Goal: Register for event/course: Register for event/course

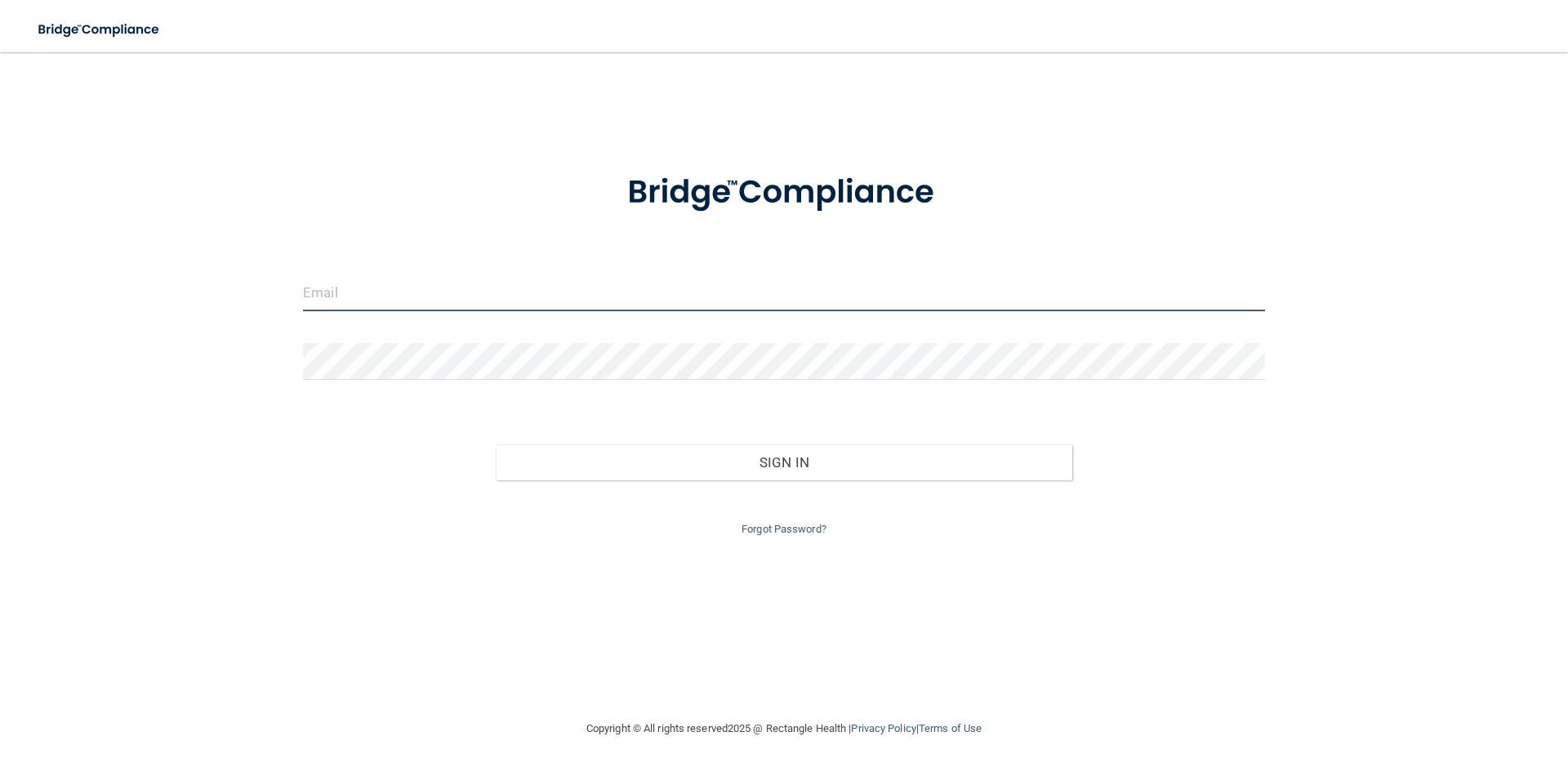
click at [484, 294] on input "email" at bounding box center [784, 292] width 962 height 36
type input "[EMAIL_ADDRESS][DOMAIN_NAME]"
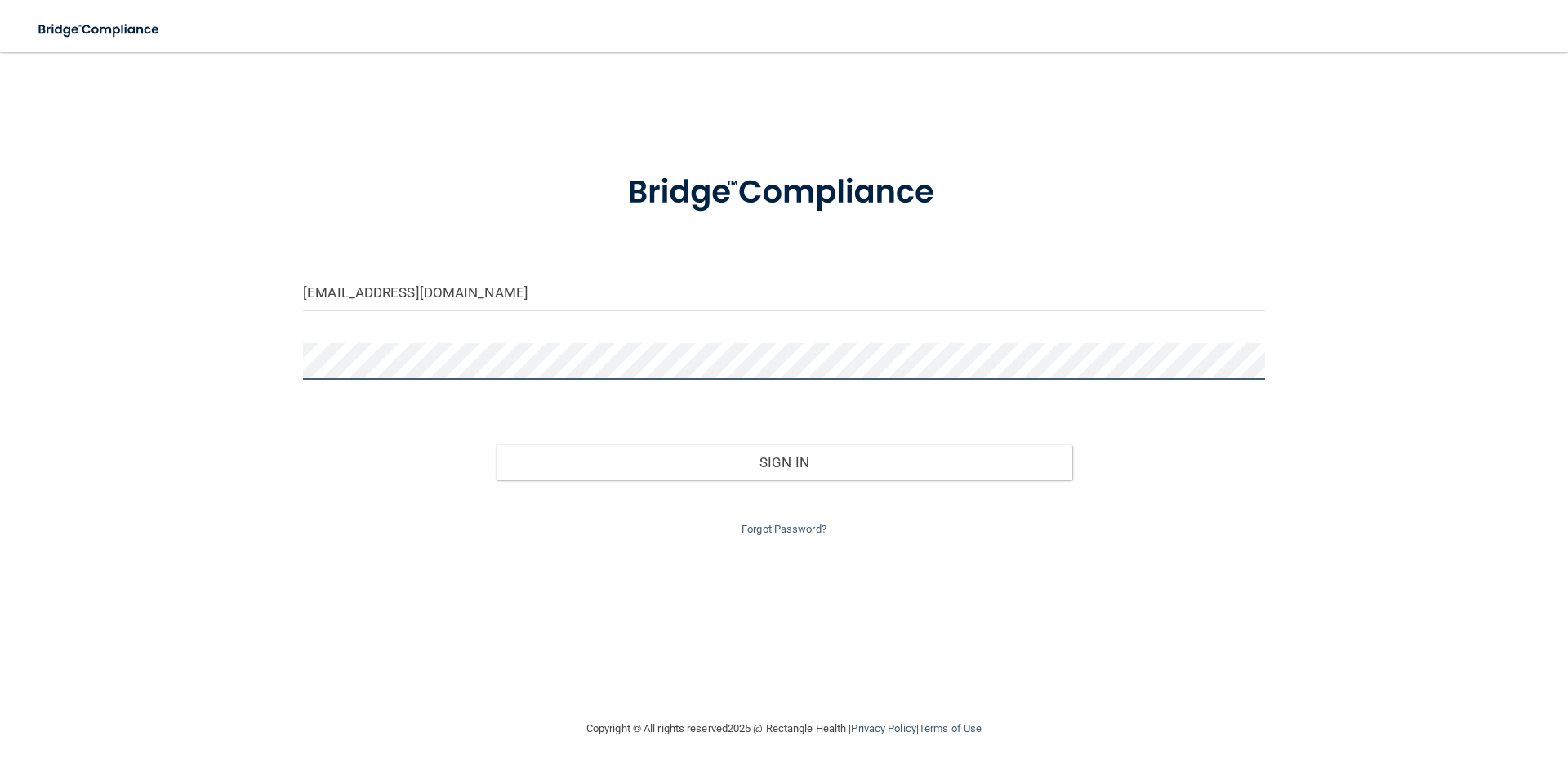
click at [495, 444] on button "Sign In" at bounding box center [784, 462] width 577 height 36
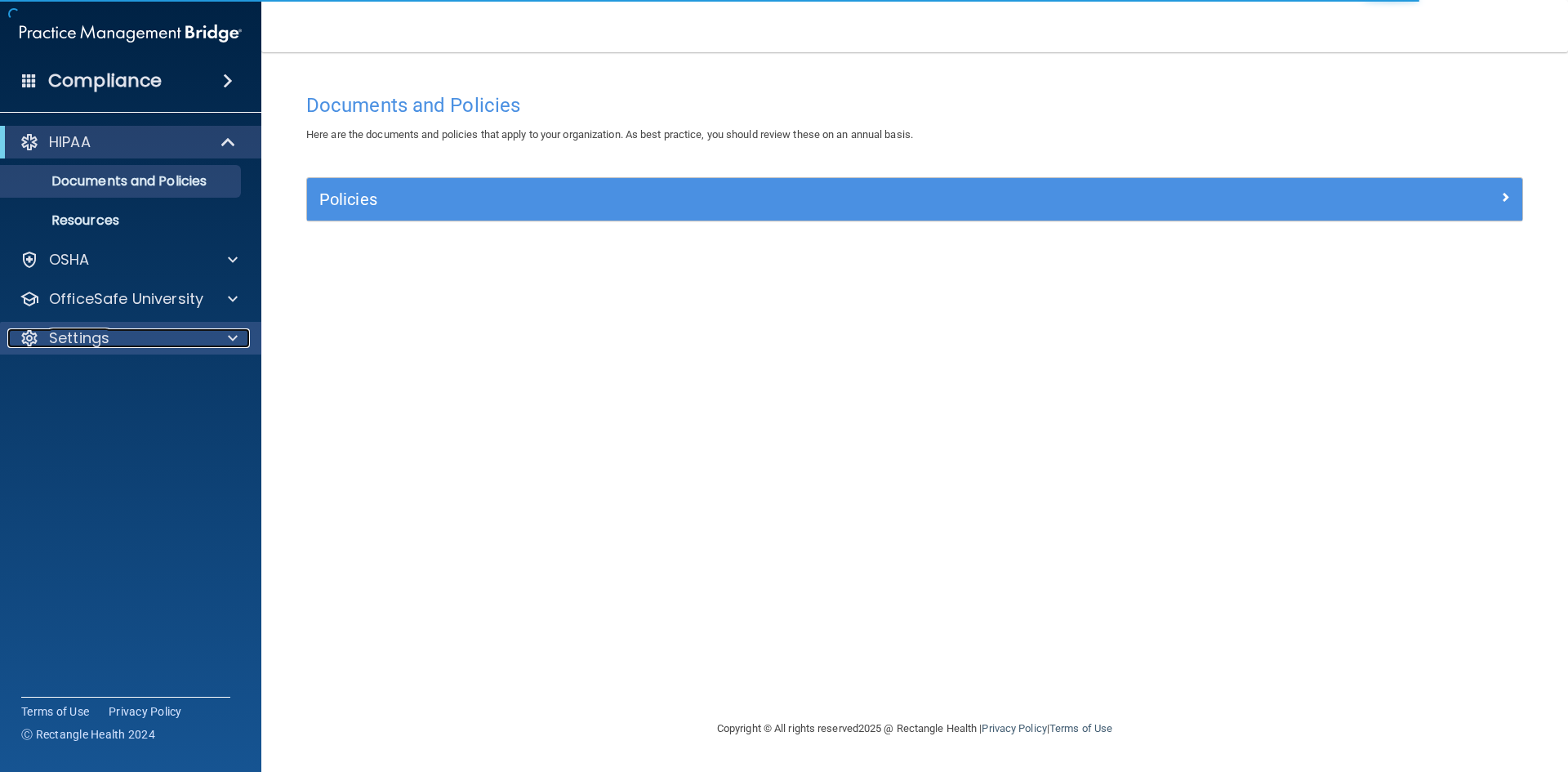
click at [106, 346] on p "Settings" at bounding box center [79, 338] width 60 height 19
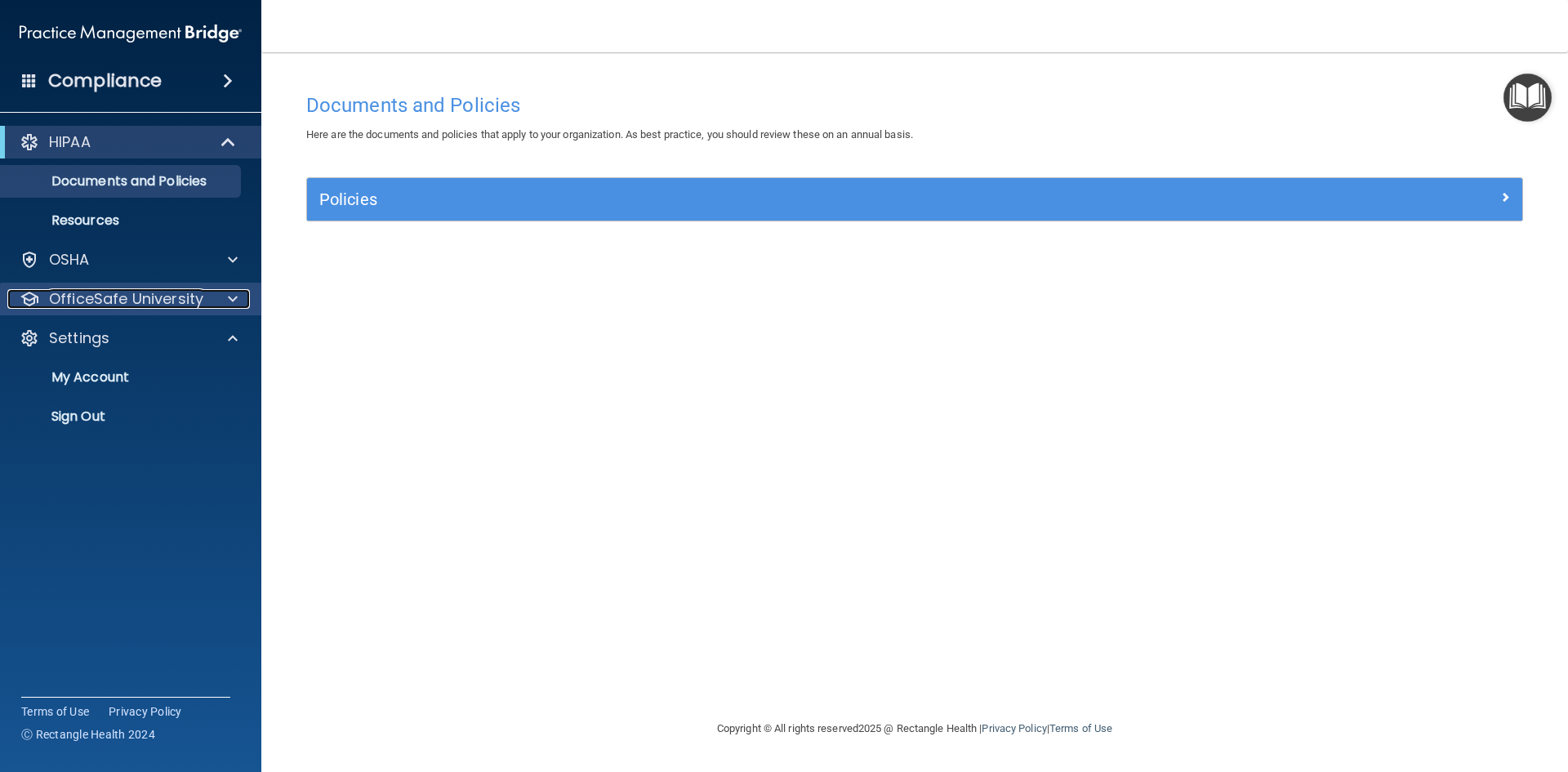
click at [142, 302] on p "OfficeSafe University" at bounding box center [126, 299] width 154 height 19
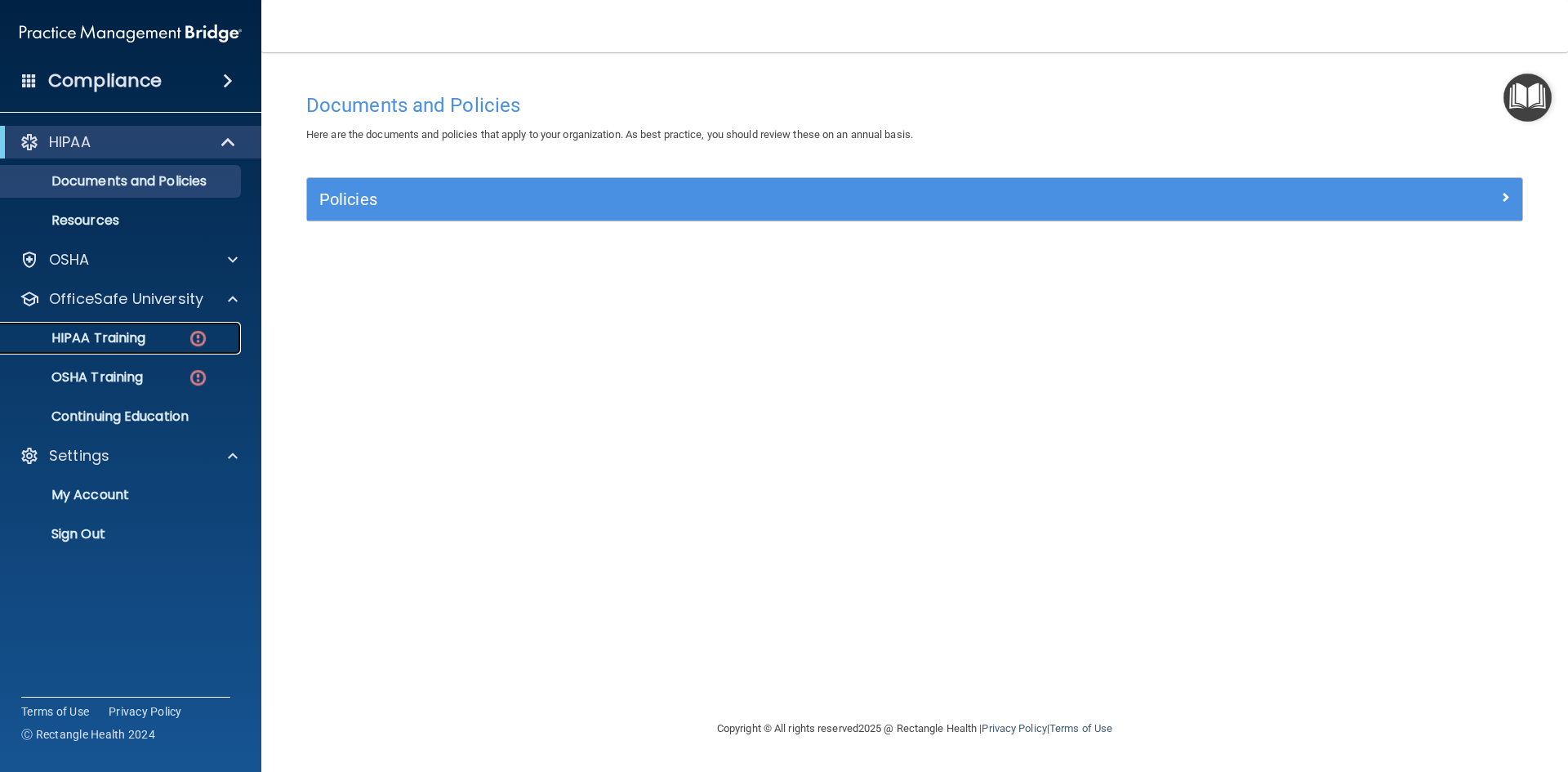
click at [192, 345] on img at bounding box center [198, 338] width 20 height 20
click at [192, 345] on ul "HIPAA Training OSHA Training Continuing Education" at bounding box center [131, 374] width 295 height 118
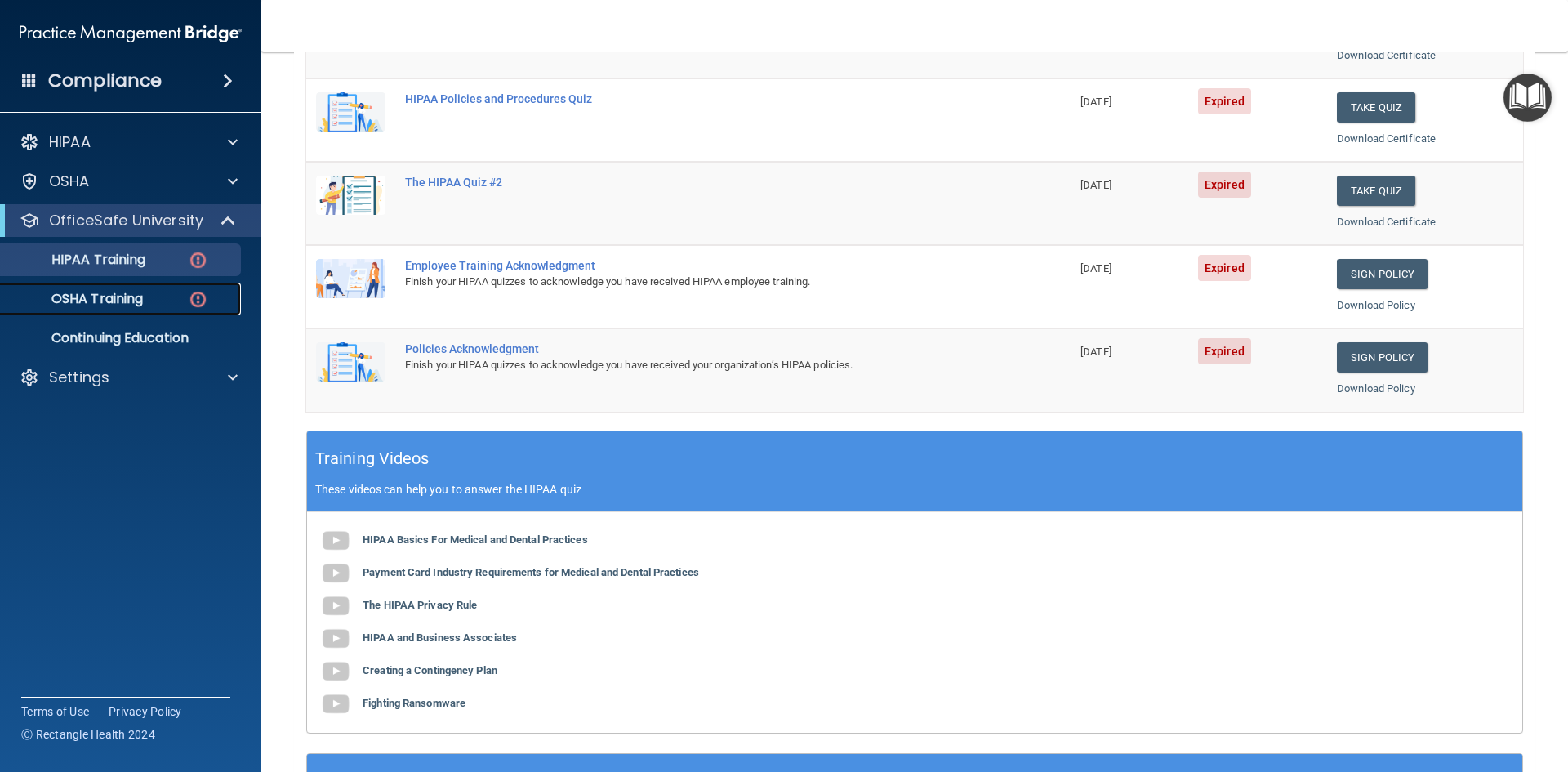
scroll to position [82, 0]
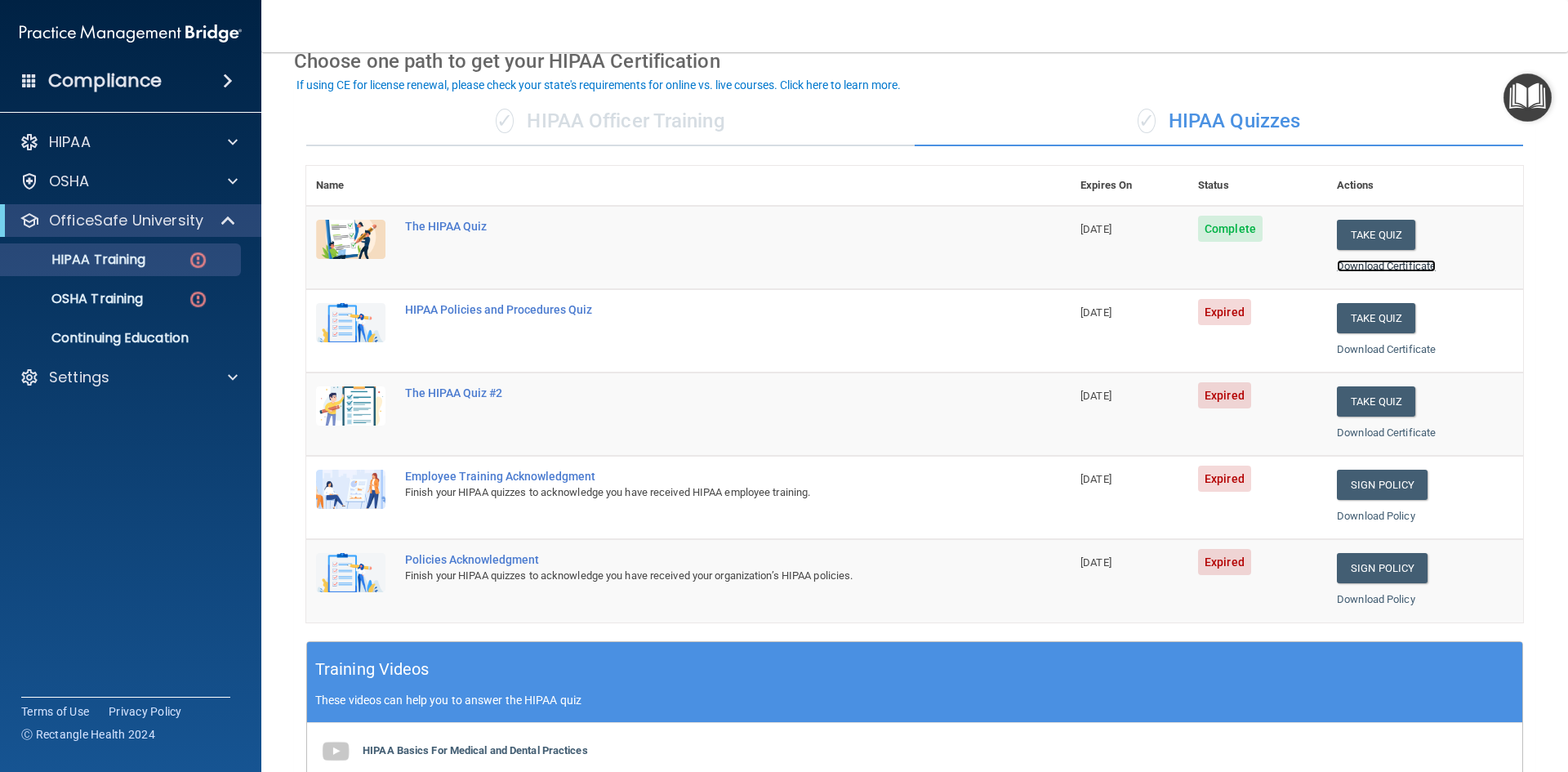
click at [1389, 264] on link "Download Certificate" at bounding box center [1385, 266] width 98 height 12
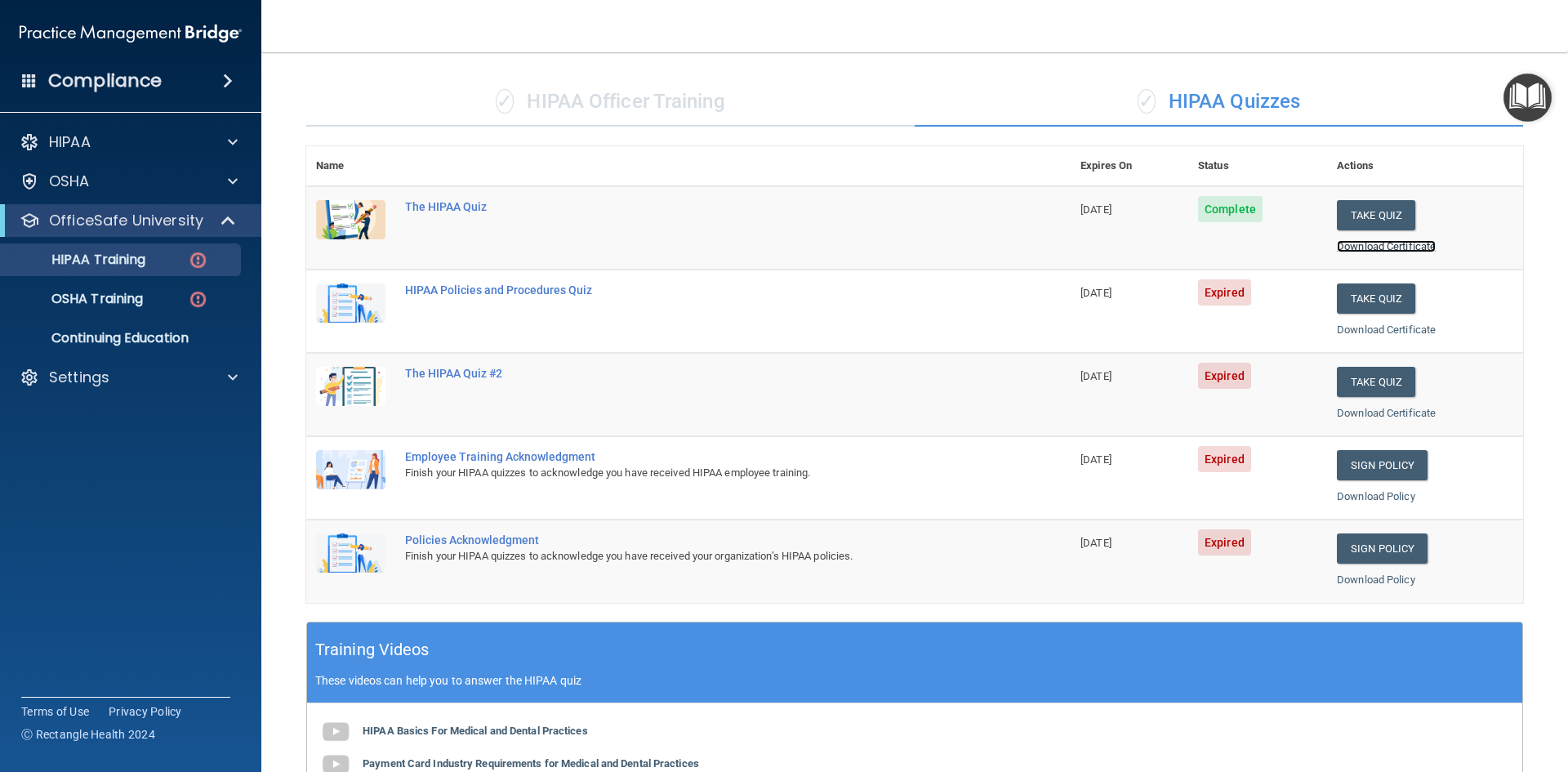
scroll to position [0, 0]
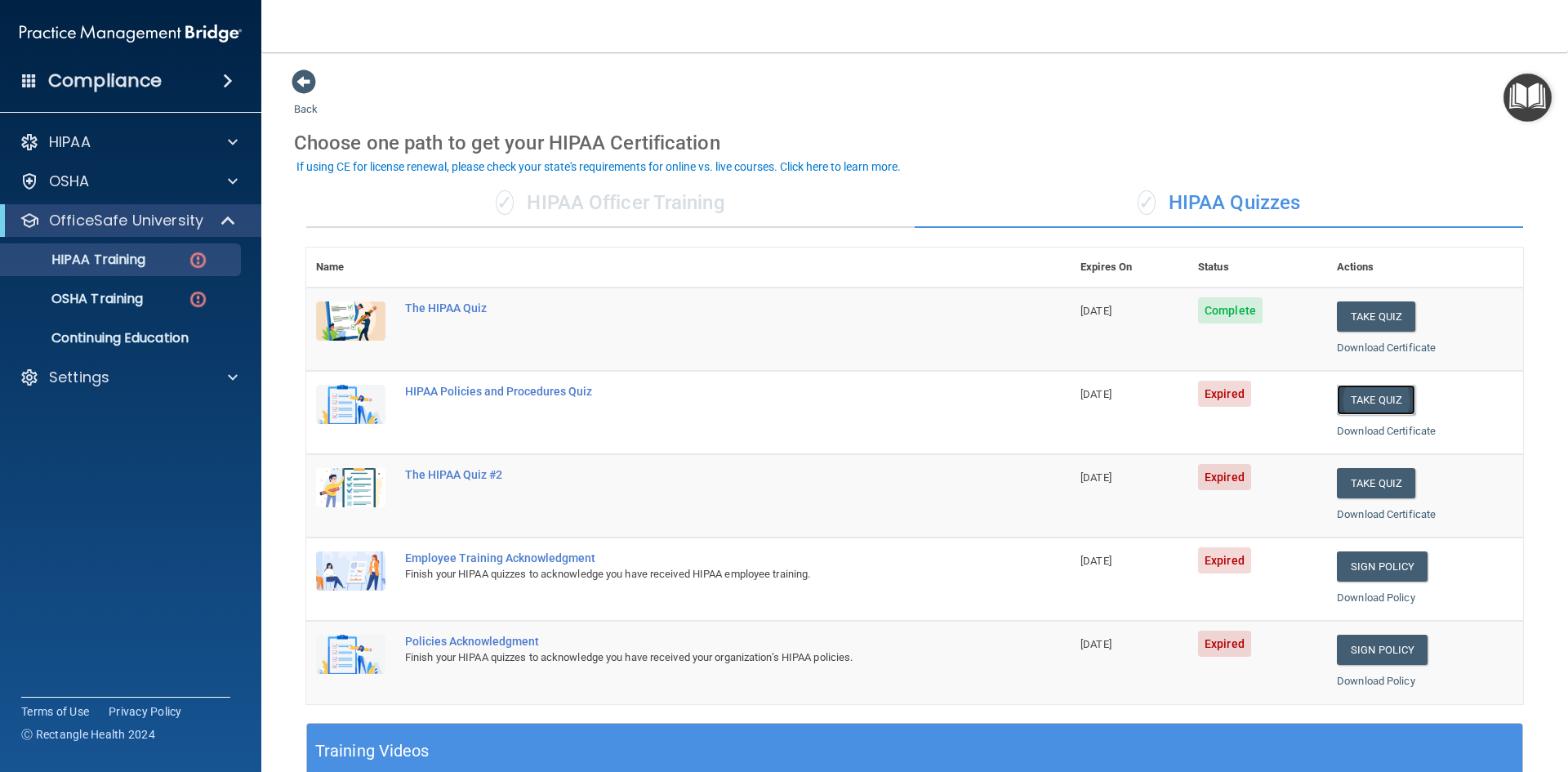
click at [1363, 399] on button "Take Quiz" at bounding box center [1376, 400] width 78 height 30
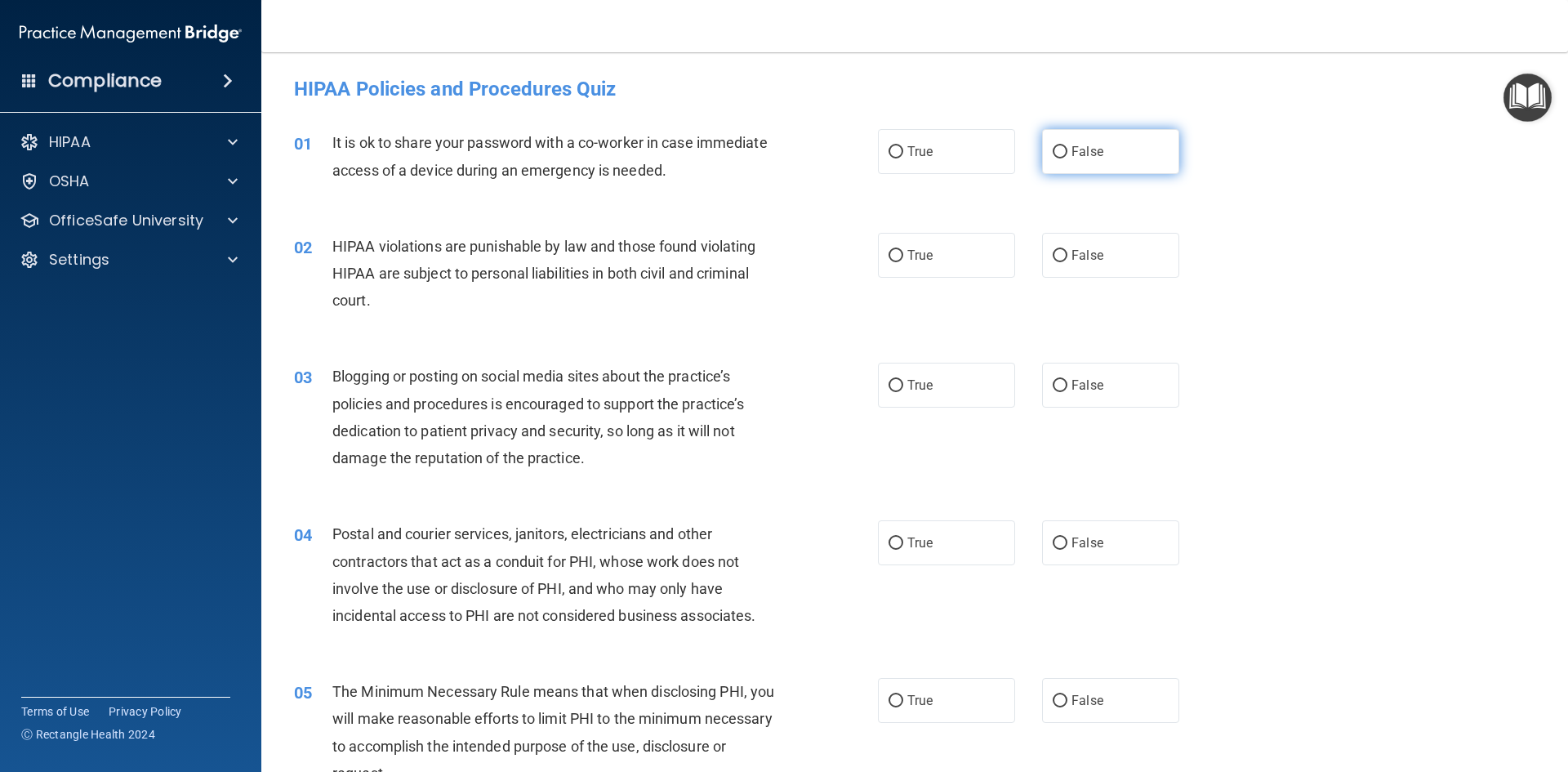
click at [1074, 147] on span "False" at bounding box center [1088, 152] width 32 height 16
click at [1067, 147] on input "False" at bounding box center [1060, 152] width 15 height 12
radio input "true"
click at [1050, 241] on label "False" at bounding box center [1111, 255] width 137 height 45
click at [1053, 250] on input "False" at bounding box center [1060, 256] width 15 height 12
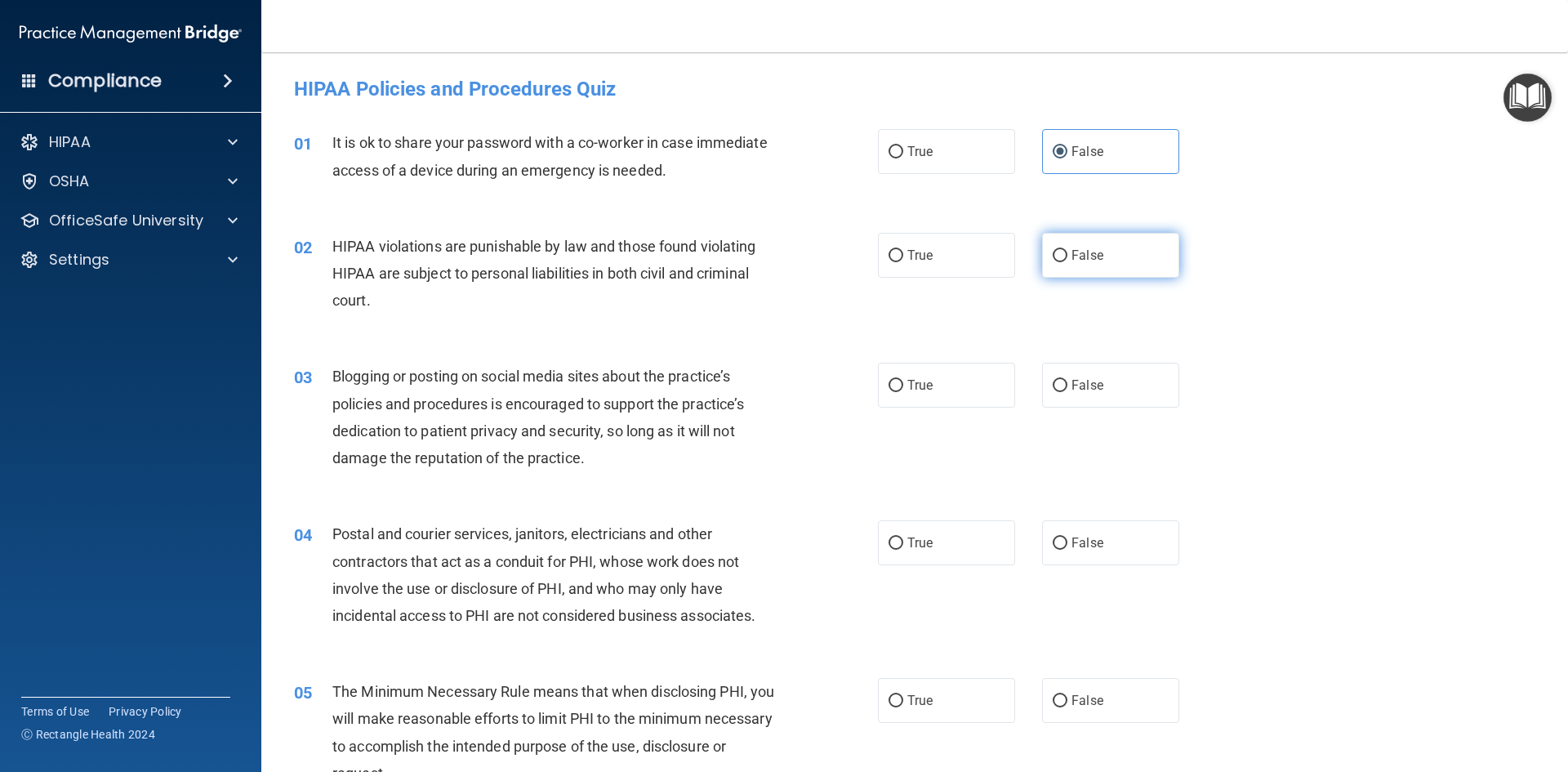
radio input "true"
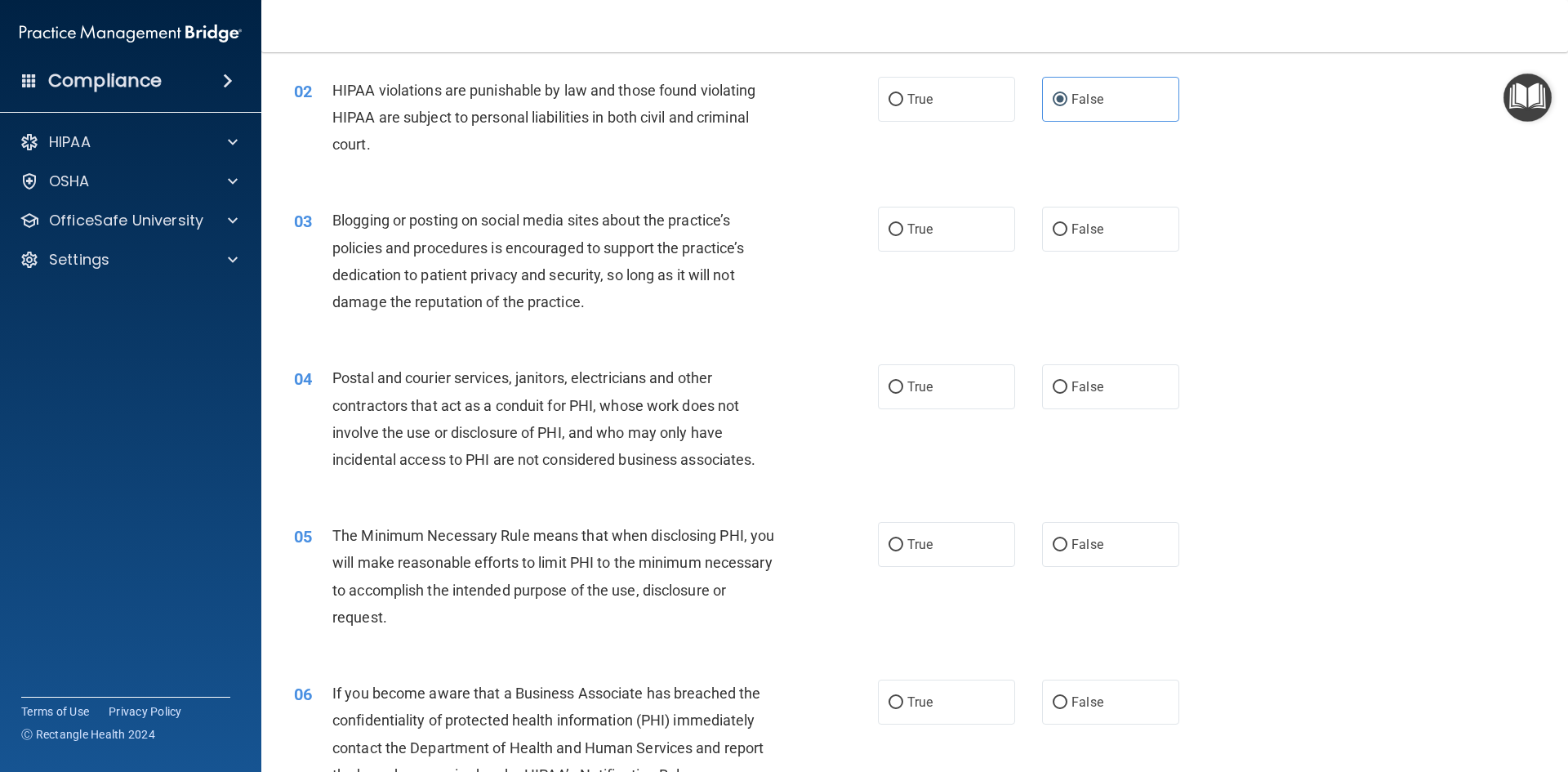
scroll to position [163, 0]
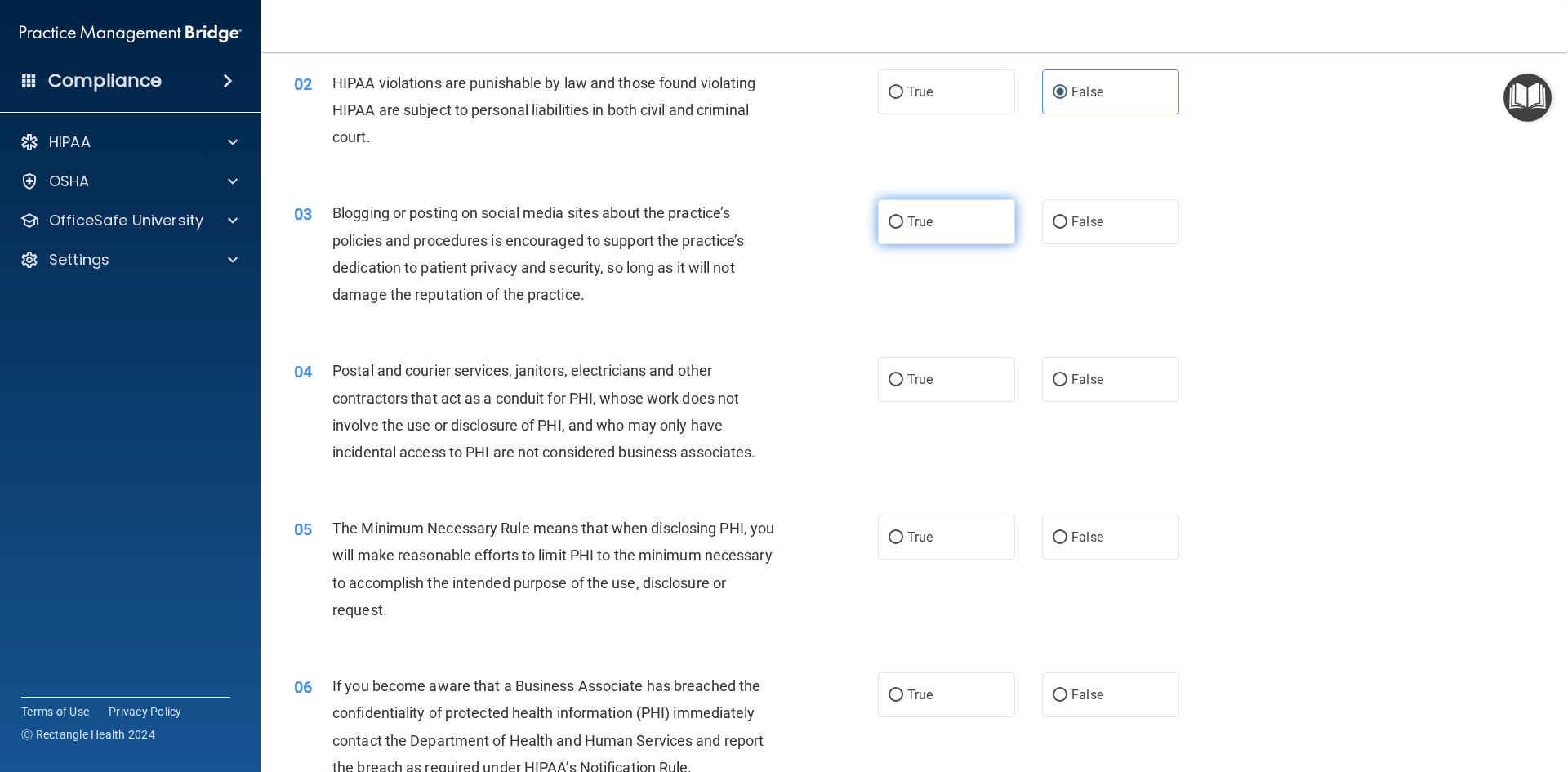
click at [922, 219] on span "True" at bounding box center [920, 222] width 26 height 16
click at [903, 219] on input "True" at bounding box center [895, 222] width 15 height 12
radio input "true"
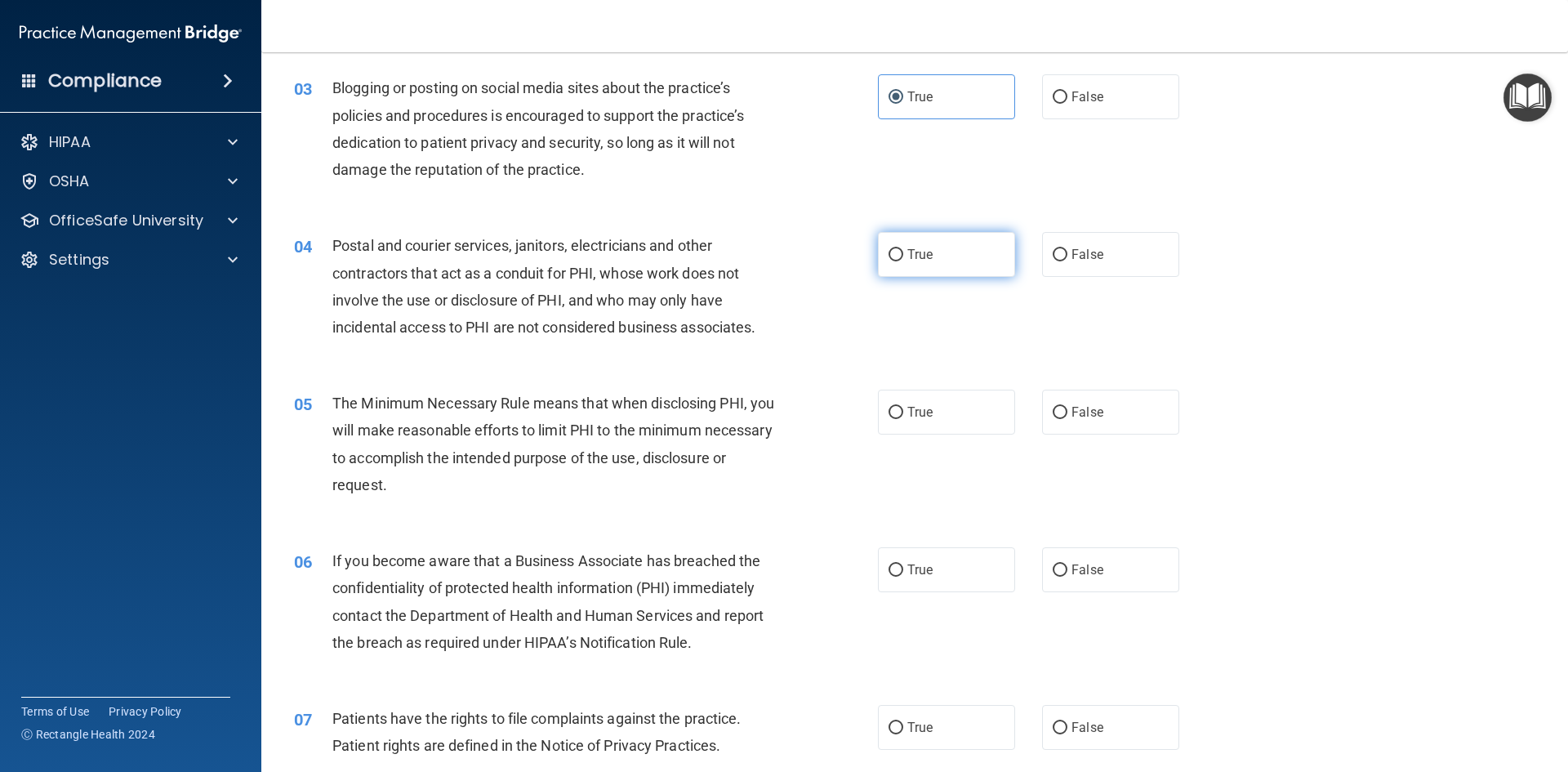
scroll to position [327, 0]
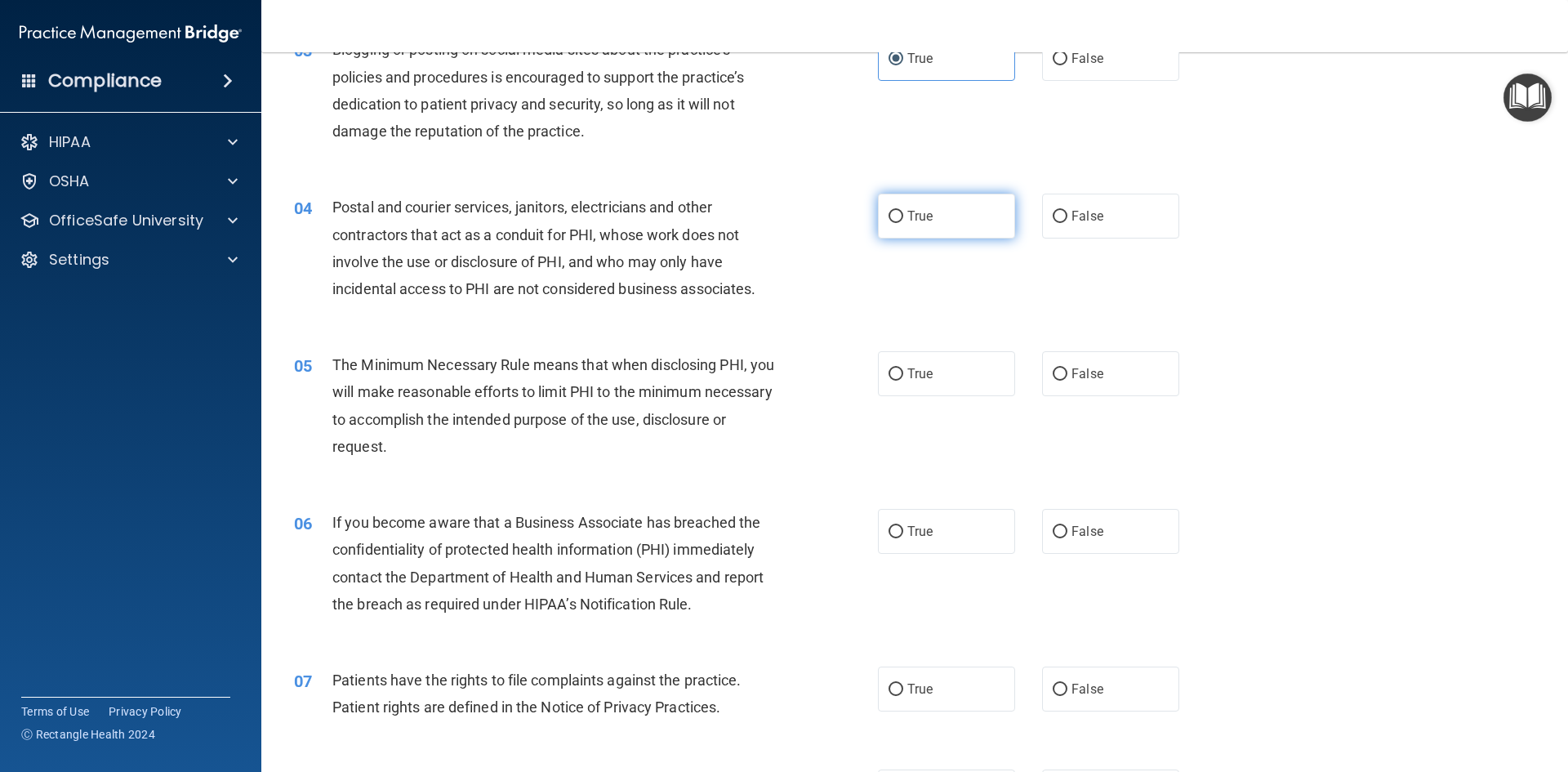
click at [908, 222] on span "True" at bounding box center [920, 216] width 26 height 16
click at [903, 222] on input "True" at bounding box center [895, 217] width 15 height 12
radio input "true"
click at [917, 378] on span "True" at bounding box center [920, 374] width 26 height 16
click at [903, 378] on input "True" at bounding box center [895, 374] width 15 height 12
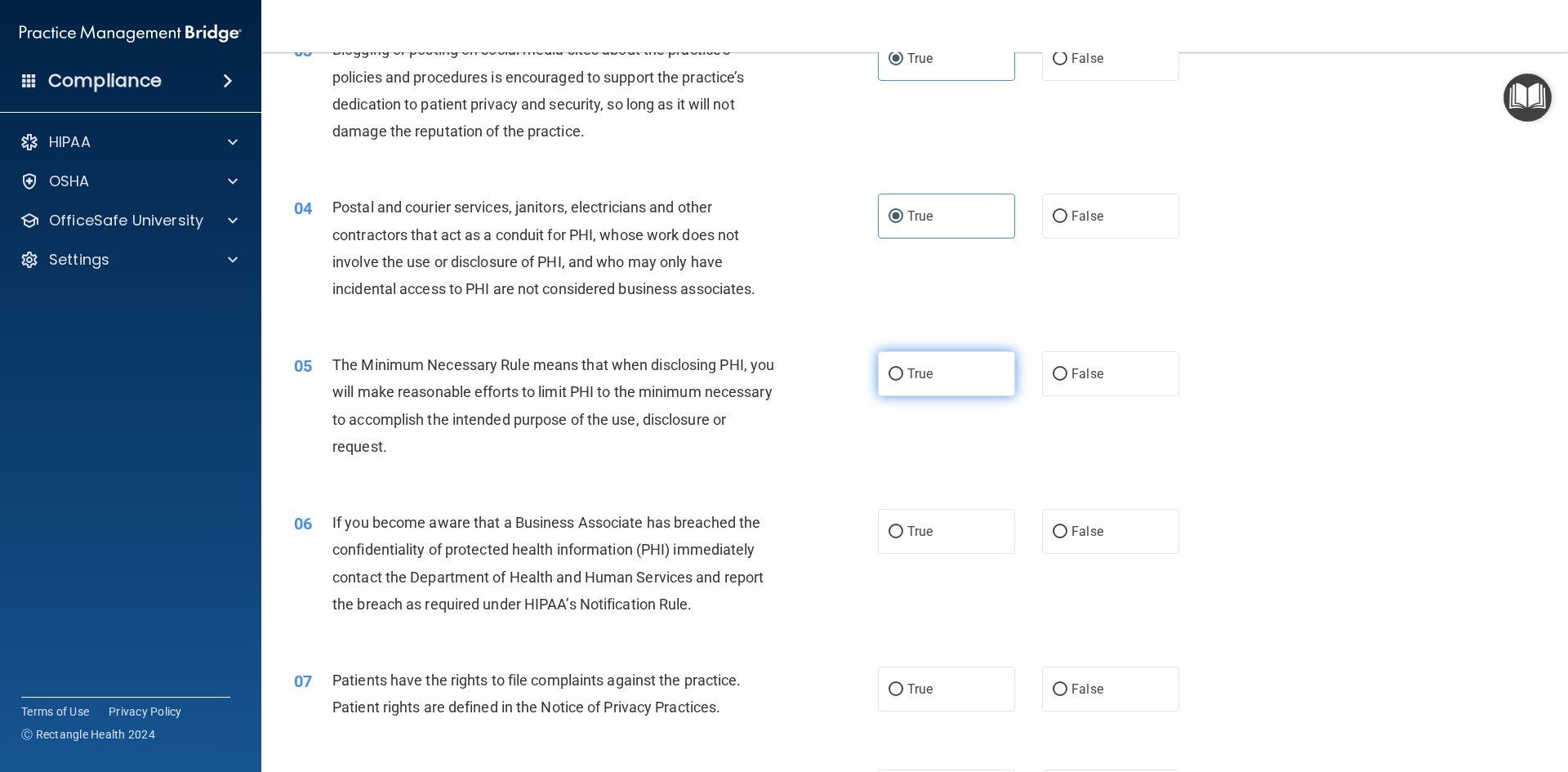
radio input "true"
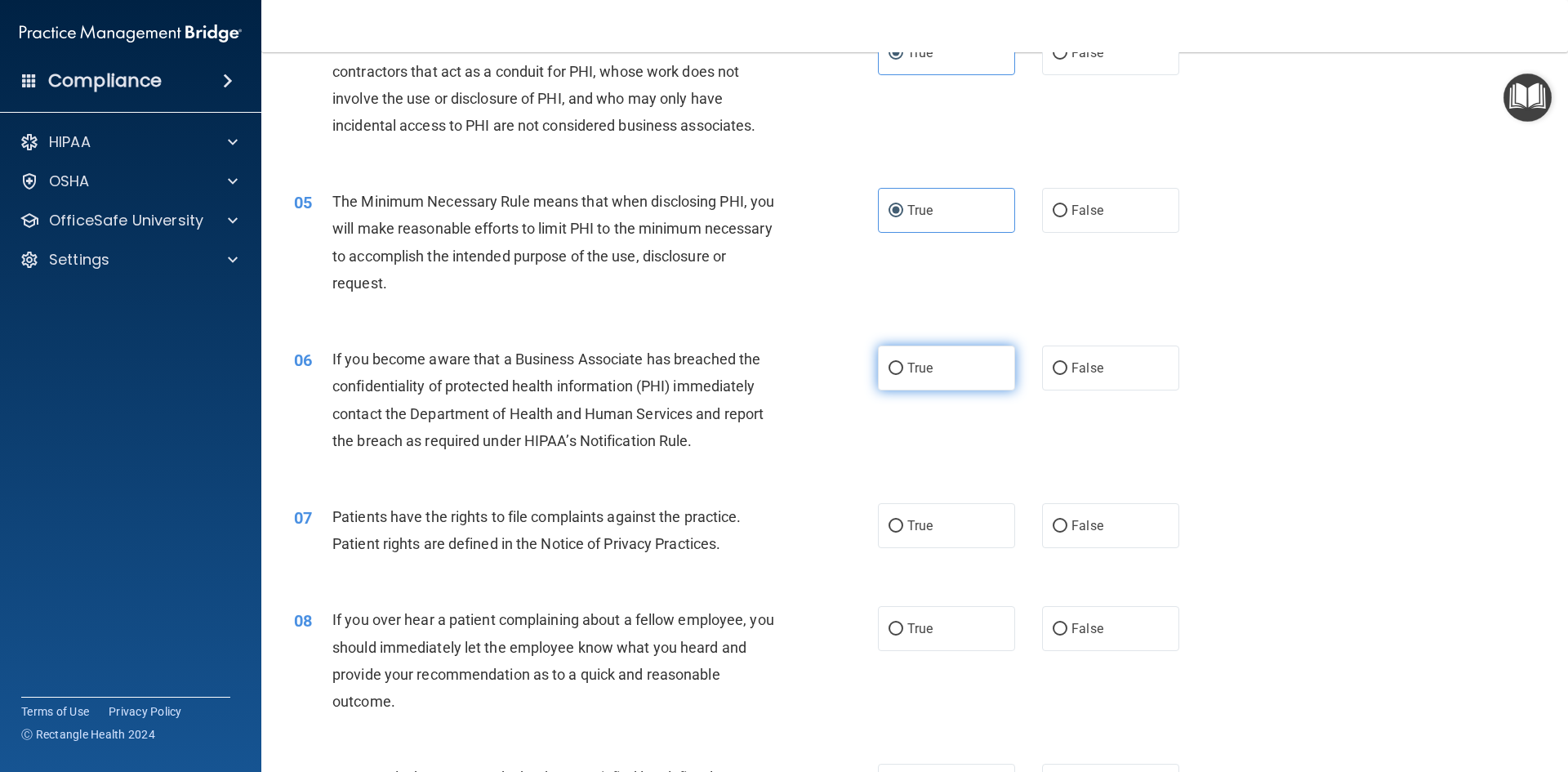
click at [892, 378] on label "True" at bounding box center [946, 368] width 137 height 45
click at [892, 375] on input "True" at bounding box center [895, 369] width 15 height 12
radio input "true"
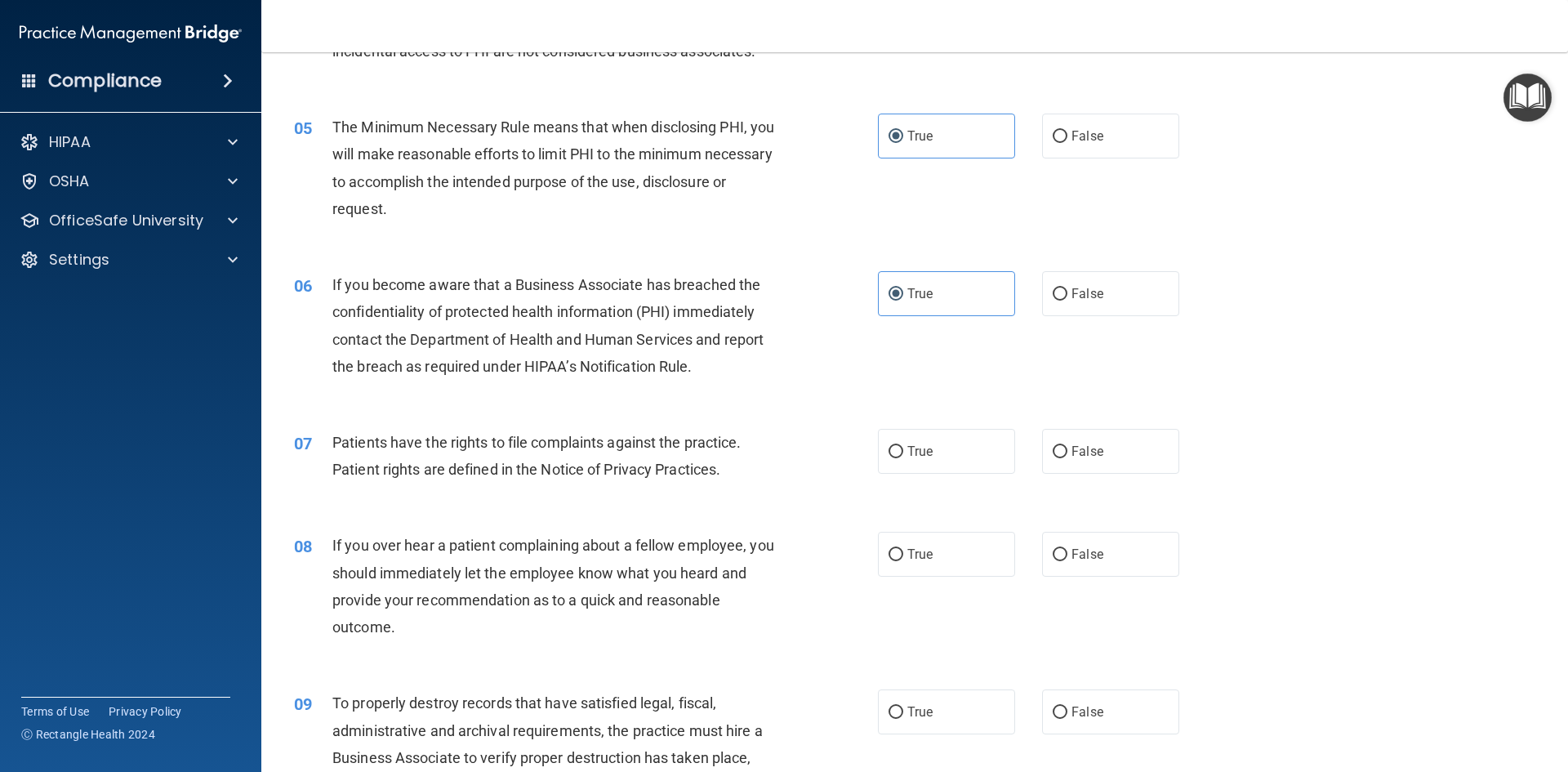
scroll to position [653, 0]
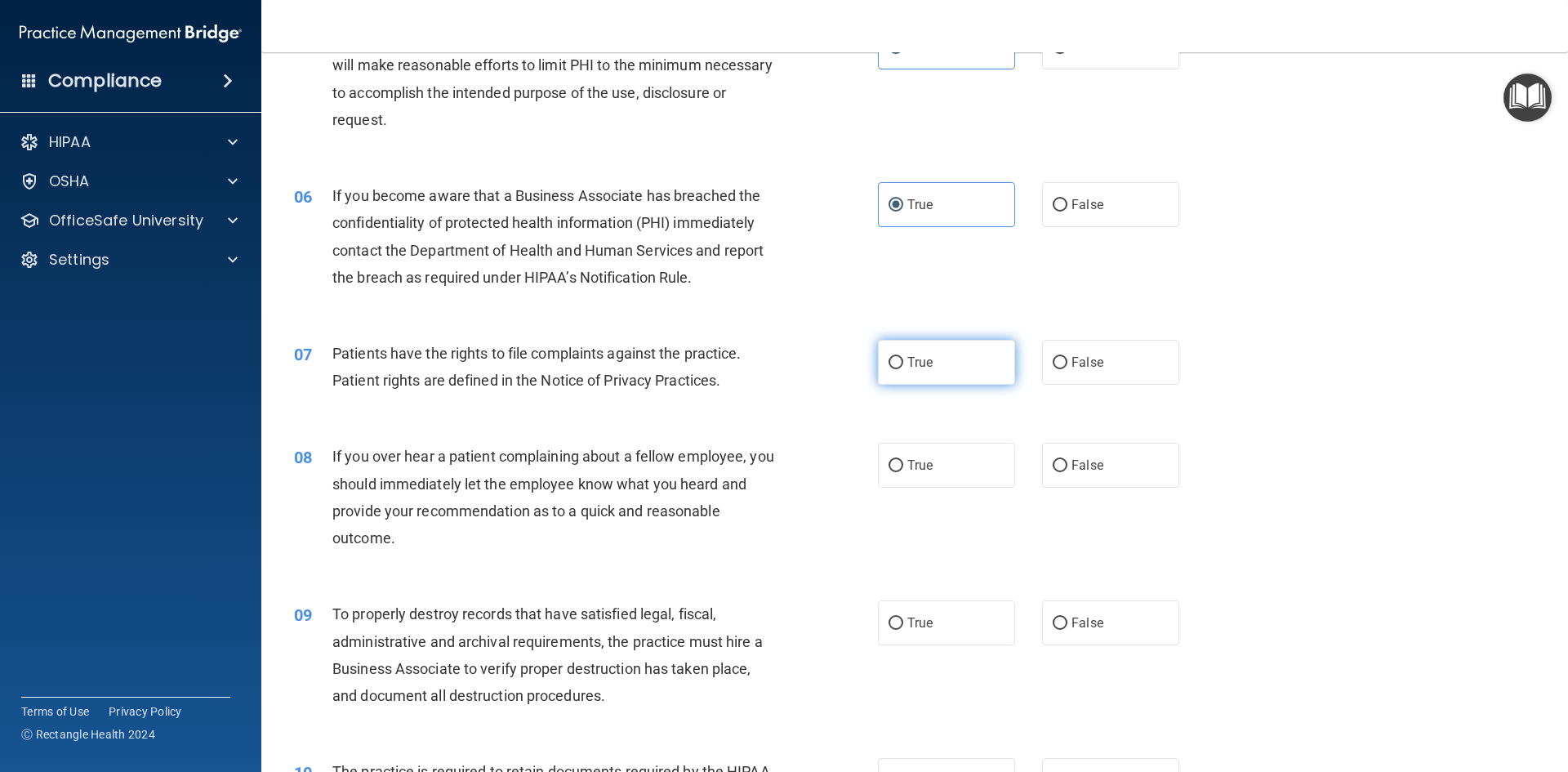
click at [950, 365] on label "True" at bounding box center [946, 362] width 137 height 45
click at [903, 365] on input "True" at bounding box center [895, 363] width 15 height 12
radio input "true"
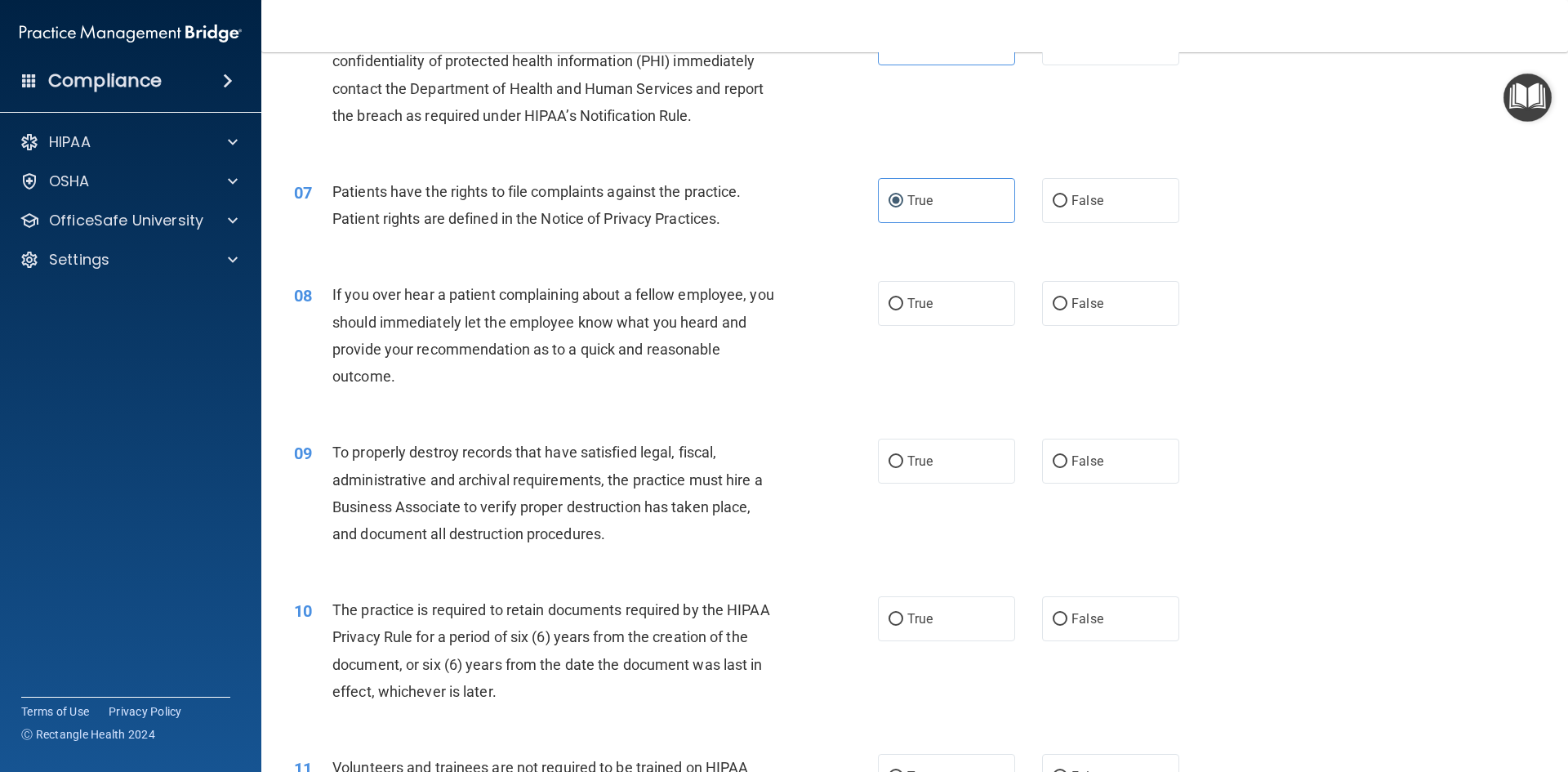
scroll to position [816, 0]
click at [888, 306] on input "True" at bounding box center [895, 302] width 15 height 12
radio input "true"
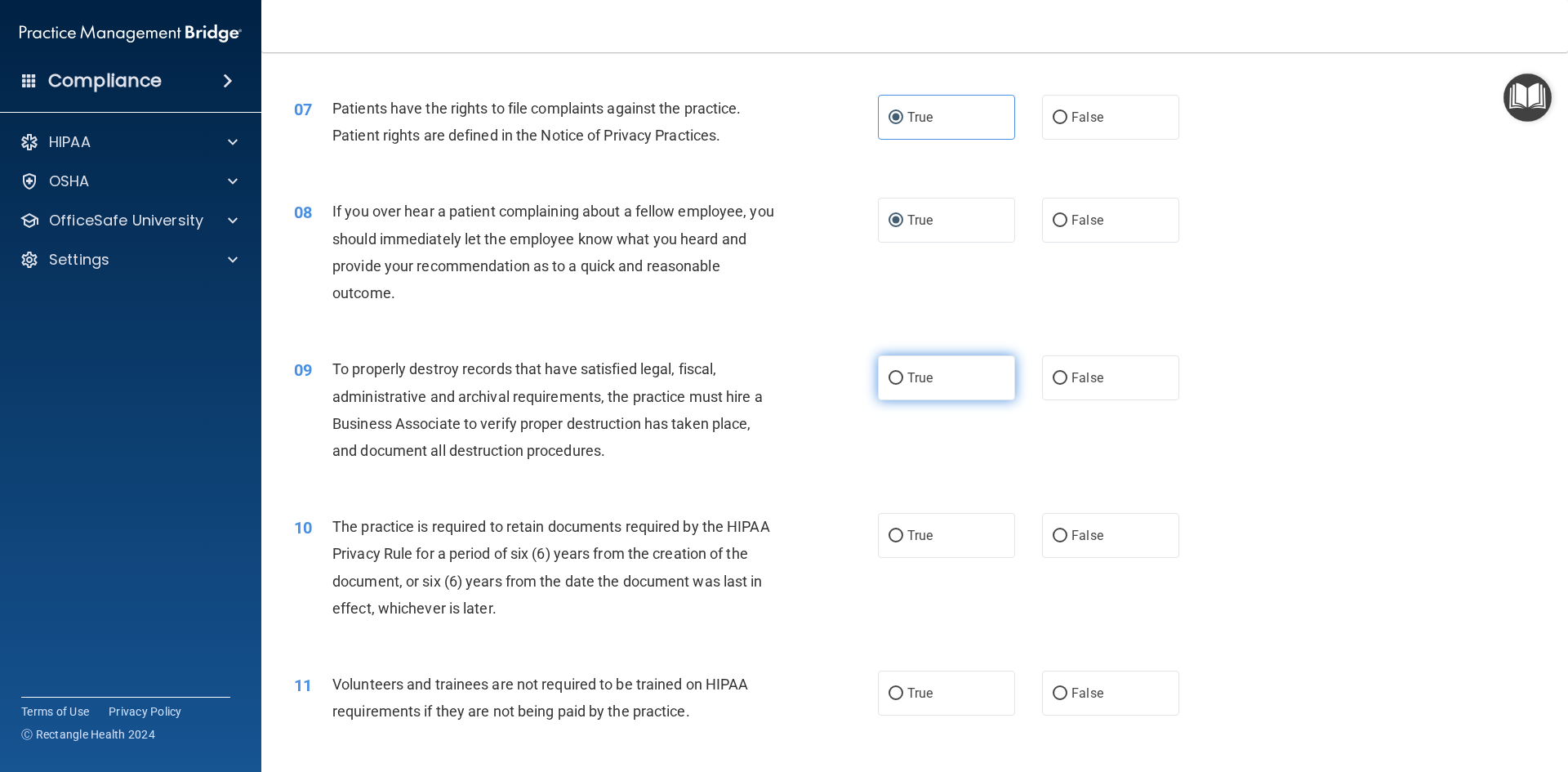
click at [910, 381] on span "True" at bounding box center [920, 378] width 26 height 16
click at [903, 381] on input "True" at bounding box center [895, 378] width 15 height 12
radio input "true"
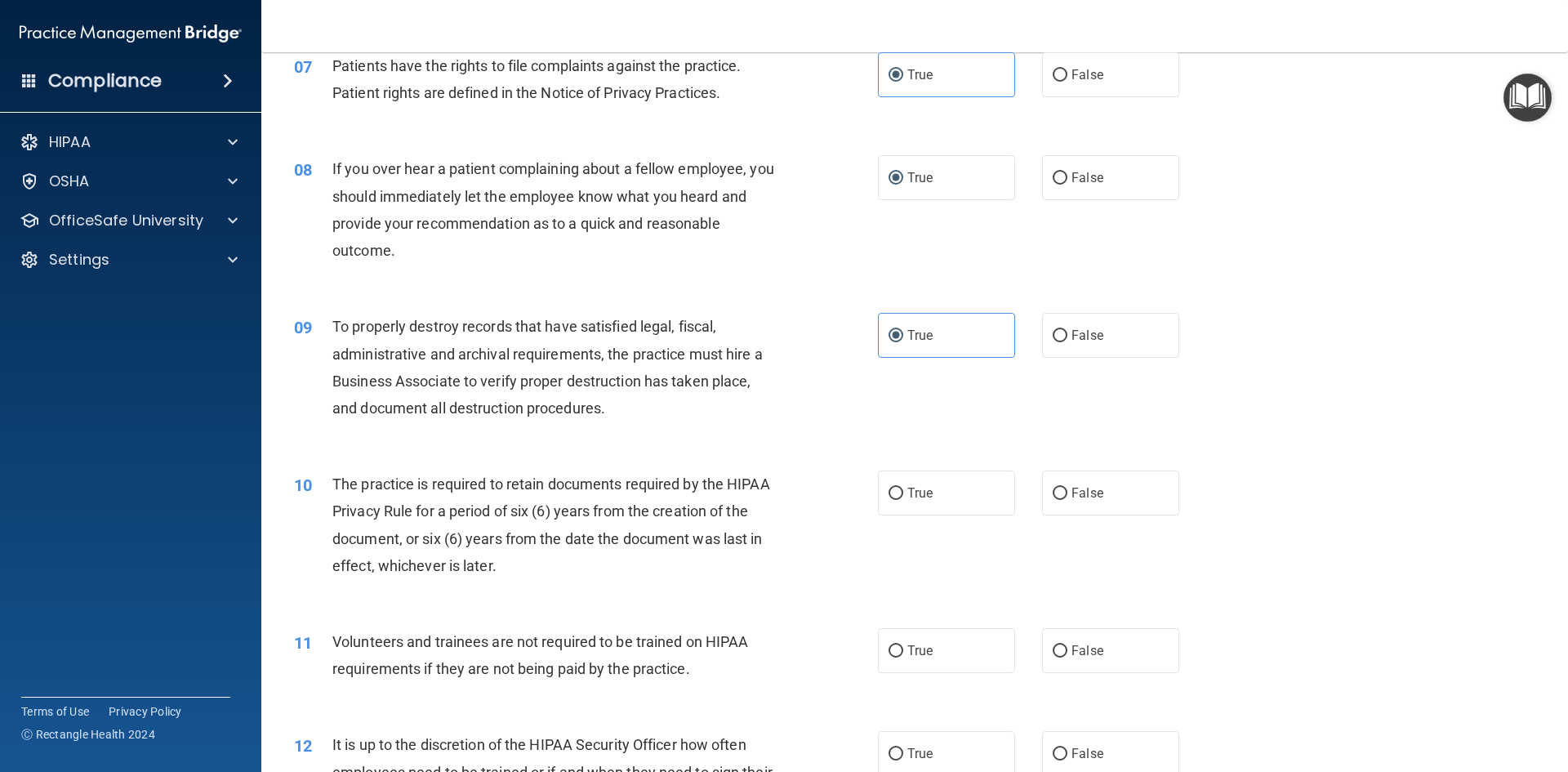
scroll to position [980, 0]
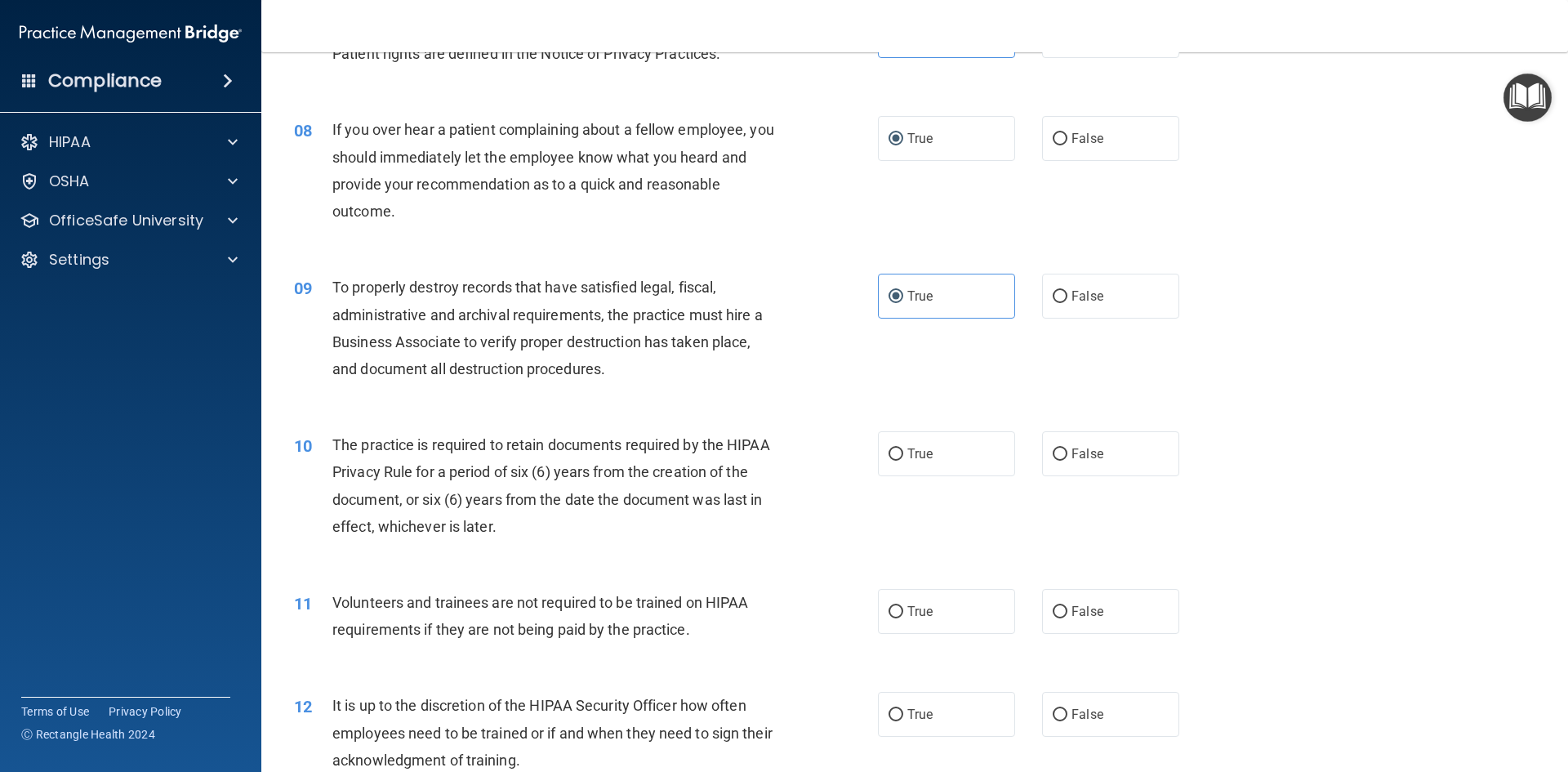
click at [932, 479] on div "10 The practice is required to retain documents required by the HIPAA Privacy R…" at bounding box center [915, 489] width 1266 height 158
click at [929, 438] on label "True" at bounding box center [946, 453] width 137 height 45
click at [903, 448] on input "True" at bounding box center [895, 455] width 15 height 12
radio input "true"
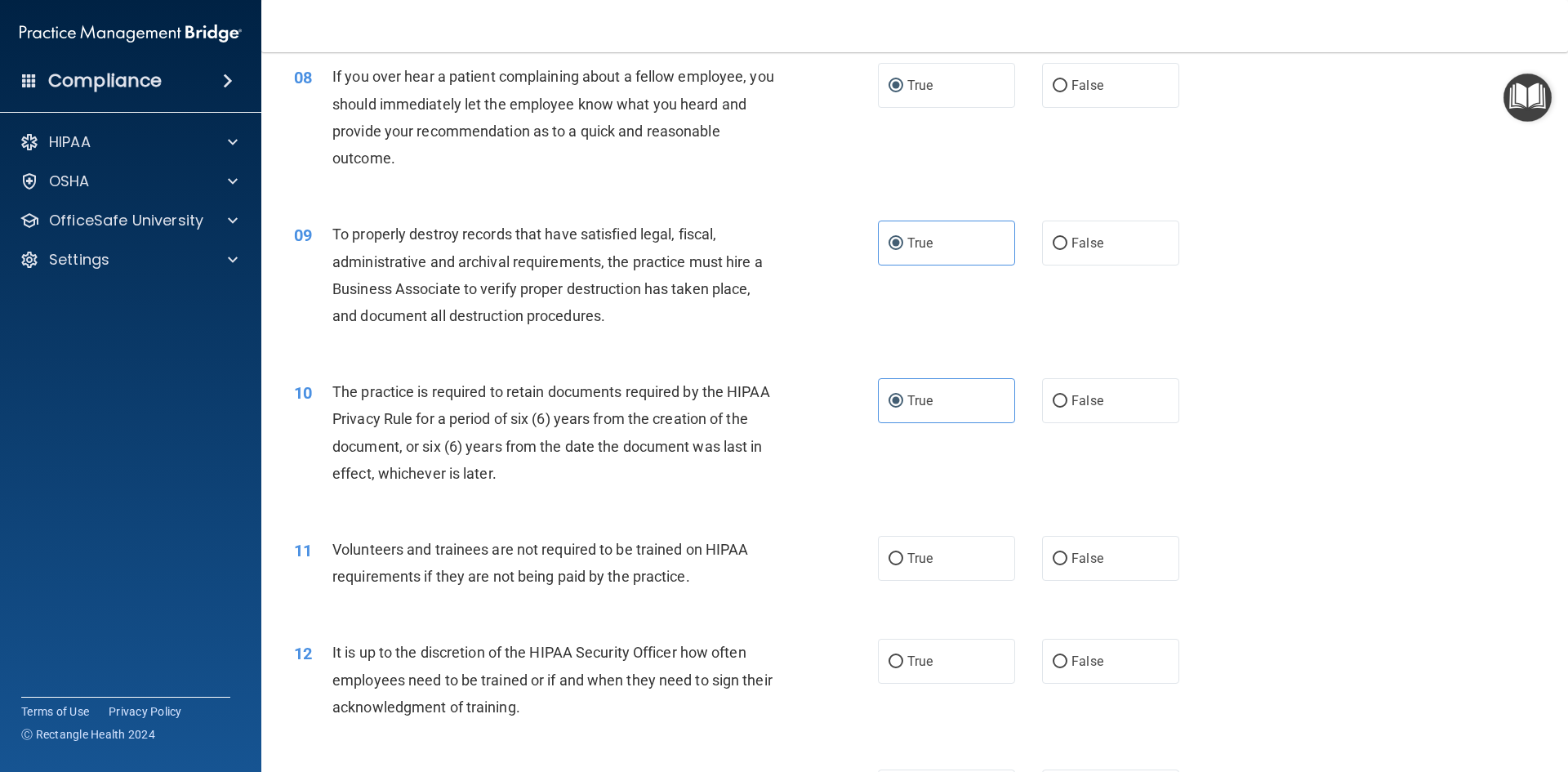
scroll to position [1062, 0]
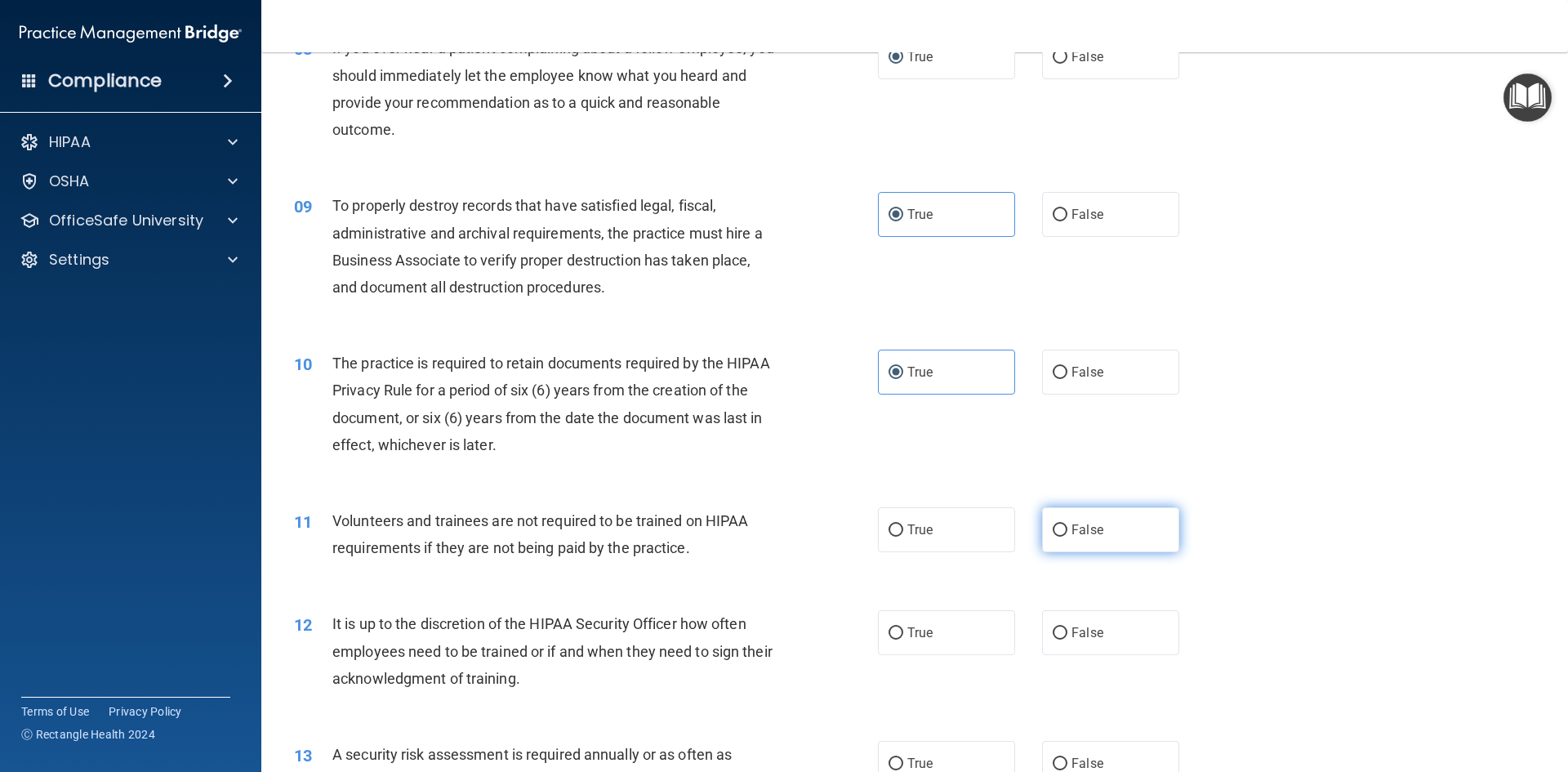
click at [1053, 507] on label "False" at bounding box center [1111, 529] width 137 height 45
click at [1053, 524] on input "False" at bounding box center [1060, 530] width 15 height 12
radio input "true"
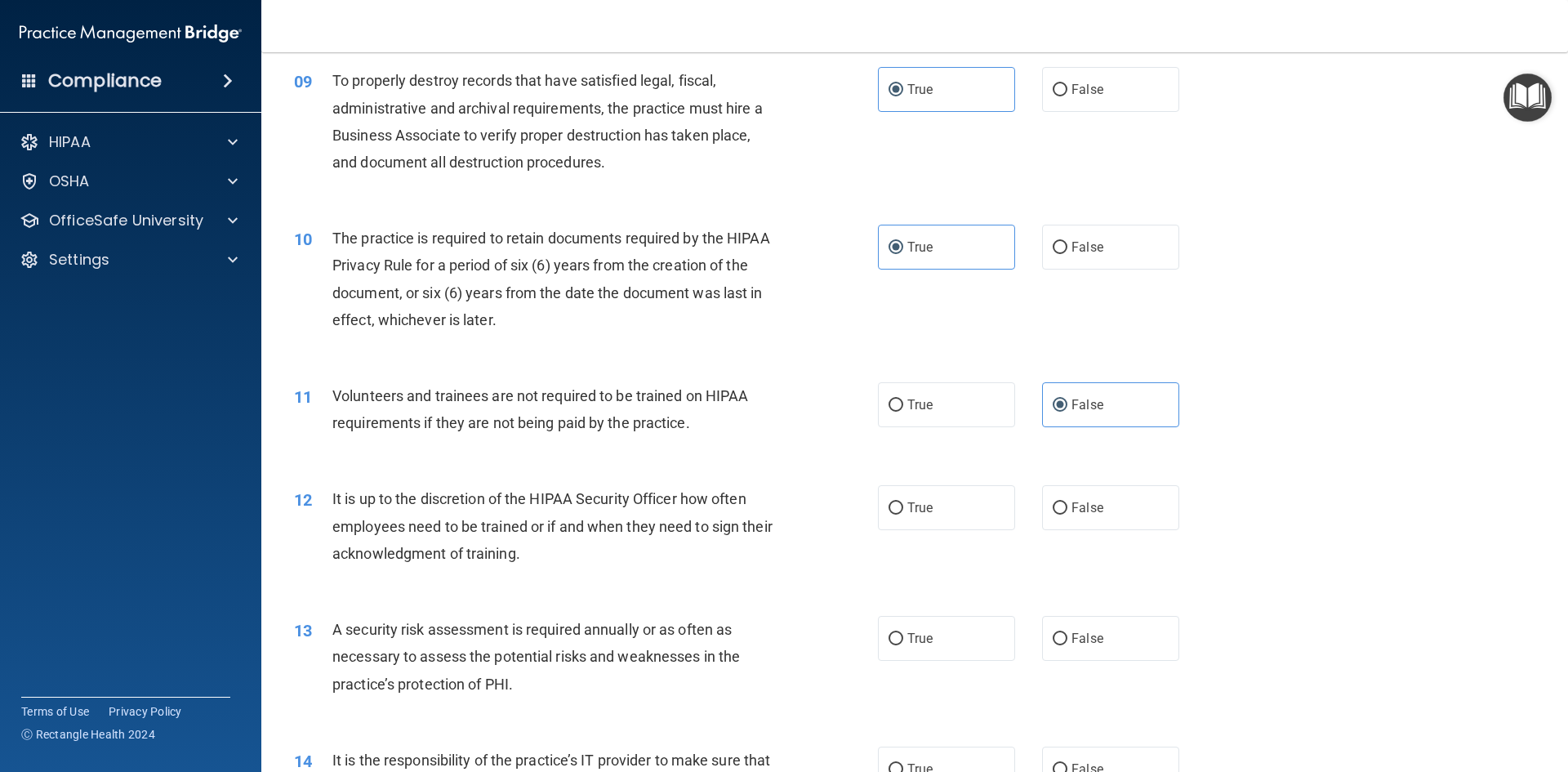
scroll to position [1225, 0]
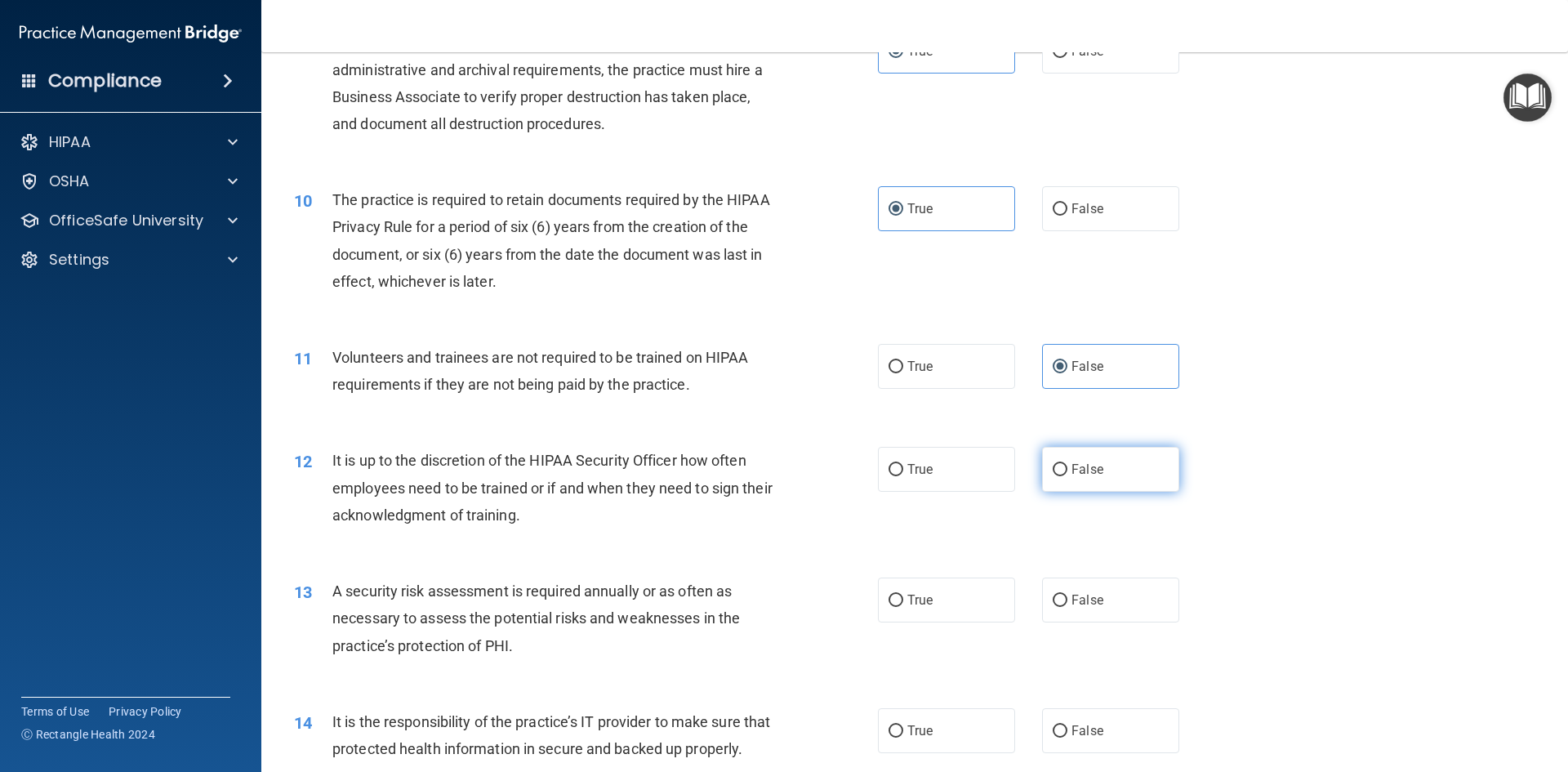
click at [1072, 476] on span "False" at bounding box center [1088, 470] width 32 height 16
click at [1067, 476] on input "False" at bounding box center [1060, 470] width 15 height 12
radio input "true"
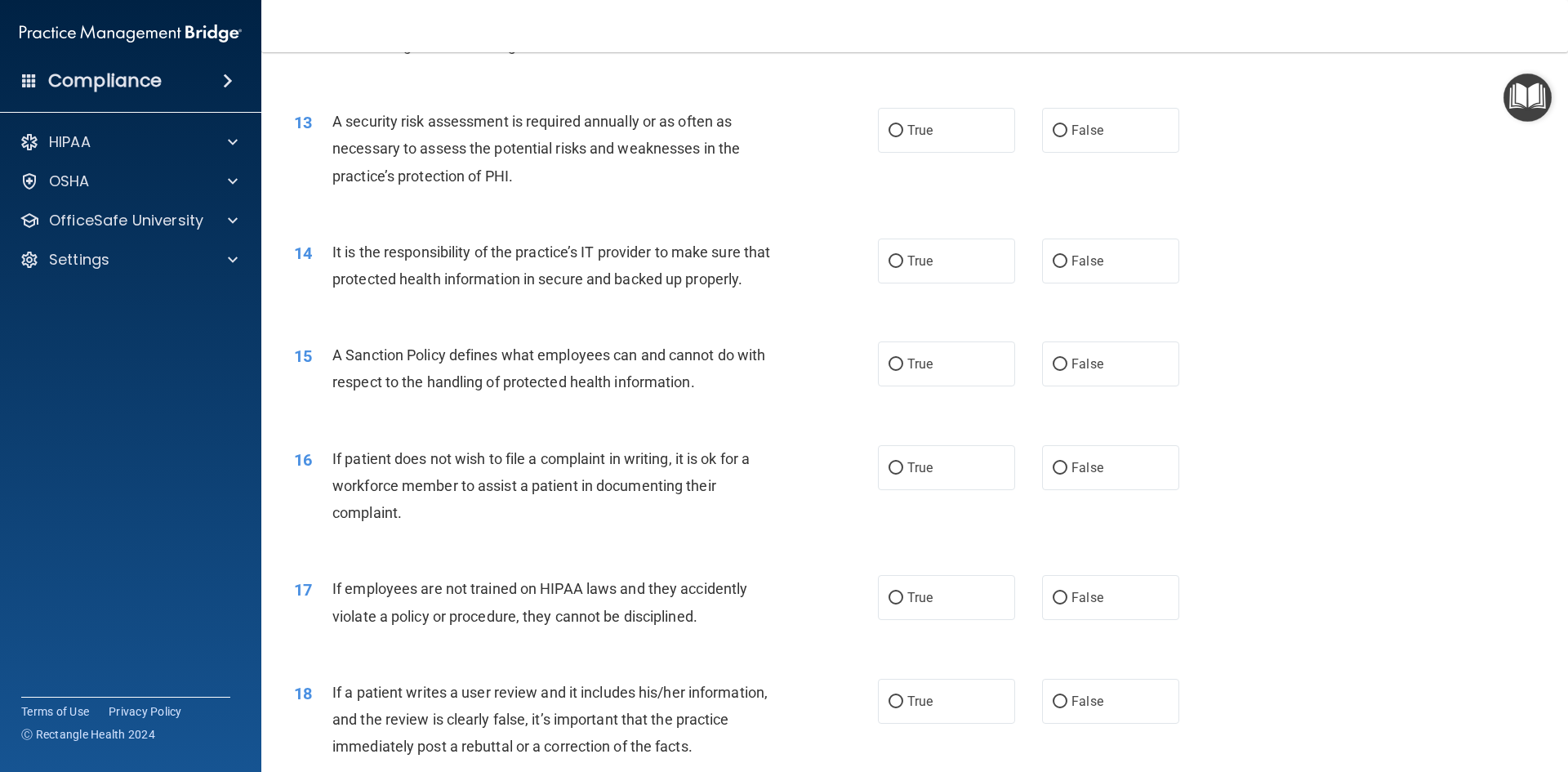
scroll to position [1368, 0]
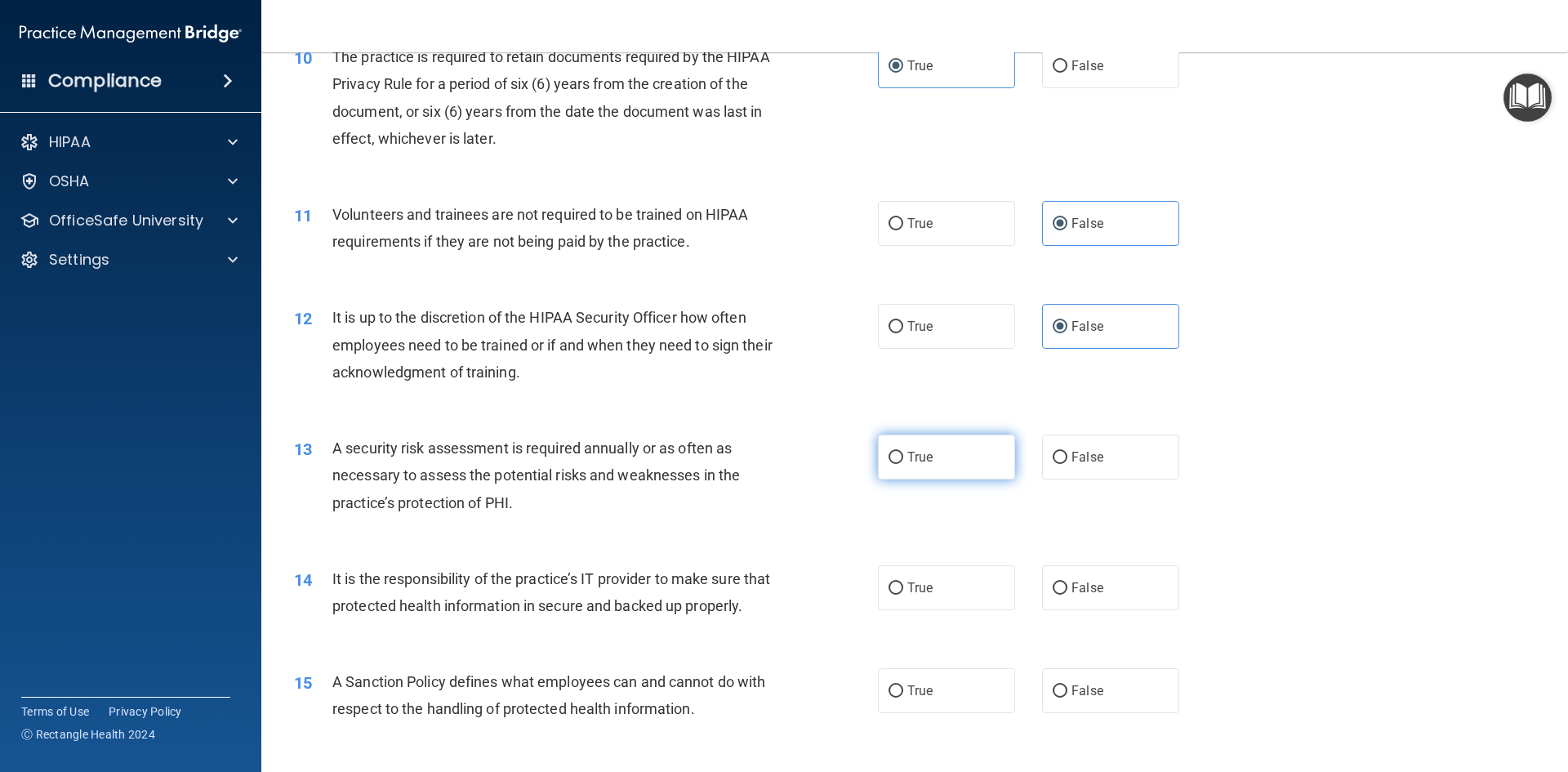
click at [889, 452] on input "True" at bounding box center [895, 457] width 15 height 12
radio input "true"
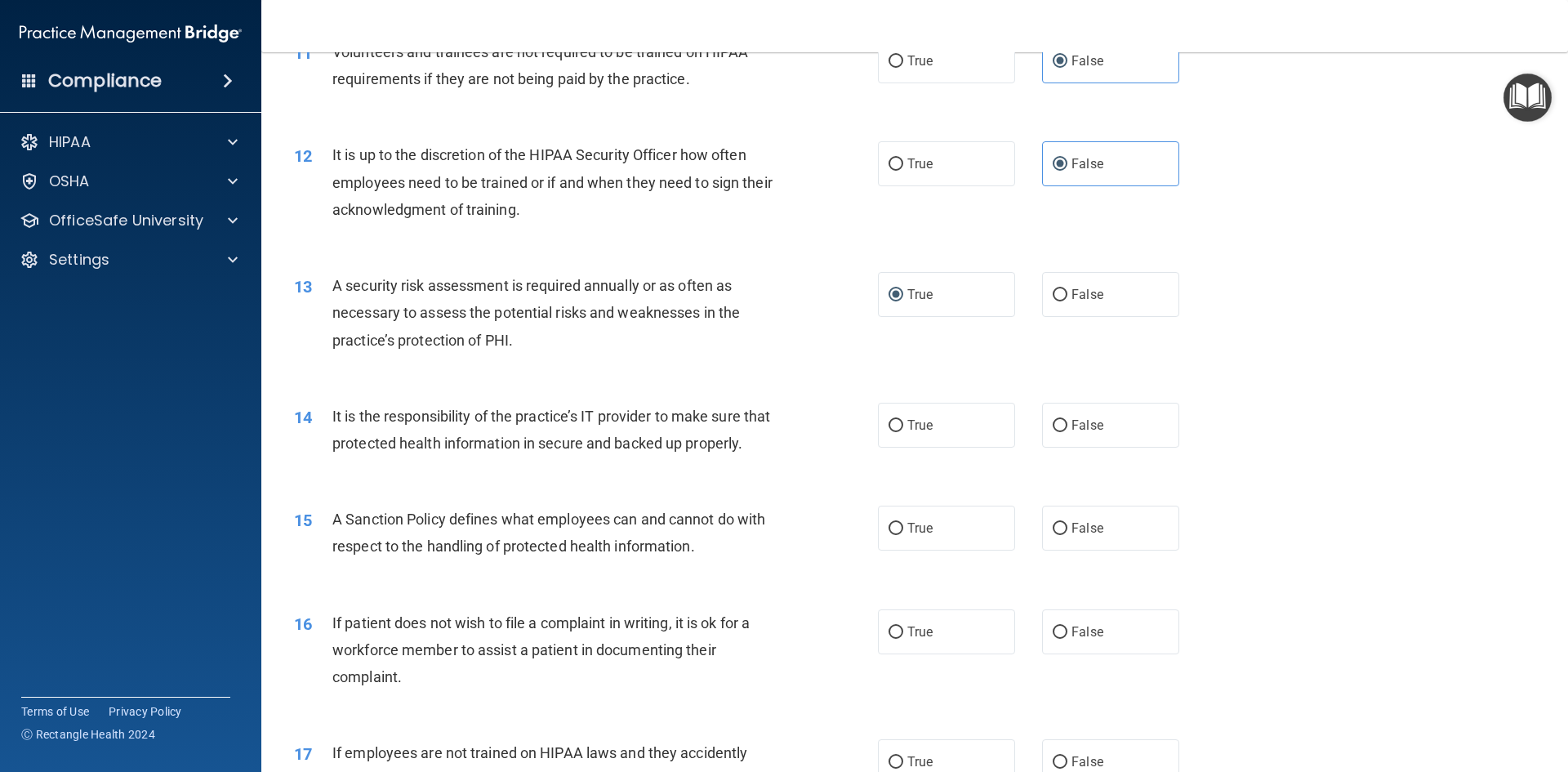
scroll to position [1531, 0]
click at [1053, 420] on input "False" at bounding box center [1060, 425] width 15 height 12
radio input "true"
click at [898, 550] on label "True" at bounding box center [946, 526] width 137 height 45
click at [898, 534] on input "True" at bounding box center [895, 528] width 15 height 12
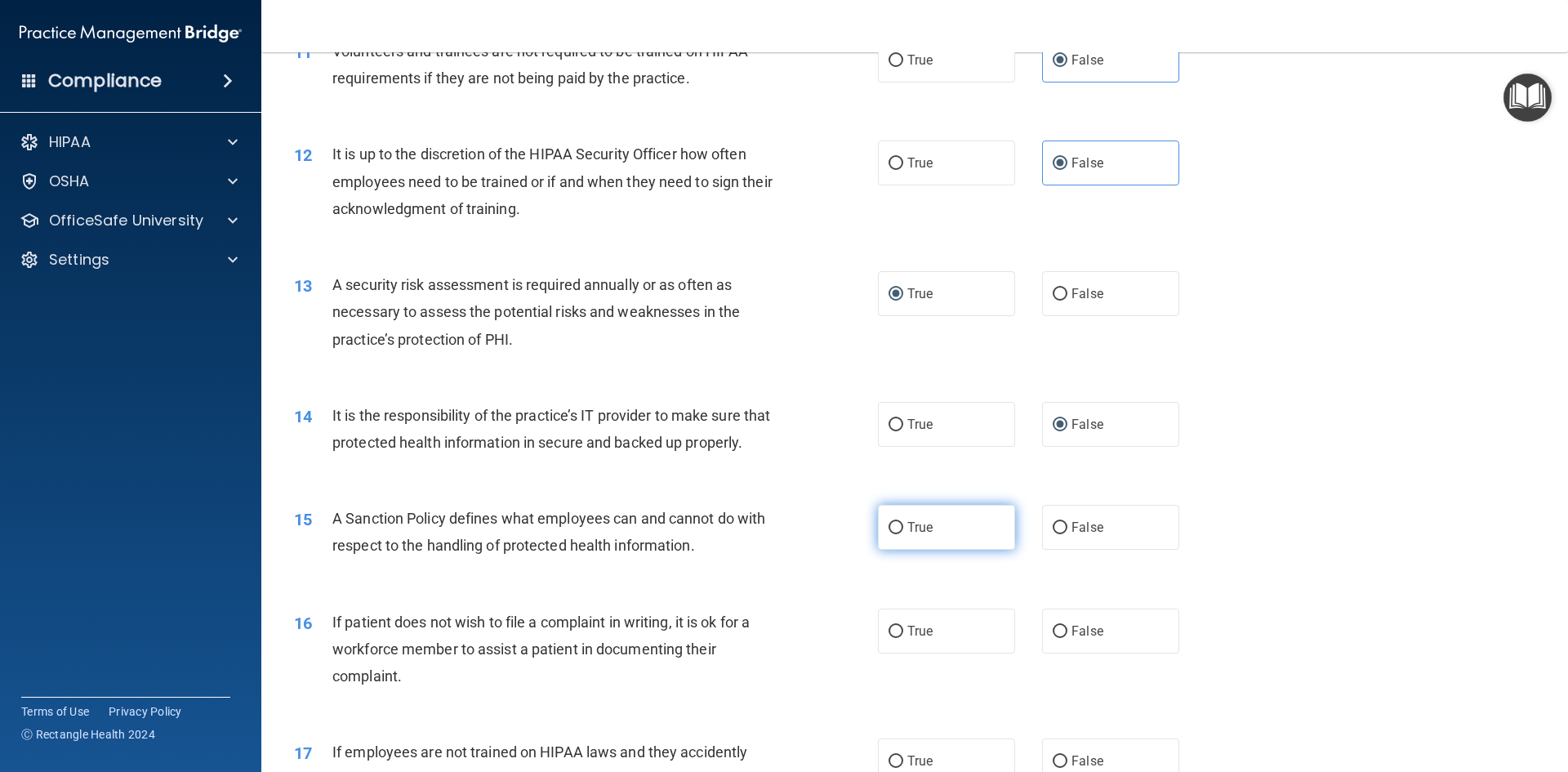
radio input "true"
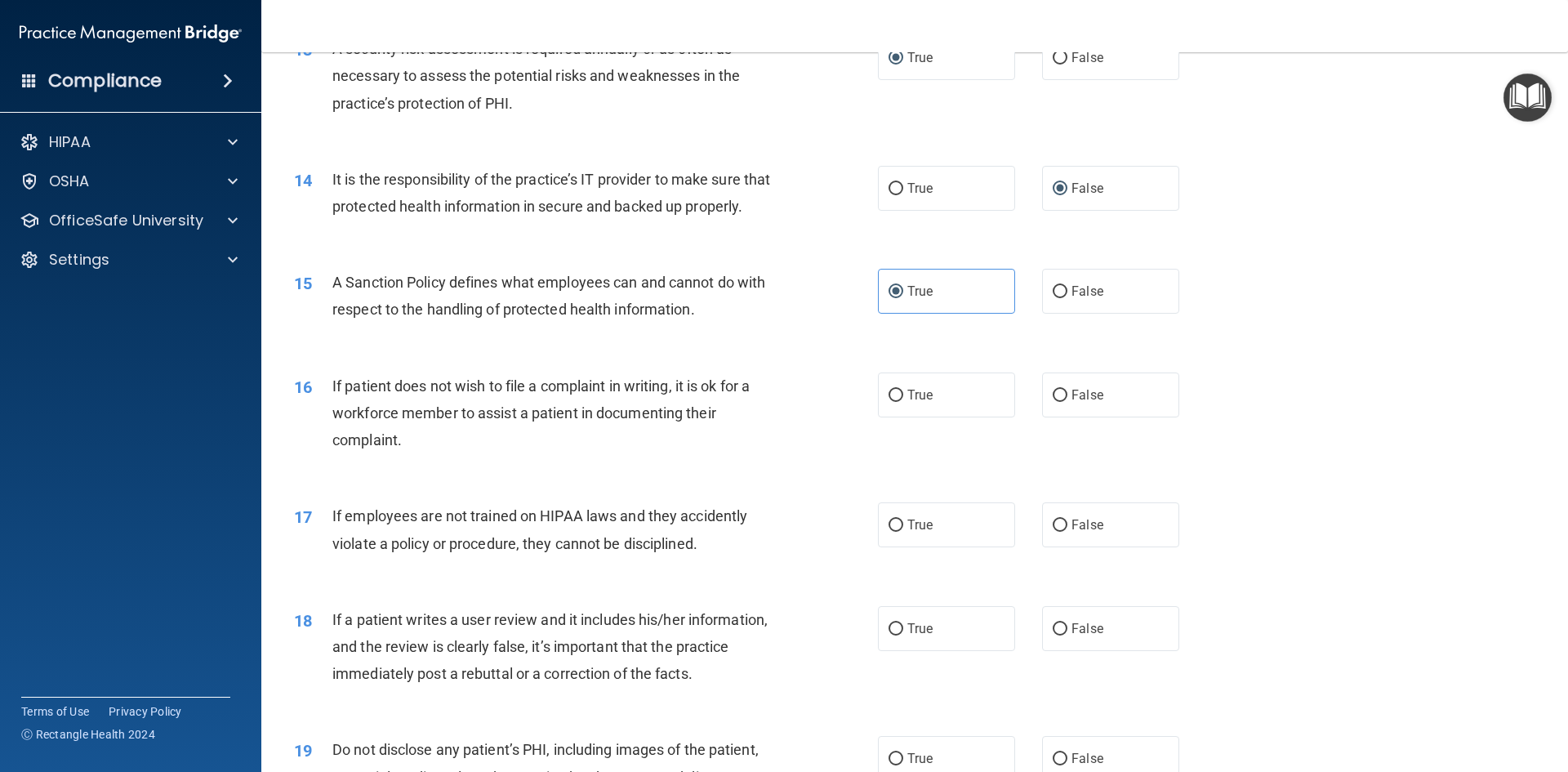
scroll to position [1858, 0]
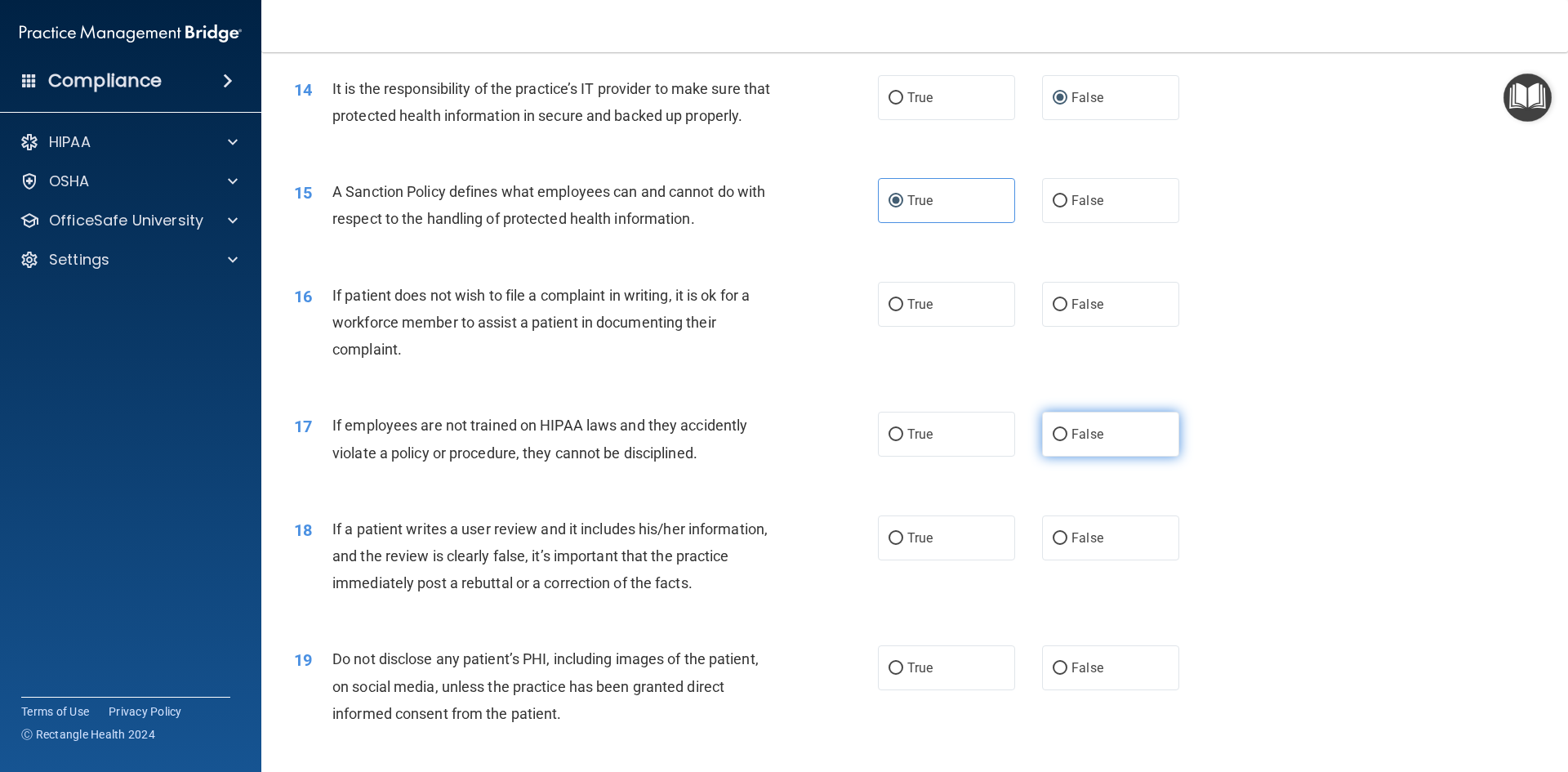
click at [1053, 441] on input "False" at bounding box center [1060, 435] width 15 height 12
radio input "true"
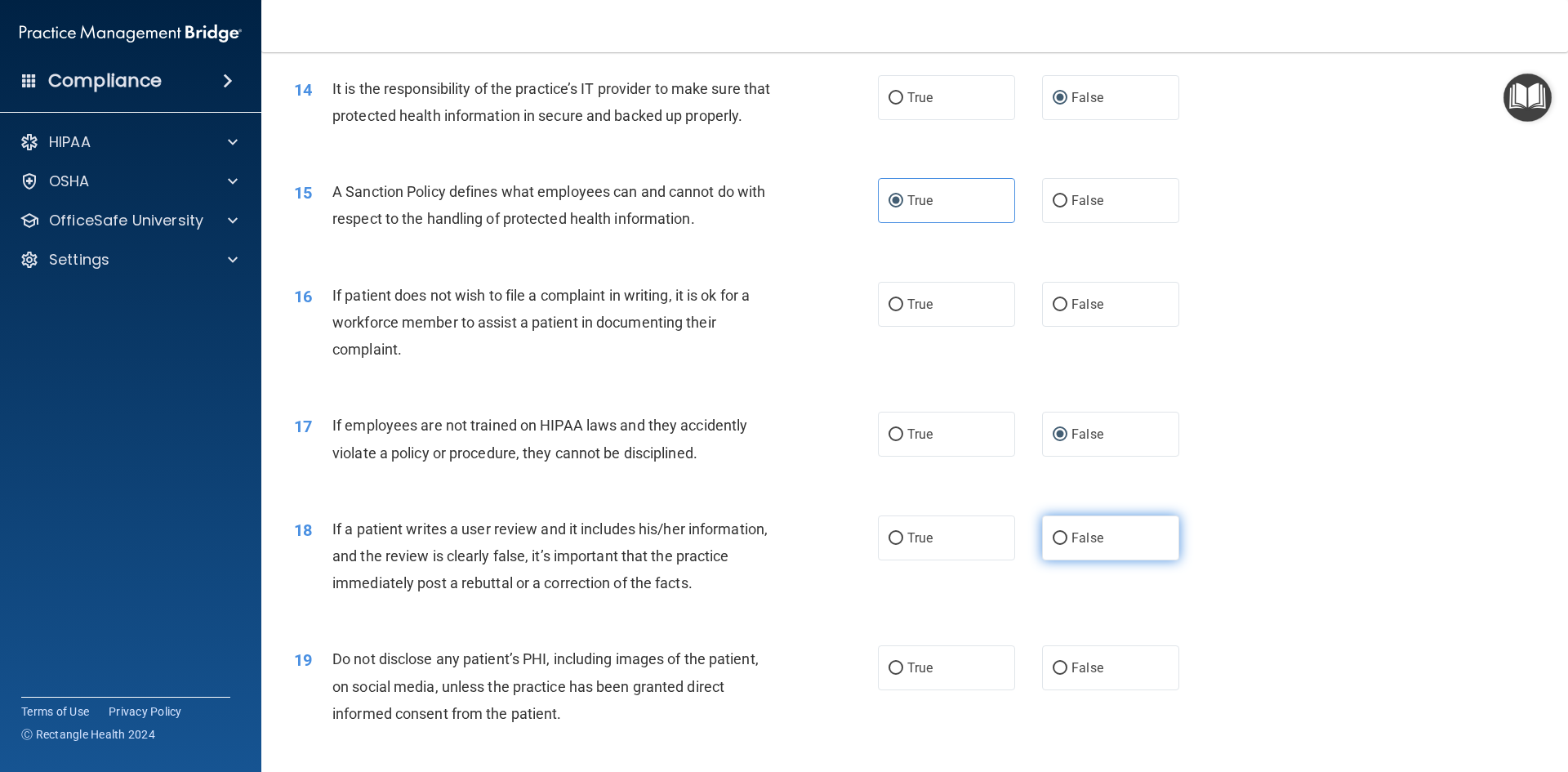
click at [1042, 556] on label "False" at bounding box center [1111, 537] width 137 height 45
click at [1053, 544] on input "False" at bounding box center [1060, 539] width 15 height 12
radio input "true"
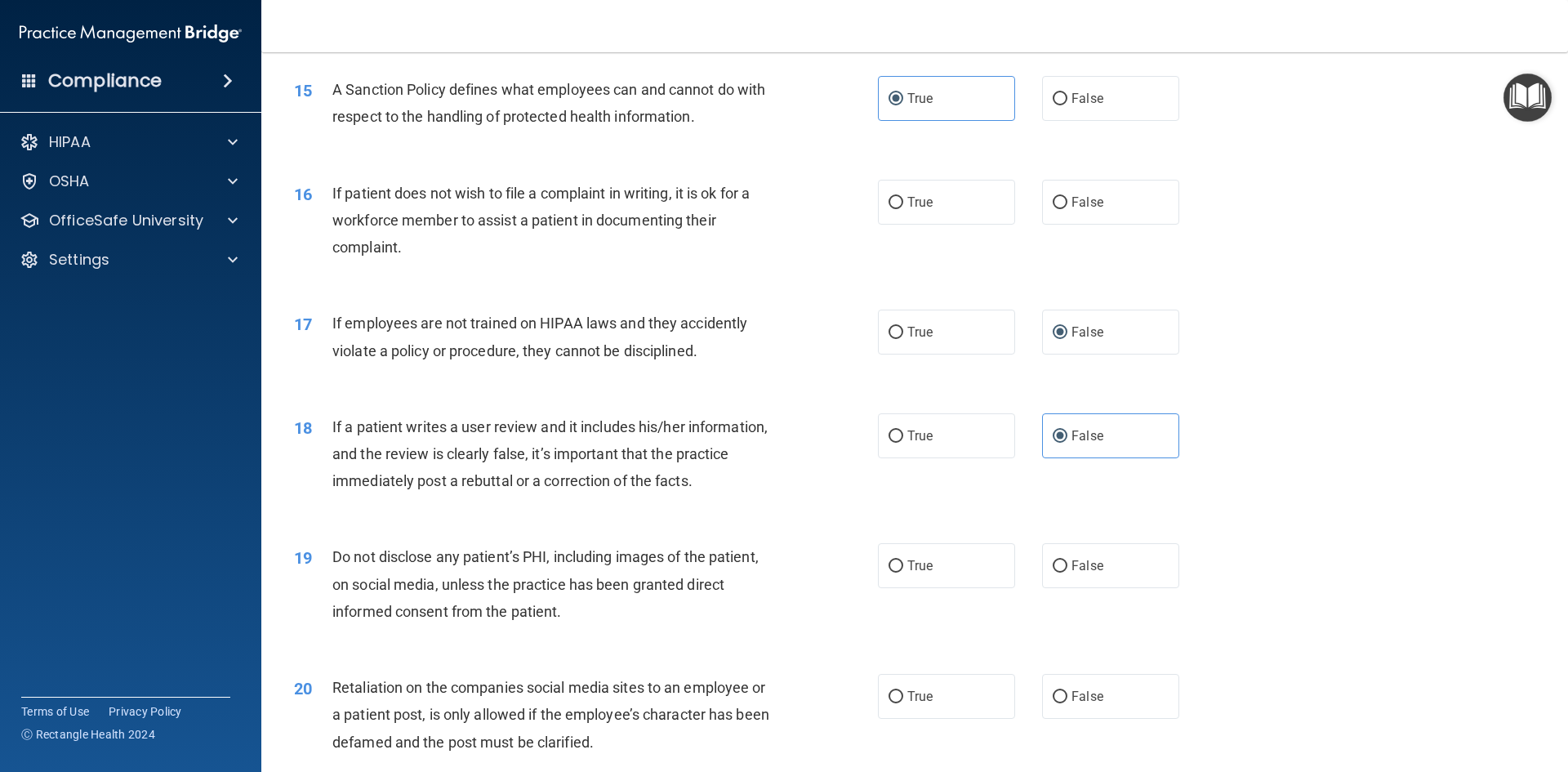
scroll to position [2021, 0]
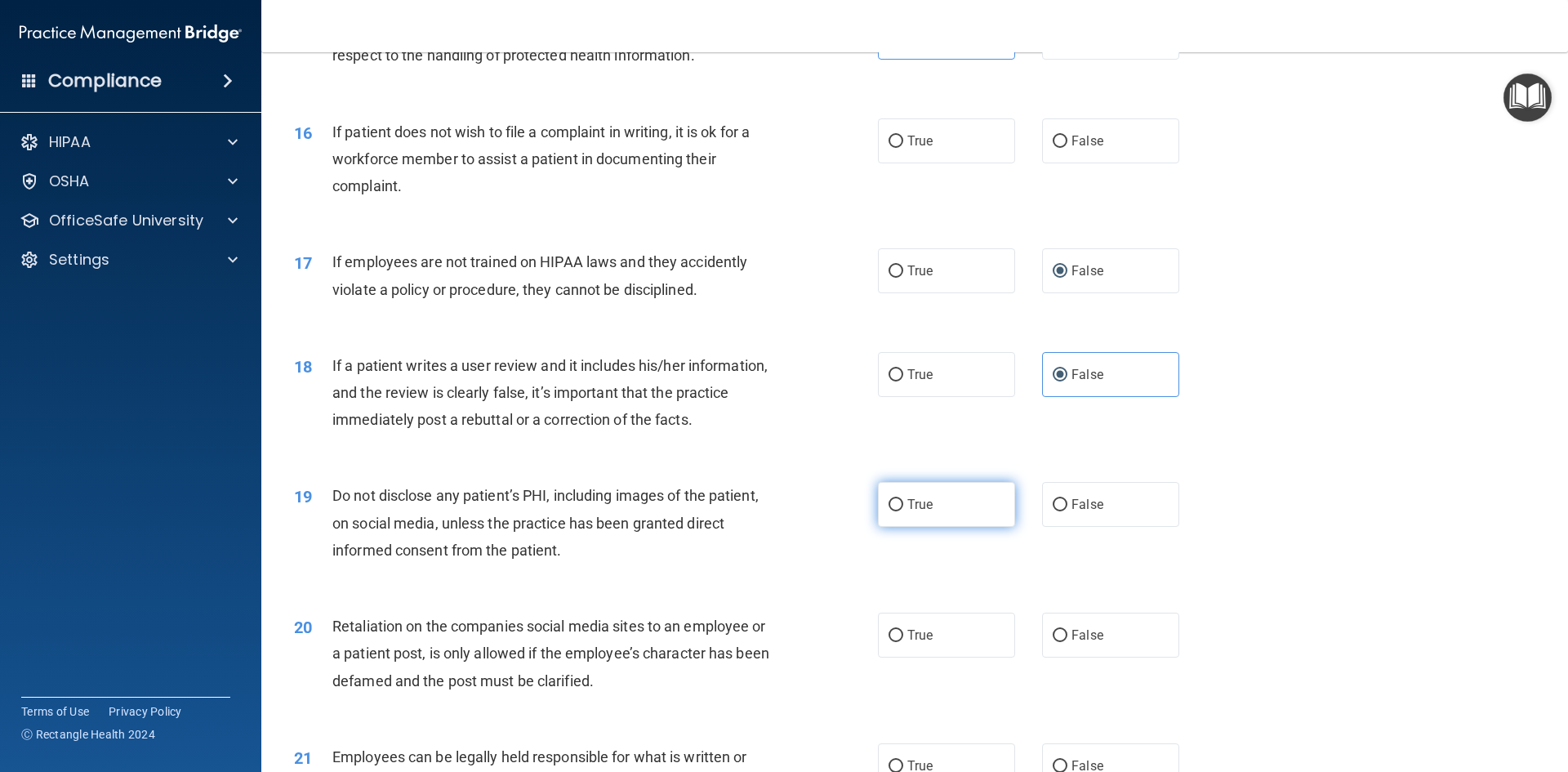
click at [895, 511] on input "True" at bounding box center [895, 505] width 15 height 12
radio input "true"
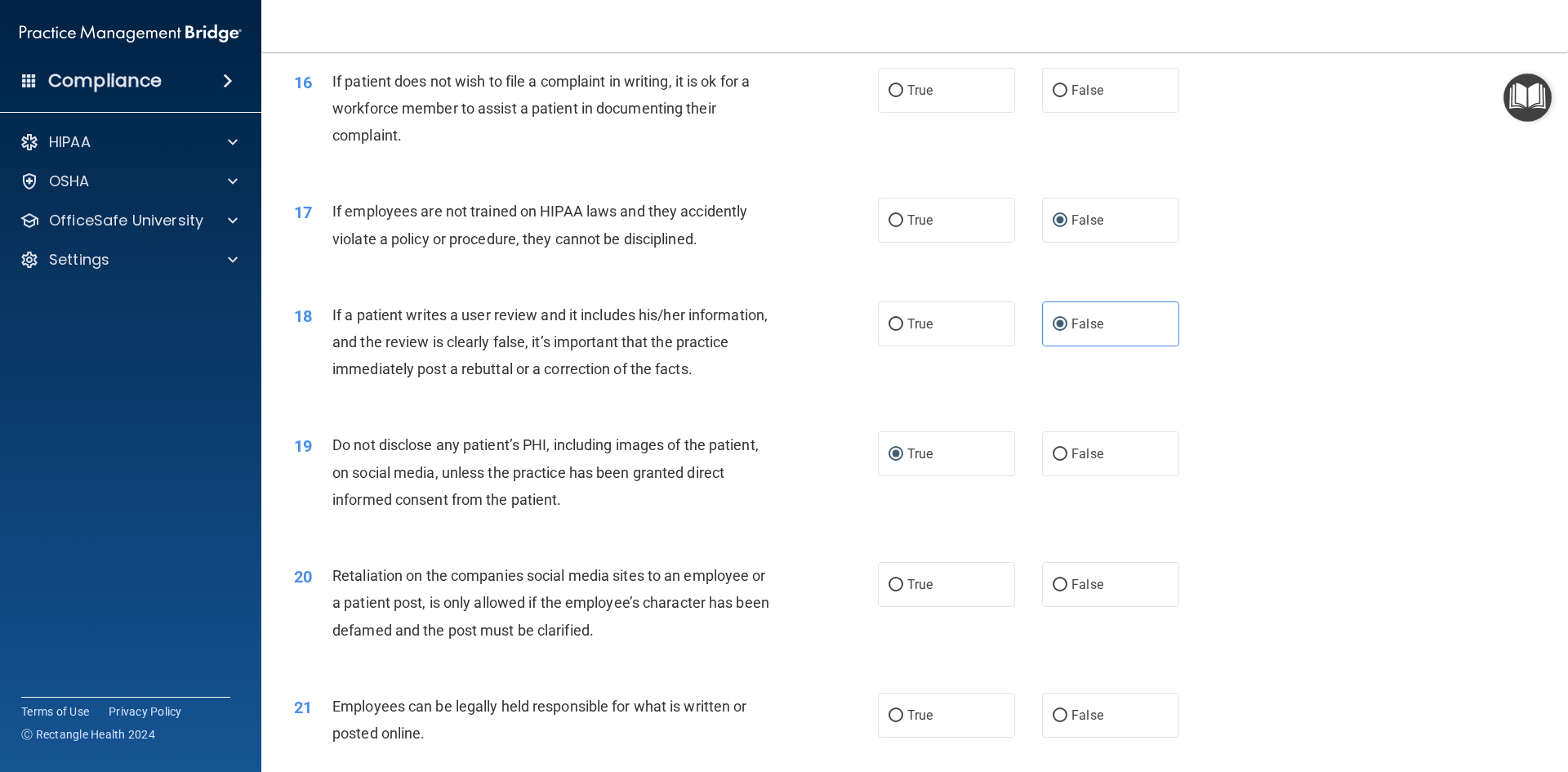
scroll to position [2184, 0]
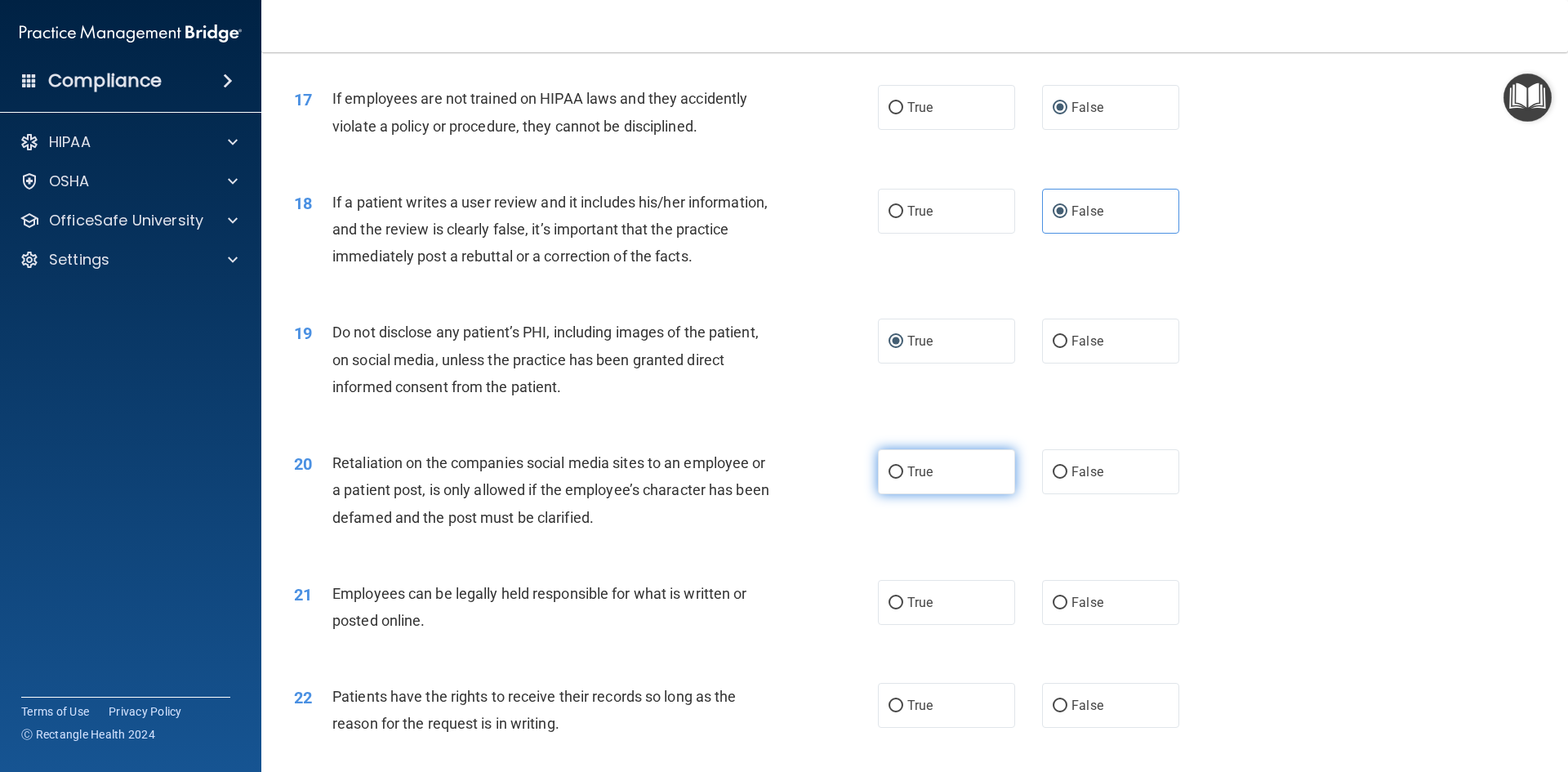
click at [924, 480] on span "True" at bounding box center [920, 472] width 26 height 16
click at [903, 479] on input "True" at bounding box center [895, 472] width 15 height 12
radio input "true"
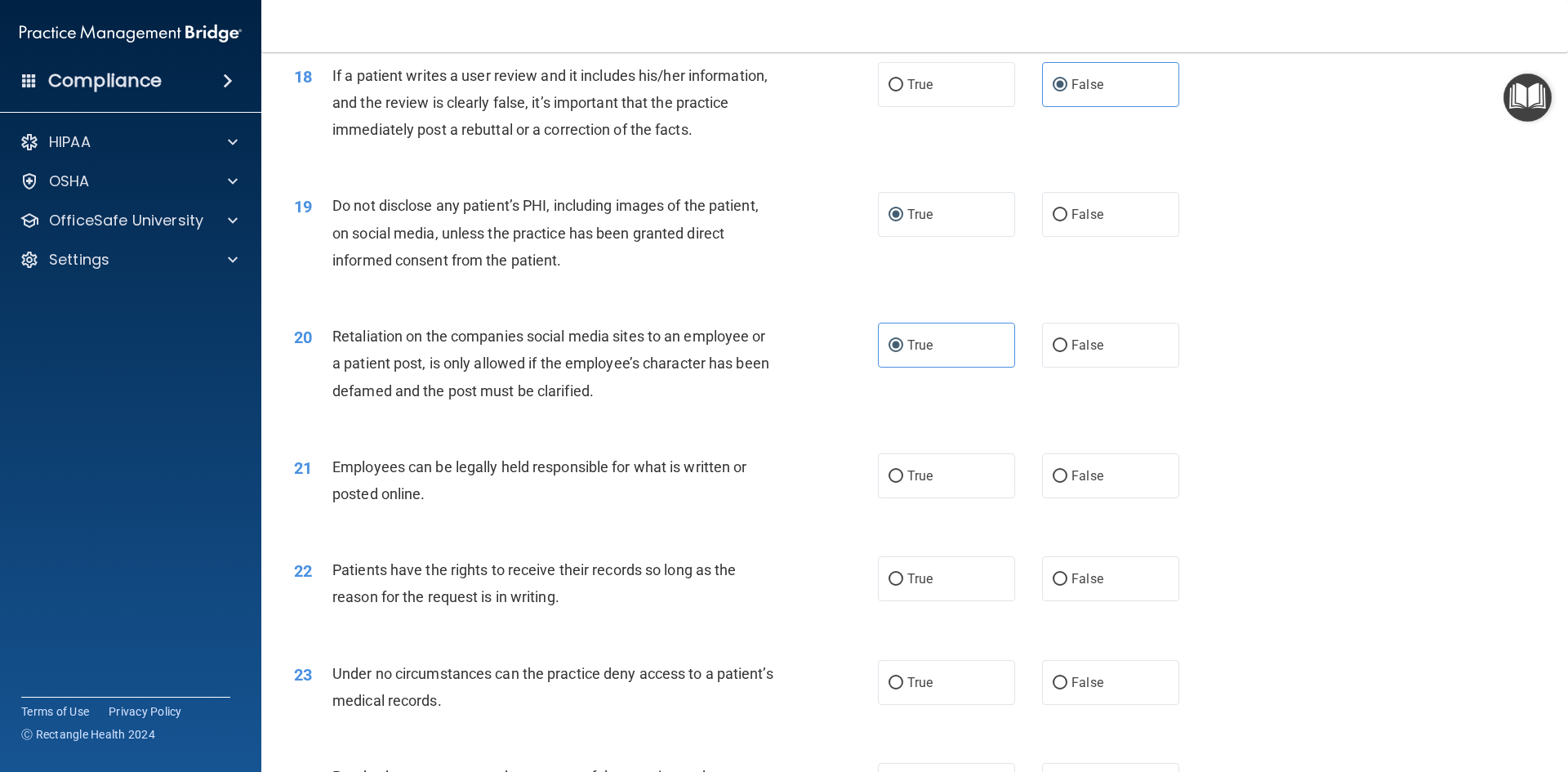
scroll to position [2348, 0]
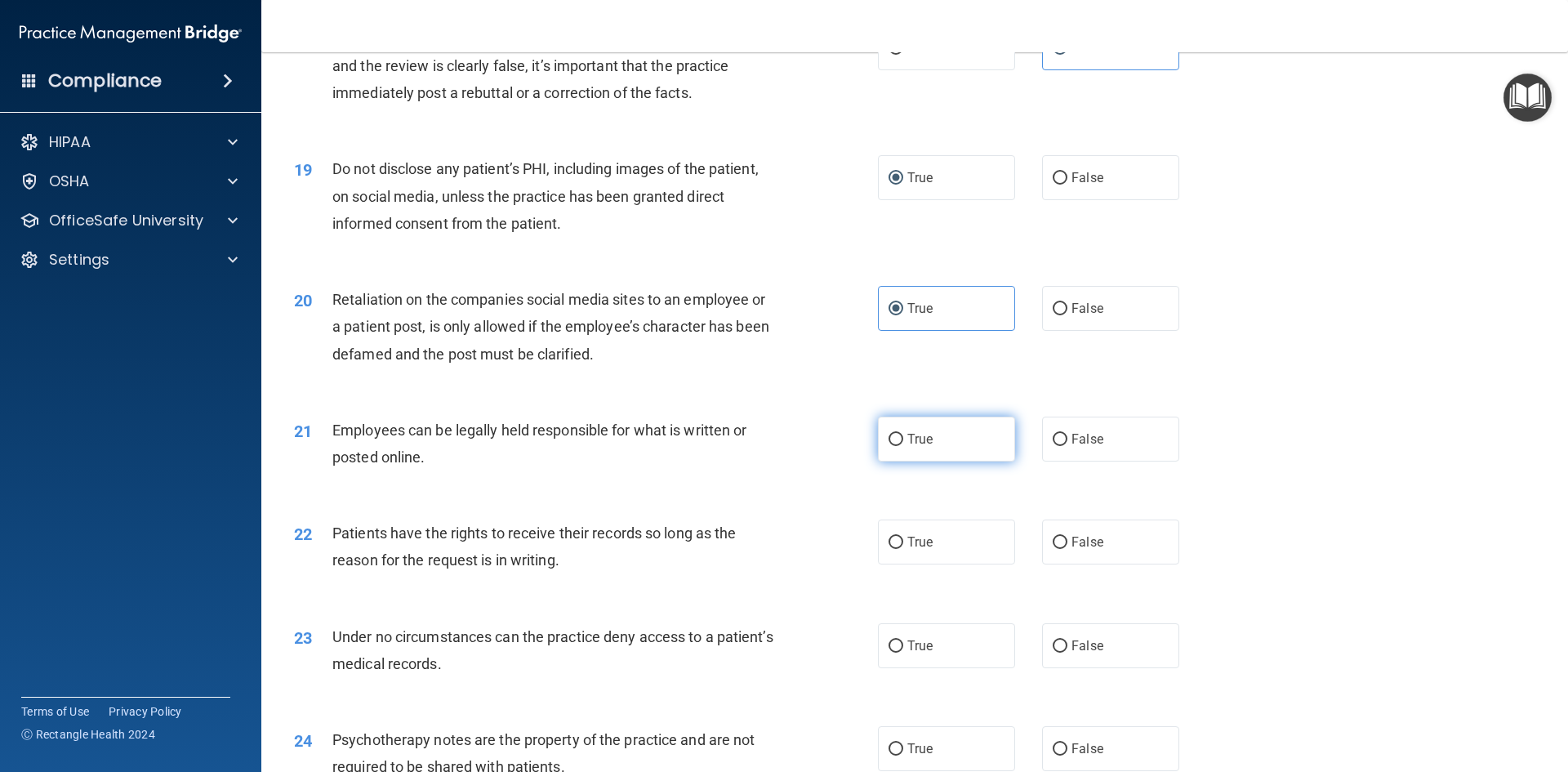
click at [893, 446] on input "True" at bounding box center [895, 440] width 15 height 12
radio input "true"
click at [1053, 549] on input "False" at bounding box center [1060, 542] width 15 height 12
radio input "true"
click at [602, 677] on div "Under no circumstances can the practice deny access to a patient’s medical reco…" at bounding box center [560, 650] width 456 height 54
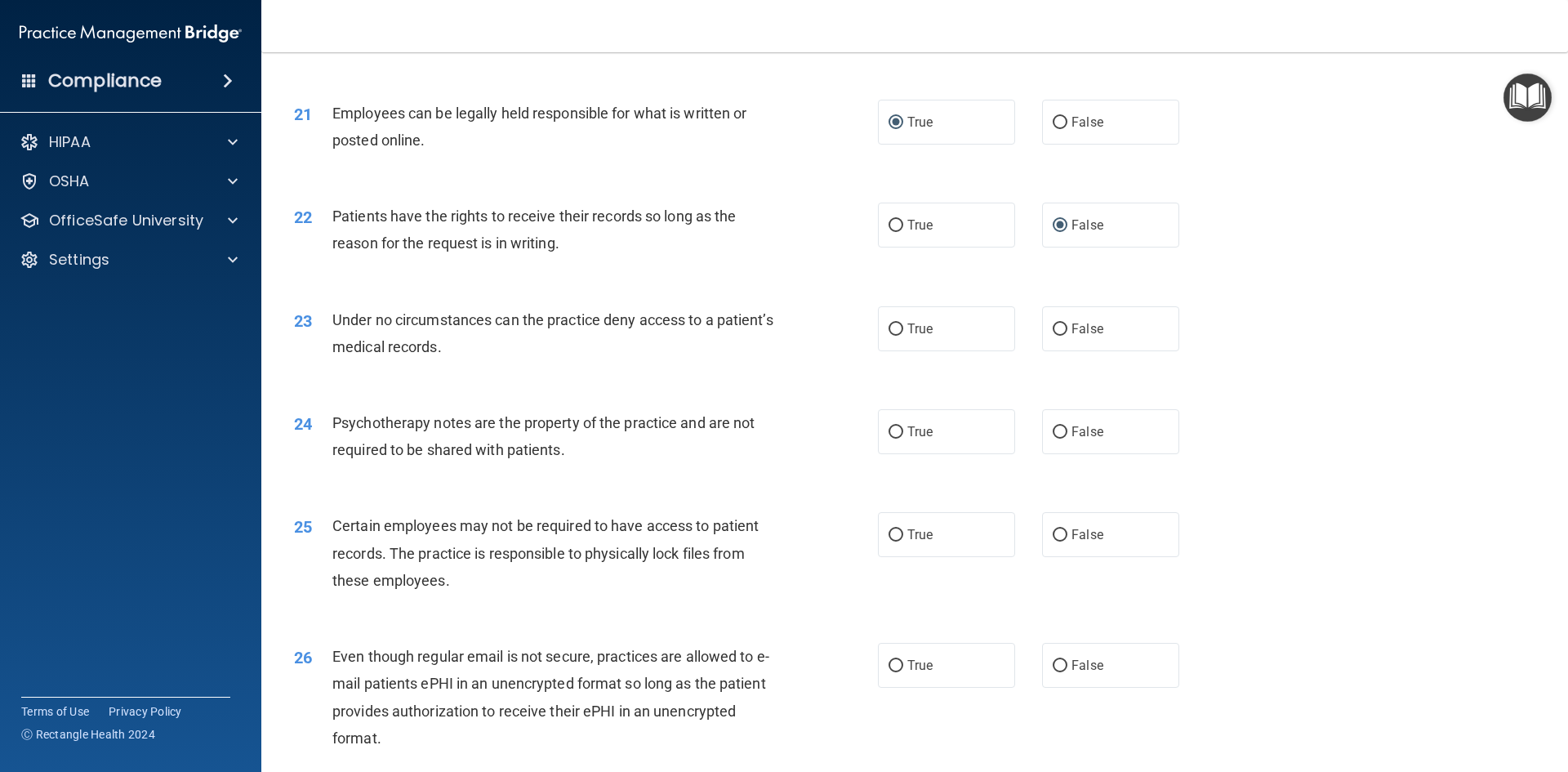
scroll to position [2674, 0]
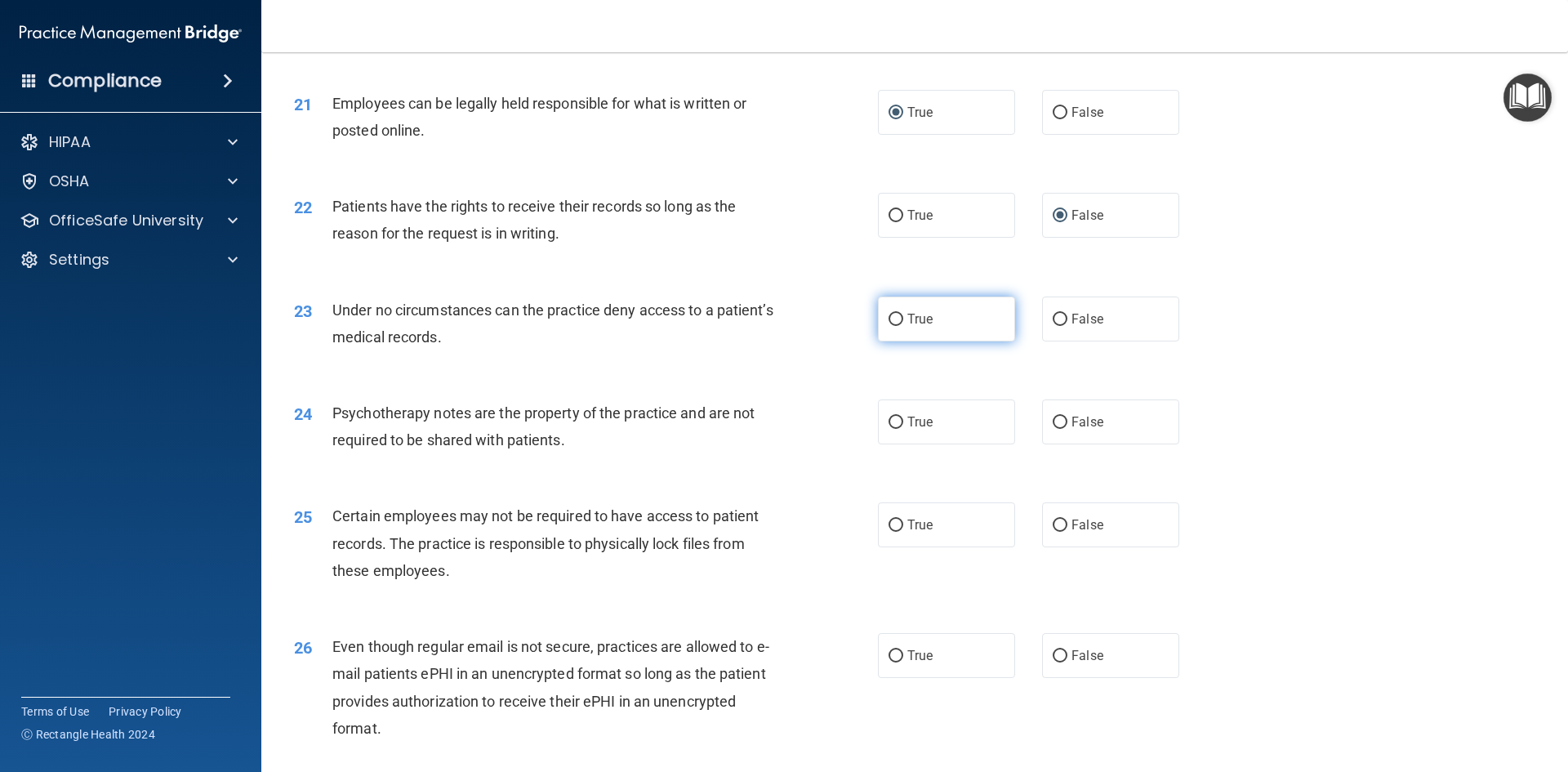
click at [936, 341] on label "True" at bounding box center [946, 318] width 137 height 45
click at [903, 326] on input "True" at bounding box center [895, 320] width 15 height 12
radio input "true"
click at [945, 444] on label "True" at bounding box center [946, 421] width 137 height 45
click at [903, 429] on input "True" at bounding box center [895, 423] width 15 height 12
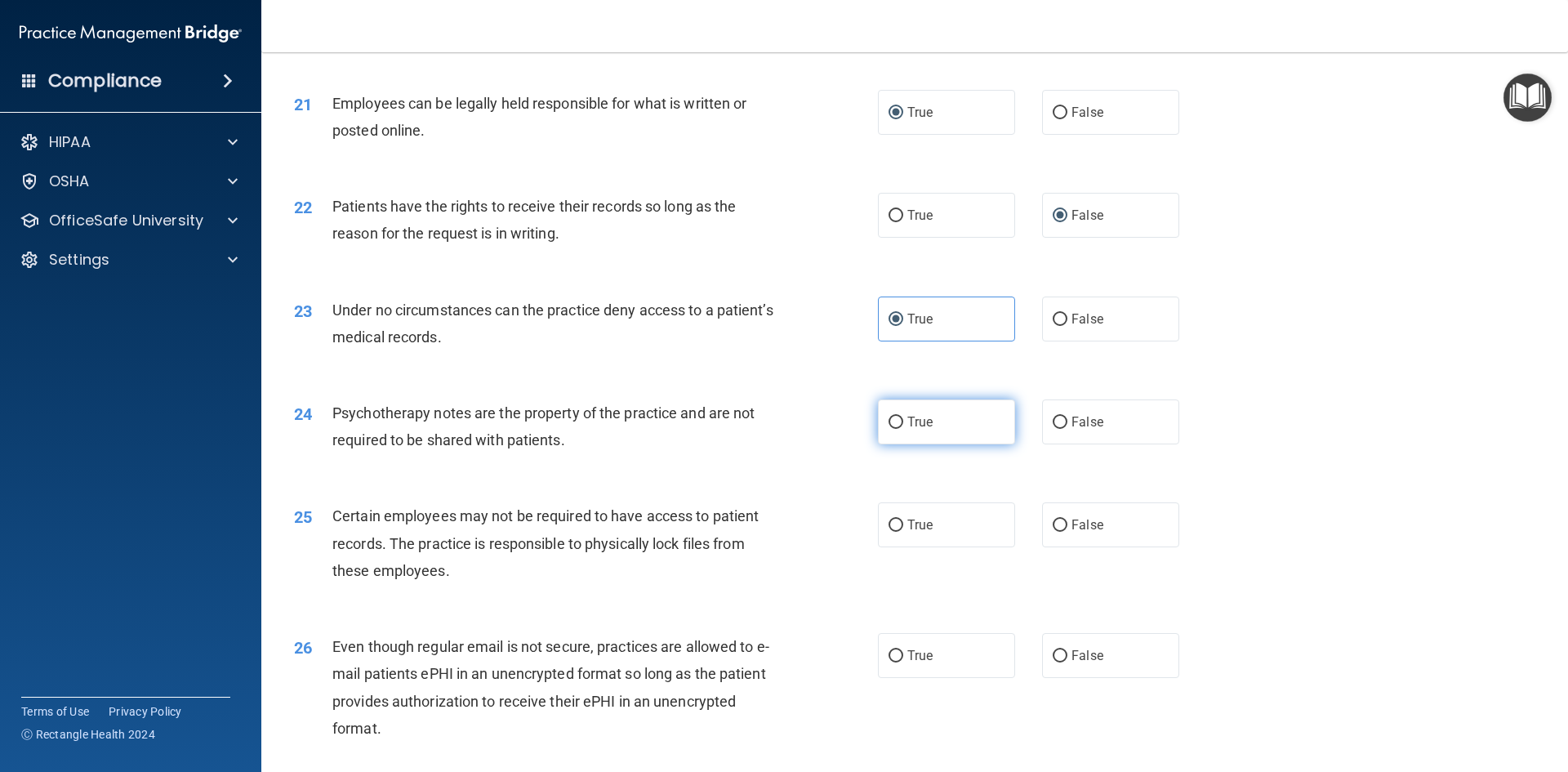
radio input "true"
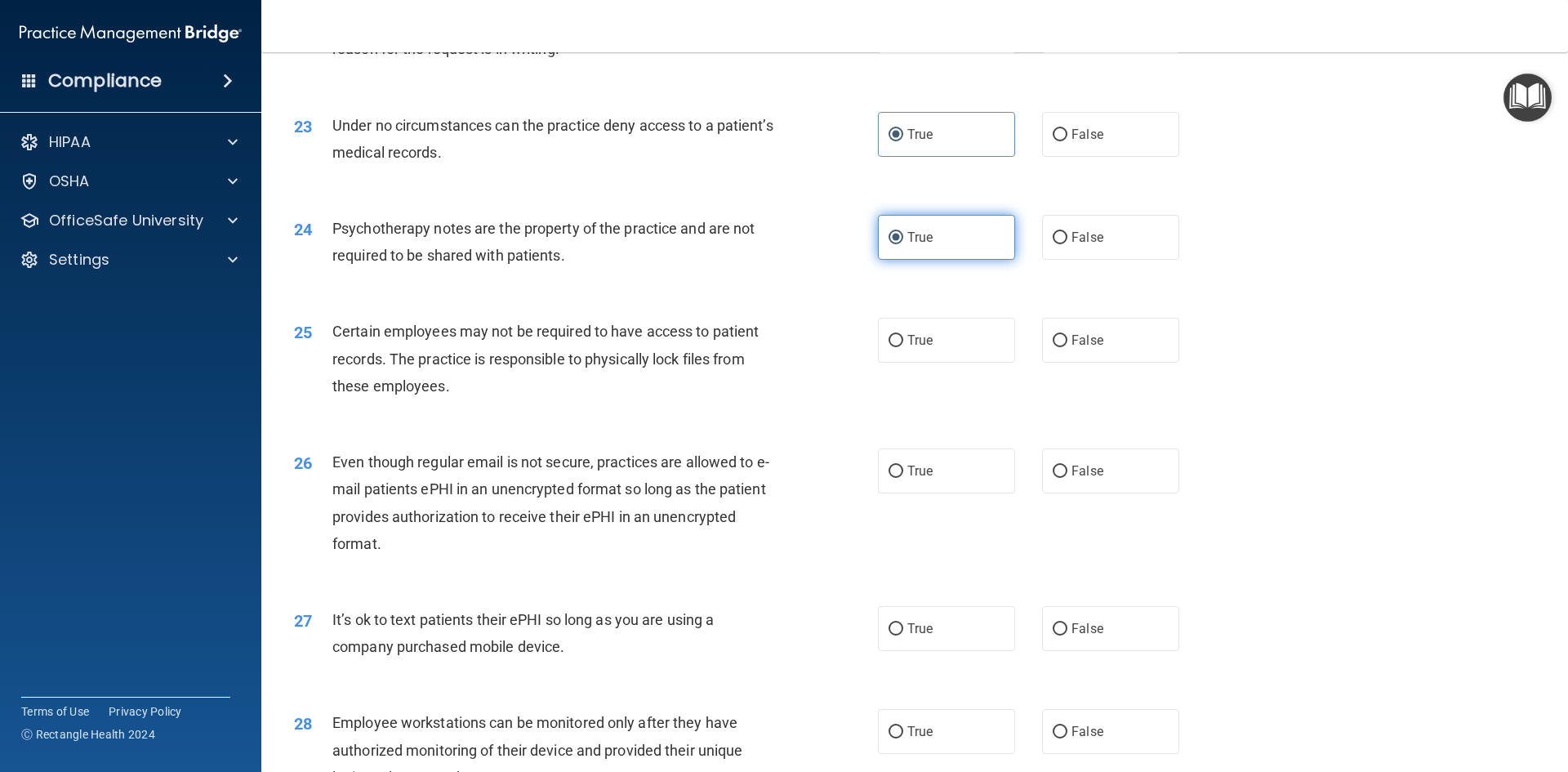
scroll to position [2837, 0]
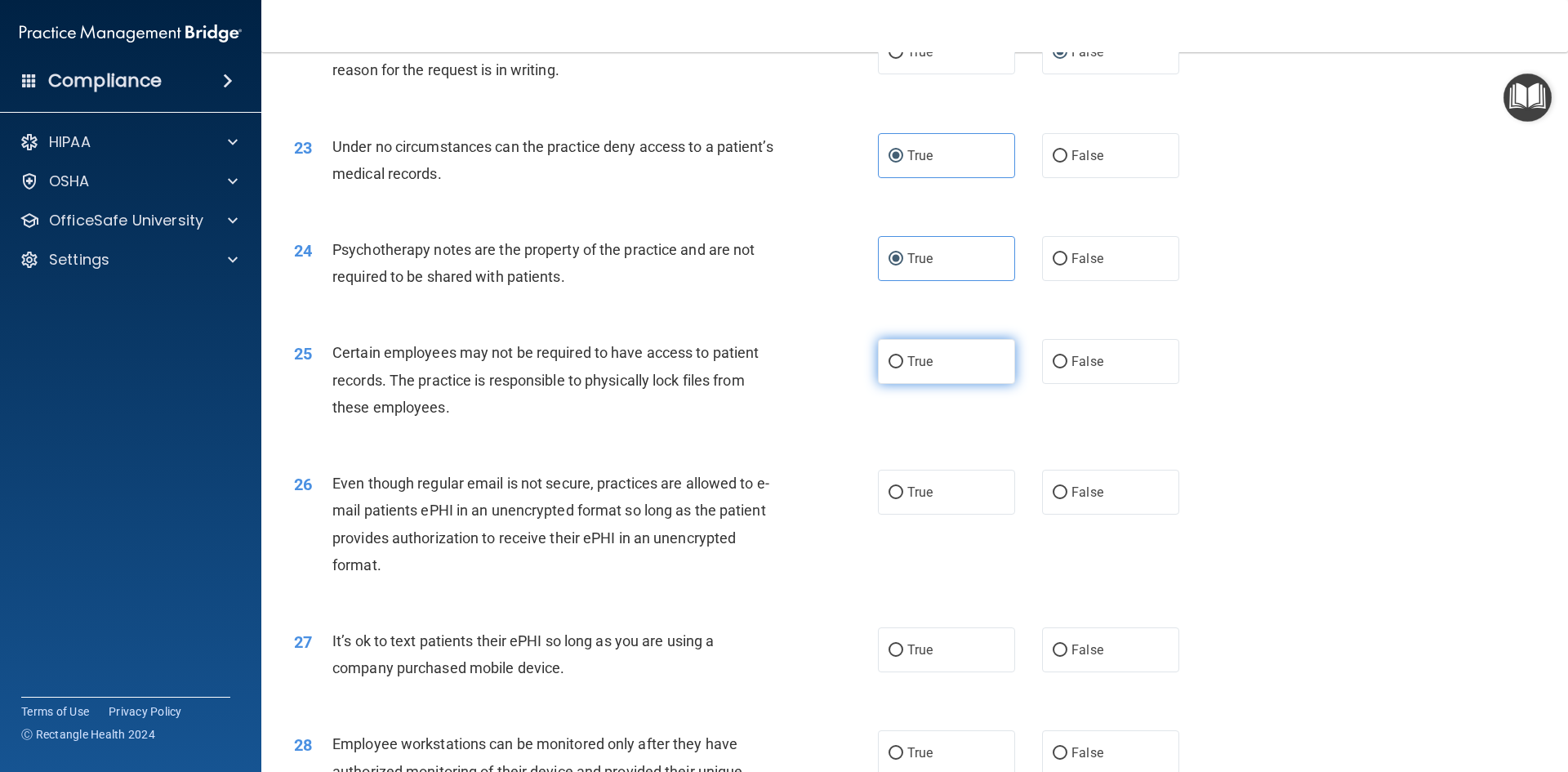
click at [908, 369] on span "True" at bounding box center [920, 362] width 26 height 16
click at [903, 368] on input "True" at bounding box center [895, 363] width 15 height 12
radio input "true"
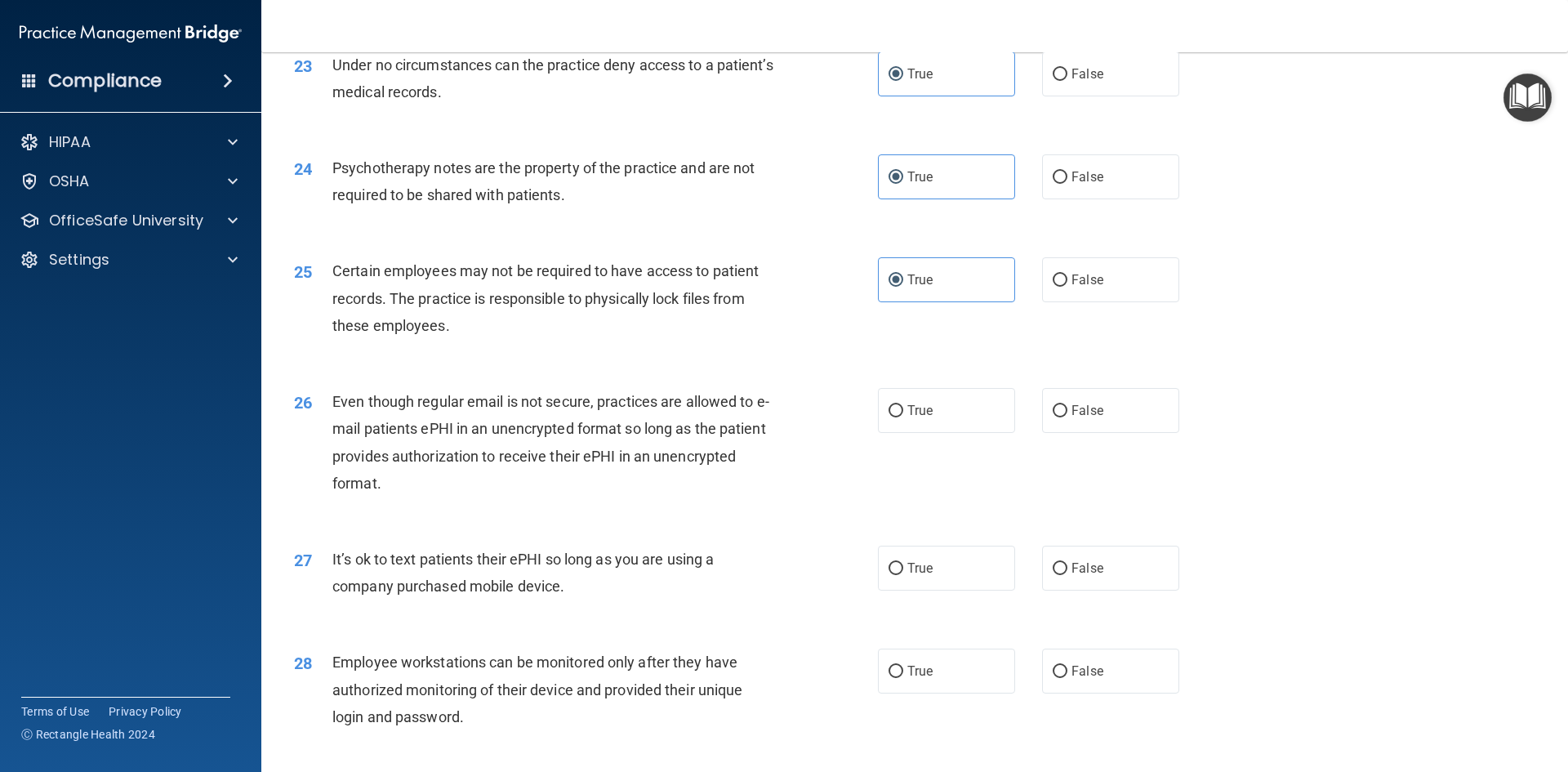
scroll to position [3001, 0]
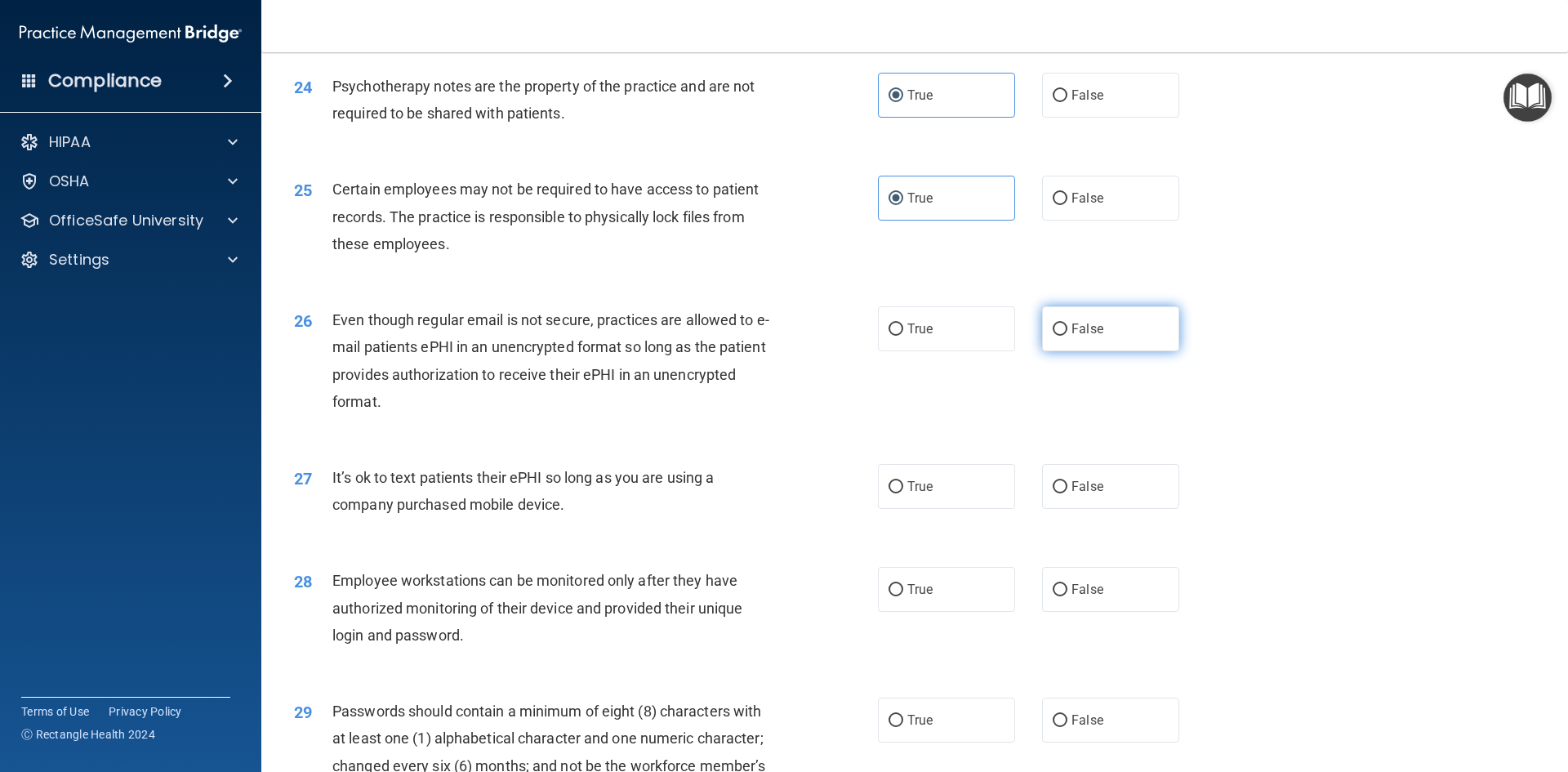
click at [1072, 338] on label "False" at bounding box center [1111, 328] width 137 height 45
click at [1067, 336] on input "False" at bounding box center [1060, 330] width 15 height 12
radio input "true"
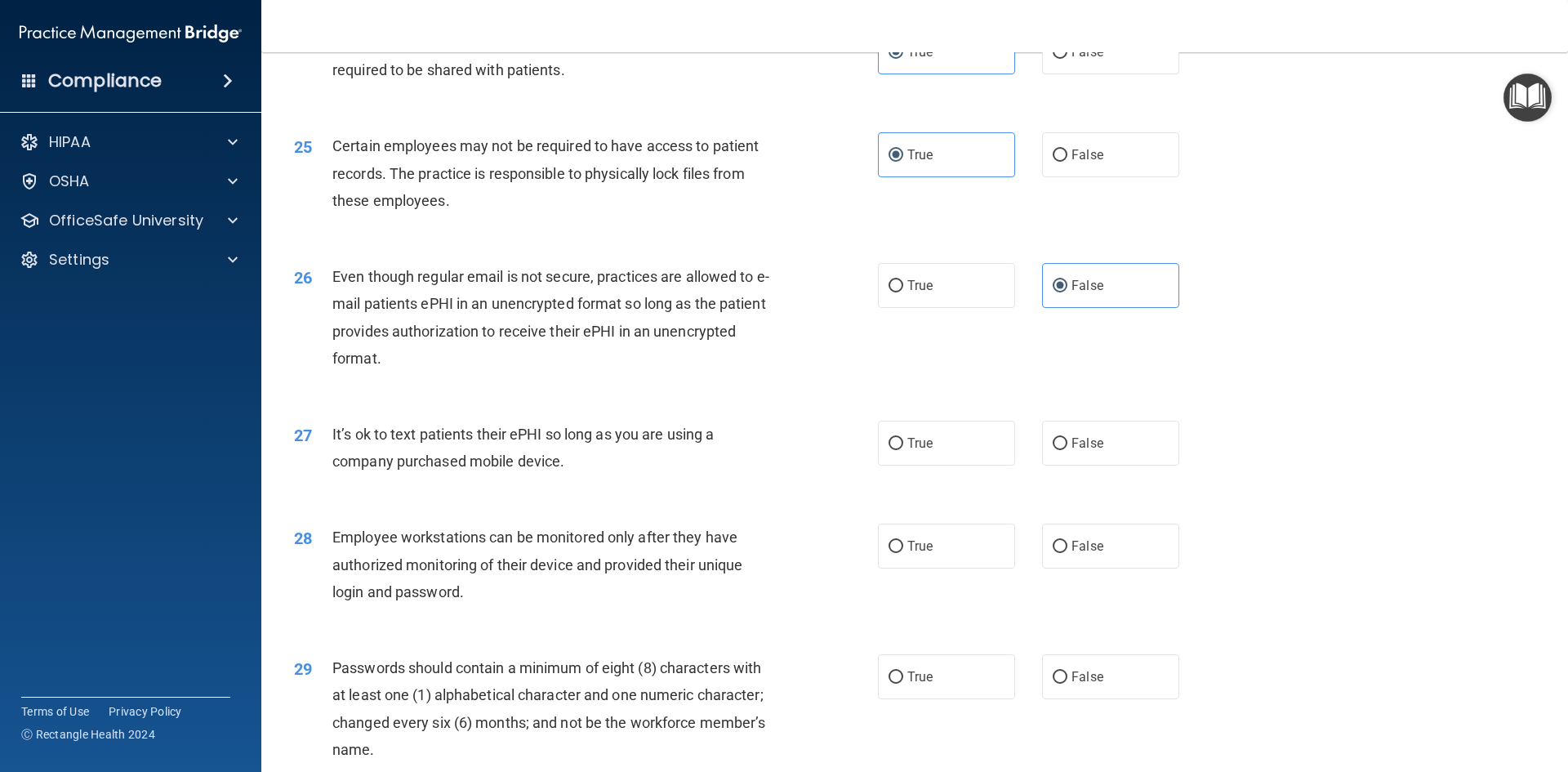
scroll to position [3083, 0]
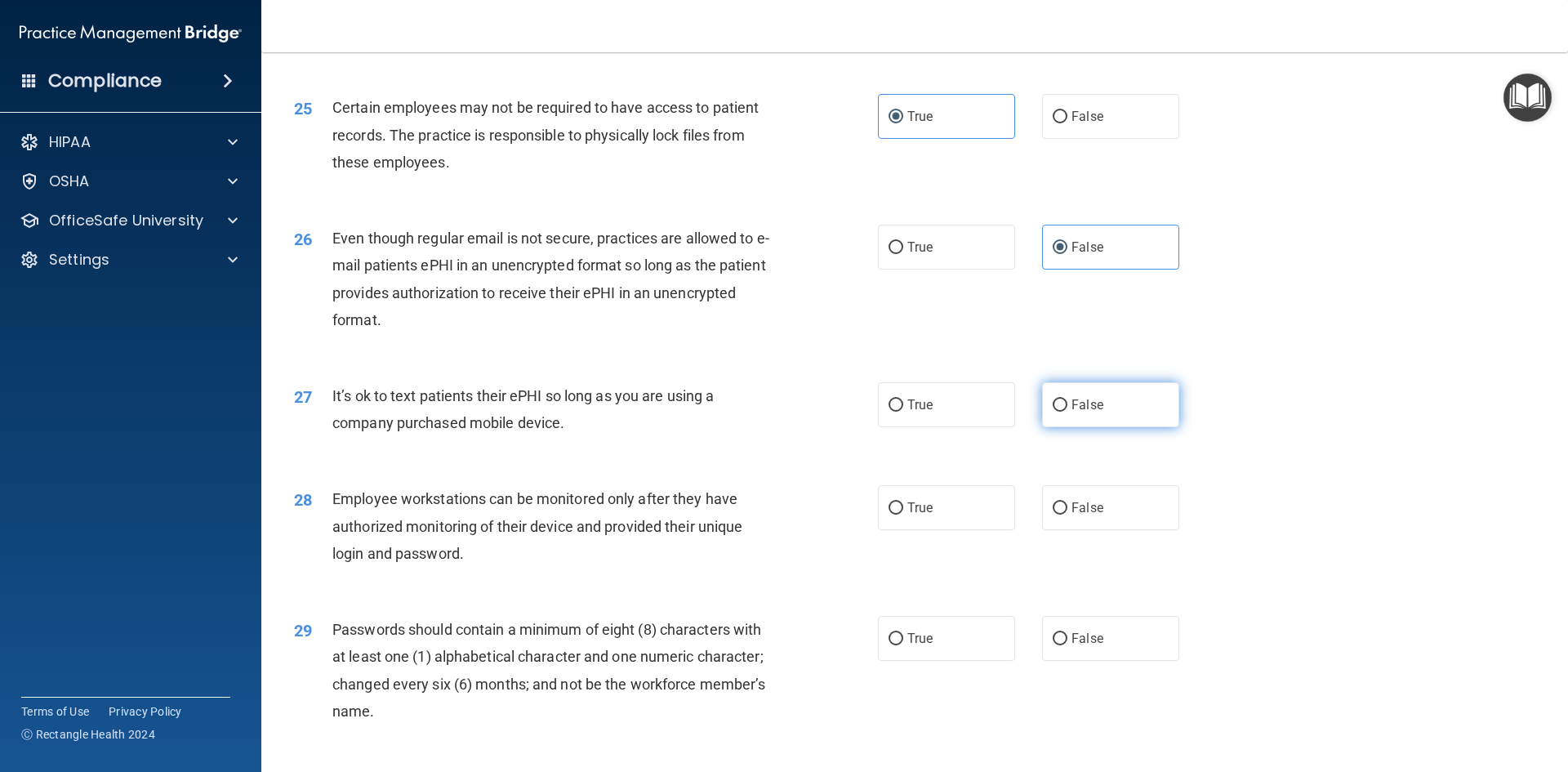
click at [1092, 417] on label "False" at bounding box center [1111, 404] width 137 height 45
click at [1067, 411] on input "False" at bounding box center [1060, 405] width 15 height 12
radio input "true"
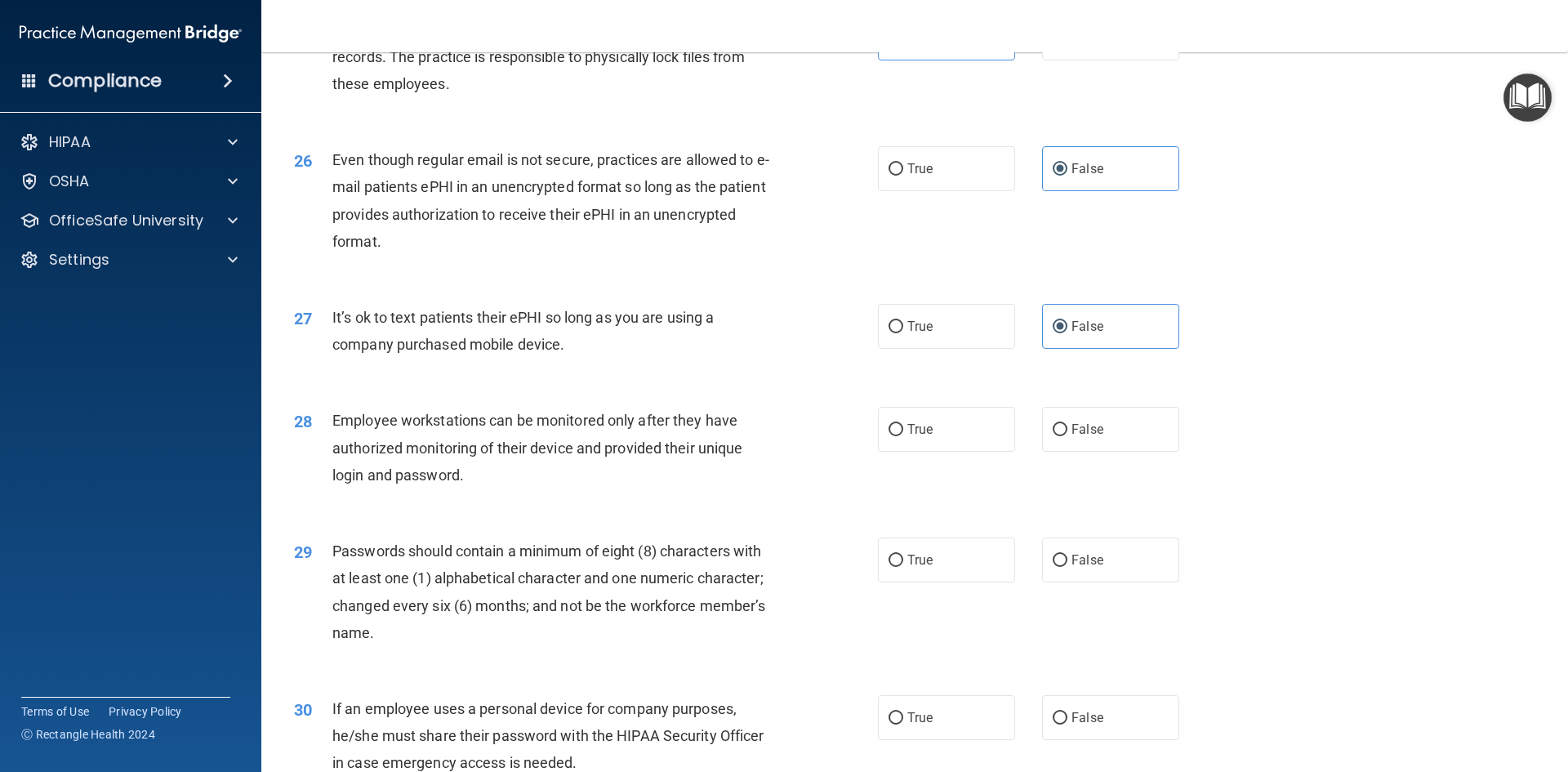
scroll to position [3164, 0]
click at [941, 448] on label "True" at bounding box center [946, 425] width 137 height 45
click at [903, 433] on input "True" at bounding box center [895, 426] width 15 height 12
radio input "true"
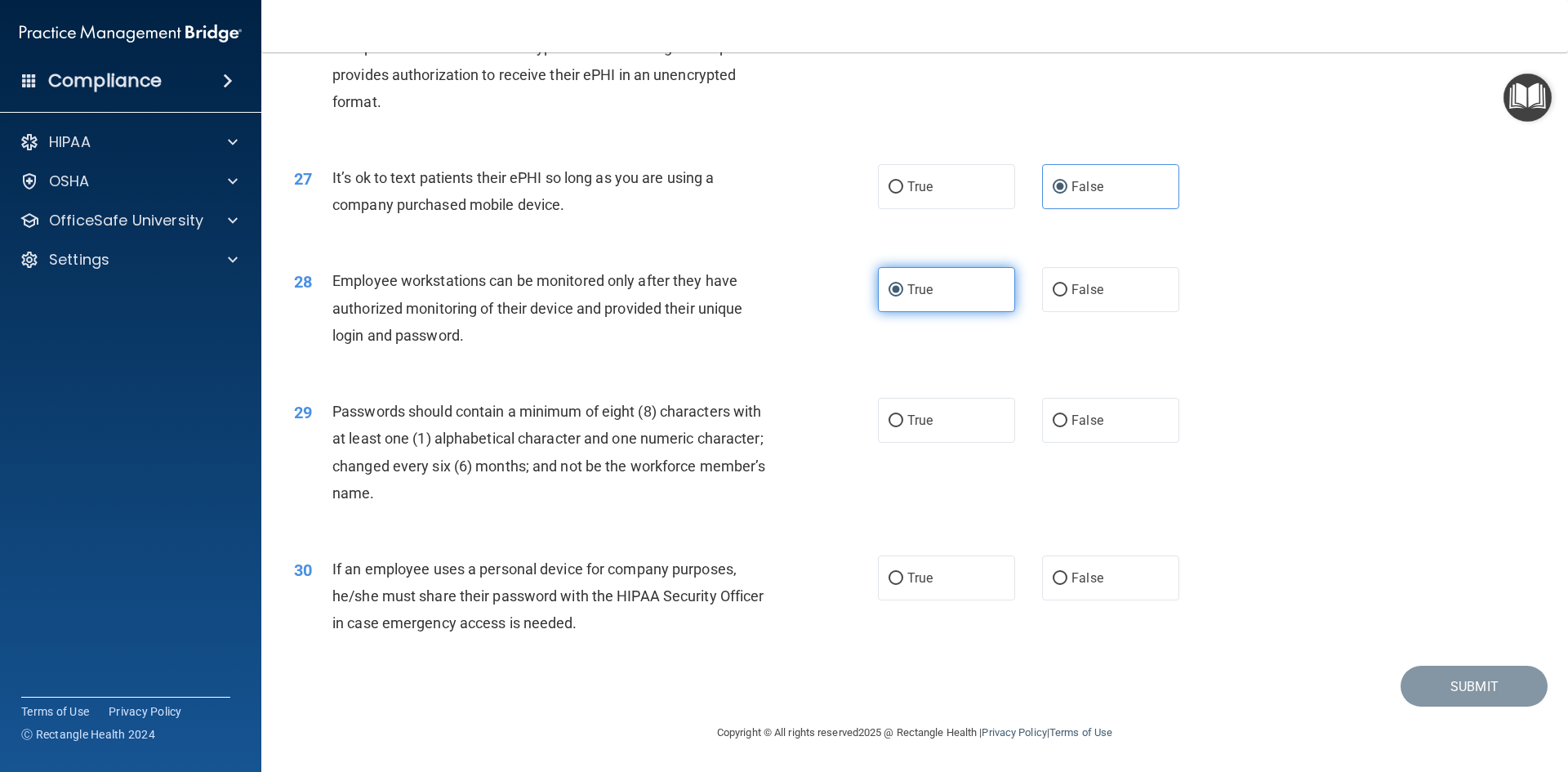
scroll to position [3327, 0]
click at [923, 433] on label "True" at bounding box center [946, 420] width 137 height 45
click at [903, 427] on input "True" at bounding box center [895, 421] width 15 height 12
radio input "true"
click at [956, 565] on label "True" at bounding box center [946, 577] width 137 height 45
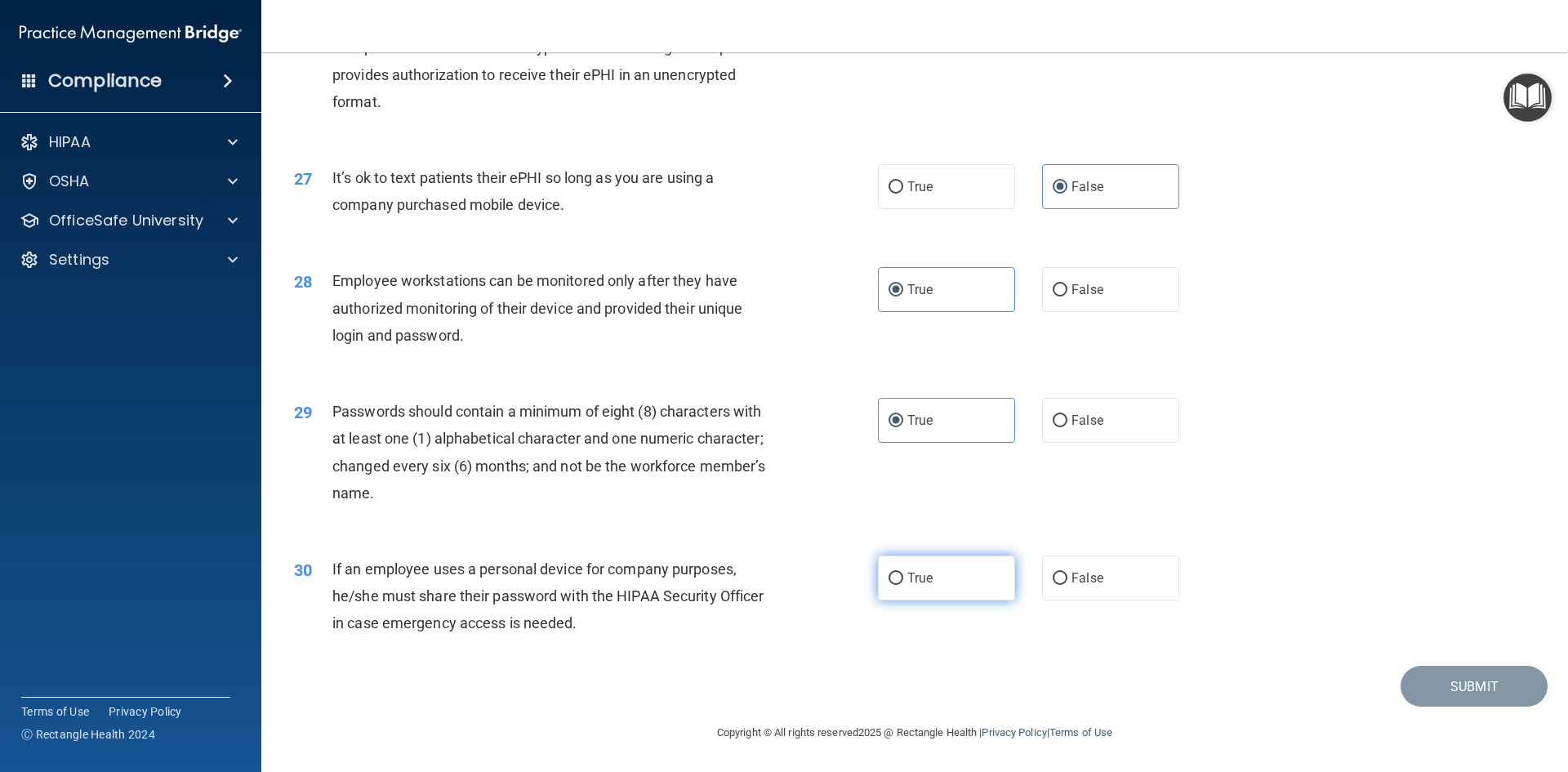
click at [903, 573] on input "True" at bounding box center [895, 579] width 15 height 12
radio input "true"
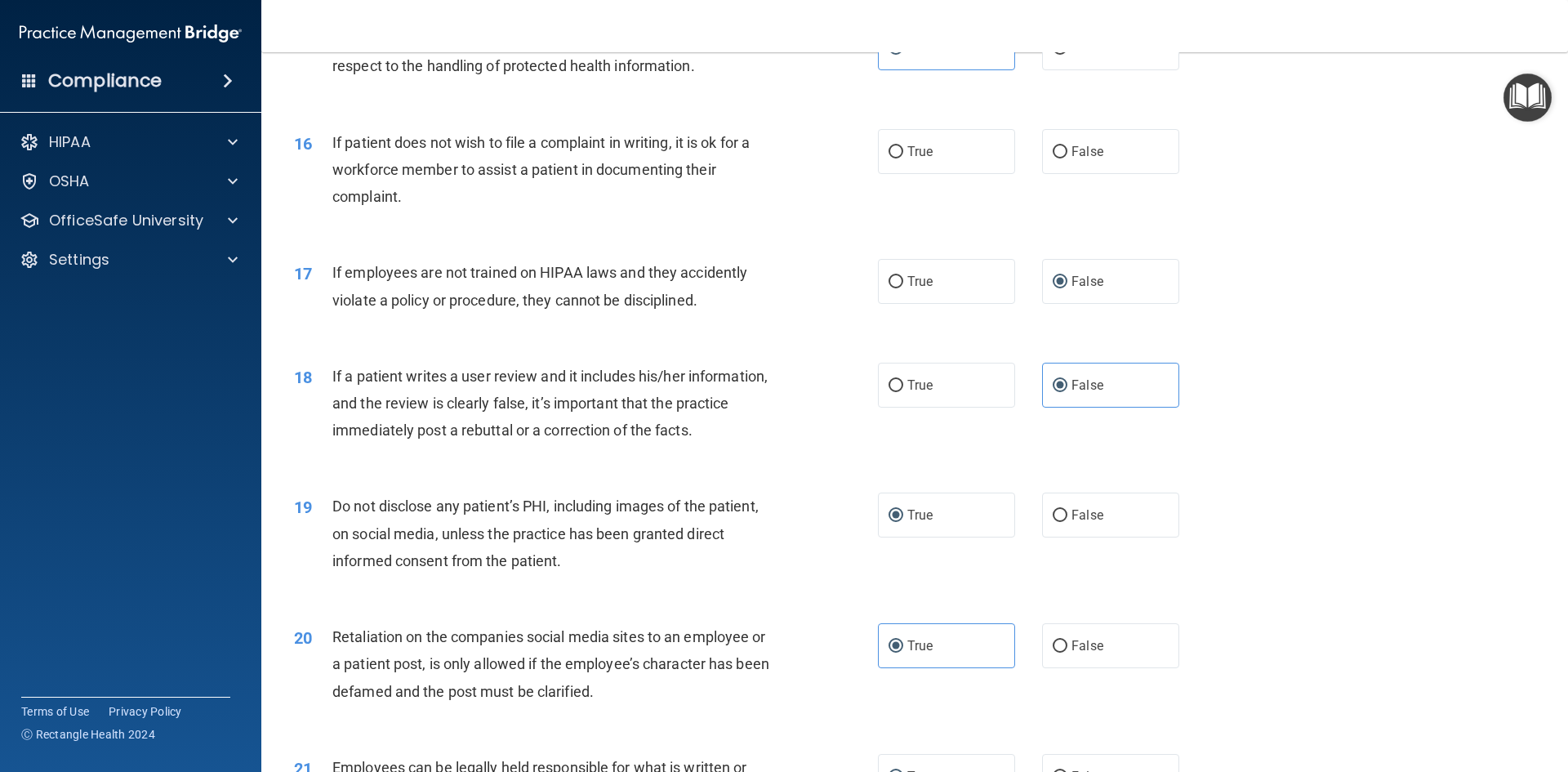
scroll to position [1939, 0]
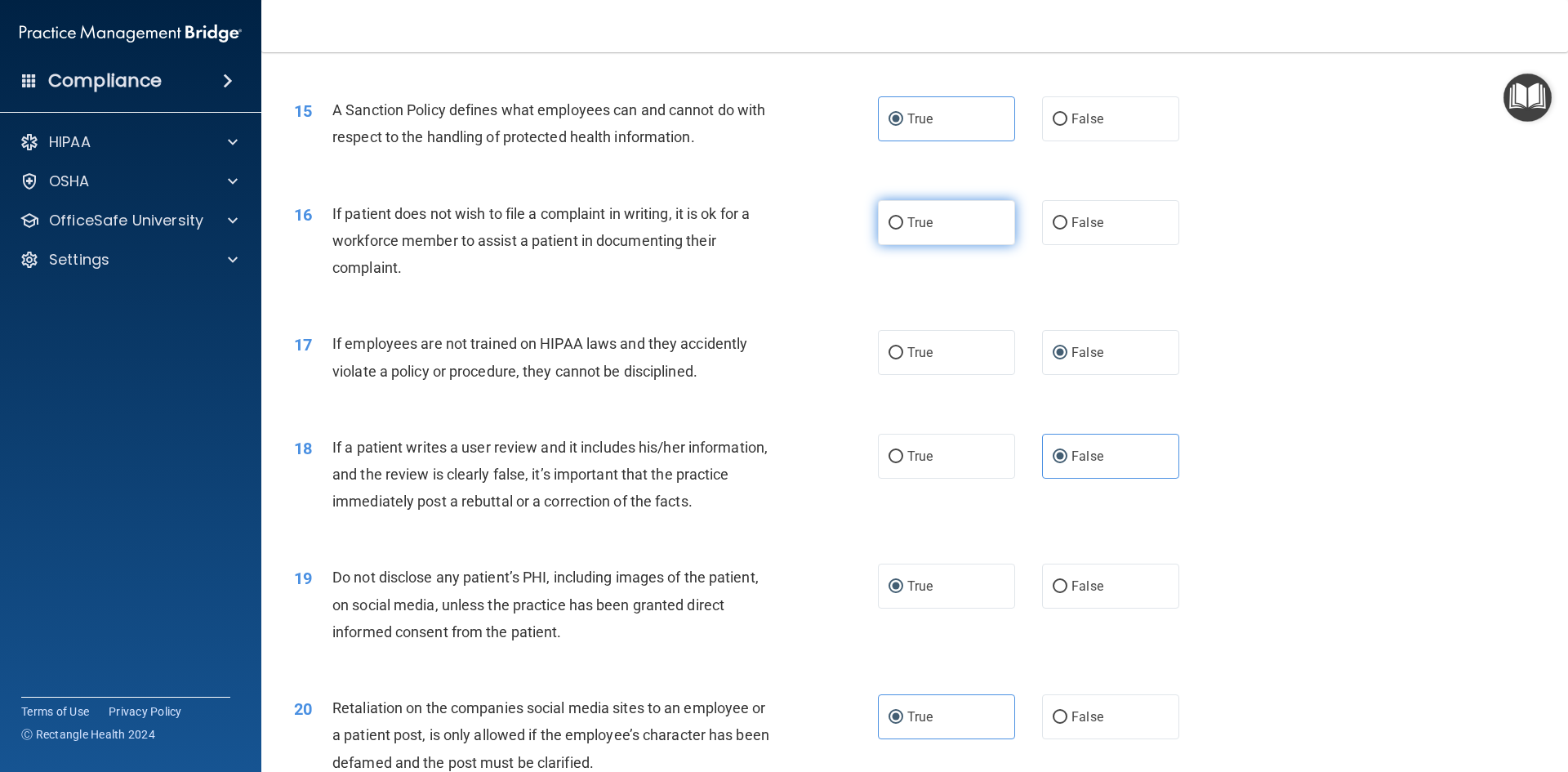
click at [933, 244] on label "True" at bounding box center [946, 222] width 137 height 45
click at [903, 230] on input "True" at bounding box center [895, 223] width 15 height 12
radio input "true"
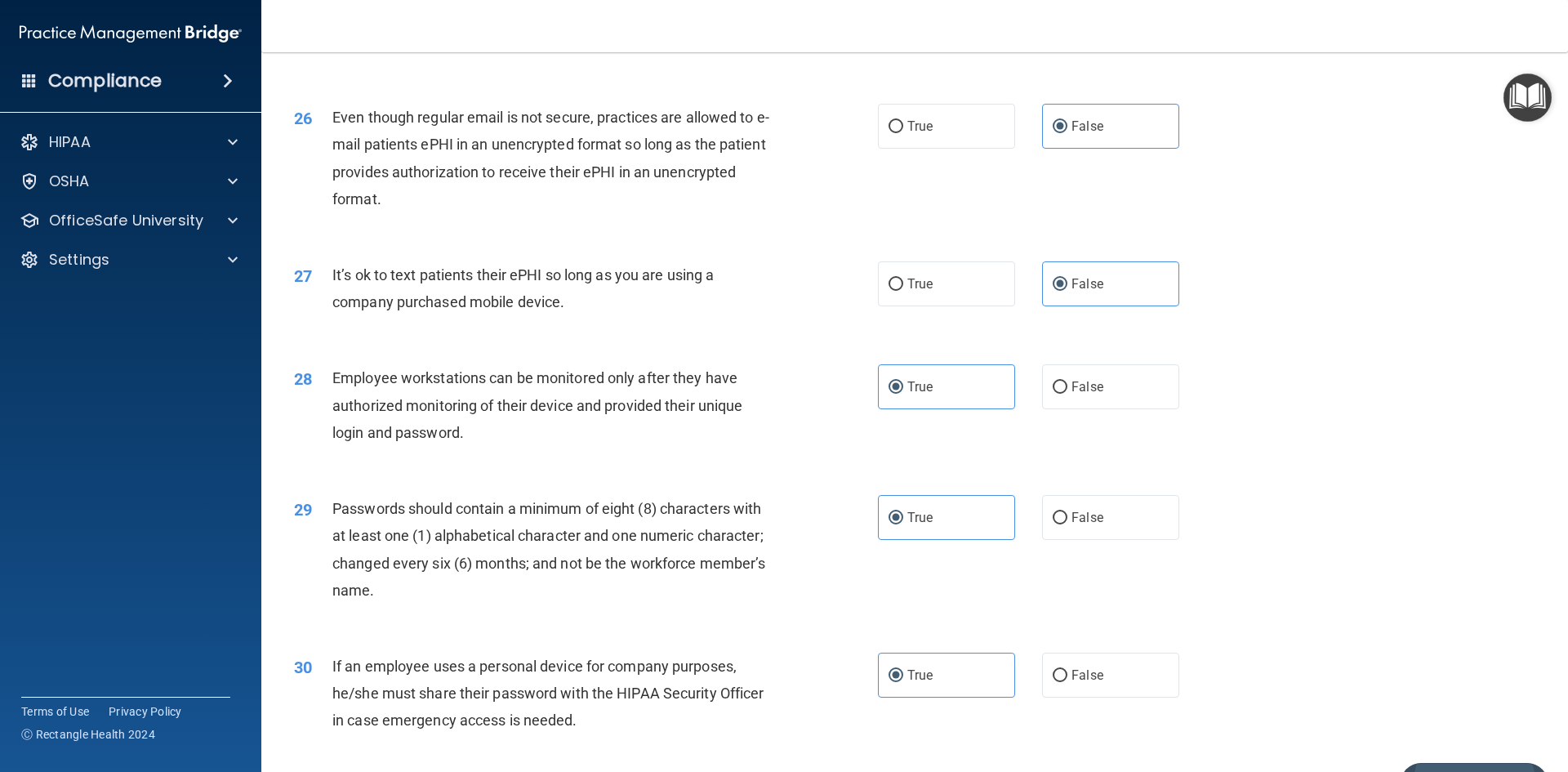
scroll to position [3327, 0]
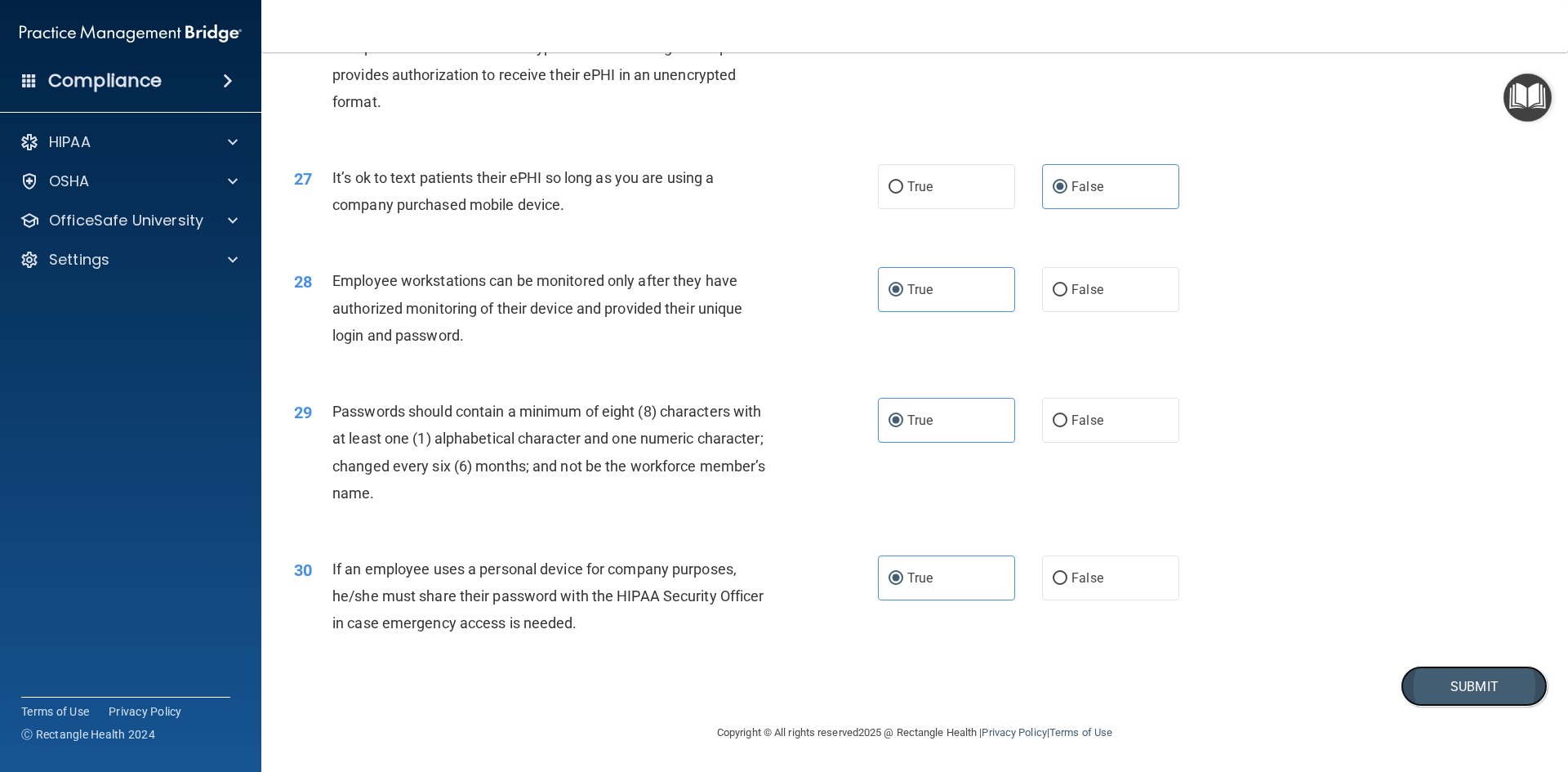
click at [1443, 684] on button "Submit" at bounding box center [1474, 686] width 147 height 42
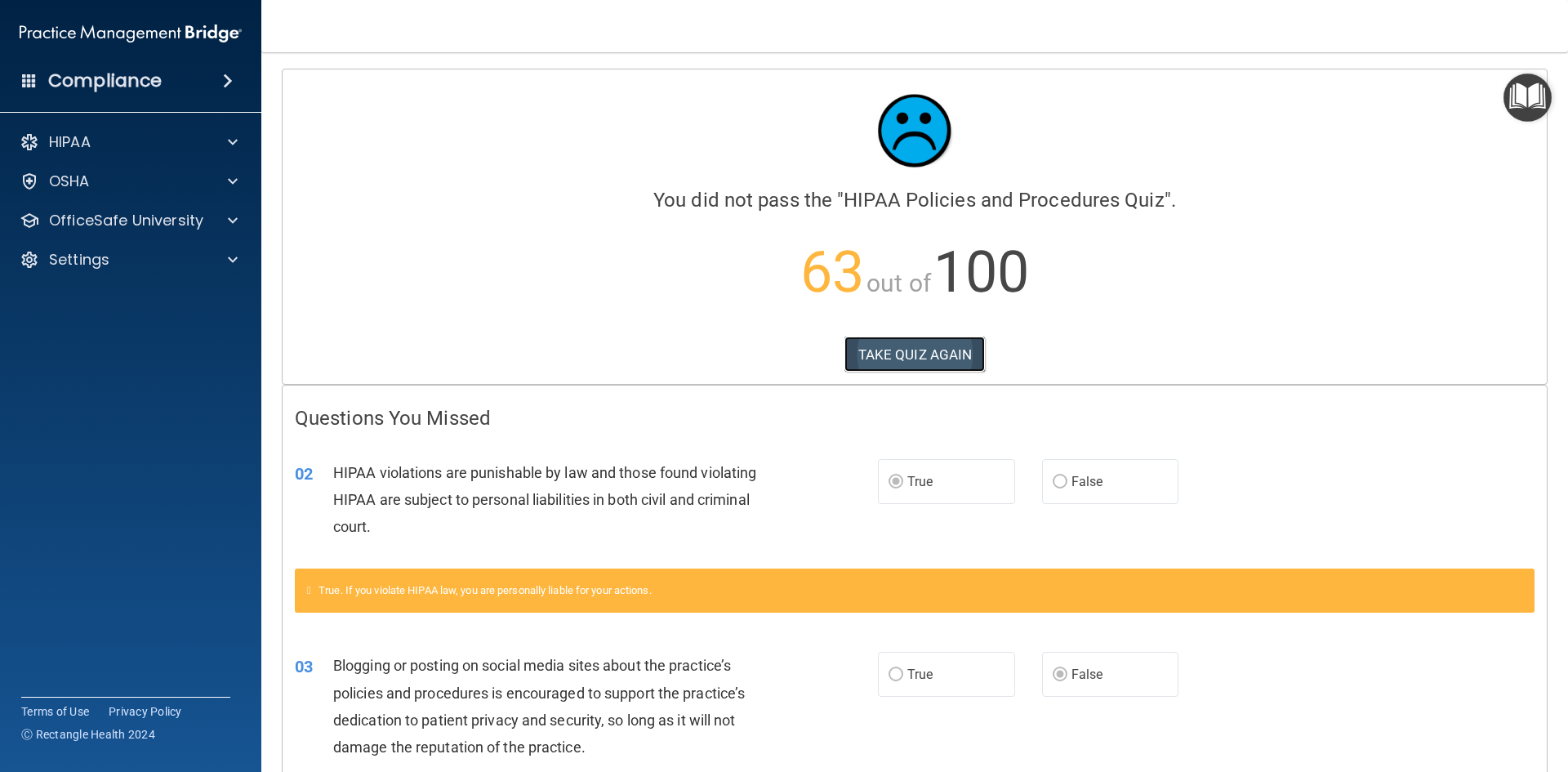
click at [893, 347] on button "TAKE QUIZ AGAIN" at bounding box center [915, 355] width 141 height 36
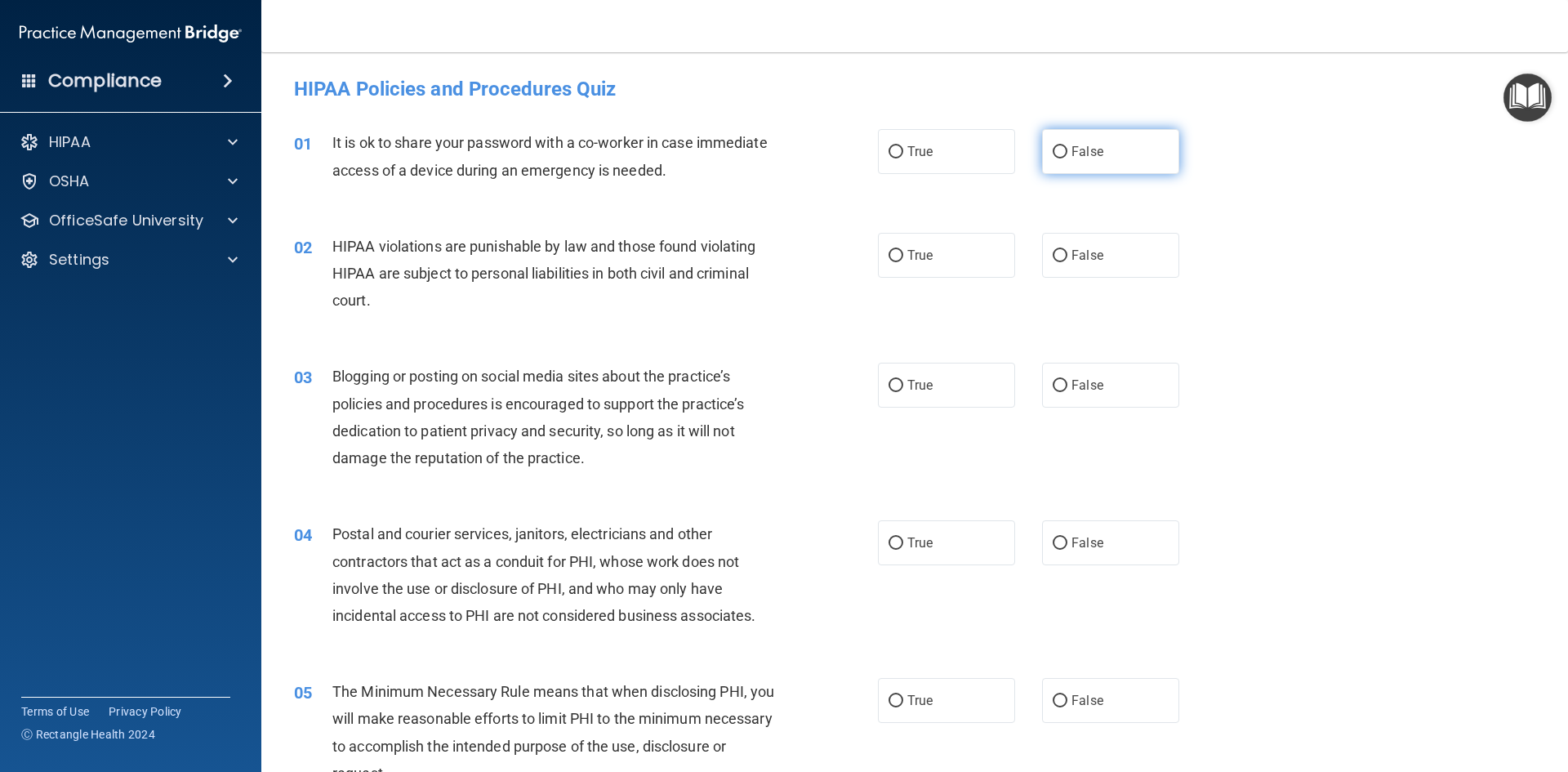
click at [1112, 166] on label "False" at bounding box center [1111, 152] width 137 height 45
click at [1067, 159] on input "False" at bounding box center [1060, 152] width 15 height 12
radio input "true"
click at [912, 274] on label "True" at bounding box center [946, 255] width 137 height 45
click at [903, 262] on input "True" at bounding box center [895, 256] width 15 height 12
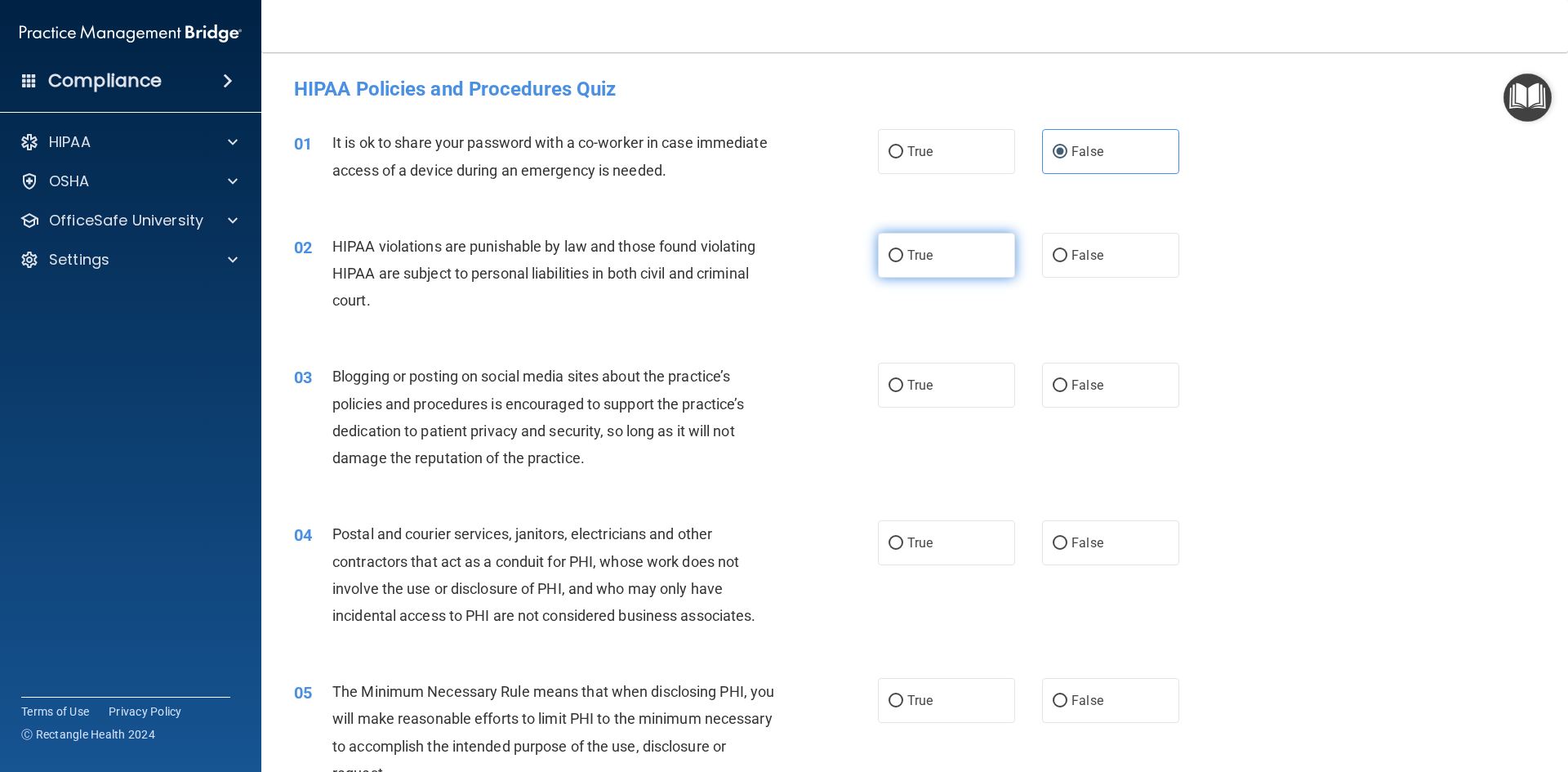
radio input "true"
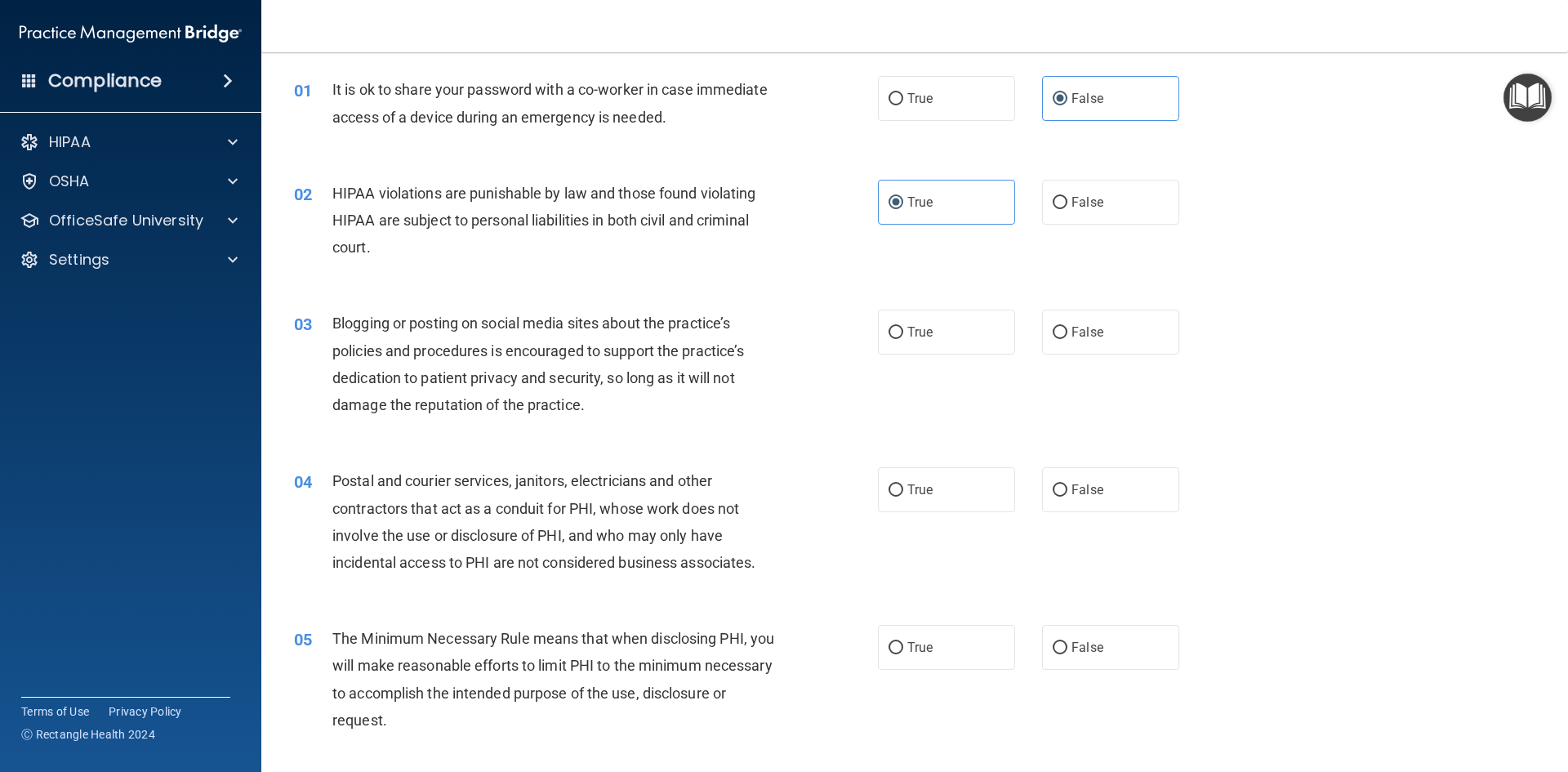
scroll to position [82, 0]
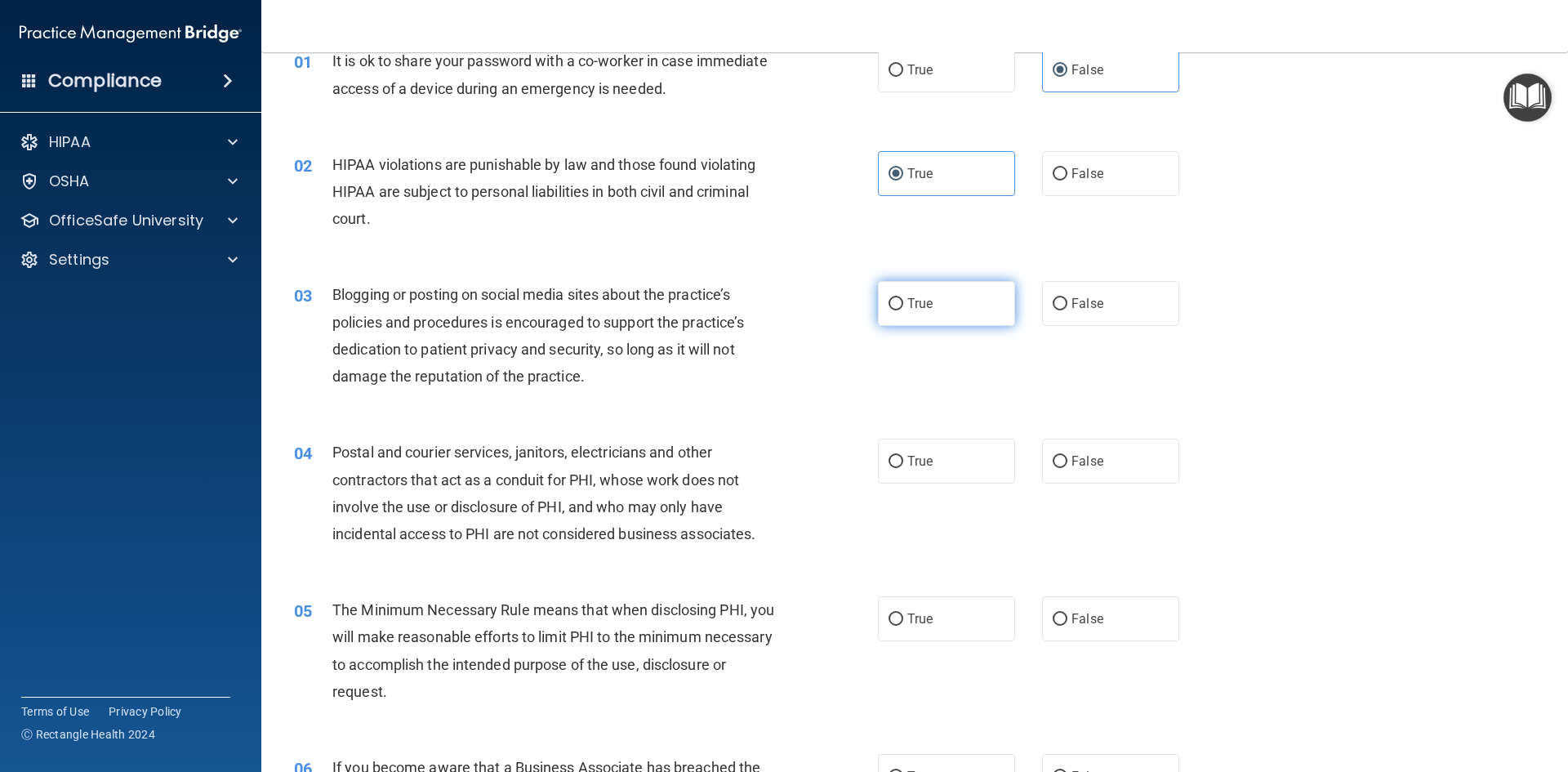
click at [909, 310] on span "True" at bounding box center [920, 303] width 26 height 16
click at [903, 310] on input "True" at bounding box center [895, 304] width 15 height 12
radio input "true"
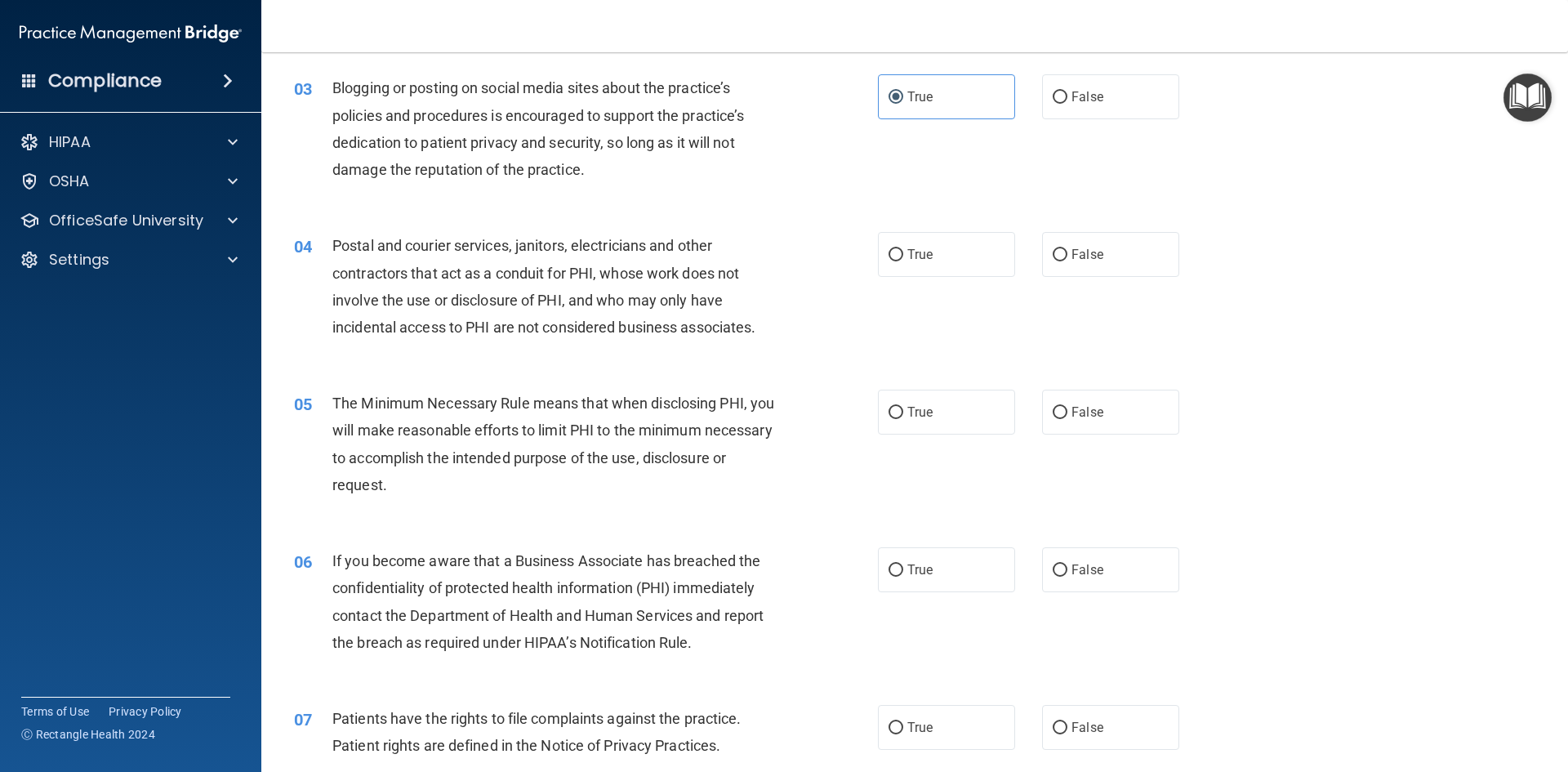
scroll to position [327, 0]
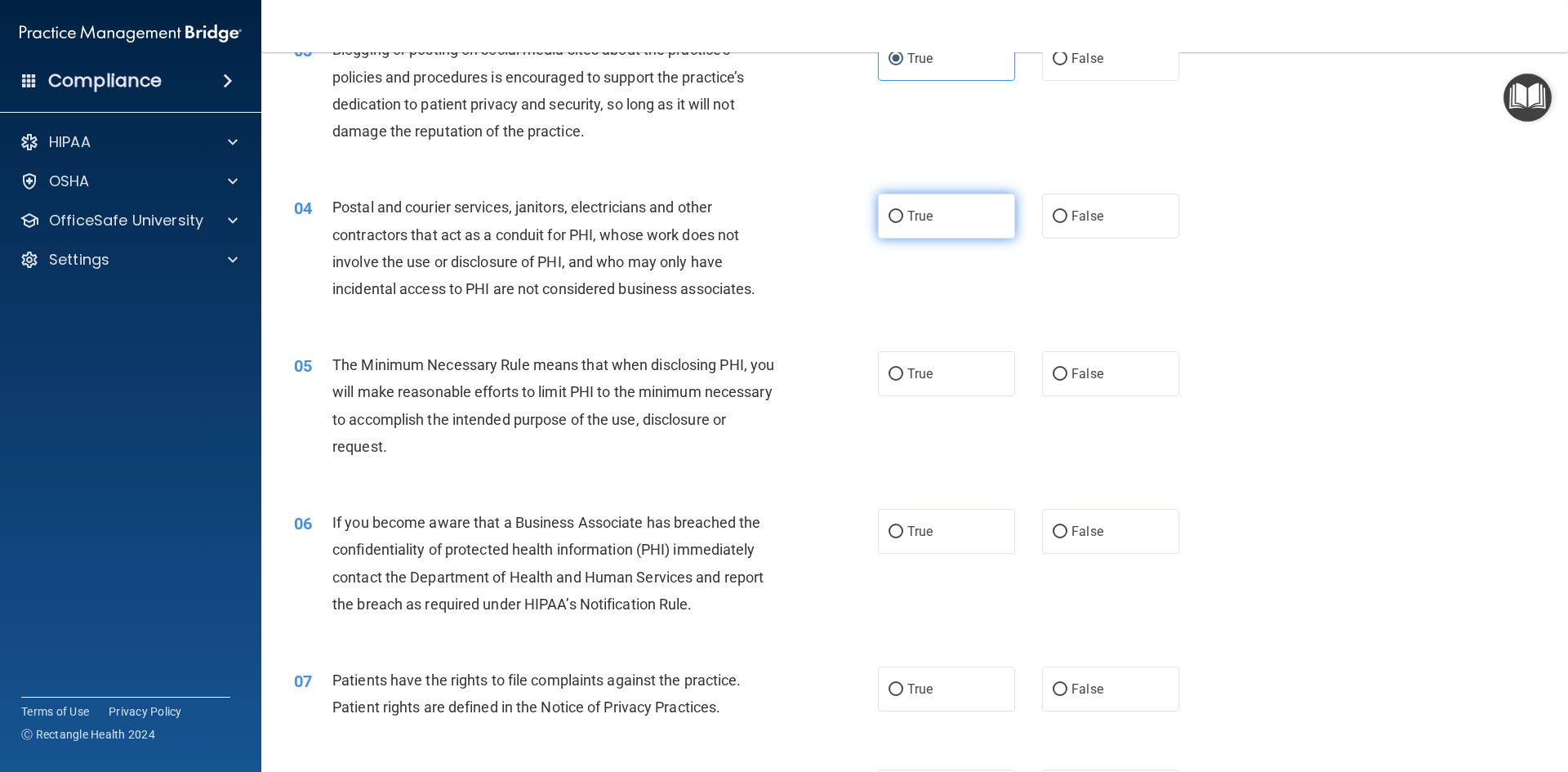
click at [908, 199] on label "True" at bounding box center [946, 215] width 137 height 45
click at [903, 211] on input "True" at bounding box center [895, 217] width 15 height 12
radio input "true"
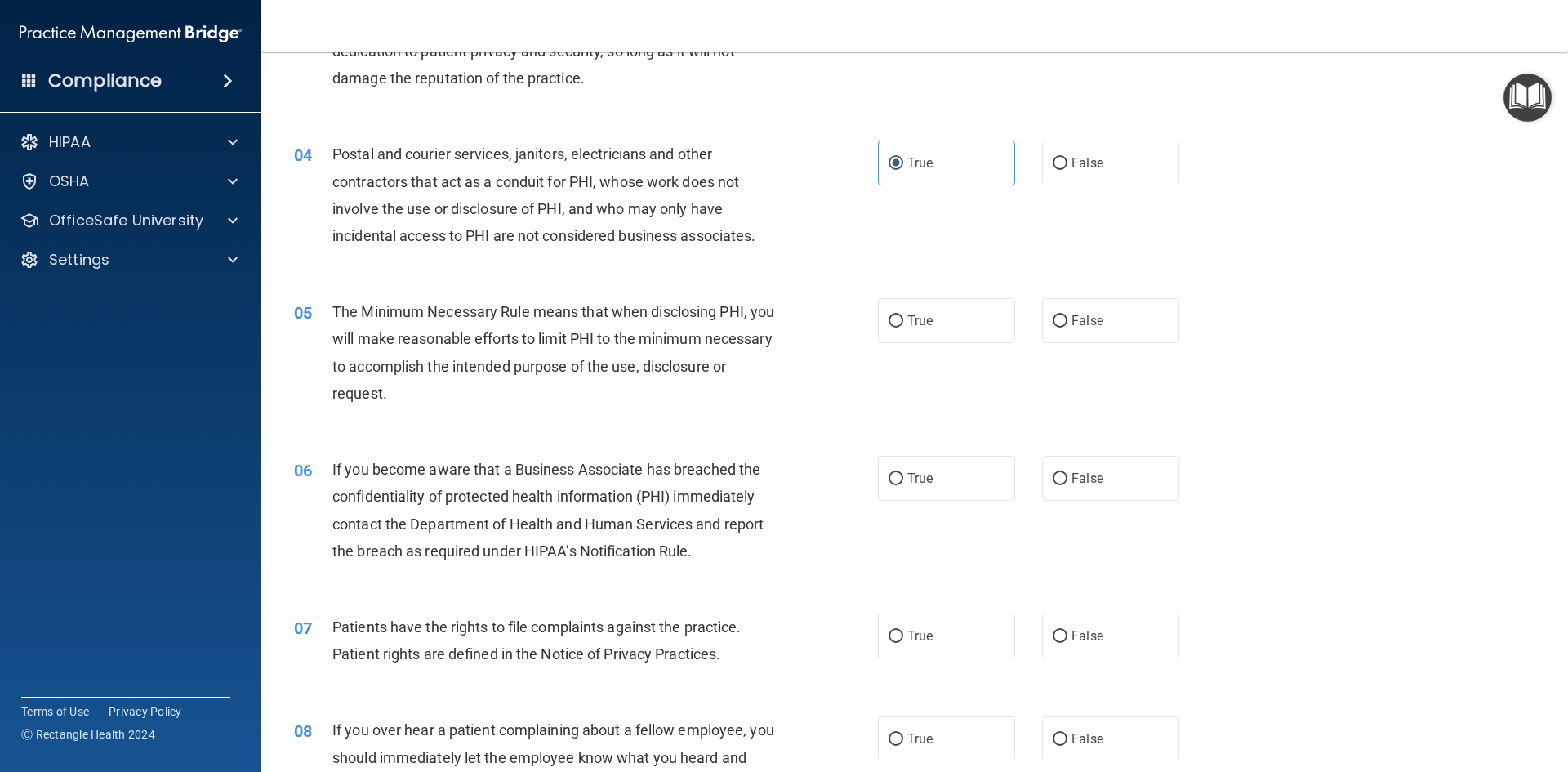
scroll to position [409, 0]
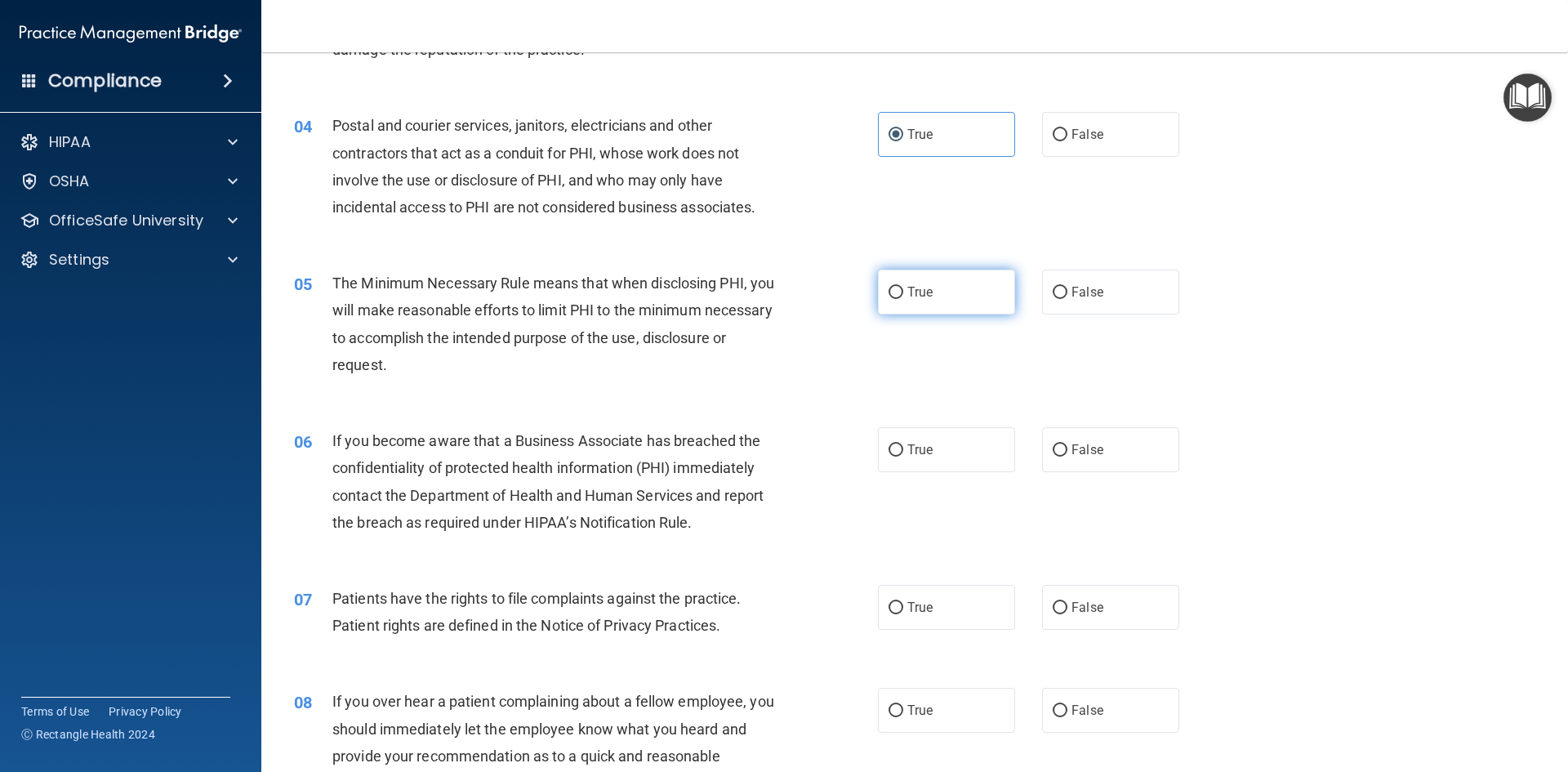
click at [886, 304] on label "True" at bounding box center [946, 292] width 137 height 45
click at [888, 299] on input "True" at bounding box center [895, 292] width 15 height 12
radio input "true"
click at [1053, 449] on input "False" at bounding box center [1060, 450] width 15 height 12
radio input "true"
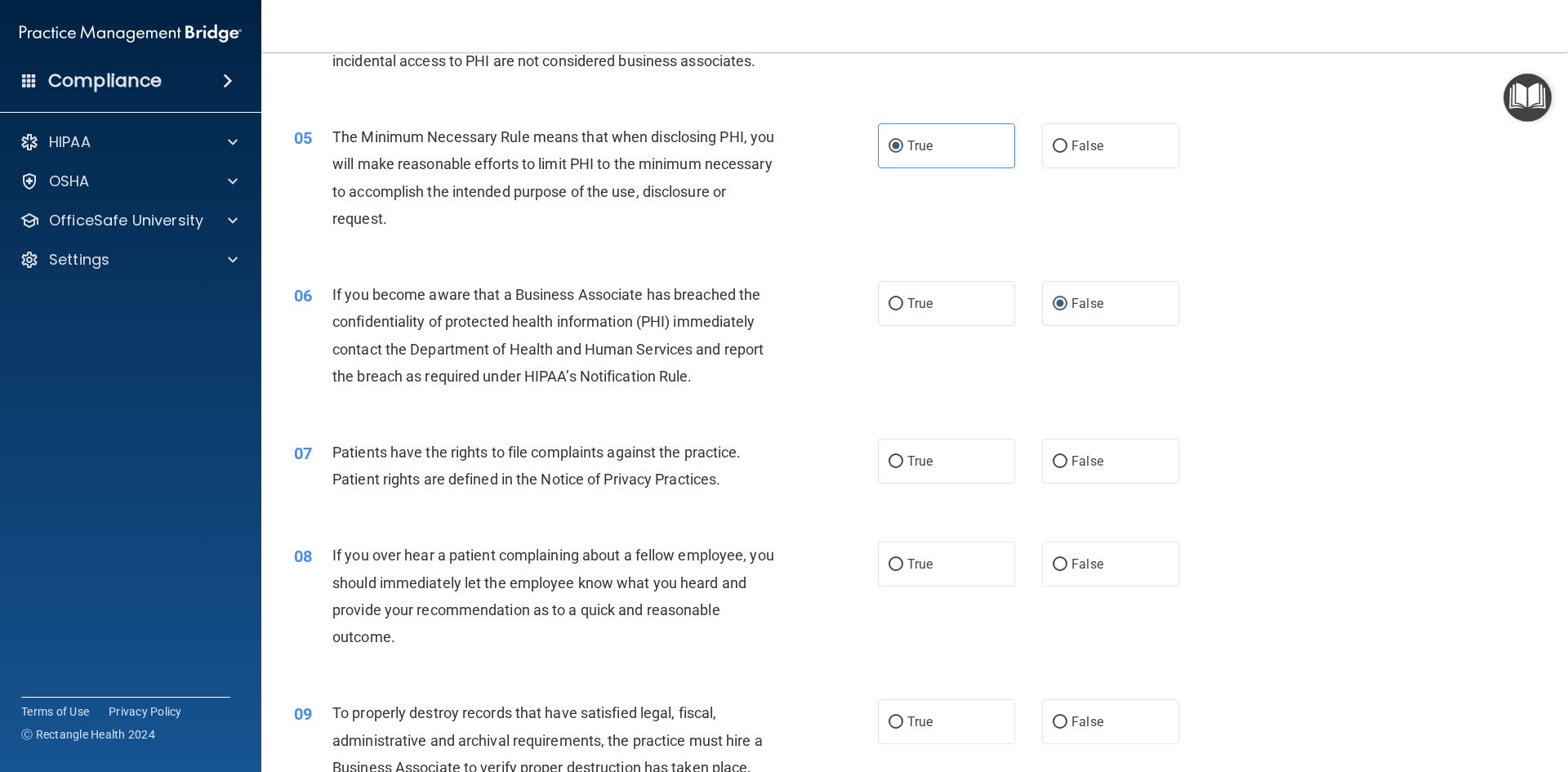
scroll to position [572, 0]
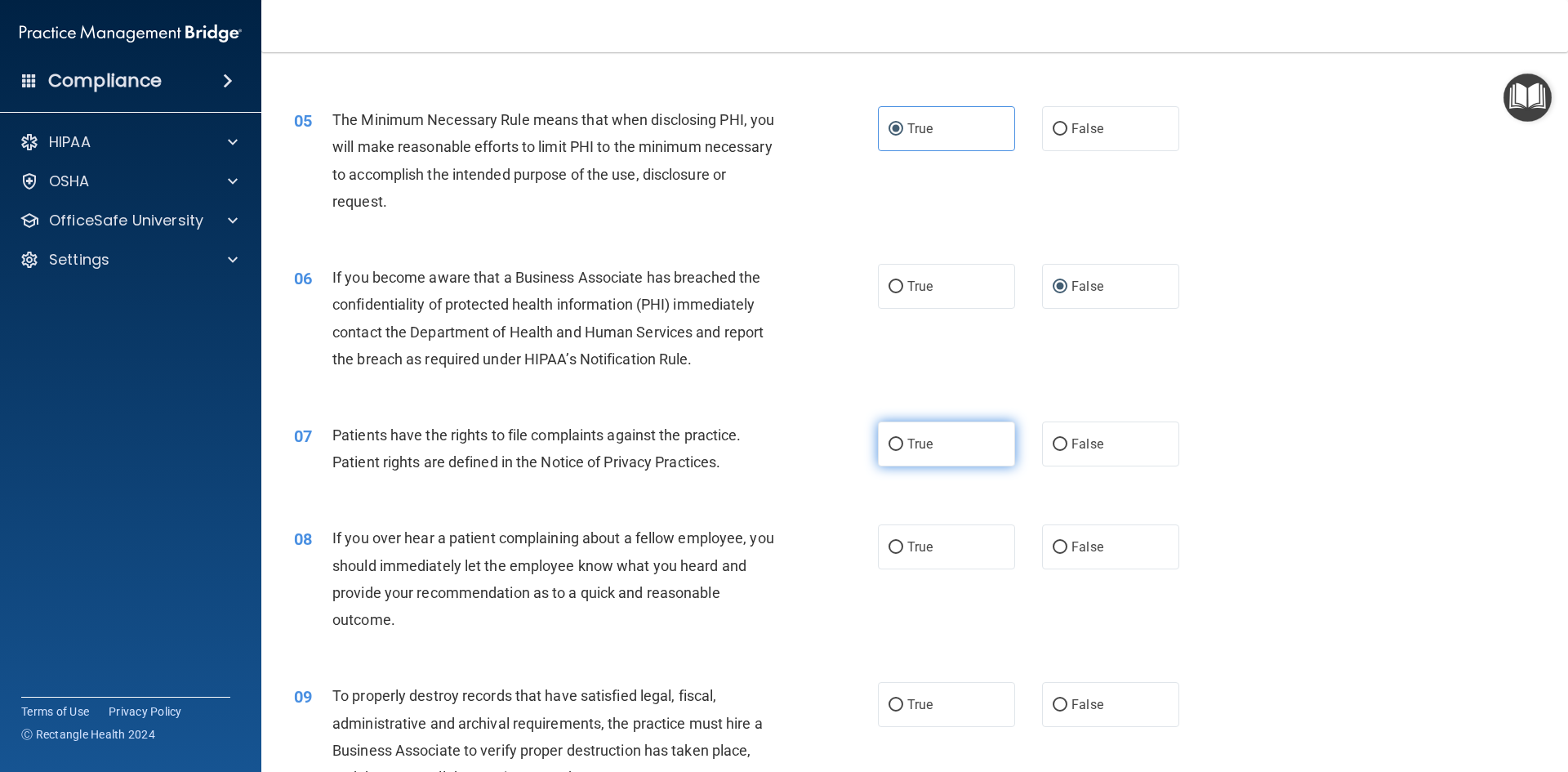
click at [922, 448] on span "True" at bounding box center [920, 444] width 26 height 16
click at [903, 448] on input "True" at bounding box center [895, 445] width 15 height 12
radio input "true"
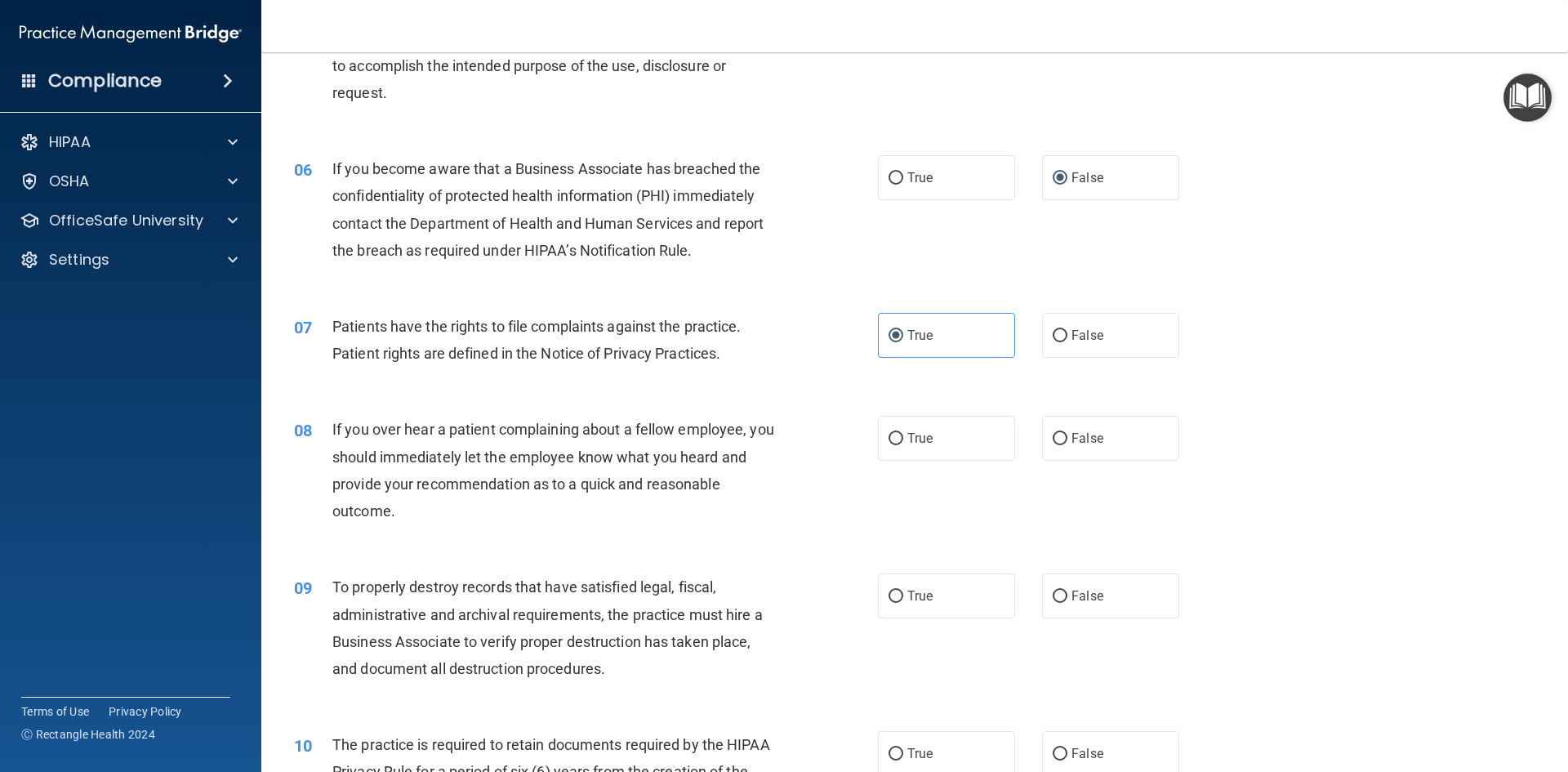
scroll to position [735, 0]
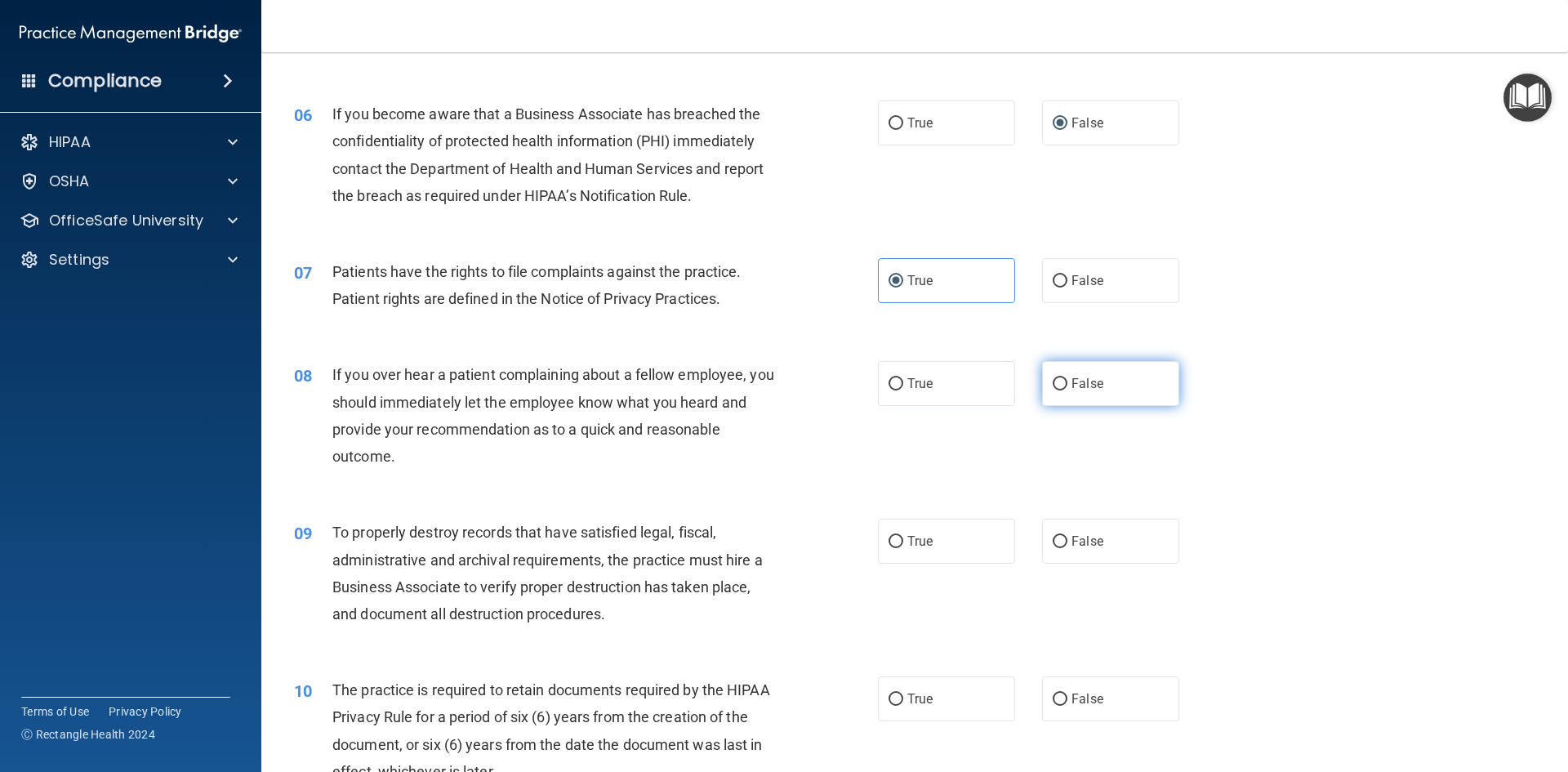
click at [1073, 397] on label "False" at bounding box center [1111, 383] width 137 height 45
click at [1067, 390] on input "False" at bounding box center [1060, 385] width 15 height 12
radio input "true"
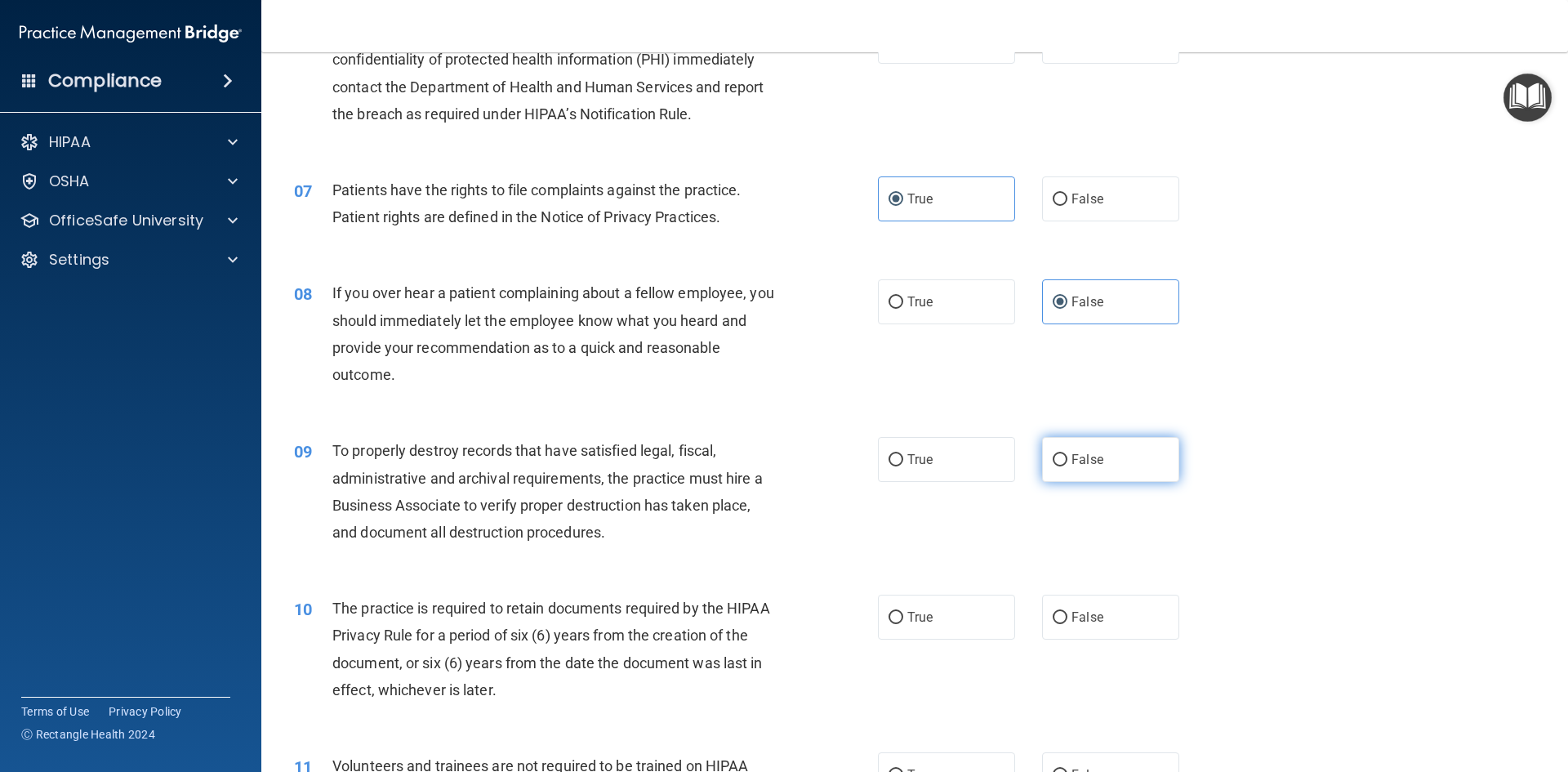
click at [1056, 473] on label "False" at bounding box center [1111, 459] width 137 height 45
click at [1056, 466] on input "False" at bounding box center [1060, 460] width 15 height 12
radio input "true"
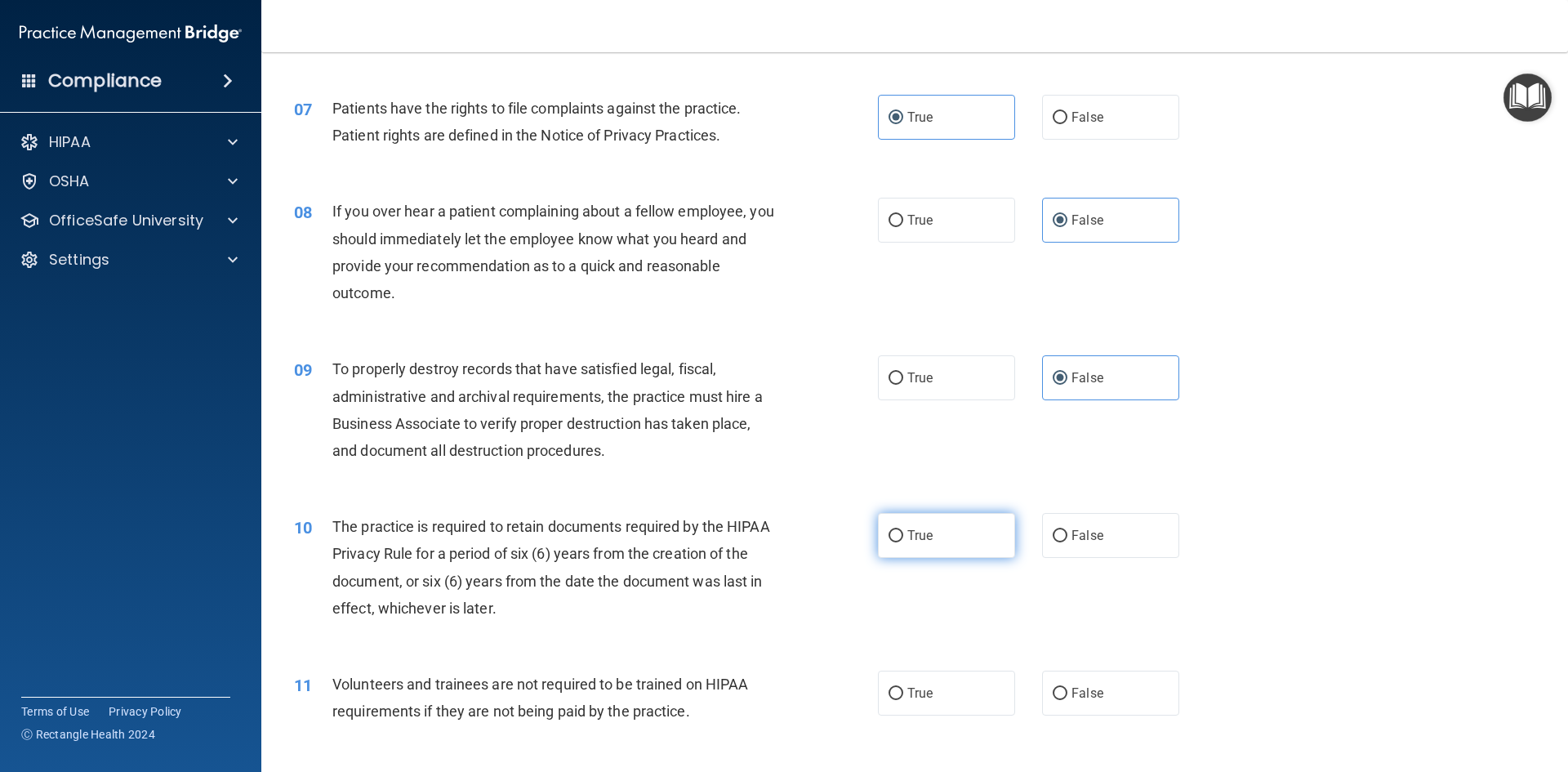
click at [917, 546] on label "True" at bounding box center [946, 535] width 137 height 45
click at [903, 542] on input "True" at bounding box center [895, 536] width 15 height 12
radio input "true"
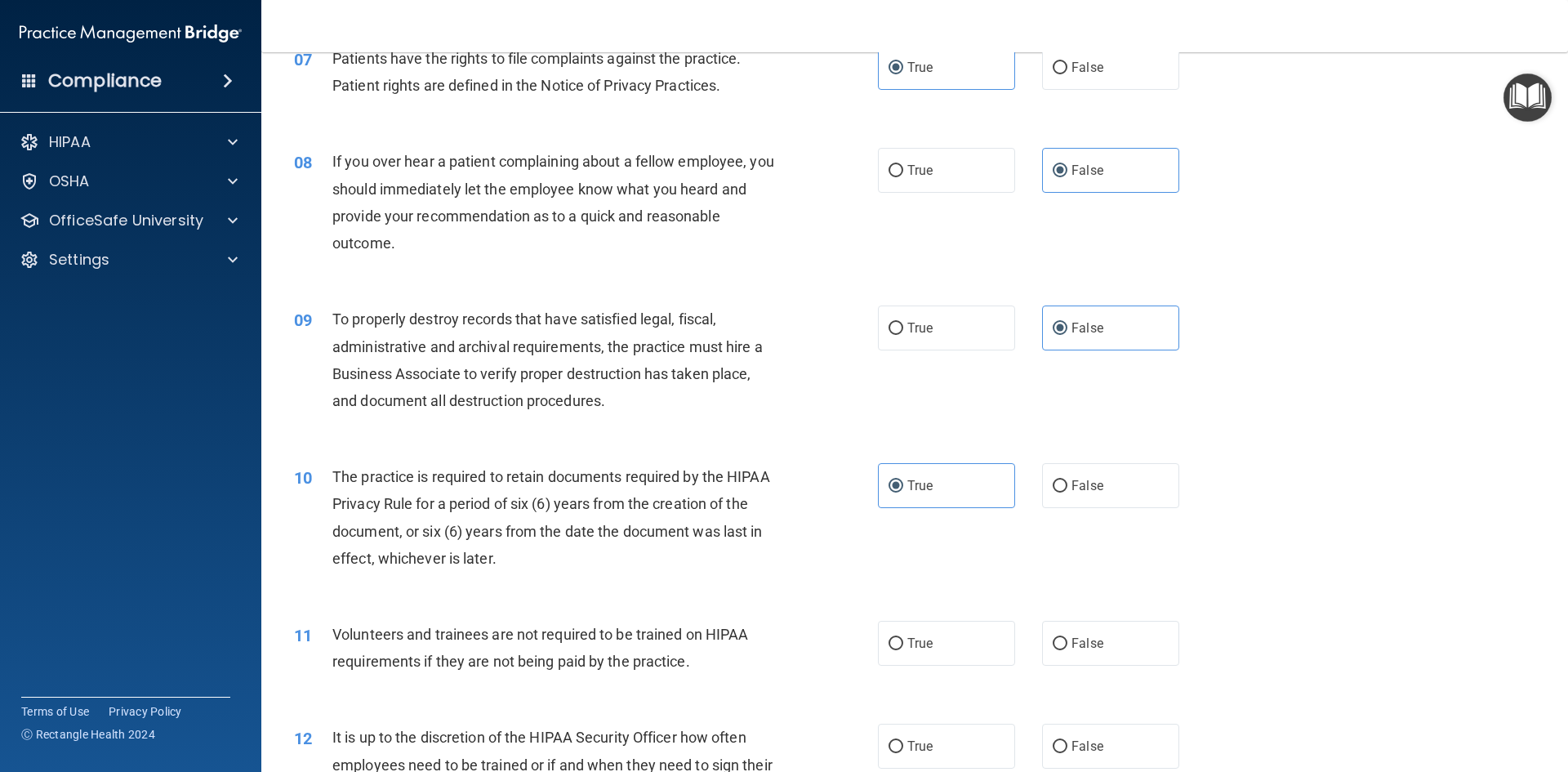
scroll to position [1062, 0]
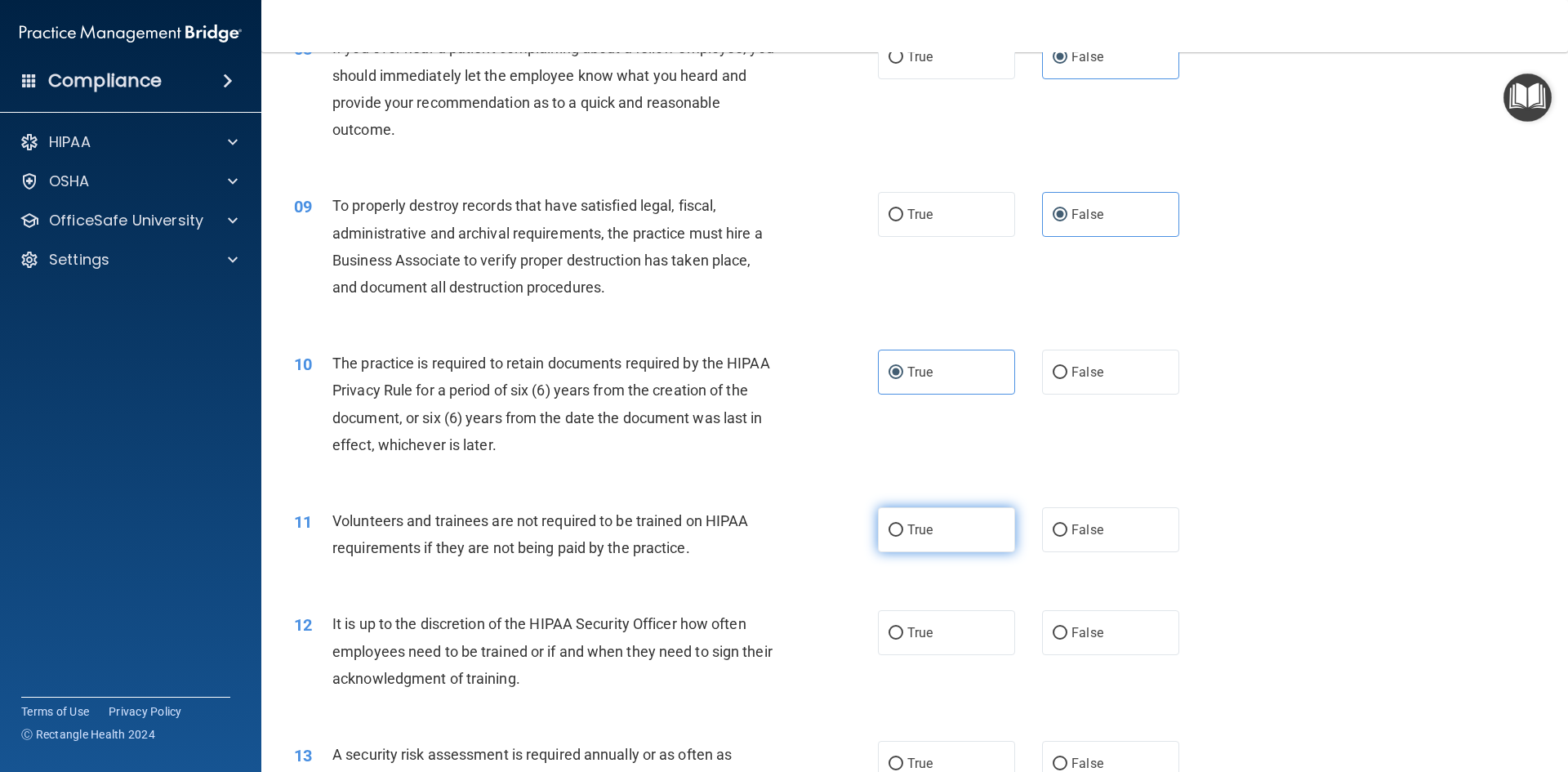
click at [956, 528] on label "True" at bounding box center [946, 529] width 137 height 45
click at [903, 528] on input "True" at bounding box center [895, 530] width 15 height 12
radio input "true"
click at [956, 528] on label "True" at bounding box center [946, 529] width 137 height 45
click at [903, 528] on input "True" at bounding box center [895, 530] width 15 height 12
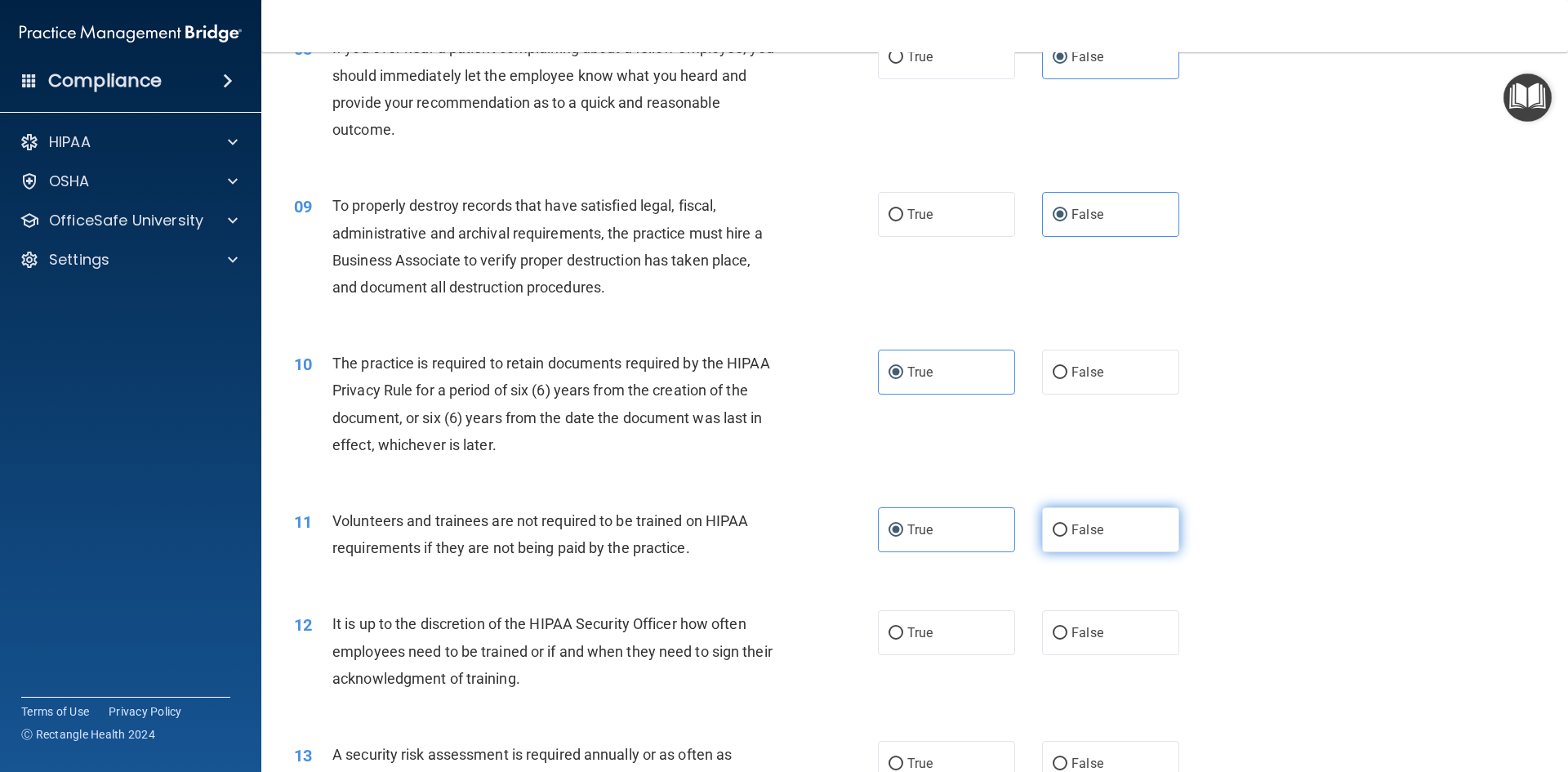
click at [1043, 526] on label "False" at bounding box center [1111, 529] width 137 height 45
click at [1053, 526] on input "False" at bounding box center [1060, 530] width 15 height 12
radio input "true"
radio input "false"
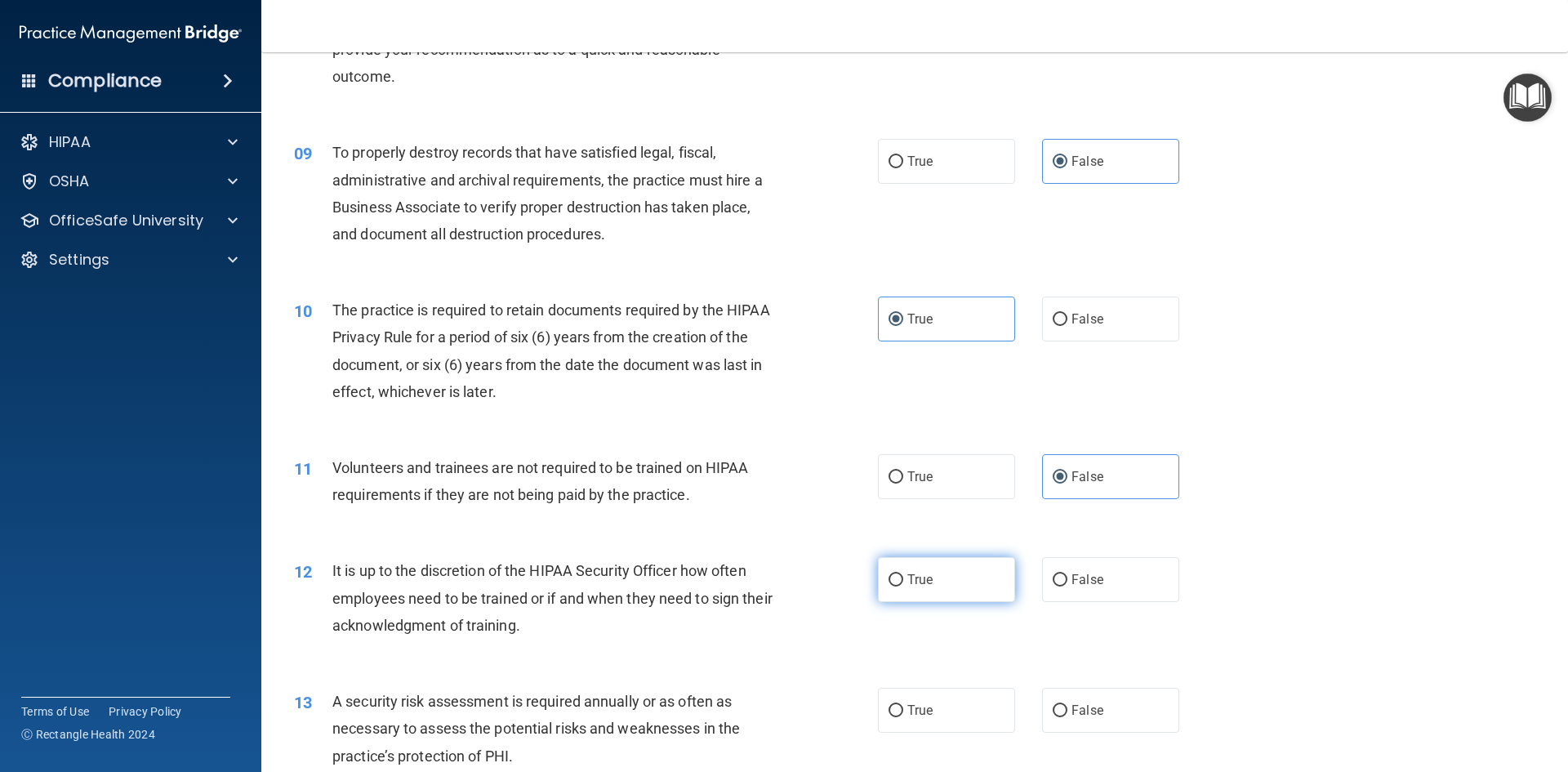
scroll to position [1143, 0]
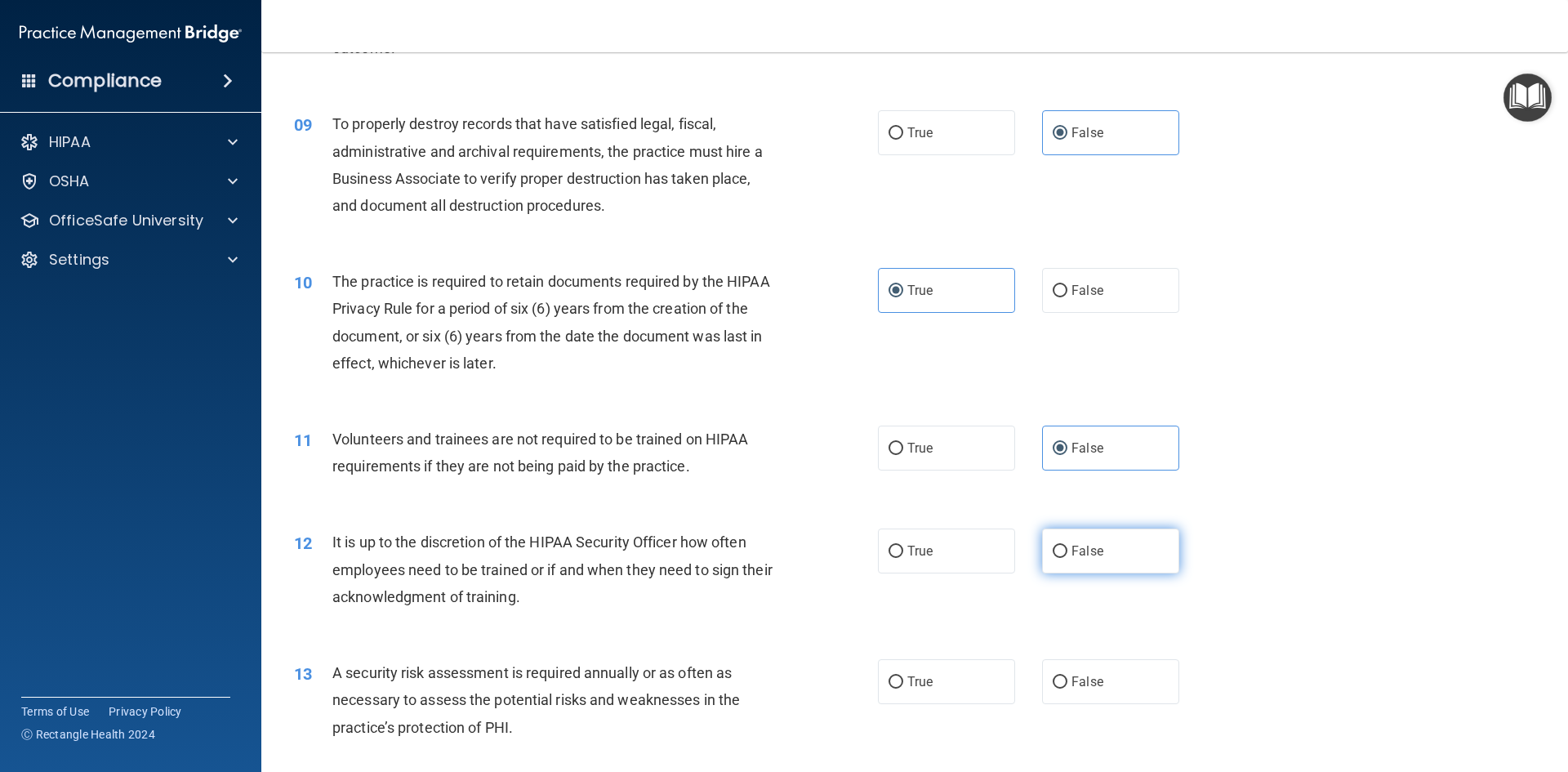
click at [1067, 542] on label "False" at bounding box center [1111, 550] width 137 height 45
click at [1067, 545] on input "False" at bounding box center [1060, 551] width 15 height 12
radio input "true"
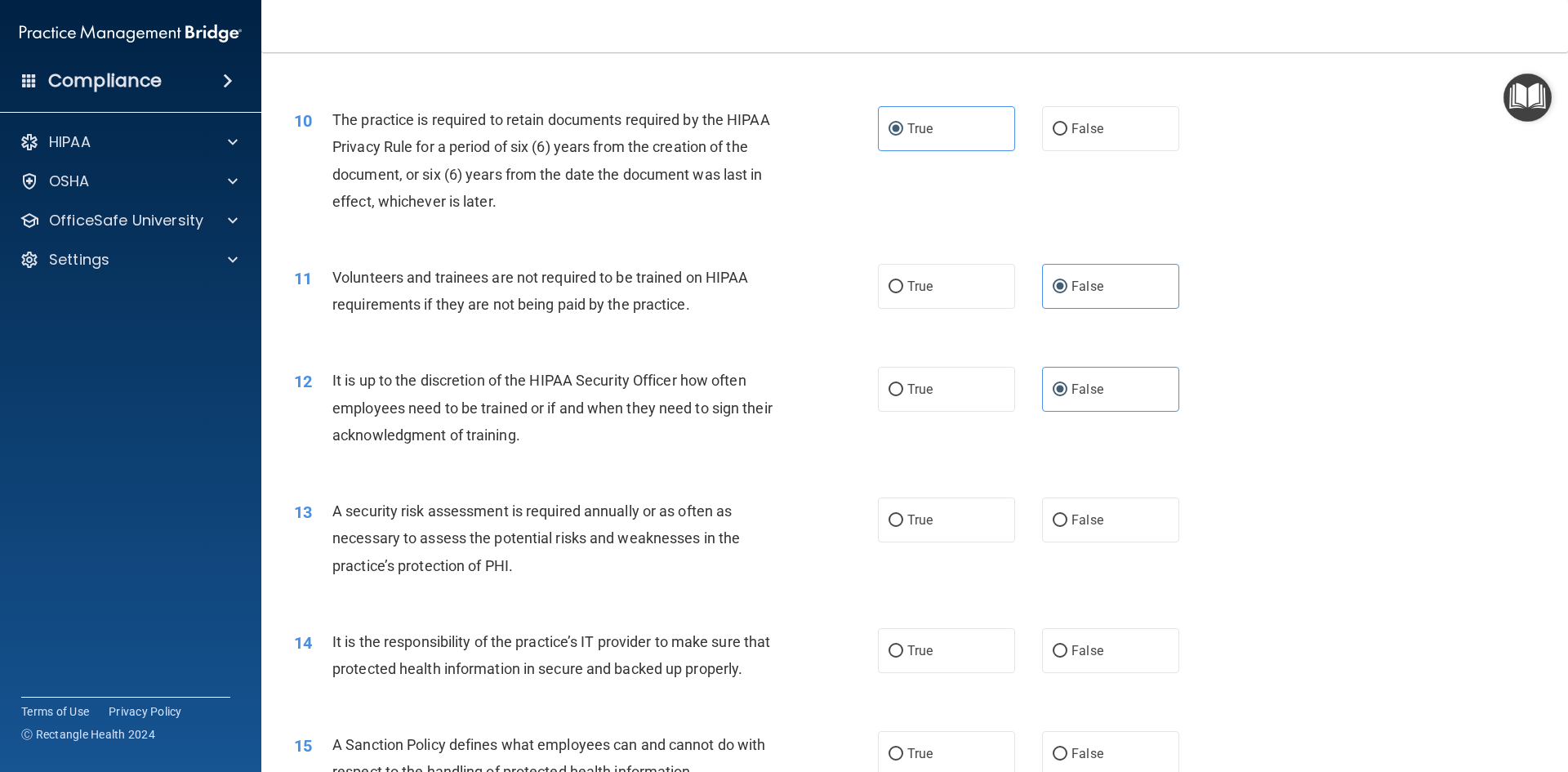
scroll to position [1306, 0]
click at [938, 513] on label "True" at bounding box center [946, 518] width 137 height 45
click at [903, 513] on input "True" at bounding box center [895, 519] width 15 height 12
radio input "true"
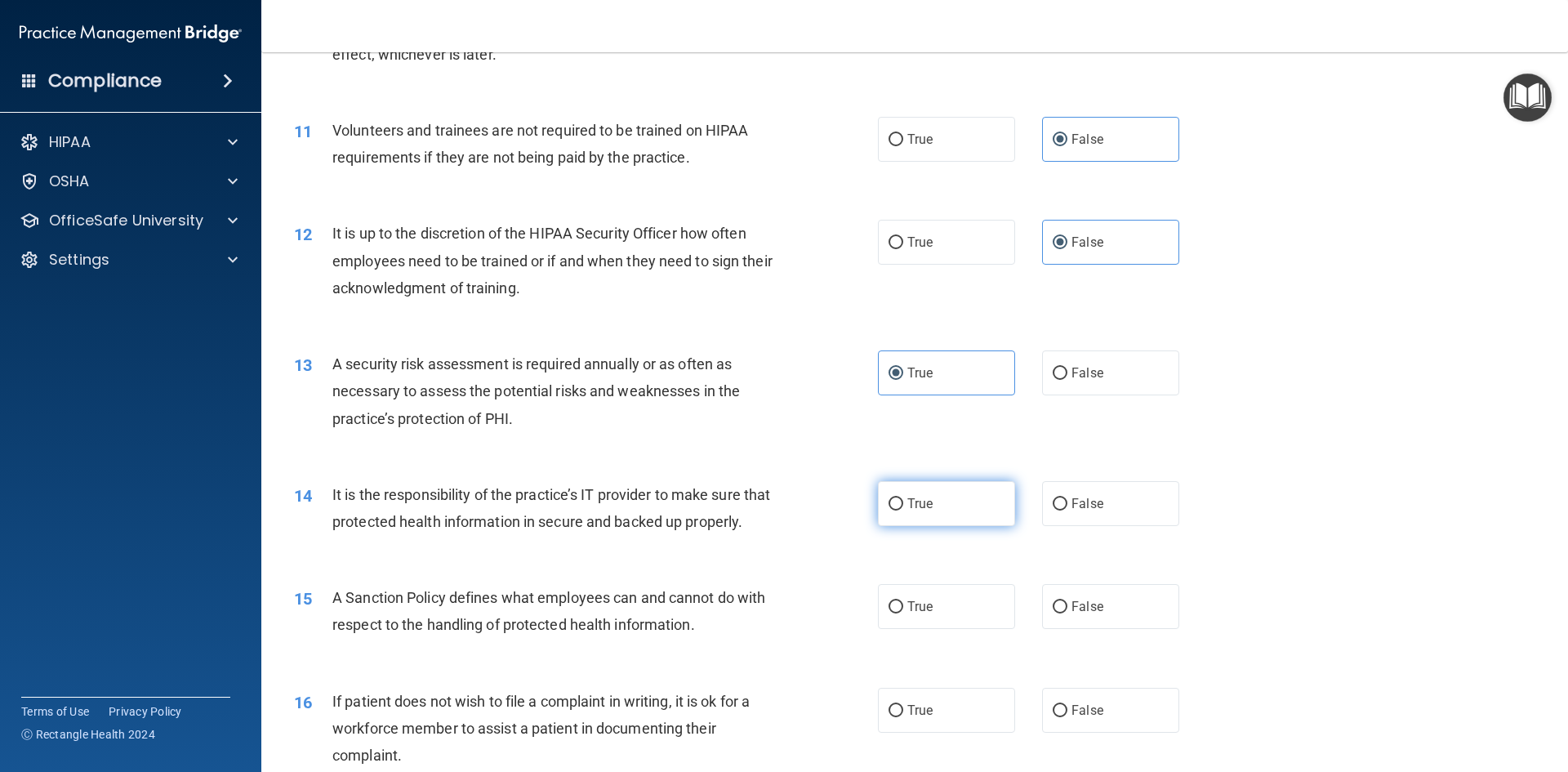
scroll to position [1470, 0]
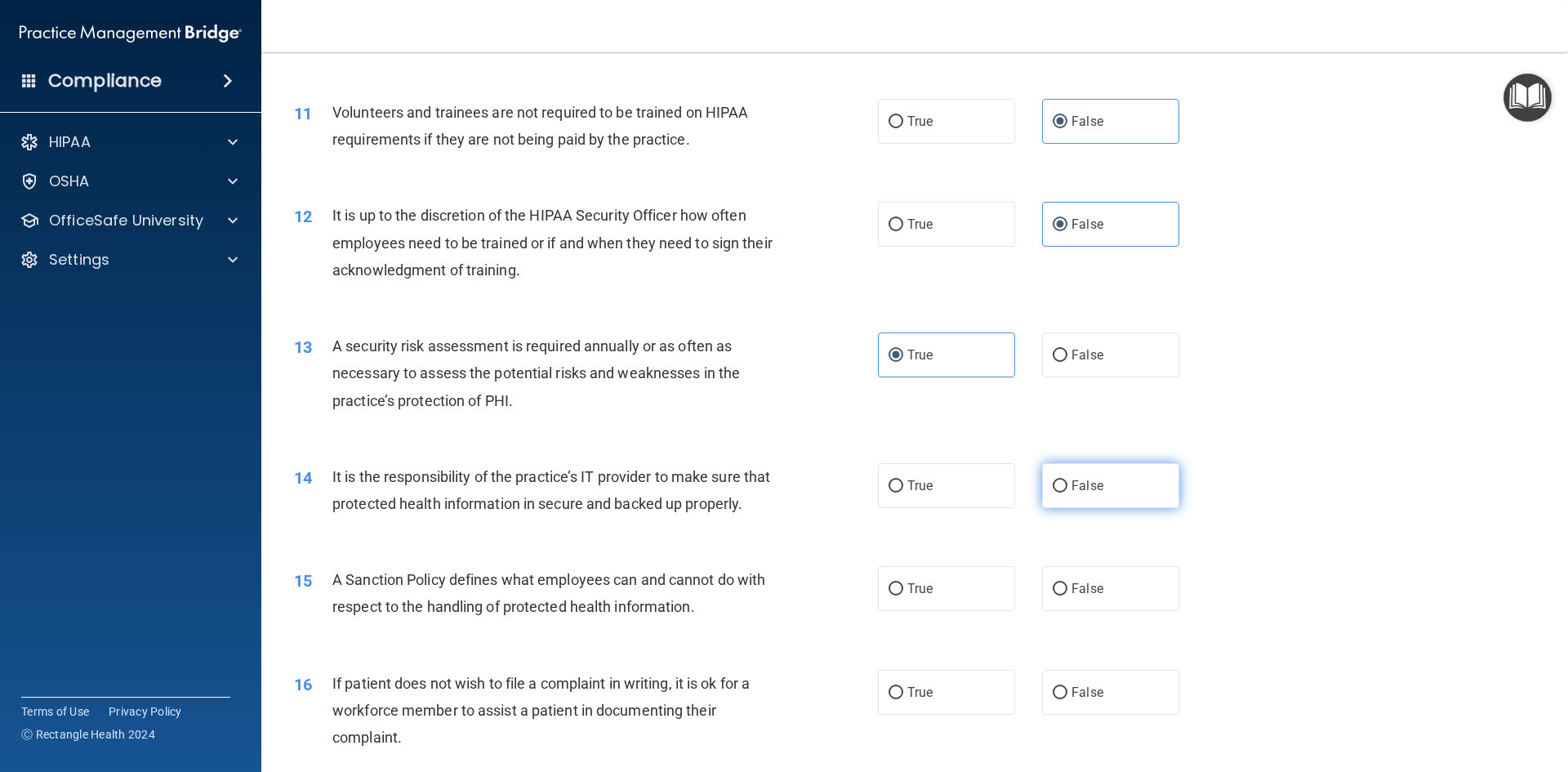
click at [1121, 488] on label "False" at bounding box center [1111, 485] width 137 height 45
click at [1067, 488] on input "False" at bounding box center [1060, 487] width 15 height 12
radio input "true"
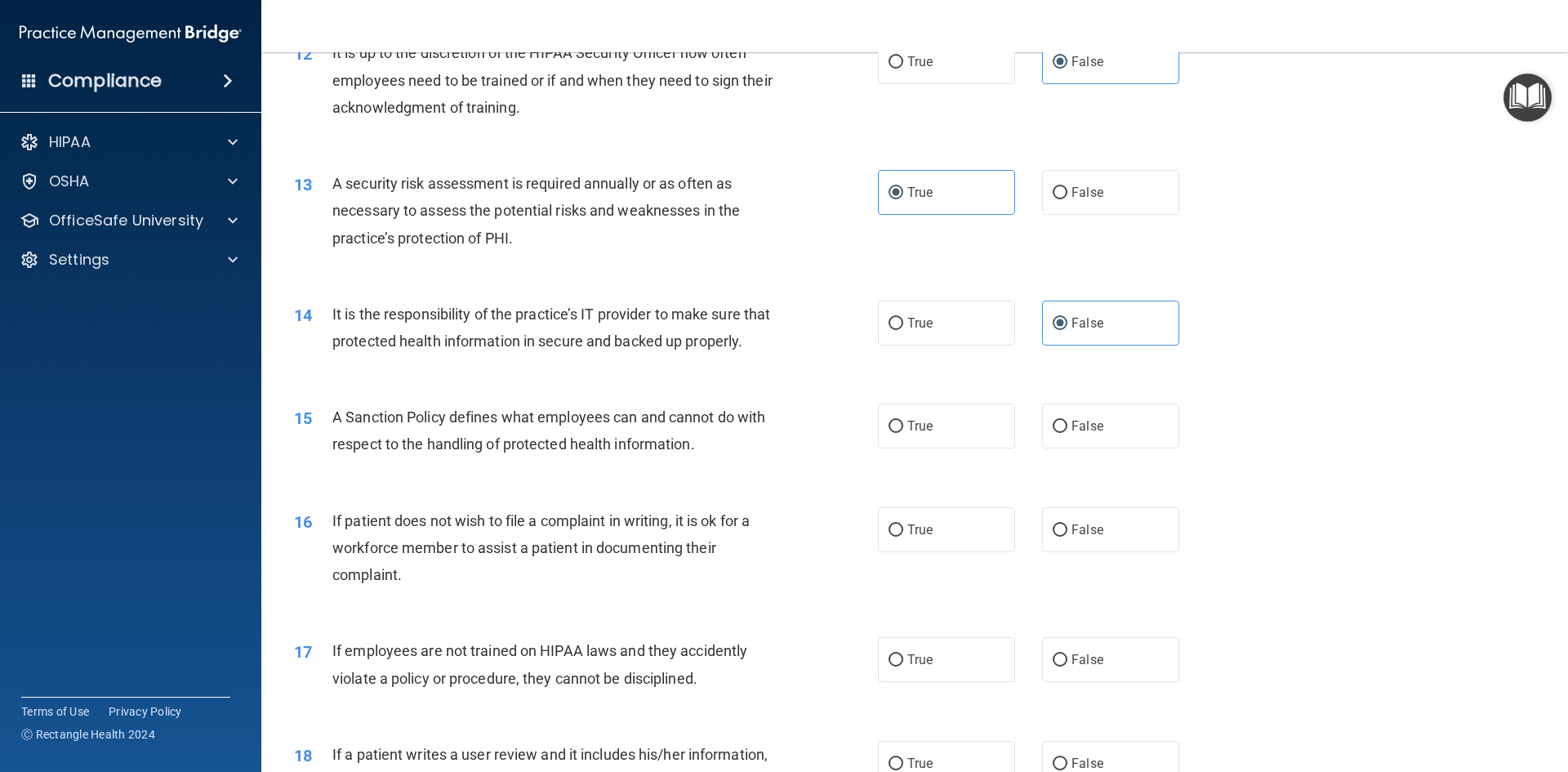
scroll to position [1634, 0]
click at [1063, 448] on label "False" at bounding box center [1111, 425] width 137 height 45
click at [1063, 432] on input "False" at bounding box center [1060, 426] width 15 height 12
radio input "true"
click at [908, 546] on label "True" at bounding box center [946, 528] width 137 height 45
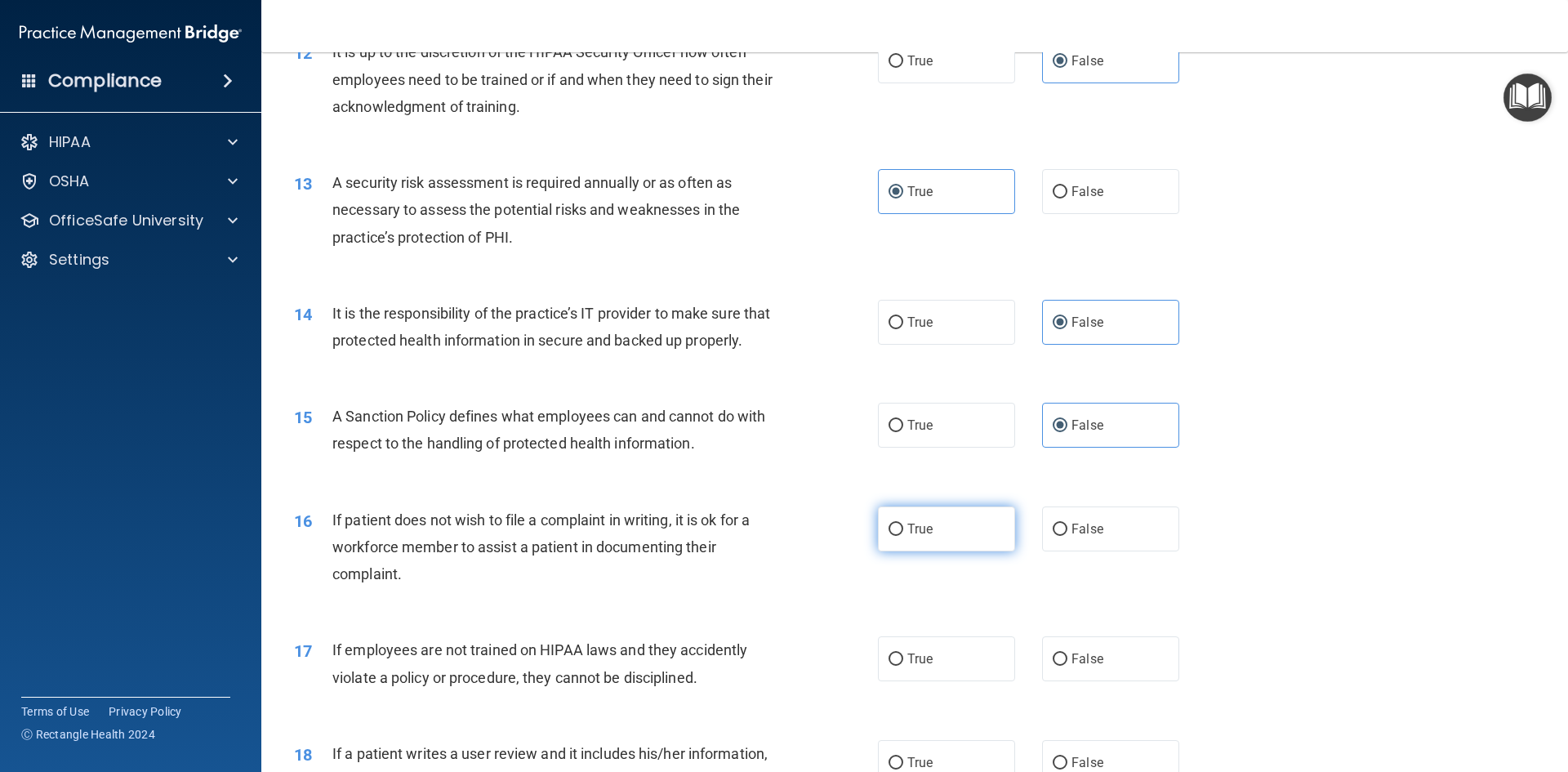
click at [903, 535] on input "True" at bounding box center [895, 530] width 15 height 12
radio input "true"
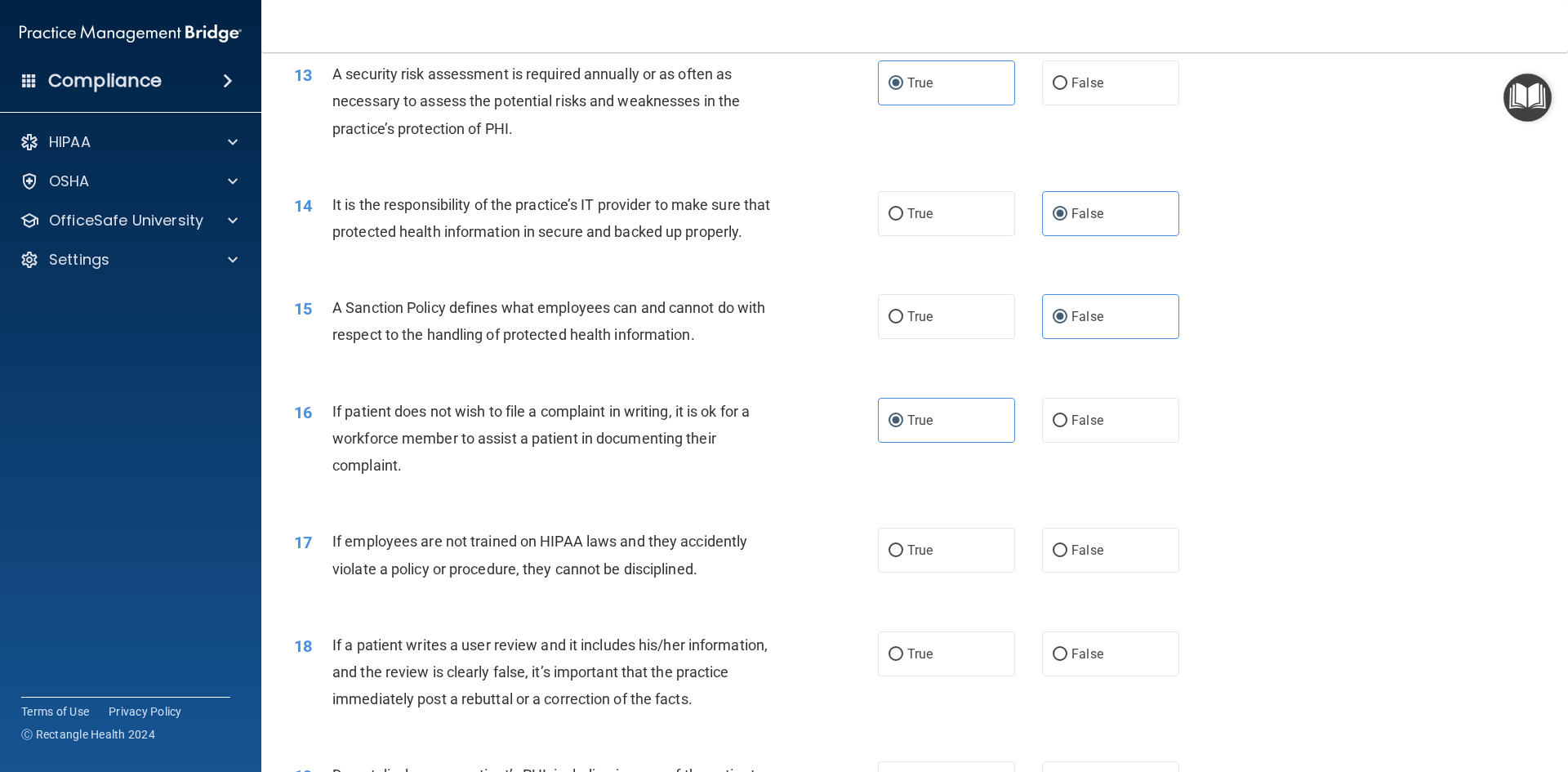
scroll to position [1797, 0]
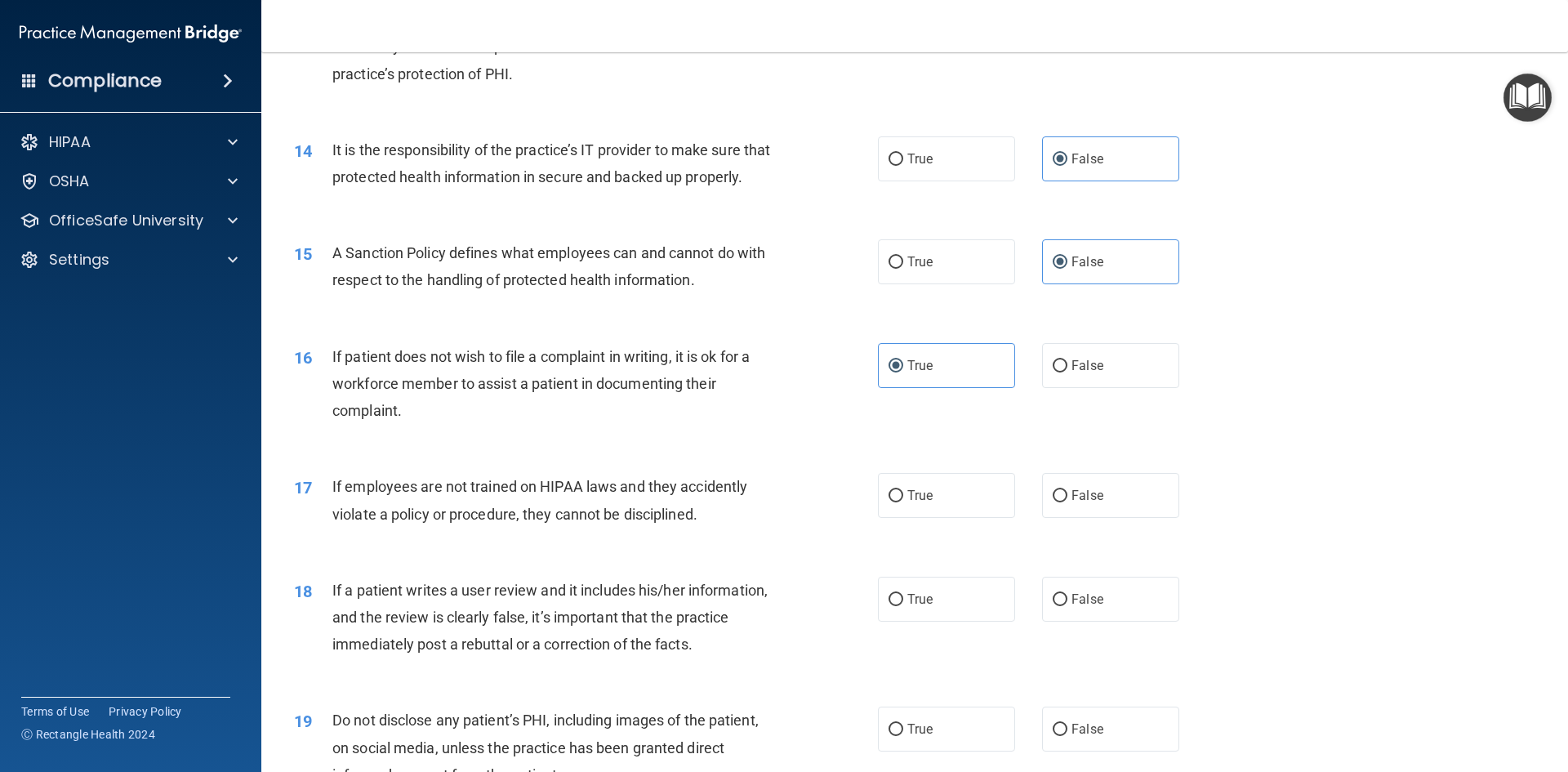
click at [1028, 518] on div "True False" at bounding box center [1041, 495] width 329 height 45
click at [1056, 503] on input "False" at bounding box center [1060, 496] width 15 height 12
radio input "true"
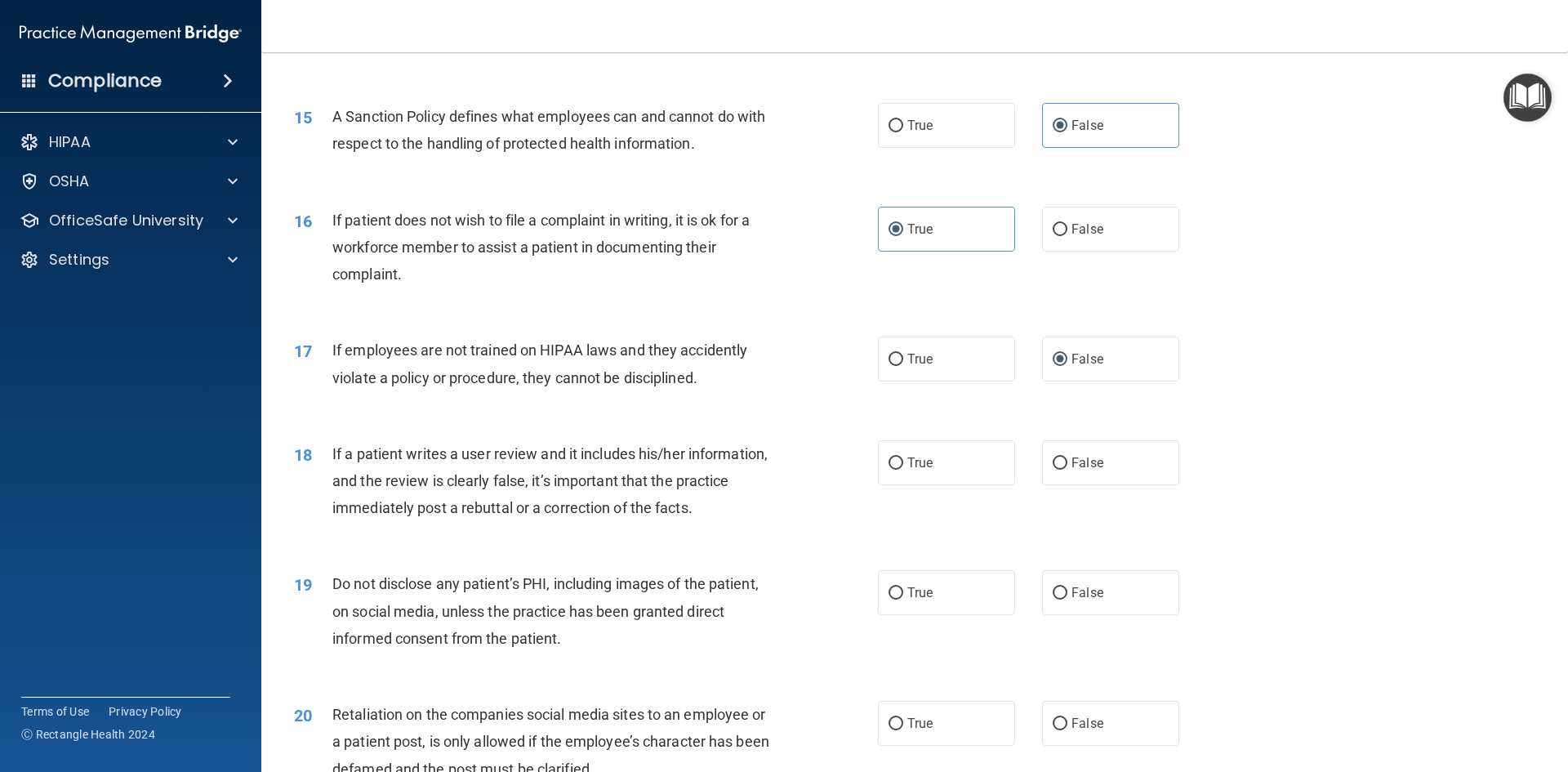
scroll to position [1960, 0]
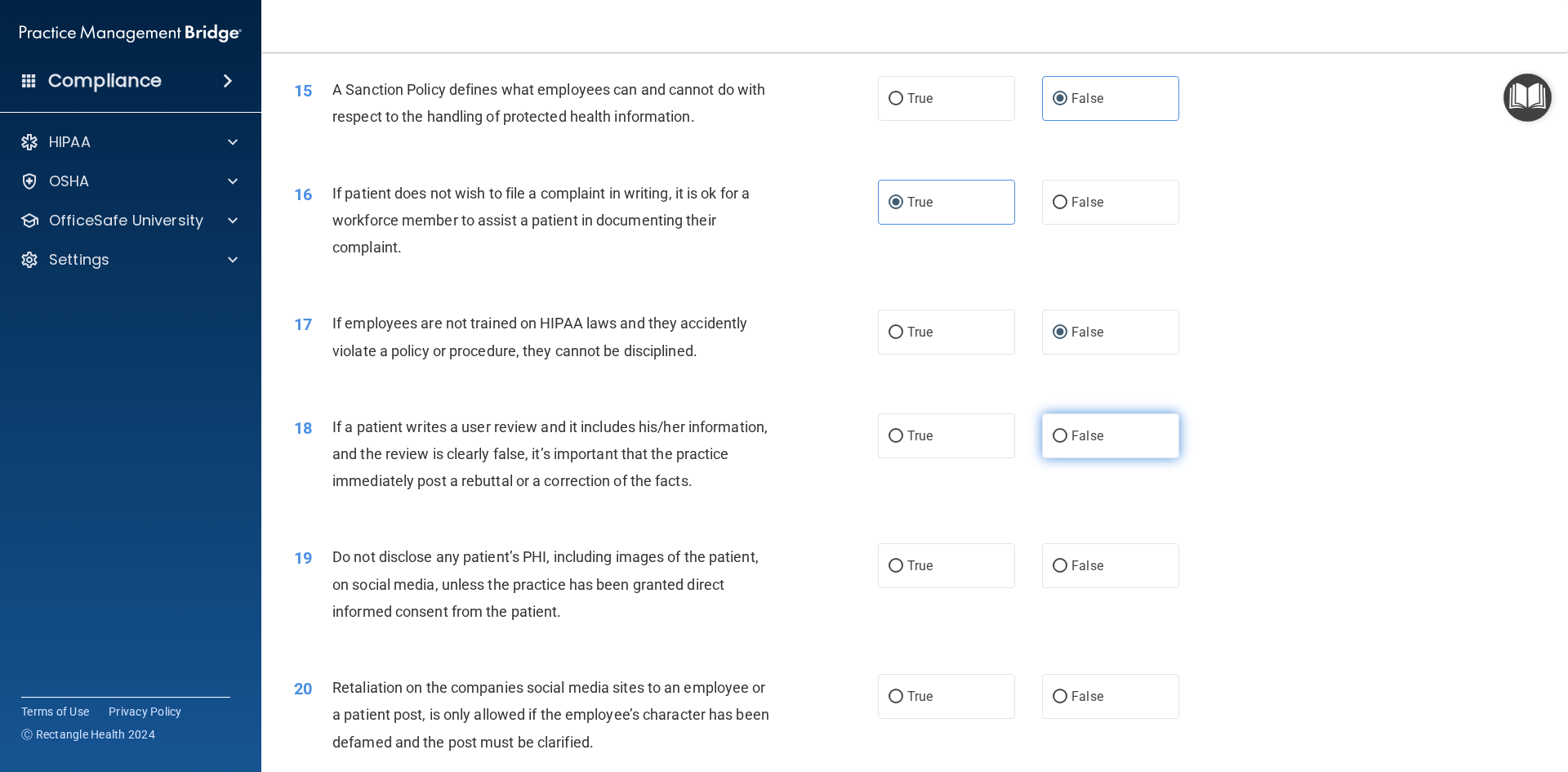
click at [1114, 458] on label "False" at bounding box center [1111, 435] width 137 height 45
click at [1067, 442] on input "False" at bounding box center [1060, 437] width 15 height 12
radio input "true"
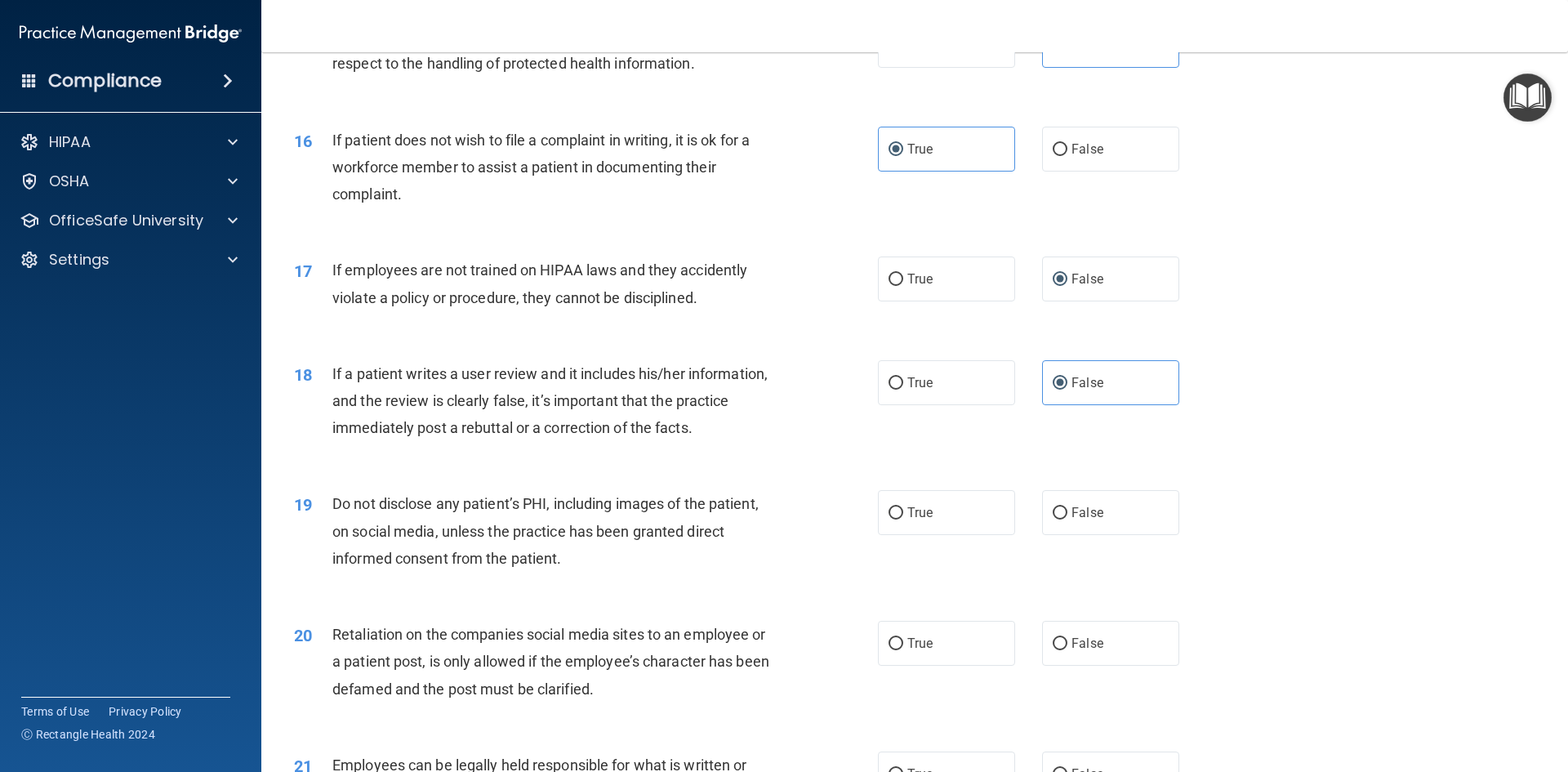
scroll to position [2041, 0]
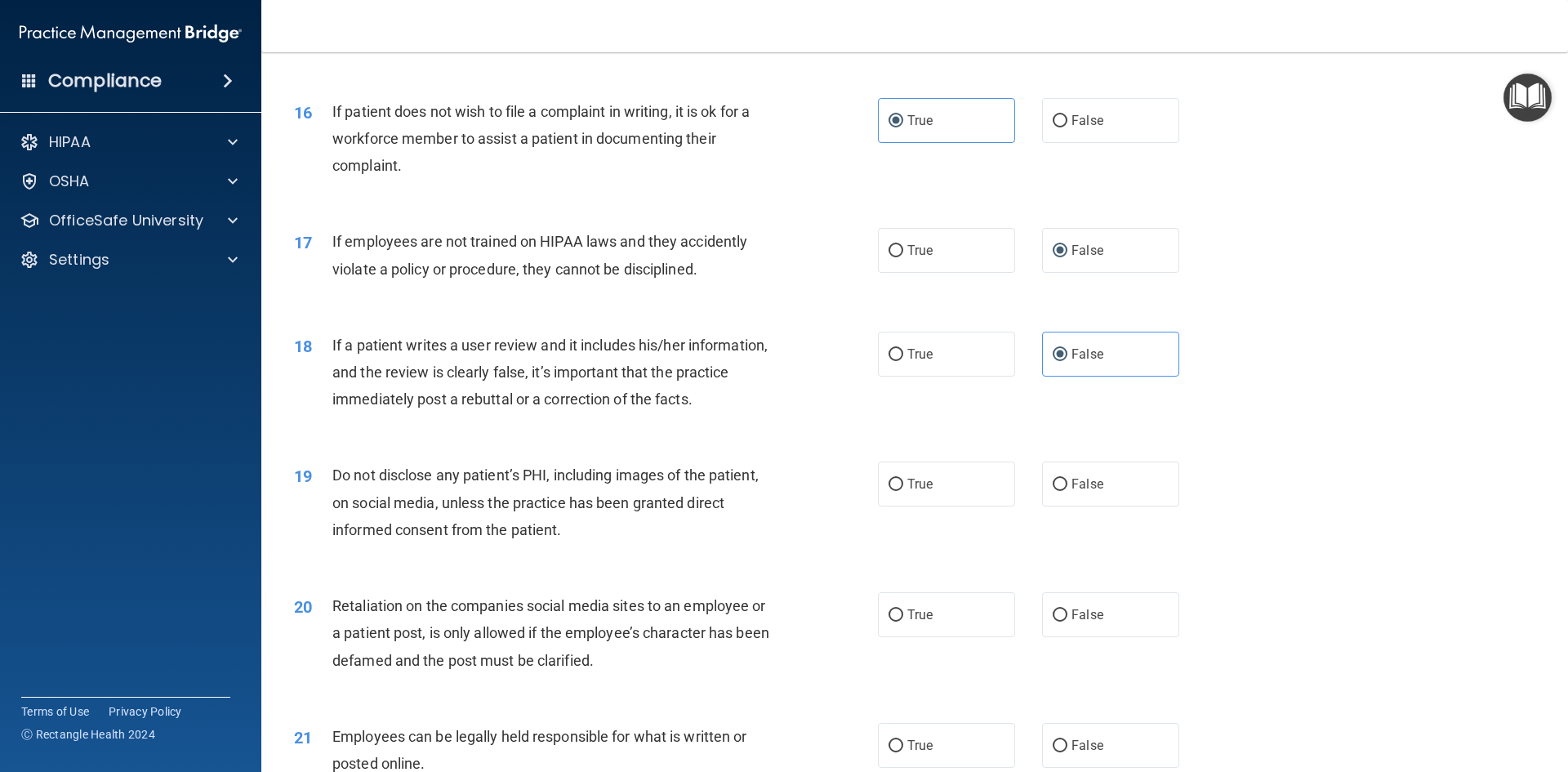
click at [960, 534] on div "19 Do not disclose any patient’s PHI, including images of the patient, on socia…" at bounding box center [915, 505] width 1266 height 130
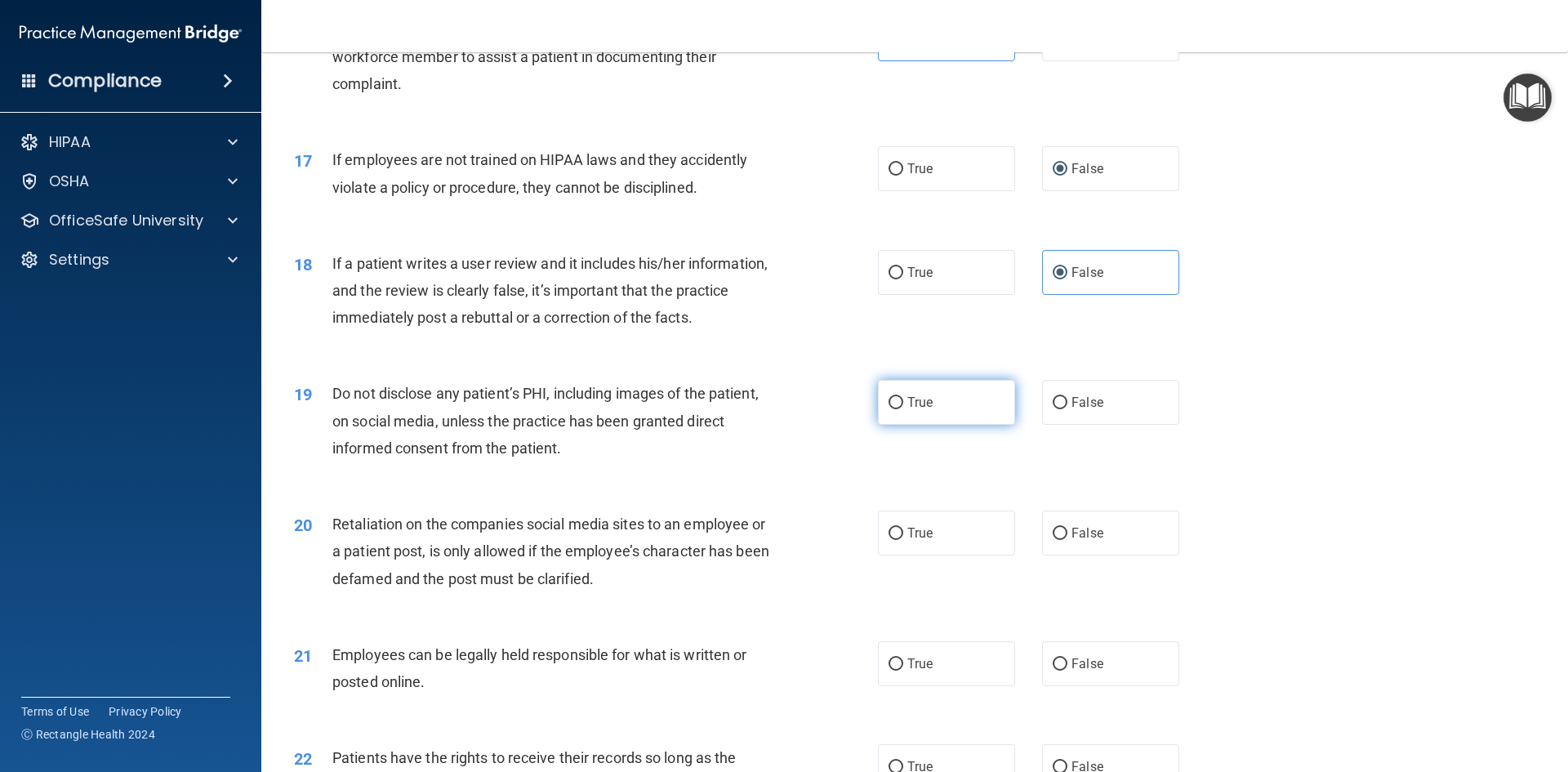
click at [942, 425] on label "True" at bounding box center [946, 402] width 137 height 45
click at [903, 409] on input "True" at bounding box center [895, 403] width 15 height 12
radio input "true"
click at [1125, 555] on label "False" at bounding box center [1111, 533] width 137 height 45
click at [1067, 540] on input "False" at bounding box center [1060, 534] width 15 height 12
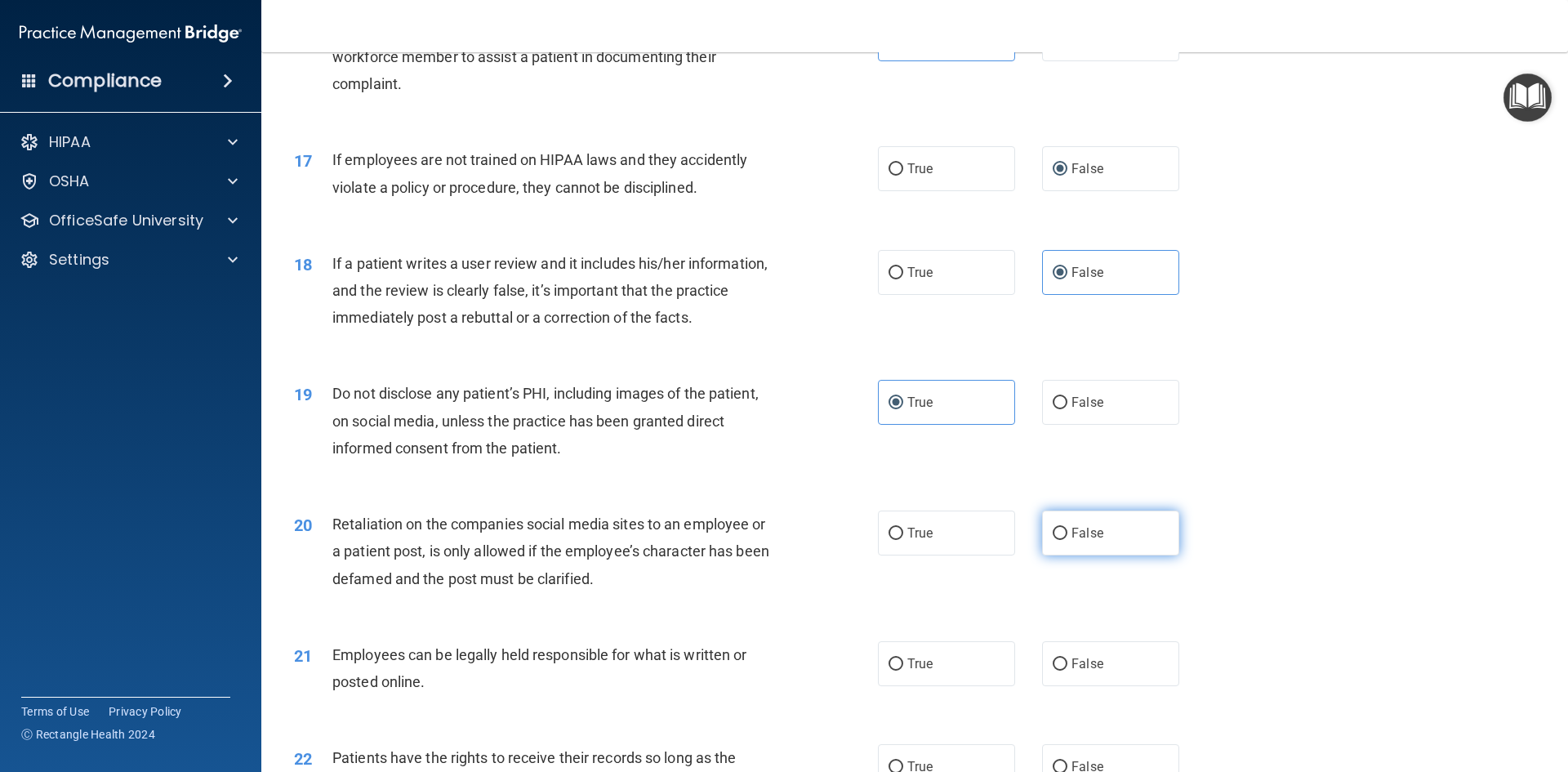
radio input "true"
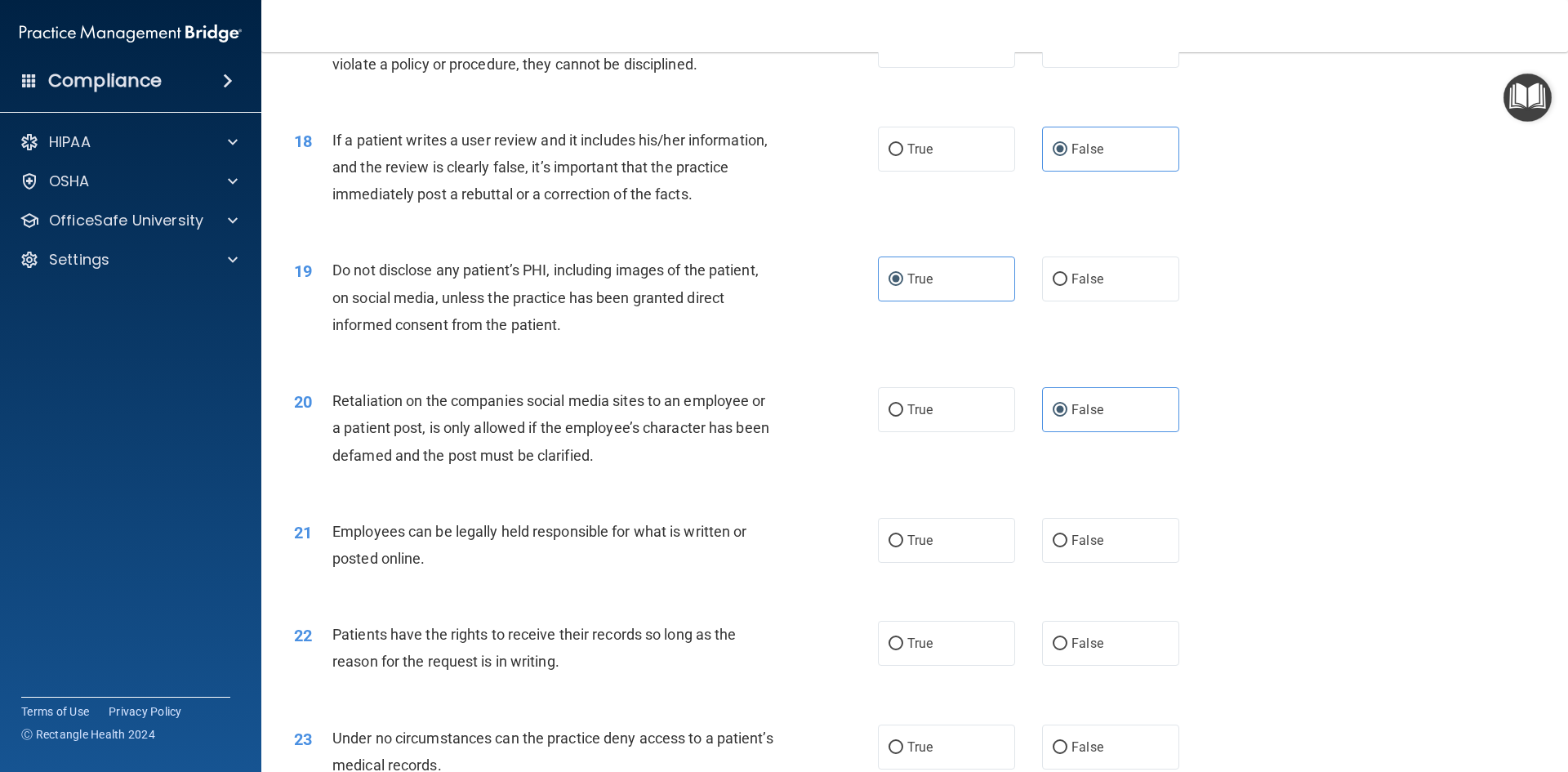
scroll to position [2287, 0]
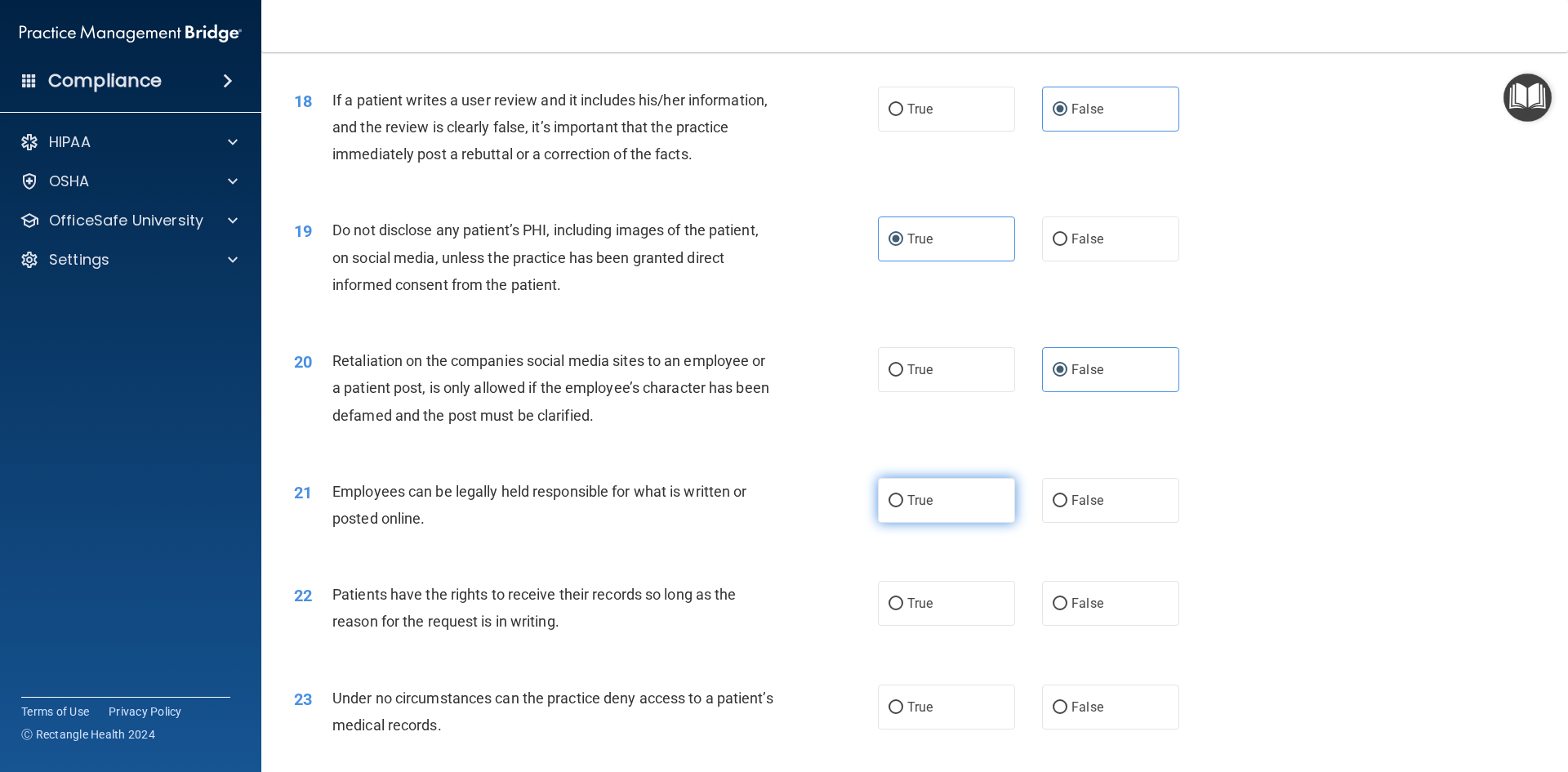
click at [939, 523] on label "True" at bounding box center [946, 500] width 137 height 45
click at [903, 507] on input "True" at bounding box center [895, 501] width 15 height 12
radio input "true"
click at [1072, 611] on span "False" at bounding box center [1088, 604] width 32 height 16
click at [1067, 610] on input "False" at bounding box center [1060, 604] width 15 height 12
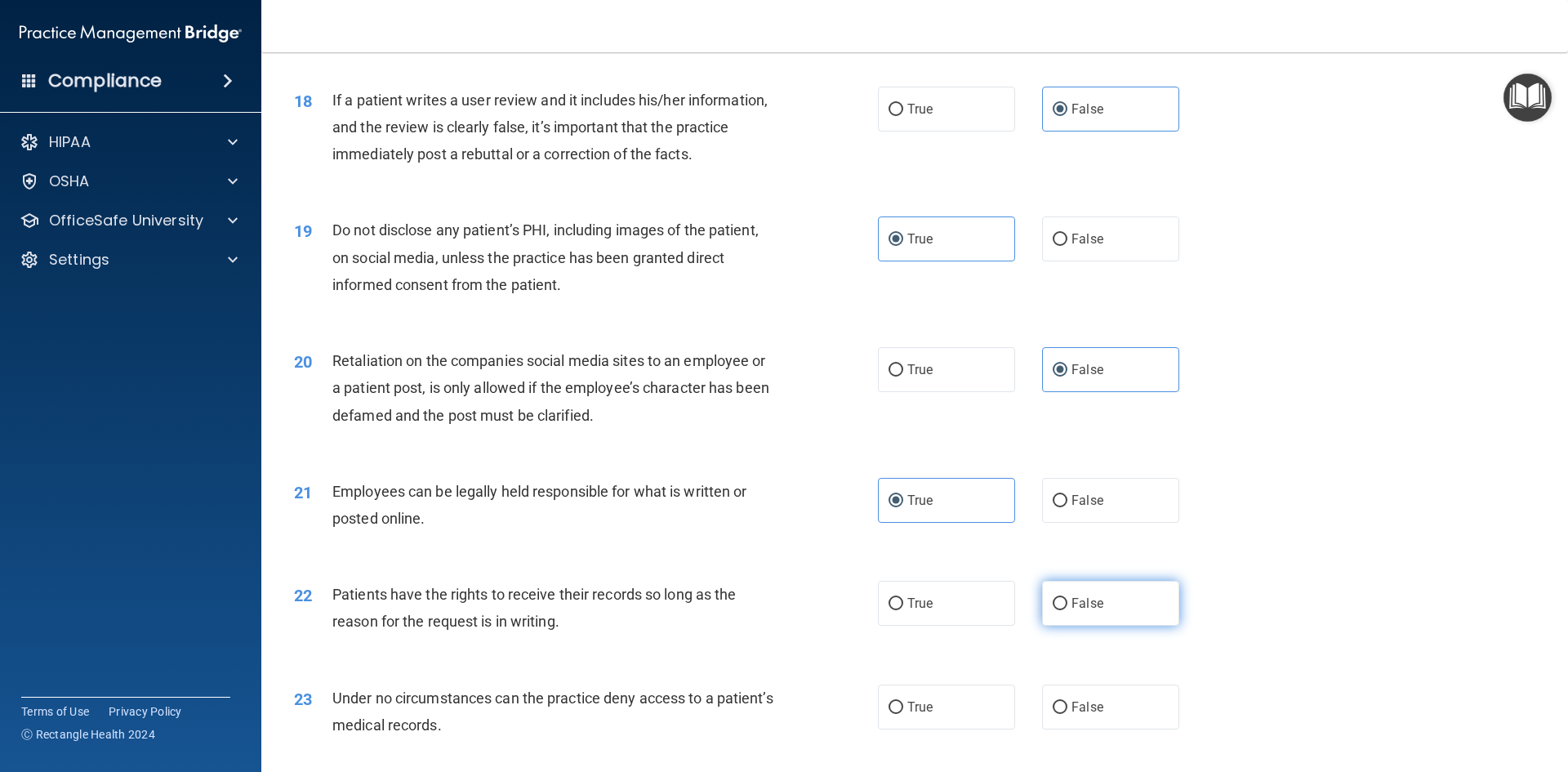
radio input "true"
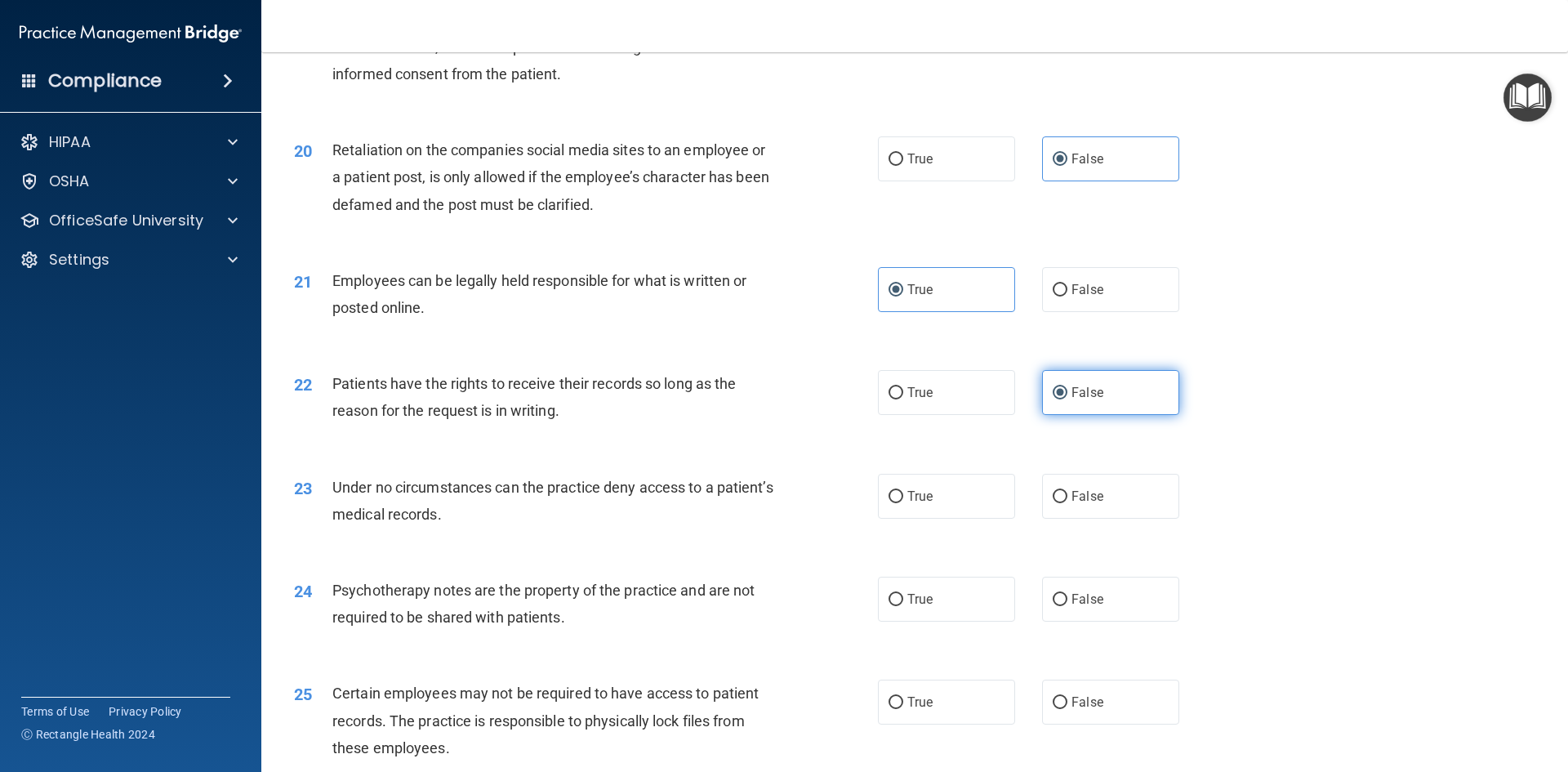
scroll to position [2531, 0]
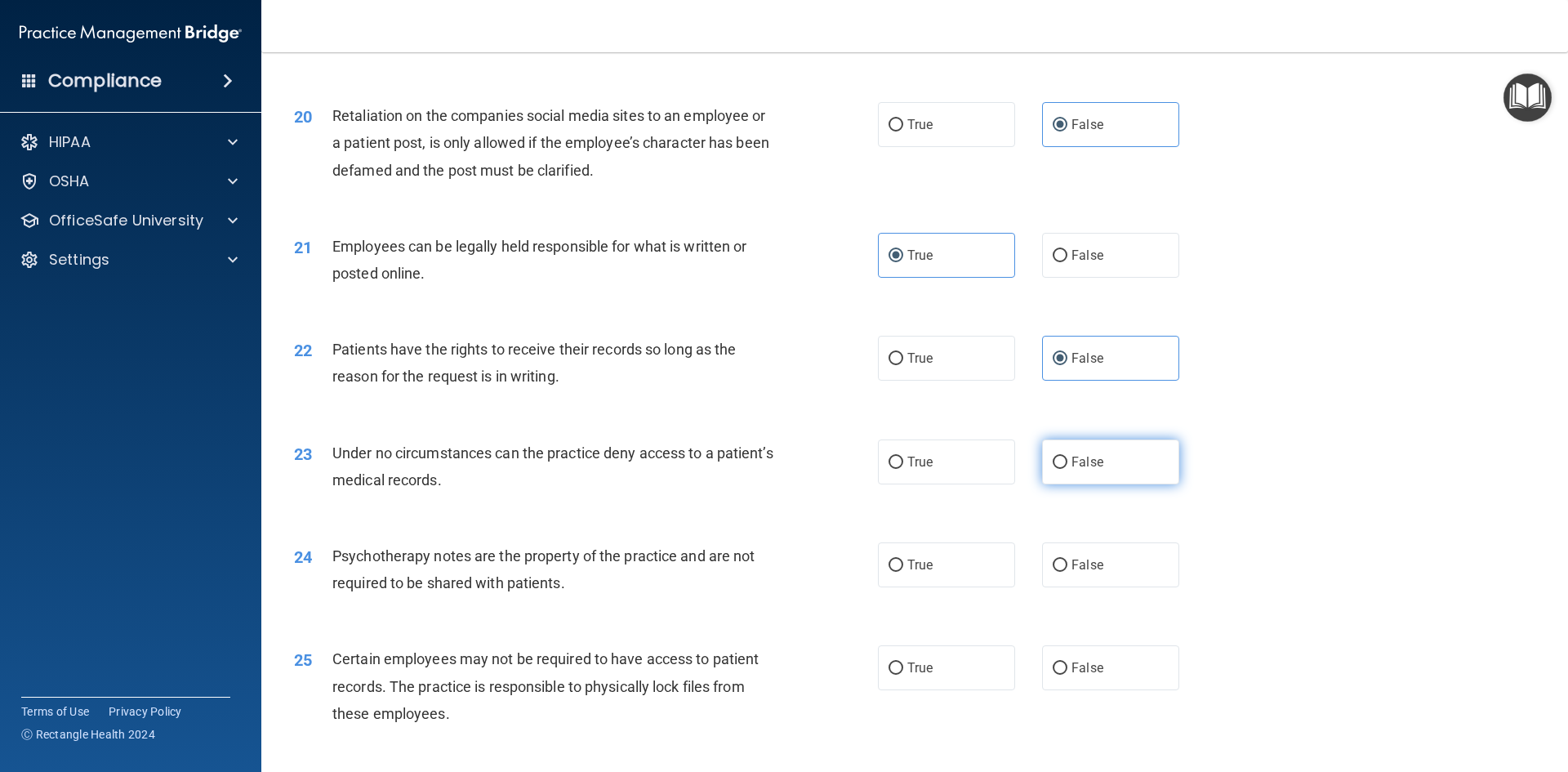
click at [1083, 470] on span "False" at bounding box center [1088, 462] width 32 height 16
click at [1067, 469] on input "False" at bounding box center [1060, 463] width 15 height 12
radio input "true"
click at [916, 573] on span "True" at bounding box center [920, 565] width 26 height 16
click at [903, 572] on input "True" at bounding box center [895, 565] width 15 height 12
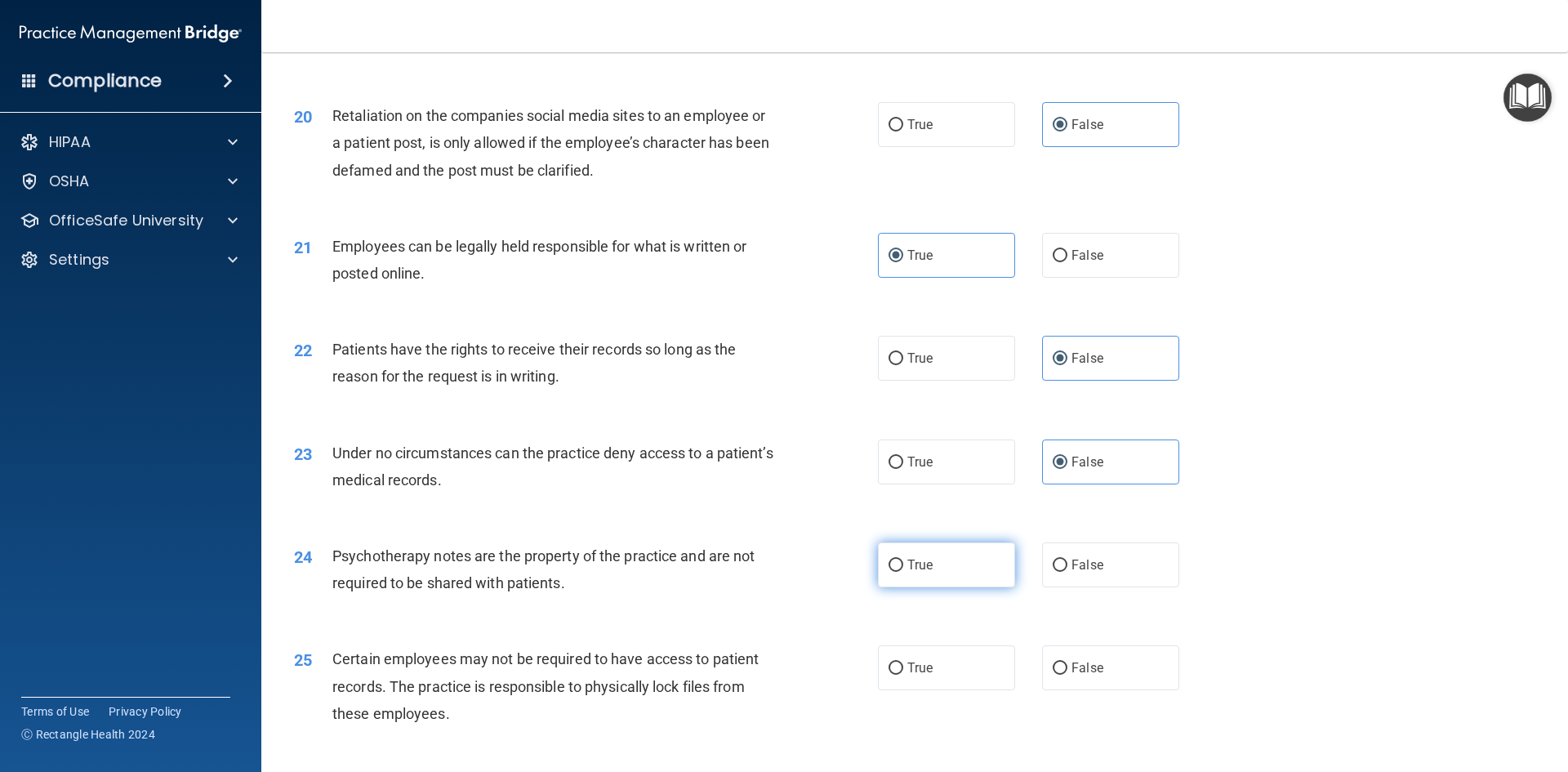
radio input "true"
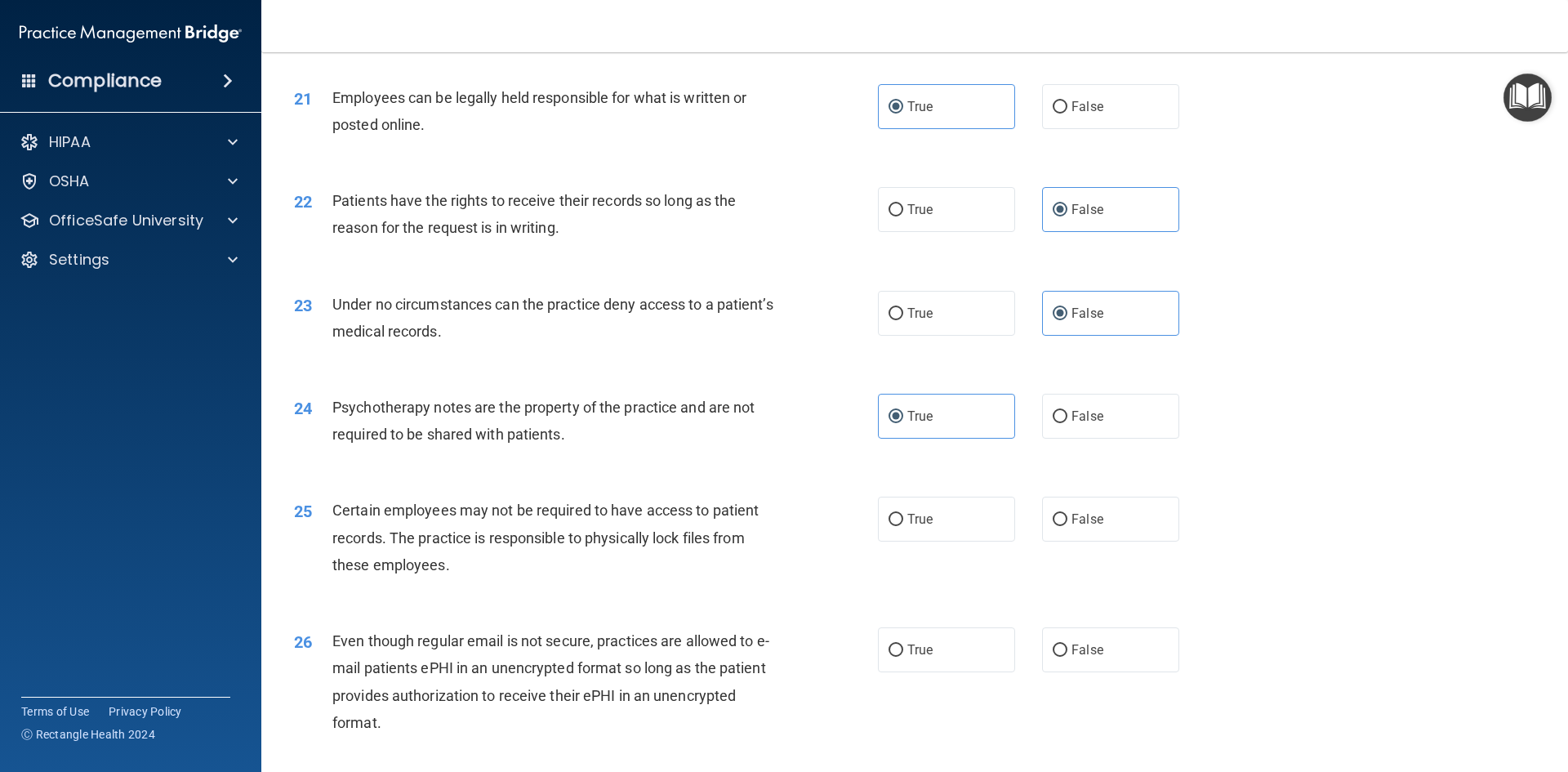
scroll to position [2694, 0]
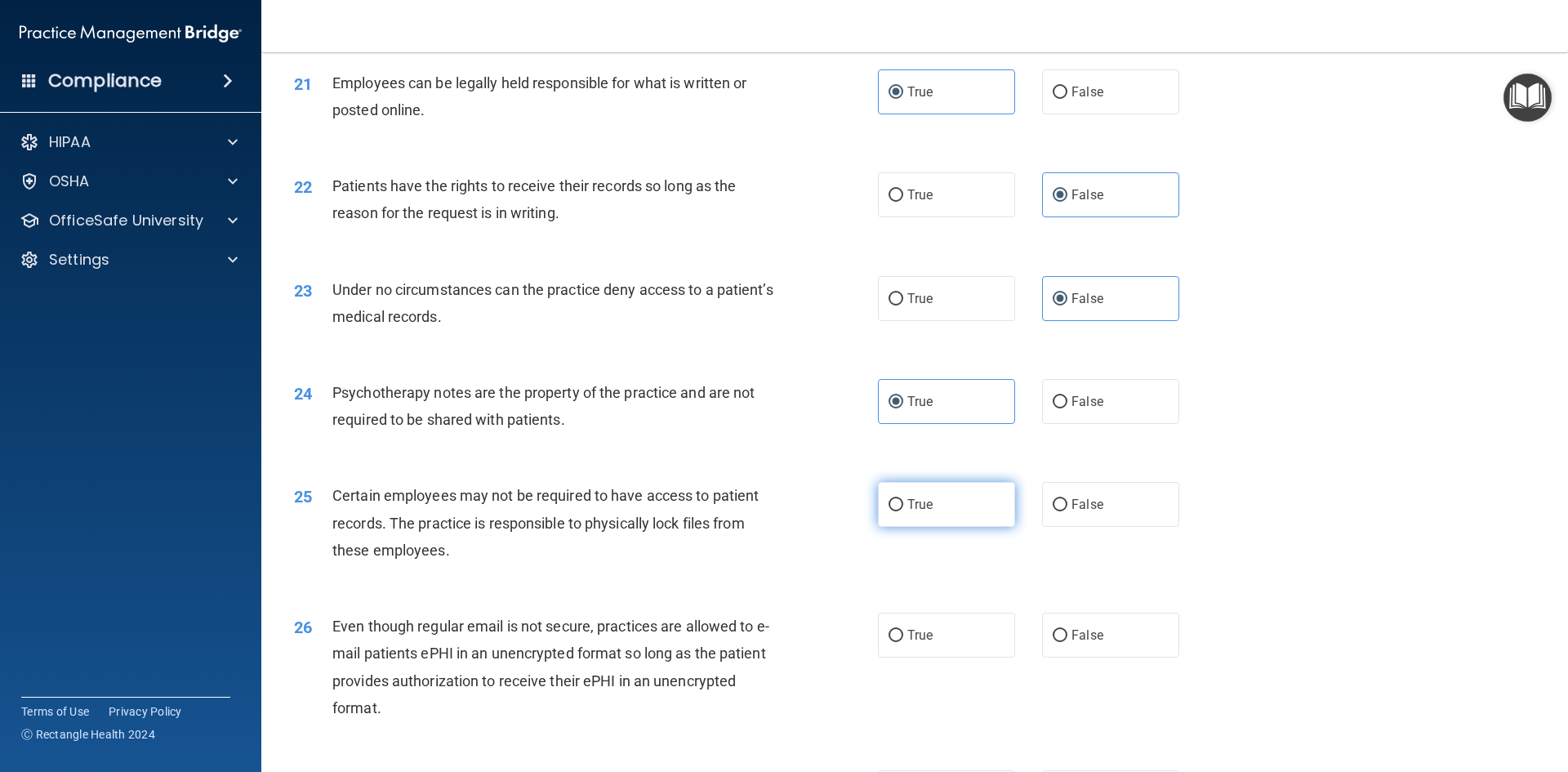
click at [980, 526] on label "True" at bounding box center [946, 504] width 137 height 45
click at [903, 511] on input "True" at bounding box center [895, 505] width 15 height 12
radio input "true"
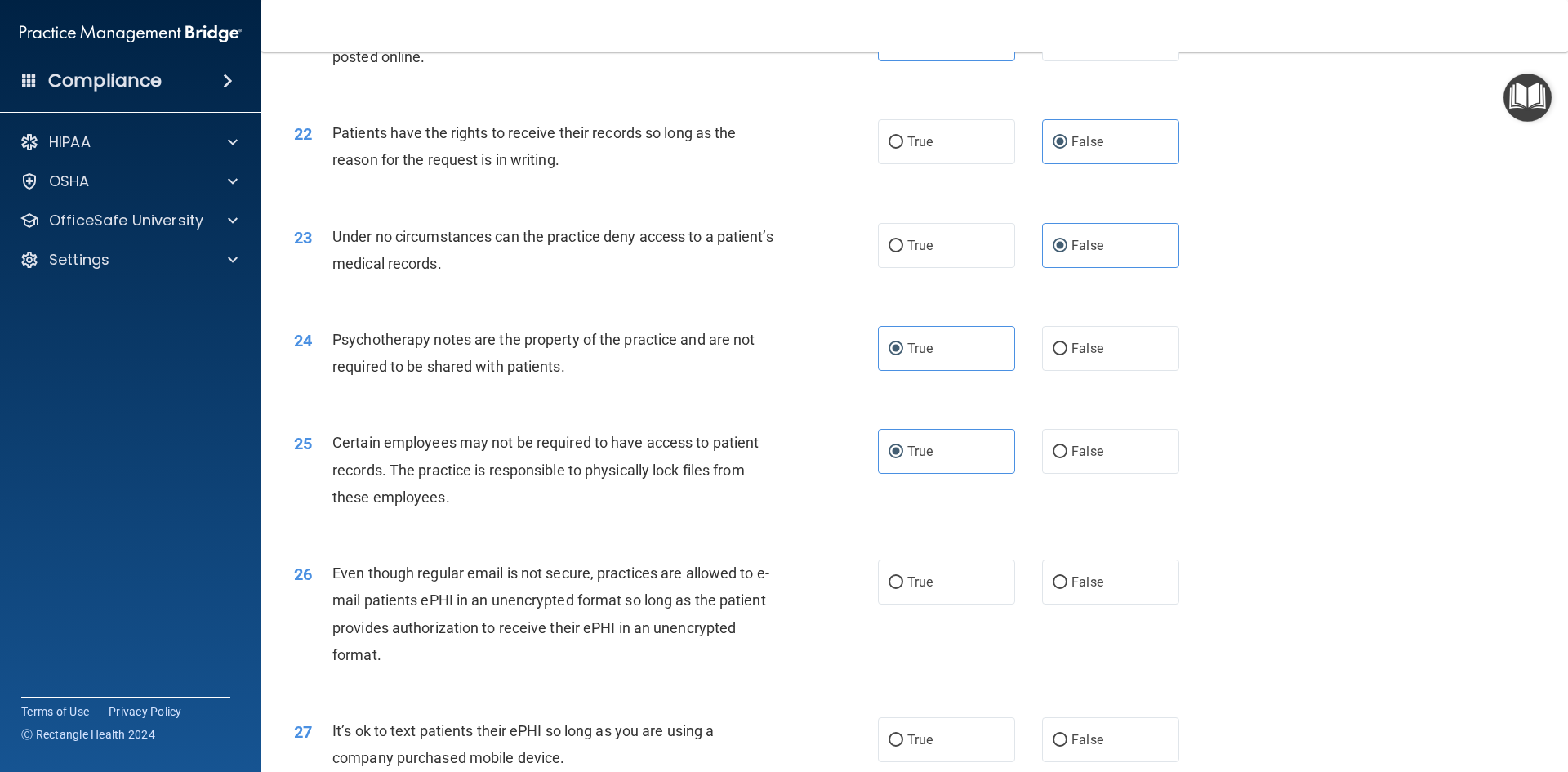
scroll to position [2776, 0]
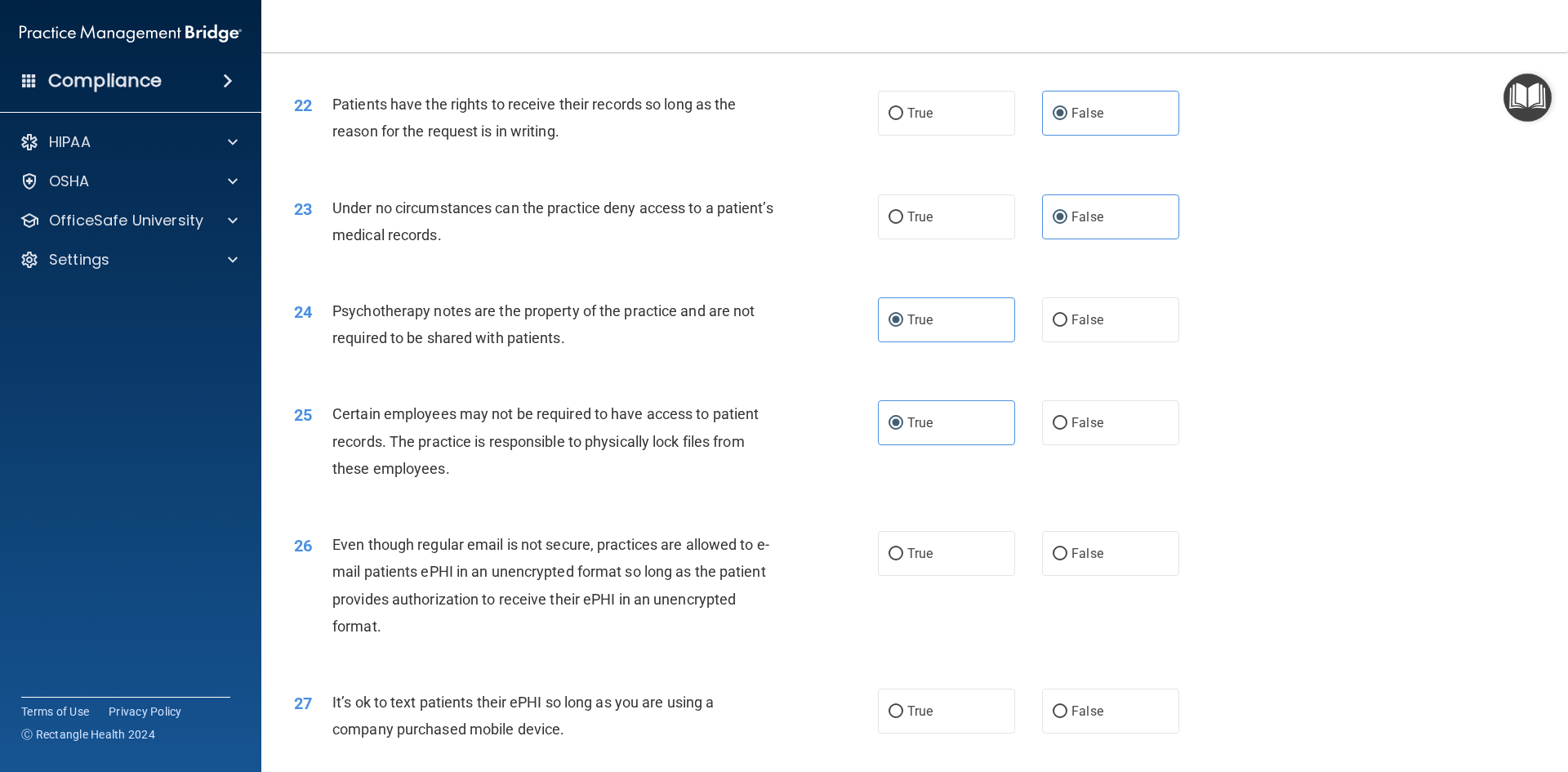
click at [971, 604] on div "26 Even though regular email is not secure, practices are allowed to e-mail pat…" at bounding box center [915, 589] width 1266 height 158
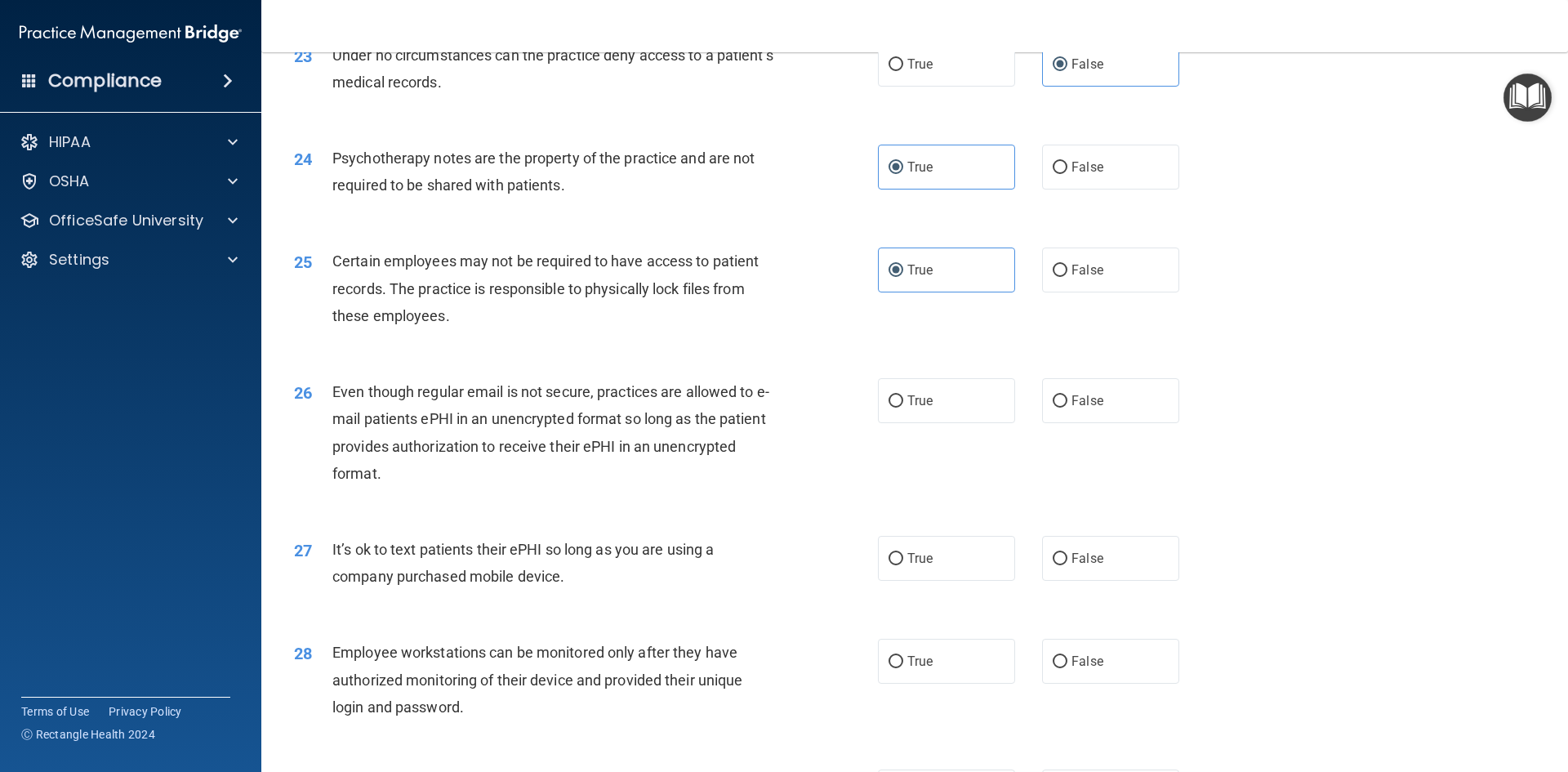
scroll to position [2940, 0]
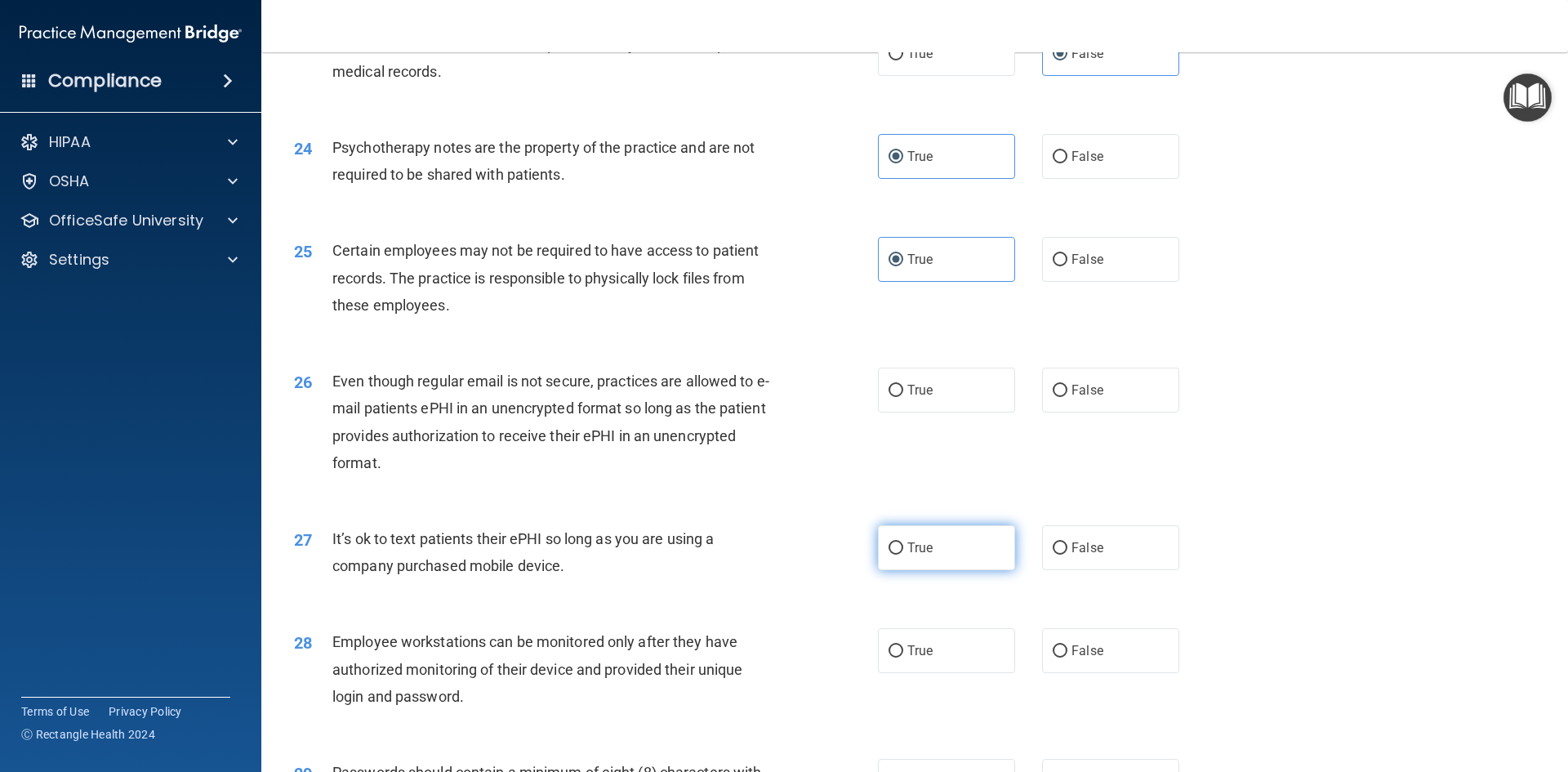
click at [965, 563] on label "True" at bounding box center [946, 547] width 137 height 45
click at [903, 555] on input "True" at bounding box center [895, 549] width 15 height 12
radio input "true"
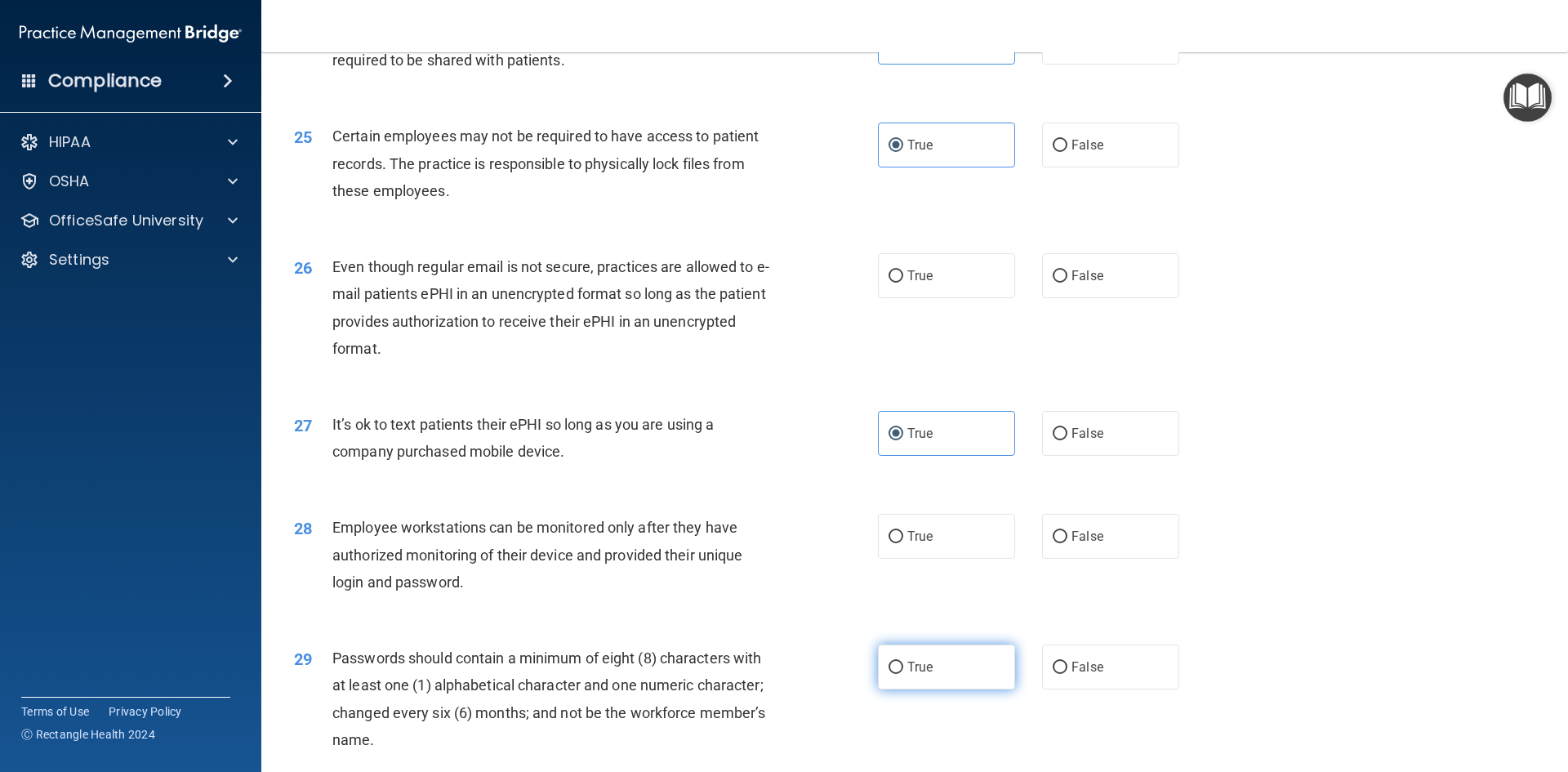
scroll to position [3103, 0]
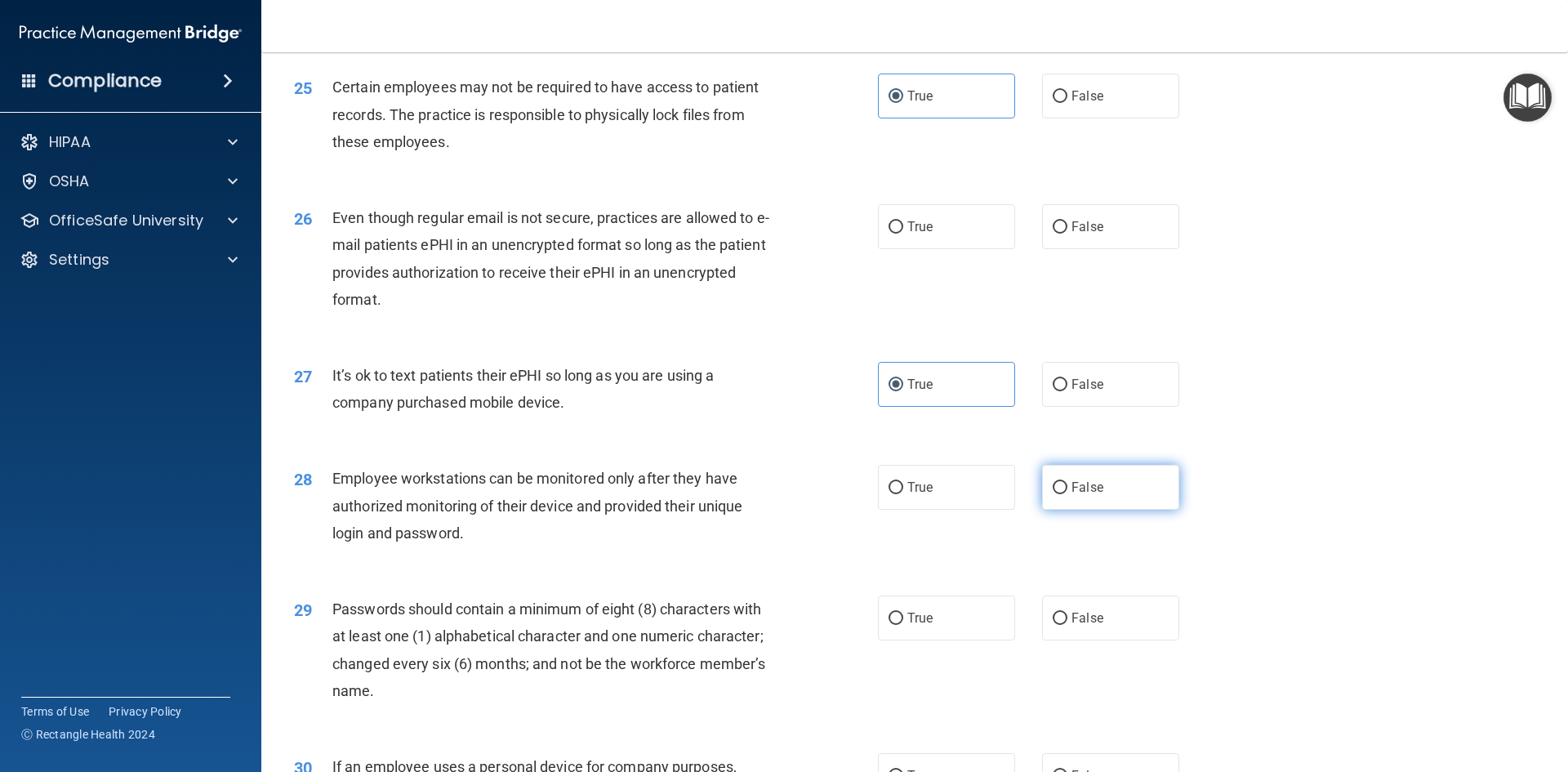
click at [1116, 510] on label "False" at bounding box center [1111, 487] width 137 height 45
click at [1067, 494] on input "False" at bounding box center [1060, 488] width 15 height 12
radio input "true"
click at [937, 640] on label "True" at bounding box center [946, 618] width 137 height 45
click at [903, 625] on input "True" at bounding box center [895, 619] width 15 height 12
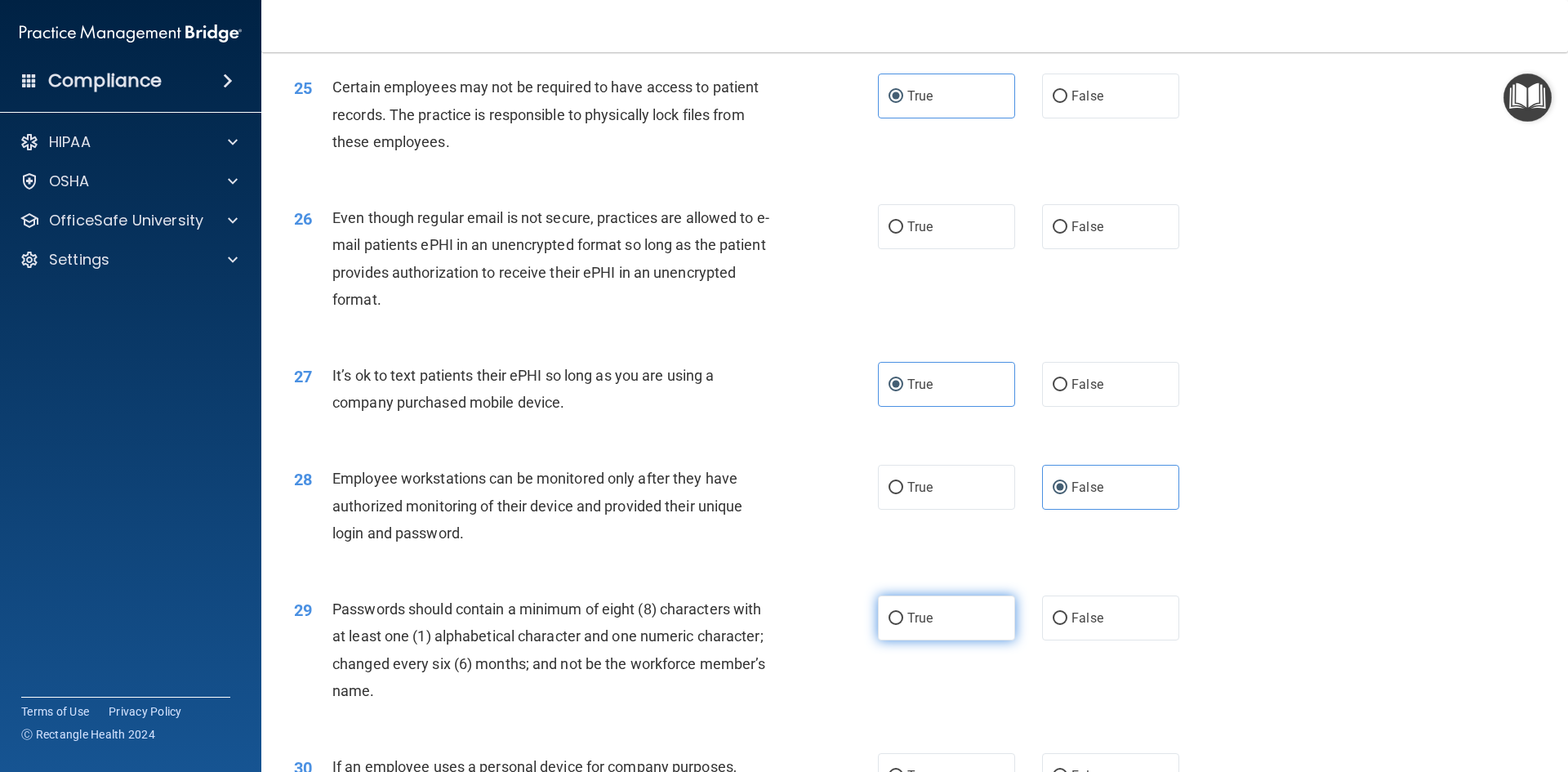
radio input "true"
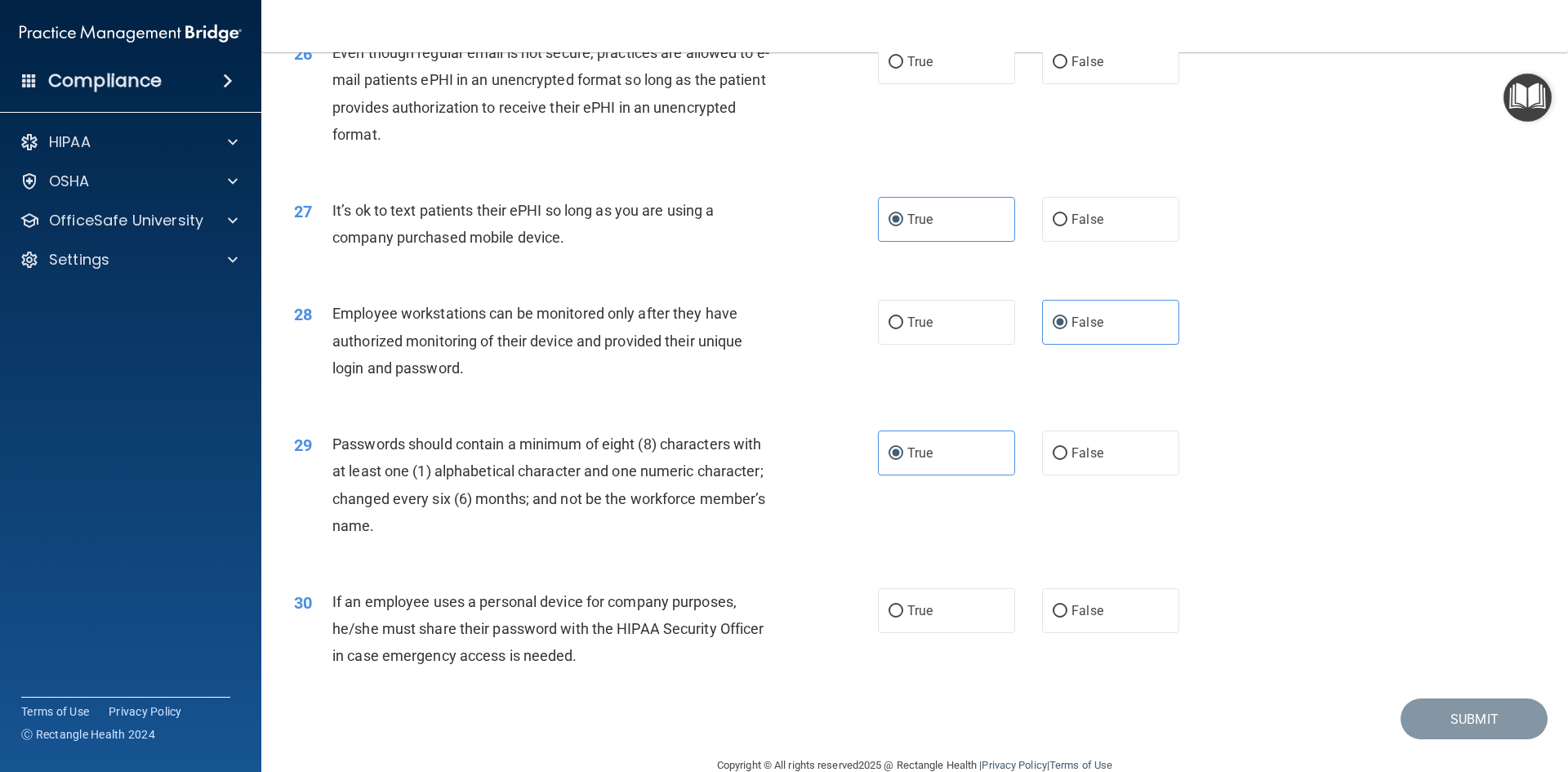
scroll to position [3327, 0]
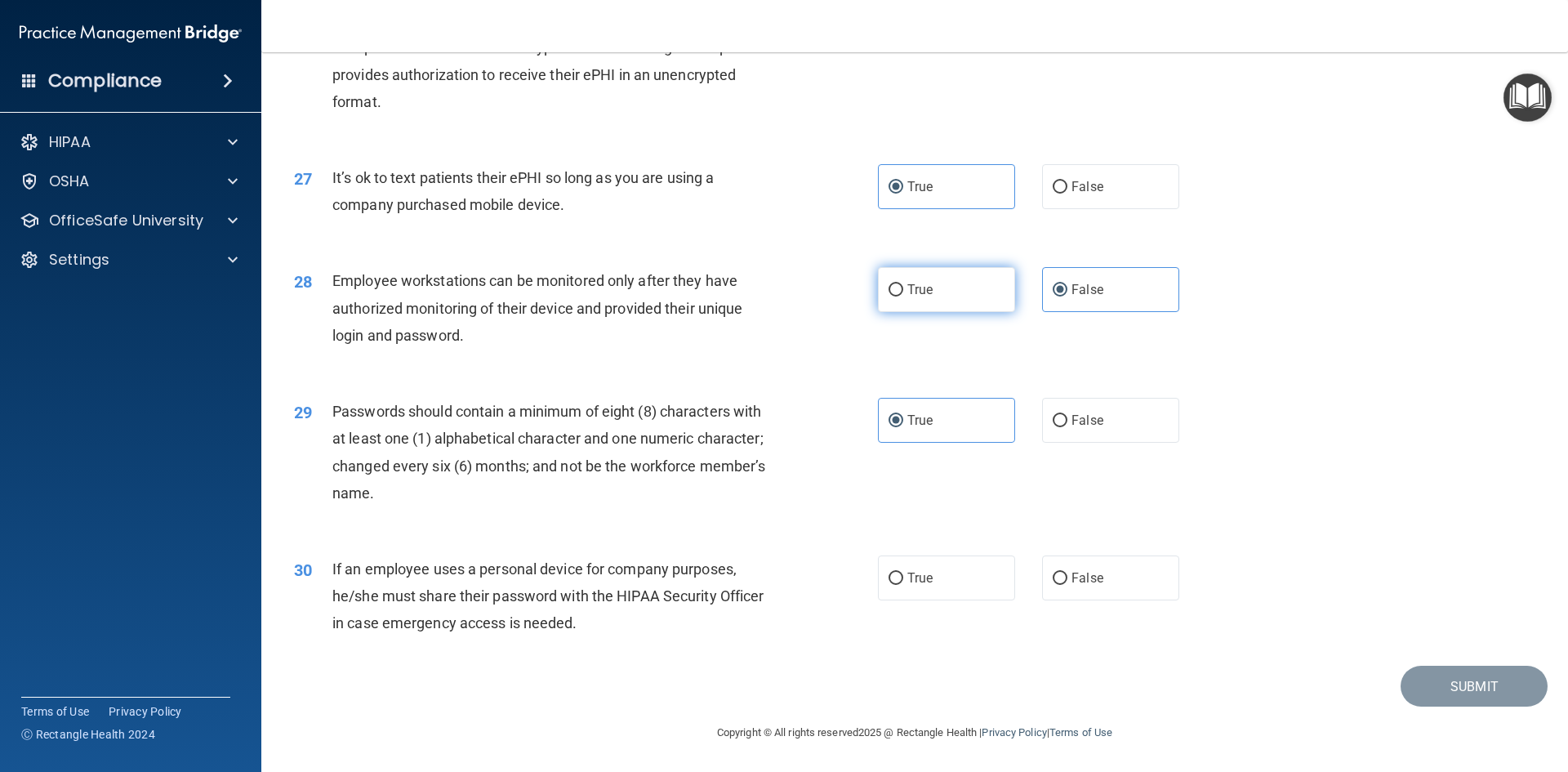
click at [970, 289] on label "True" at bounding box center [946, 289] width 137 height 45
click at [903, 289] on input "True" at bounding box center [895, 291] width 15 height 12
radio input "true"
radio input "false"
drag, startPoint x: 1112, startPoint y: 584, endPoint x: 1103, endPoint y: 586, distance: 9.2
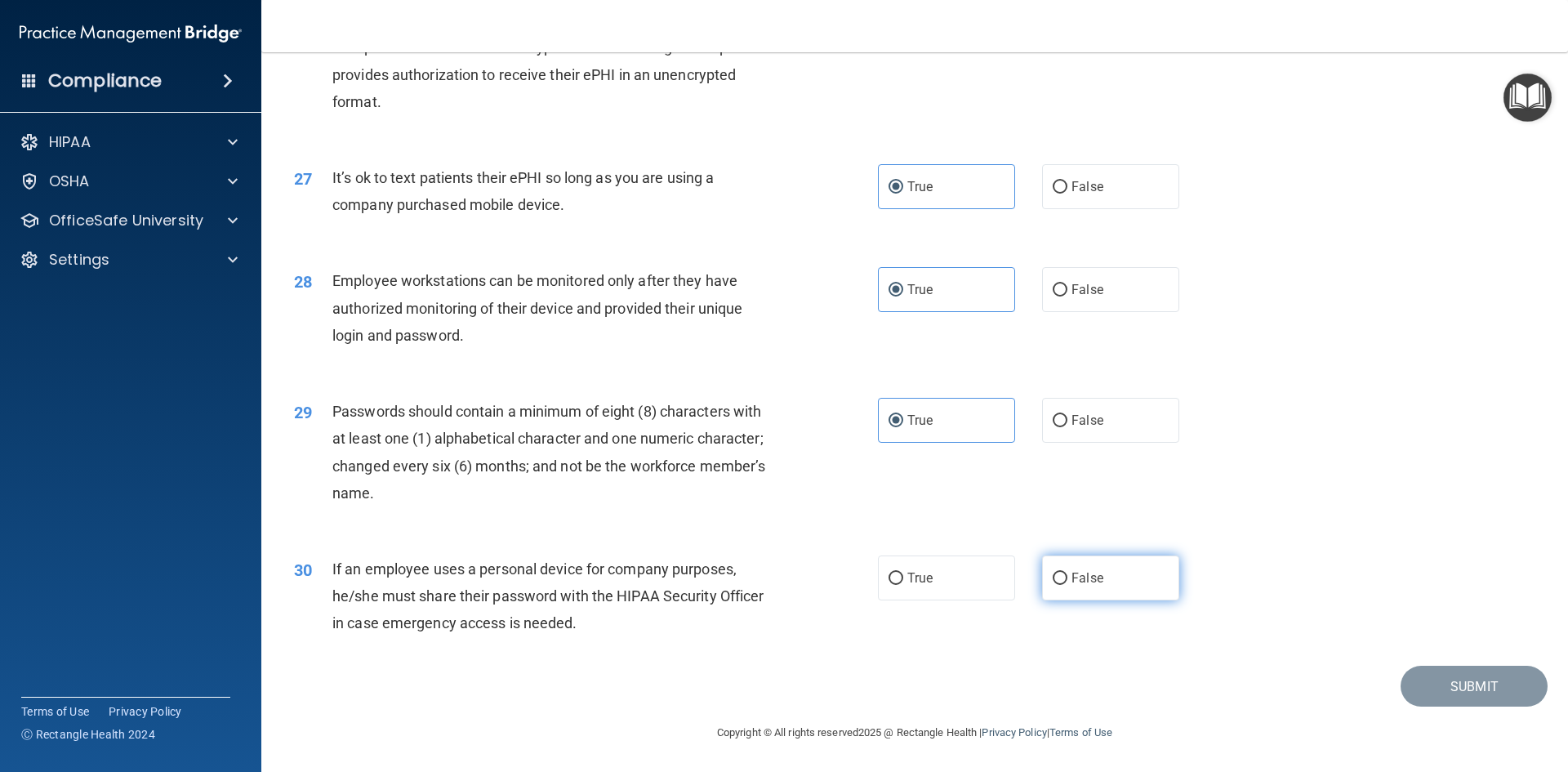
click at [1111, 584] on label "False" at bounding box center [1111, 577] width 137 height 45
click at [1067, 584] on input "False" at bounding box center [1060, 579] width 15 height 12
radio input "true"
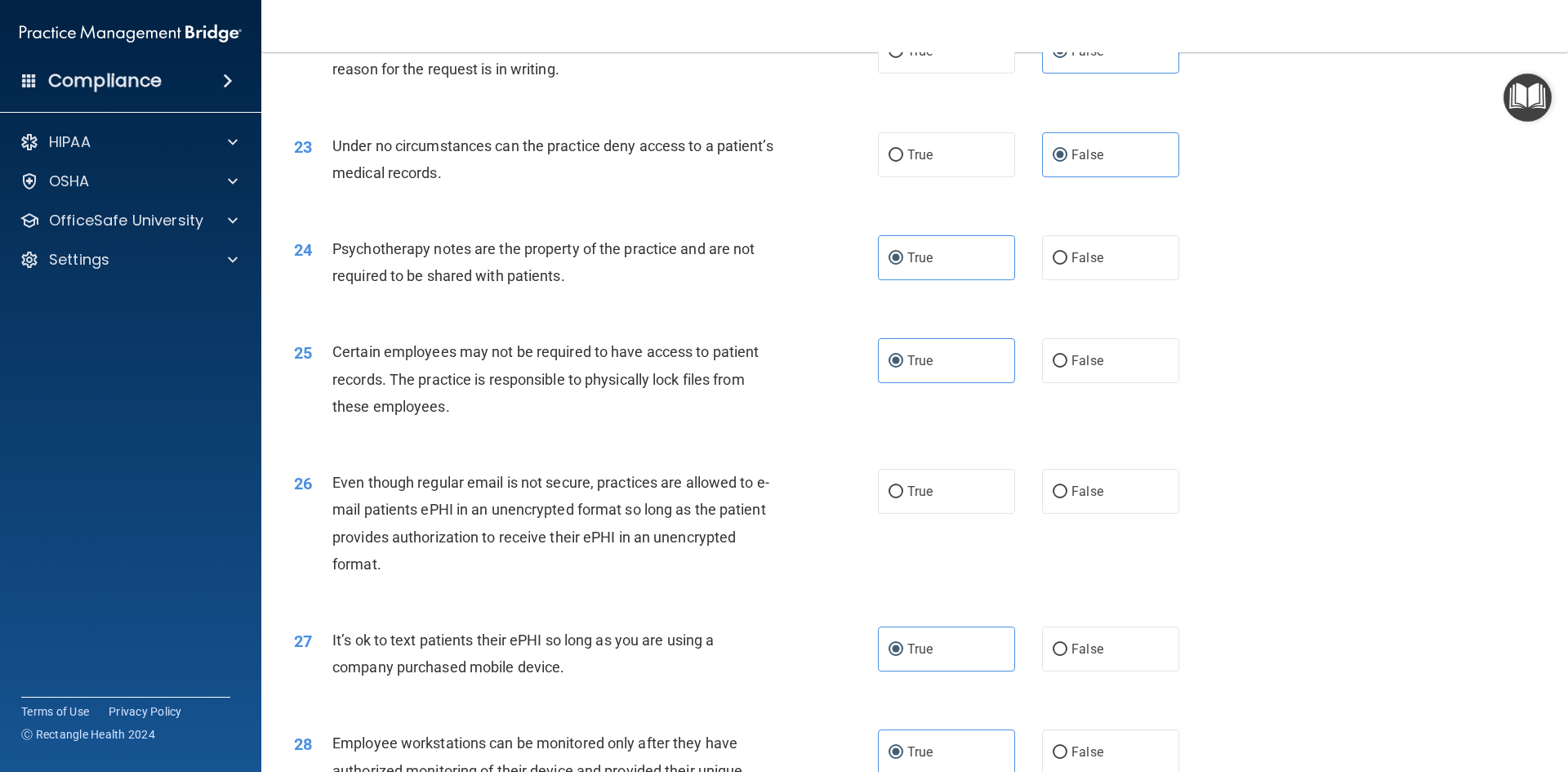
scroll to position [2837, 0]
click at [940, 514] on label "True" at bounding box center [946, 492] width 137 height 45
click at [903, 499] on input "True" at bounding box center [895, 493] width 15 height 12
radio input "true"
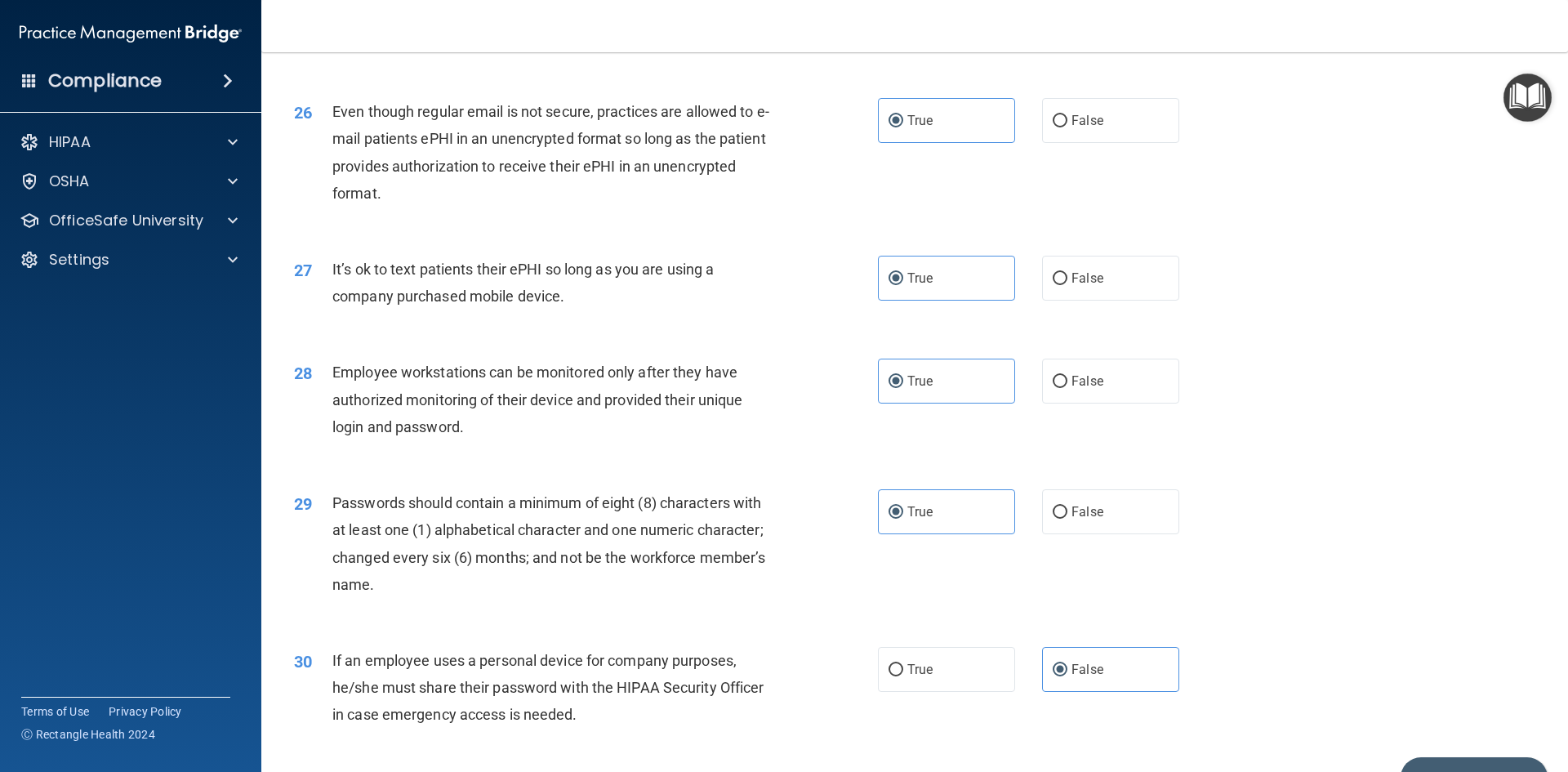
scroll to position [3327, 0]
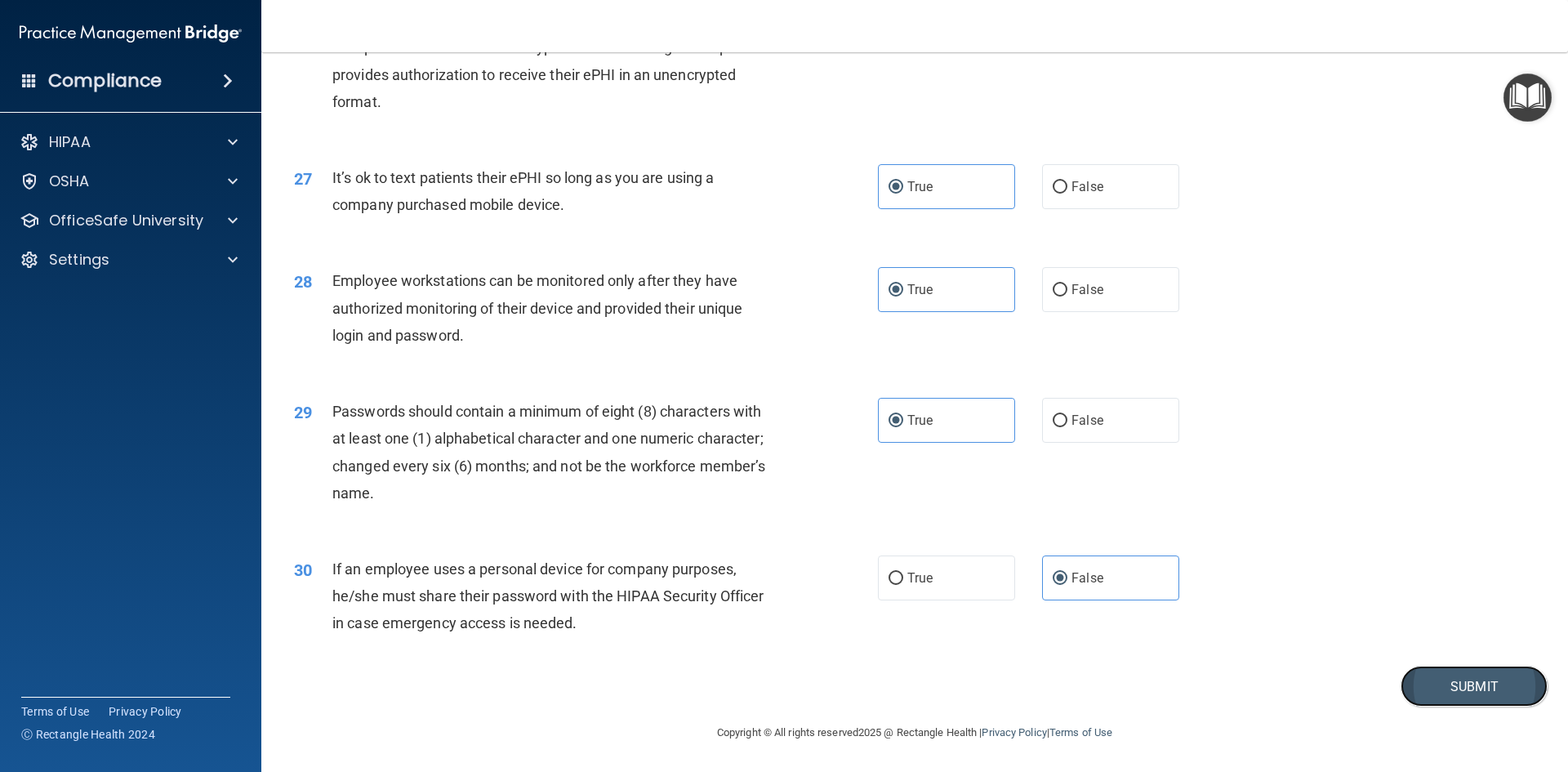
click at [1426, 679] on button "Submit" at bounding box center [1474, 686] width 147 height 42
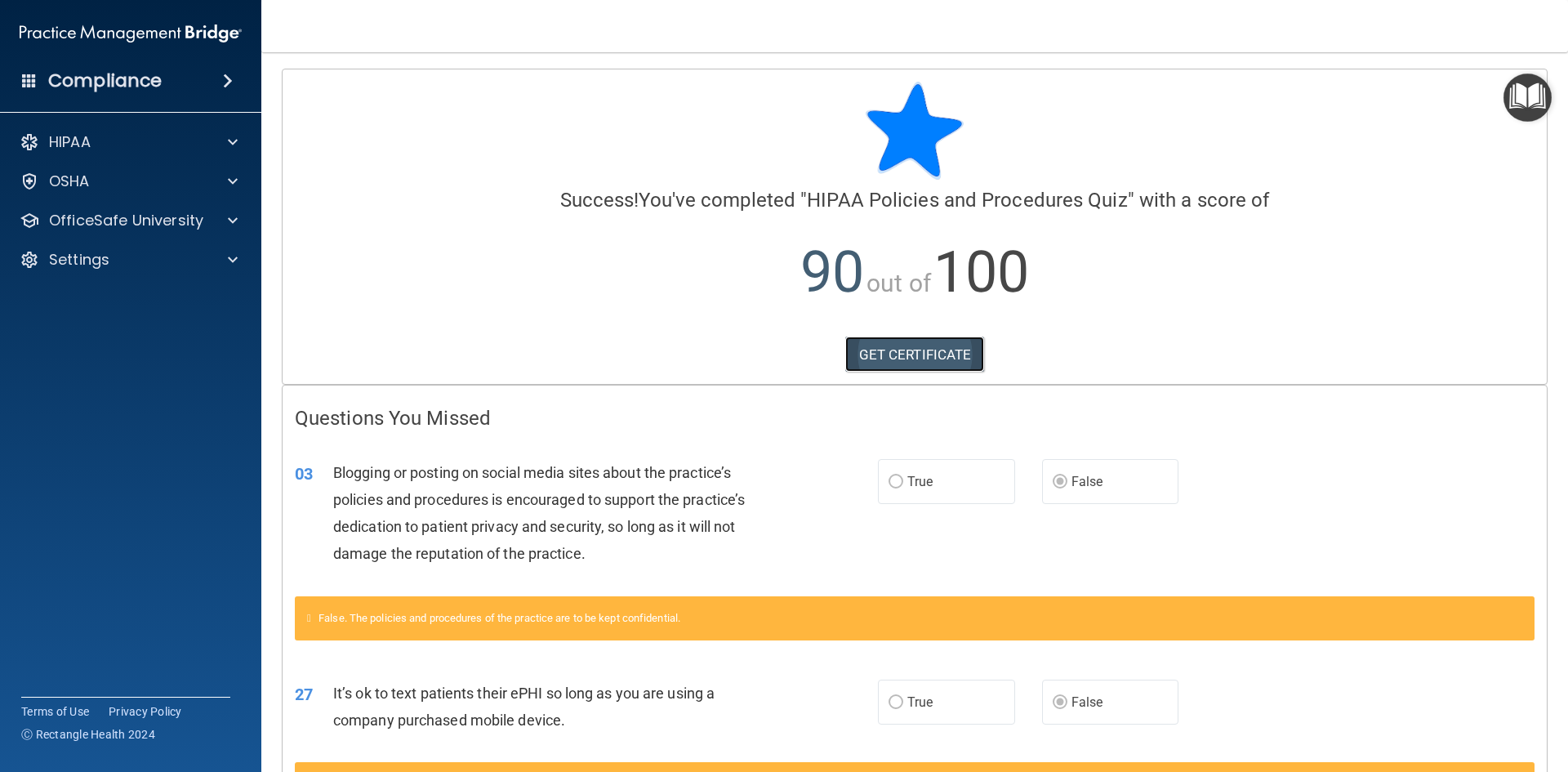
click at [939, 360] on link "GET CERTIFICATE" at bounding box center [916, 355] width 140 height 36
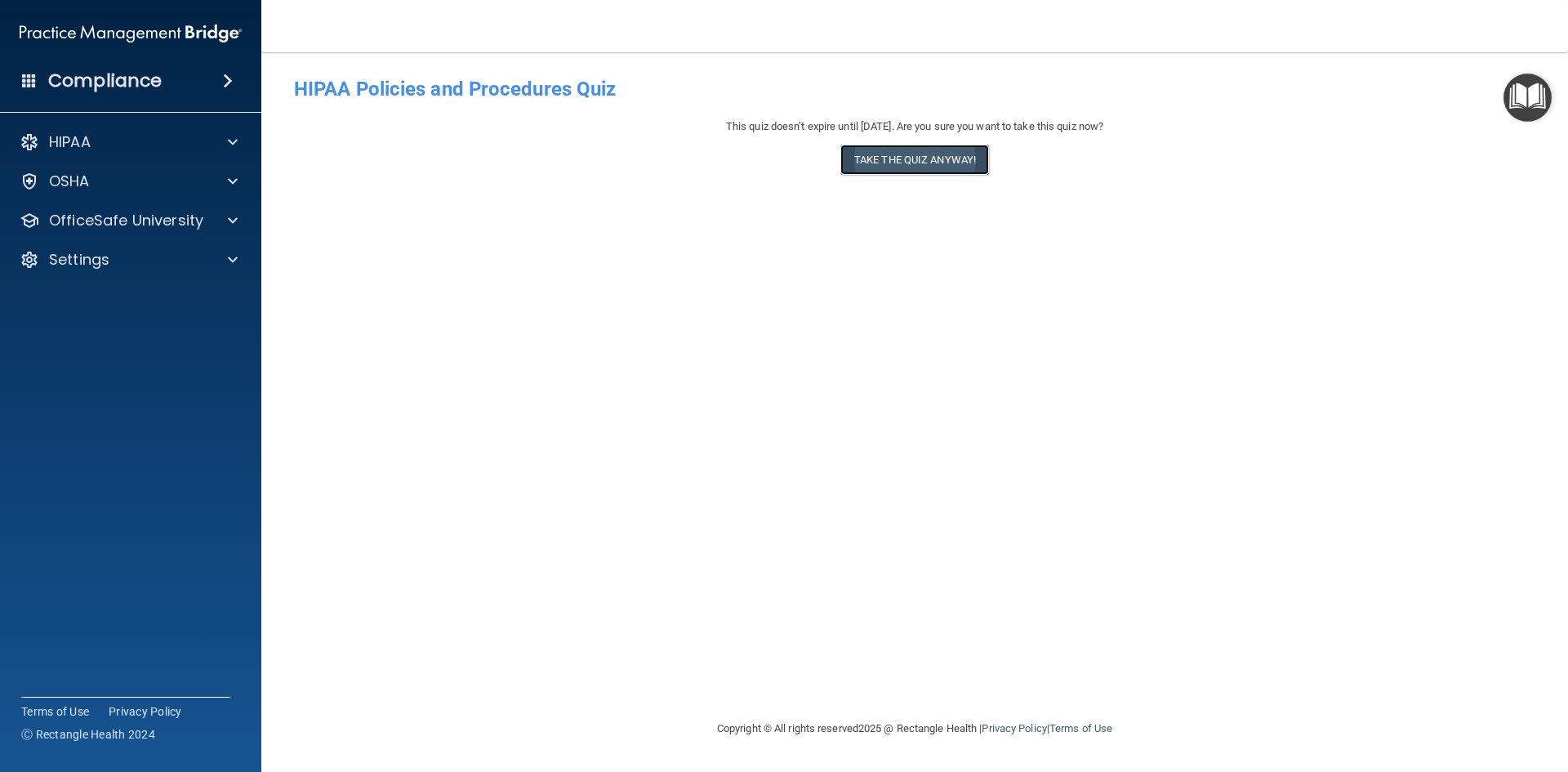
click at [885, 147] on button "Take the quiz anyway!" at bounding box center [915, 160] width 149 height 30
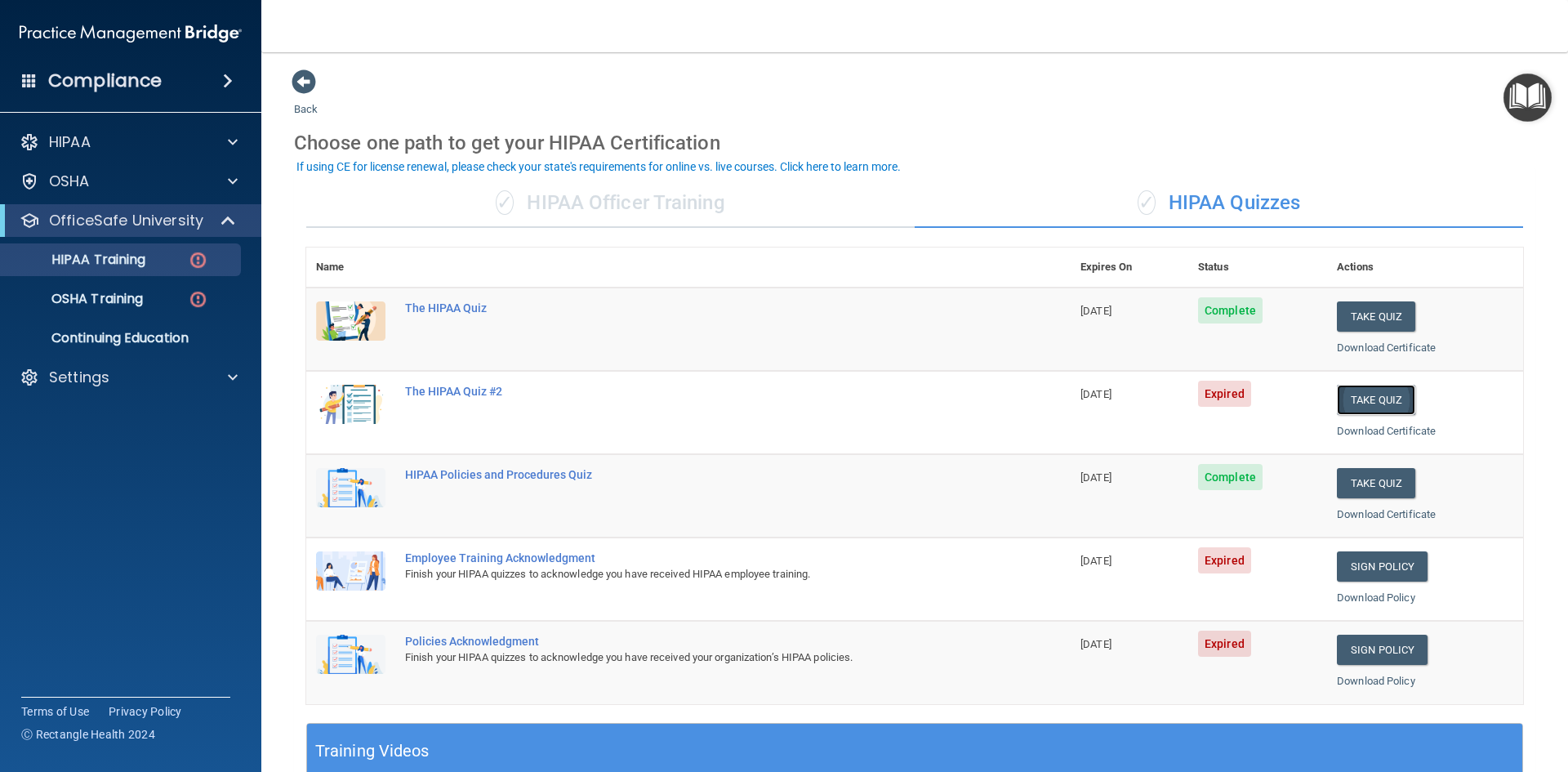
click at [1353, 395] on button "Take Quiz" at bounding box center [1376, 400] width 78 height 30
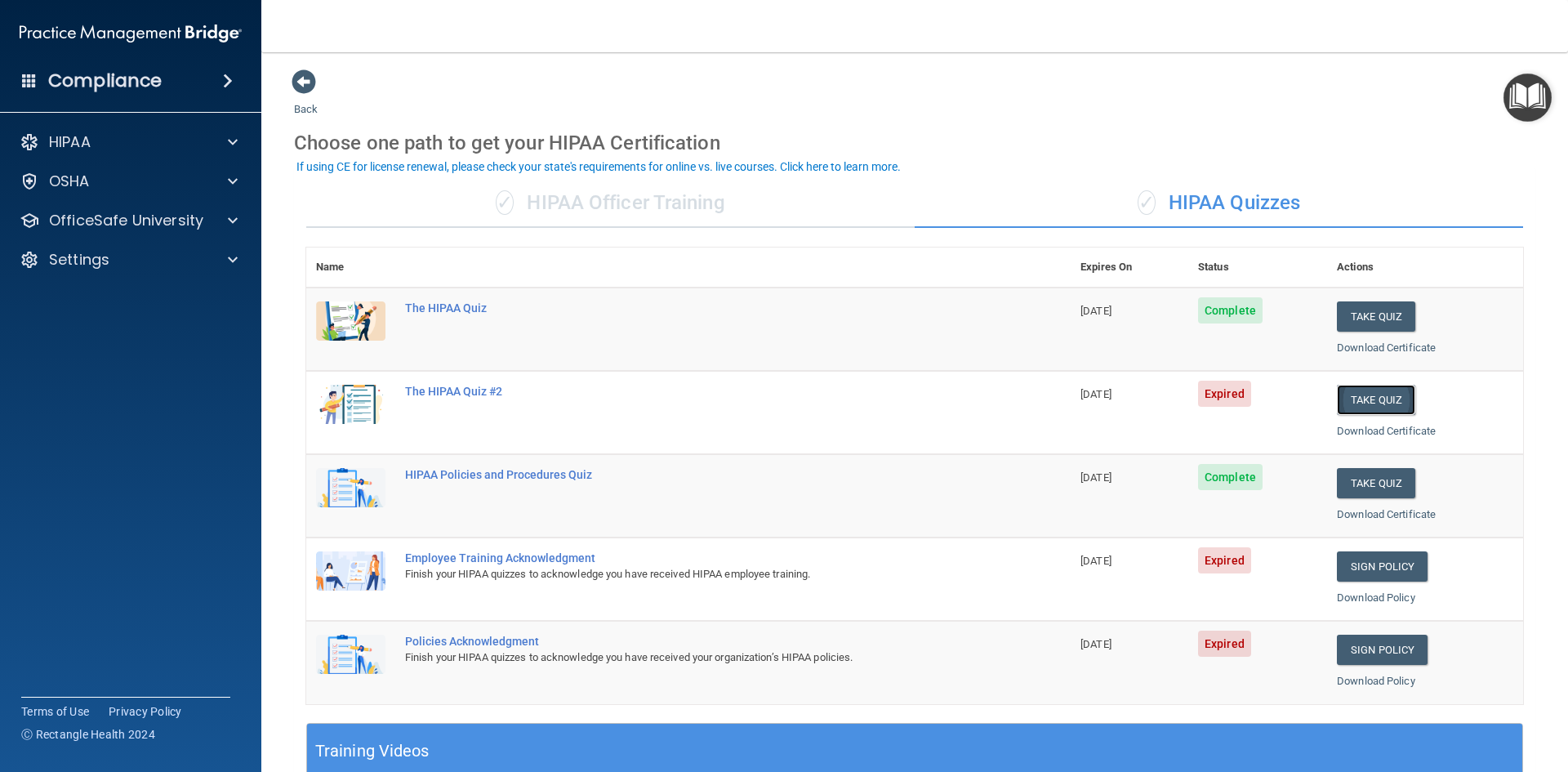
click at [1353, 395] on button "Take Quiz" at bounding box center [1376, 400] width 78 height 30
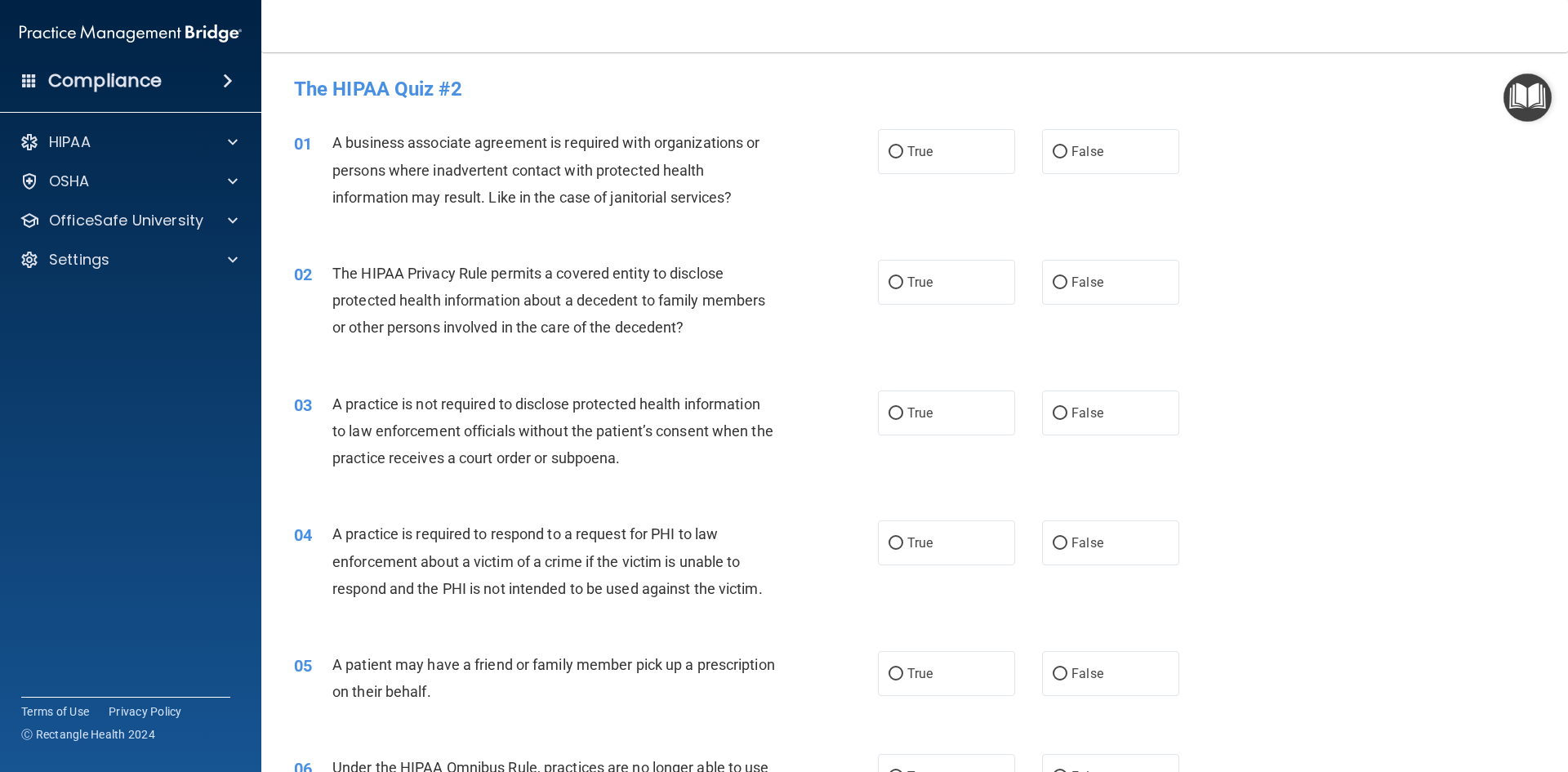
click at [604, 349] on div "02 The HIPAA Privacy Rule permits a covered entity to disclose protected health…" at bounding box center [915, 304] width 1266 height 130
click at [1042, 151] on label "False" at bounding box center [1111, 152] width 137 height 45
click at [1053, 151] on input "False" at bounding box center [1060, 152] width 15 height 12
radio input "true"
click at [921, 286] on span "True" at bounding box center [920, 283] width 26 height 16
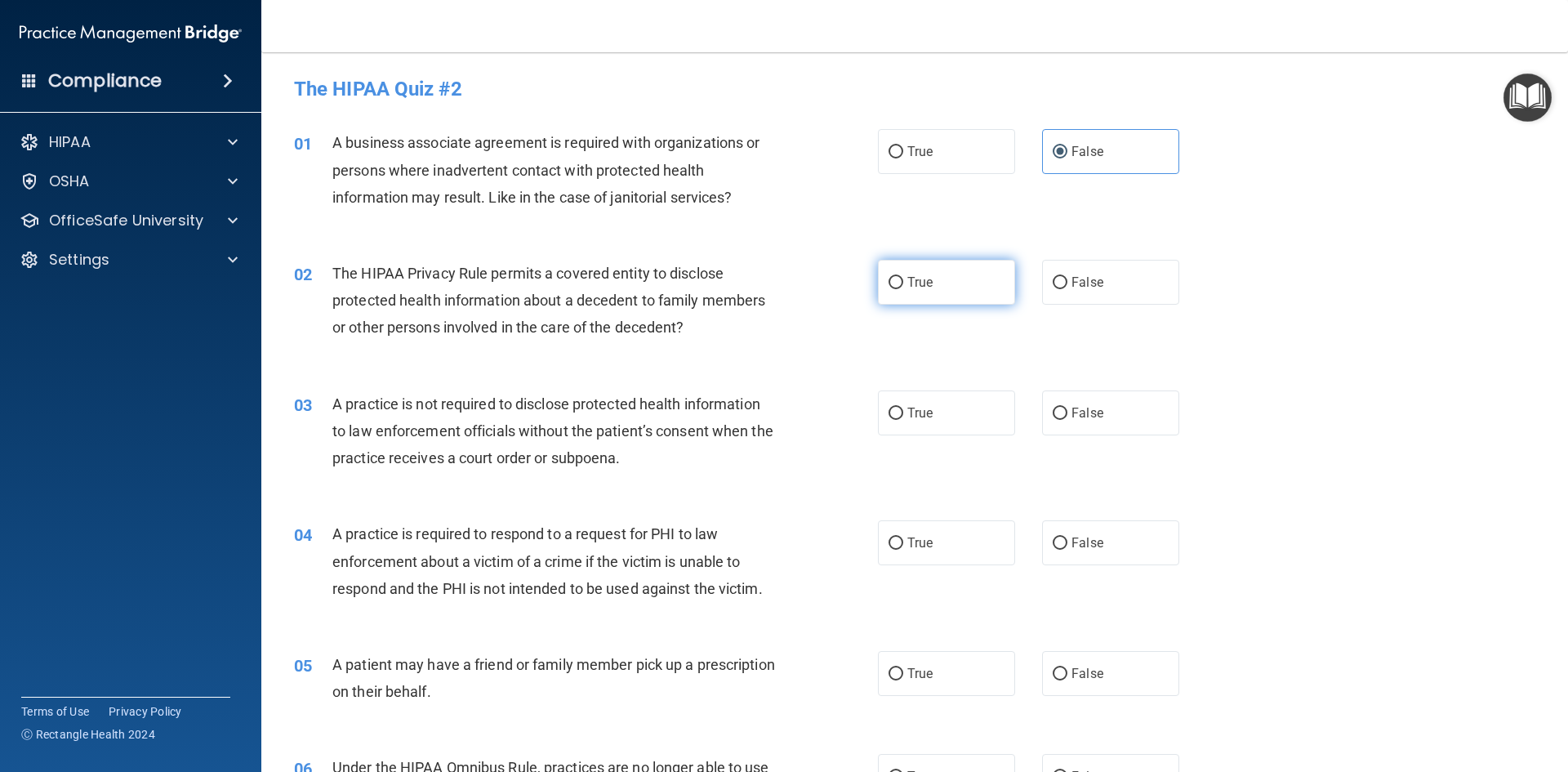
click at [903, 286] on input "True" at bounding box center [895, 283] width 15 height 12
radio input "true"
click at [1058, 417] on input "False" at bounding box center [1060, 414] width 15 height 12
radio input "true"
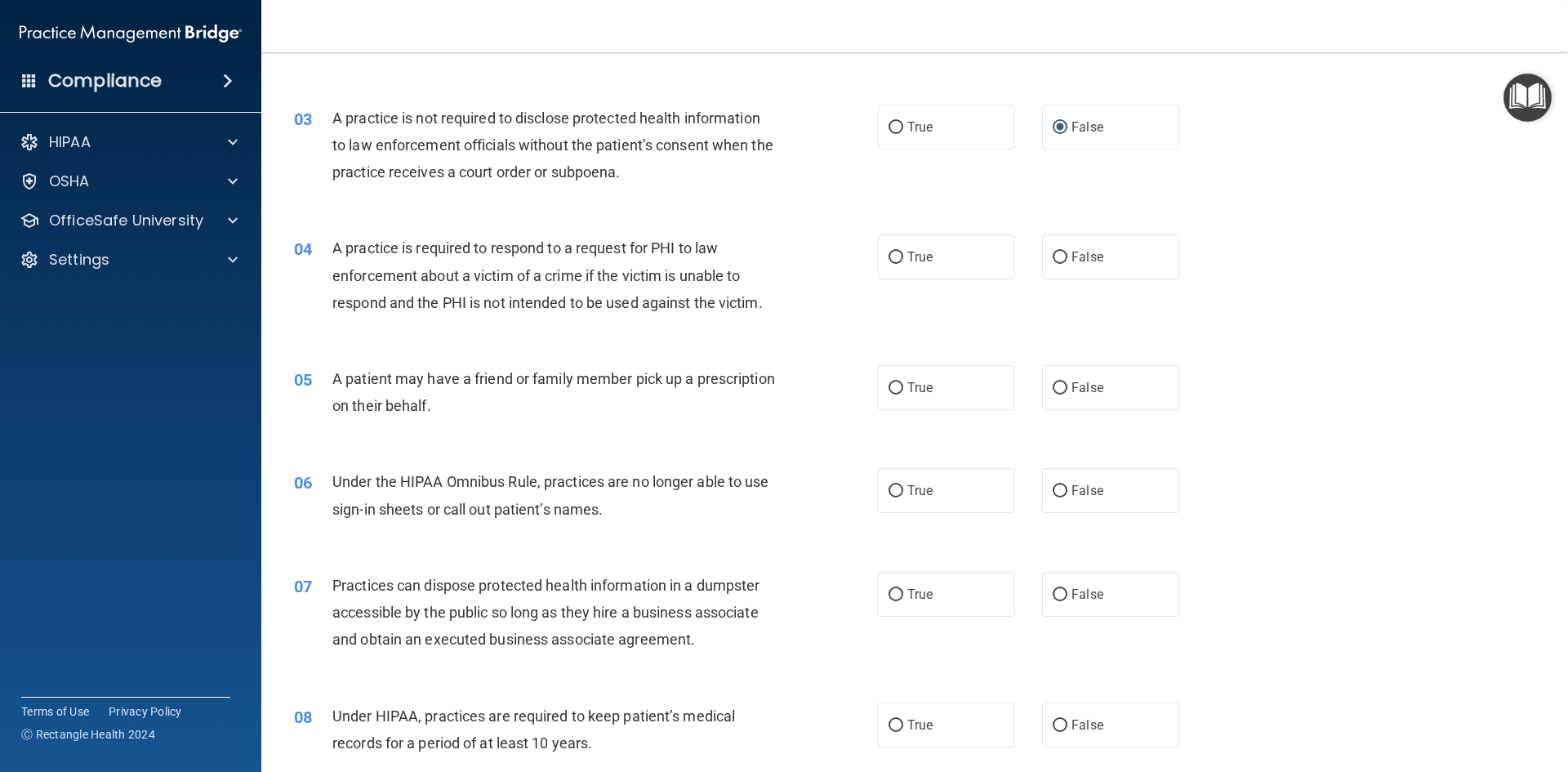
scroll to position [327, 0]
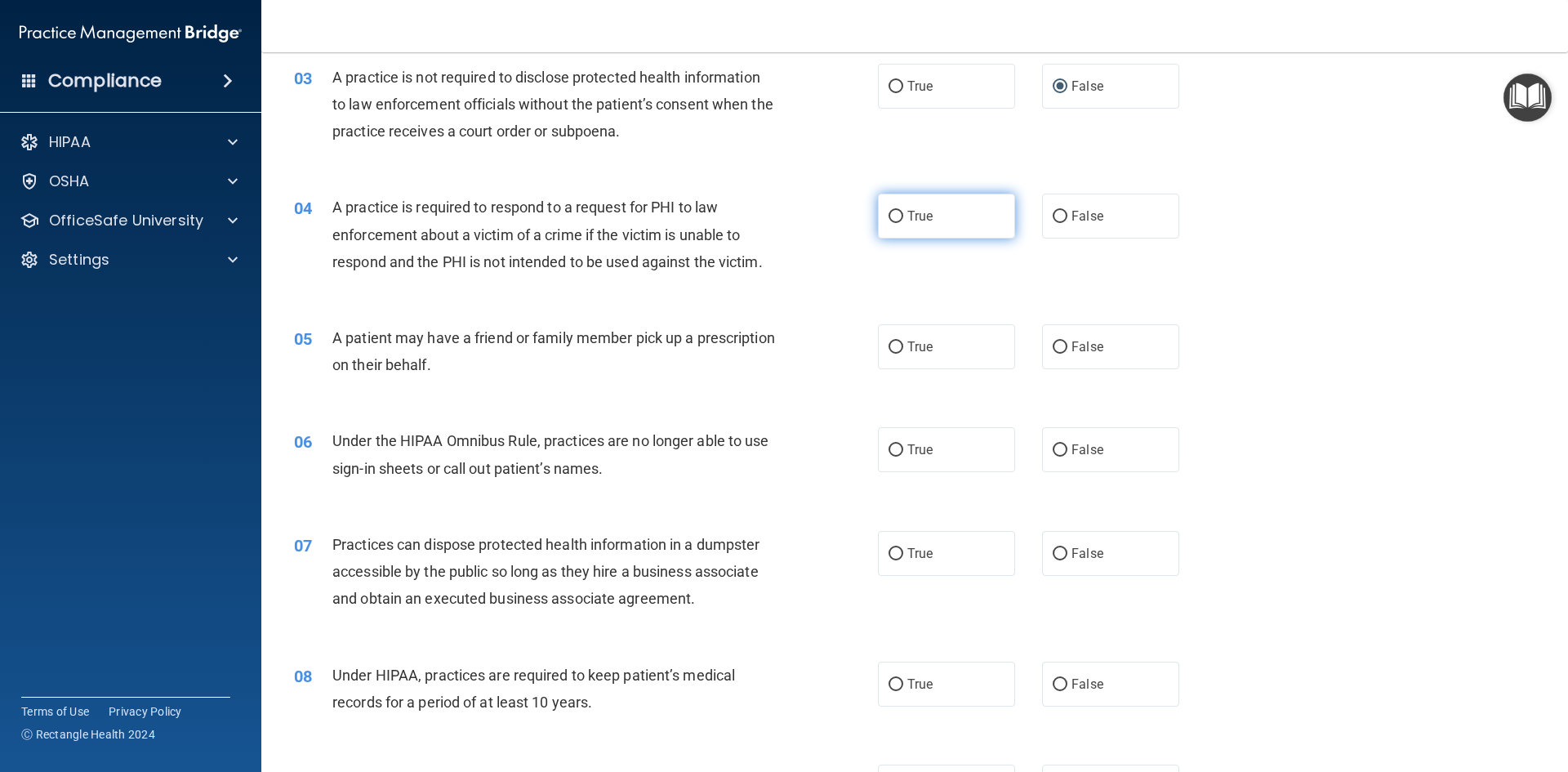
click at [908, 211] on span "True" at bounding box center [920, 216] width 26 height 16
click at [903, 211] on input "True" at bounding box center [895, 217] width 15 height 12
radio input "true"
click at [895, 357] on label "True" at bounding box center [946, 347] width 137 height 45
click at [895, 354] on input "True" at bounding box center [895, 347] width 15 height 12
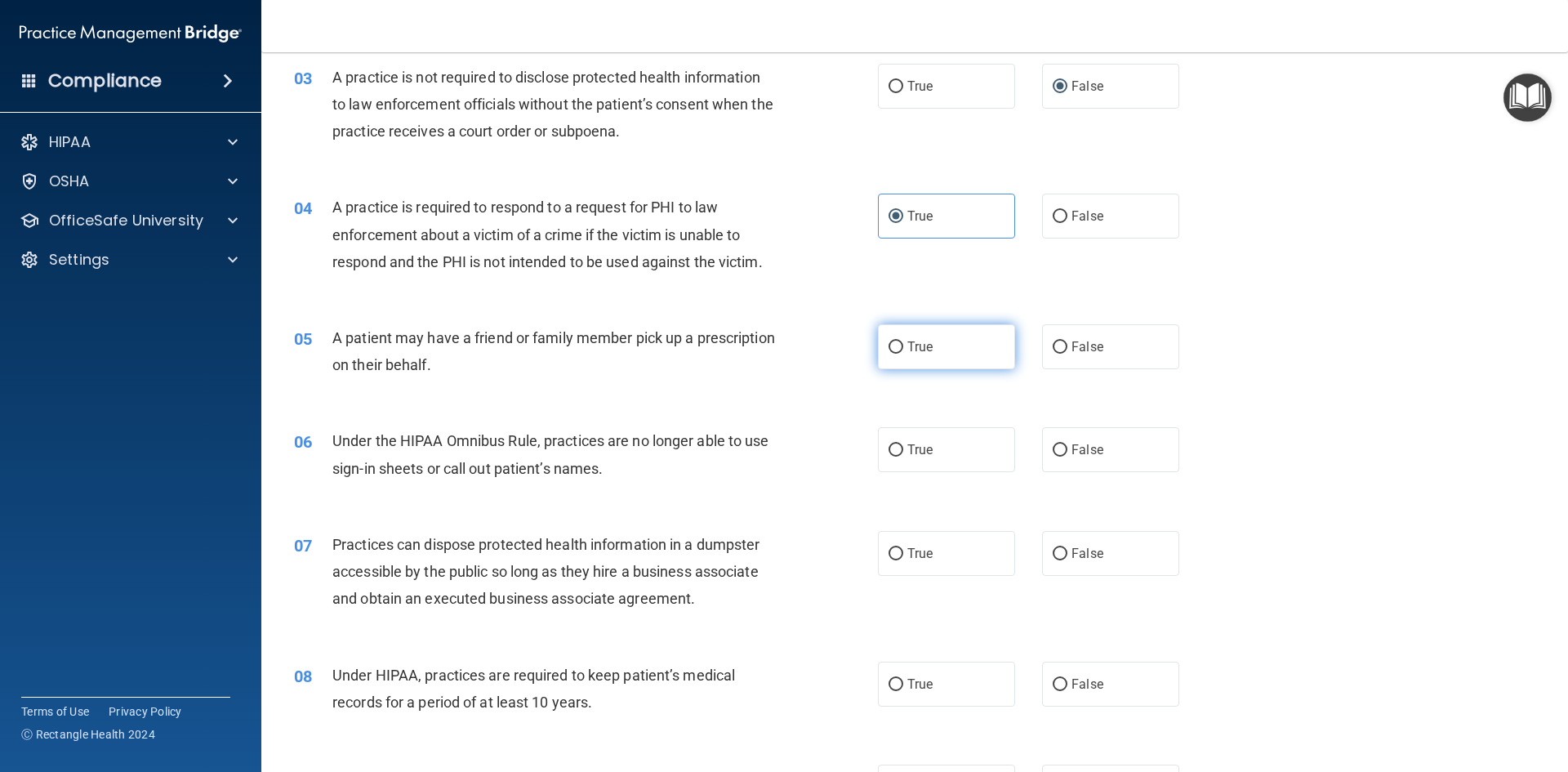
radio input "true"
click at [888, 453] on input "True" at bounding box center [895, 450] width 15 height 12
radio input "true"
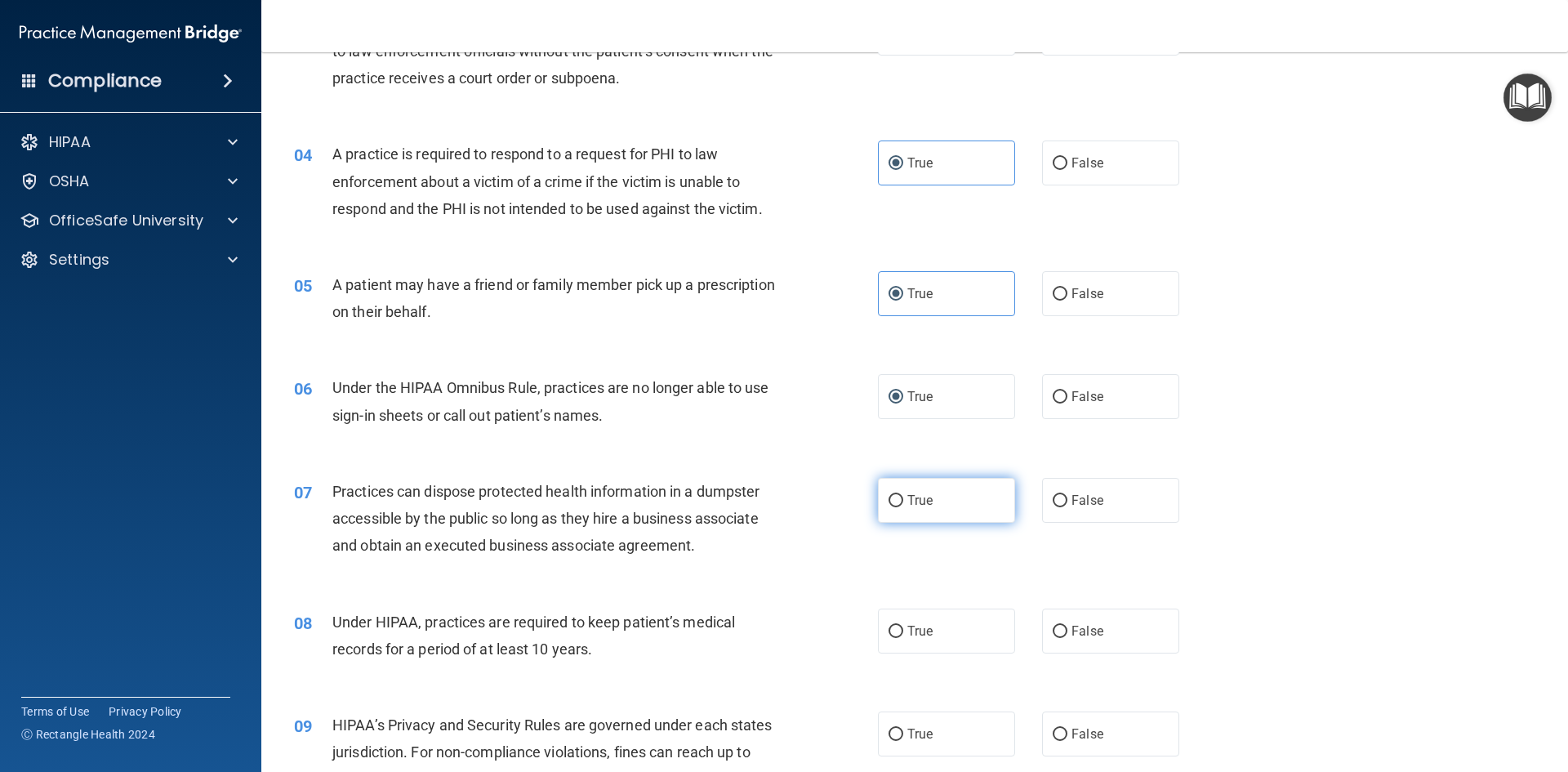
scroll to position [409, 0]
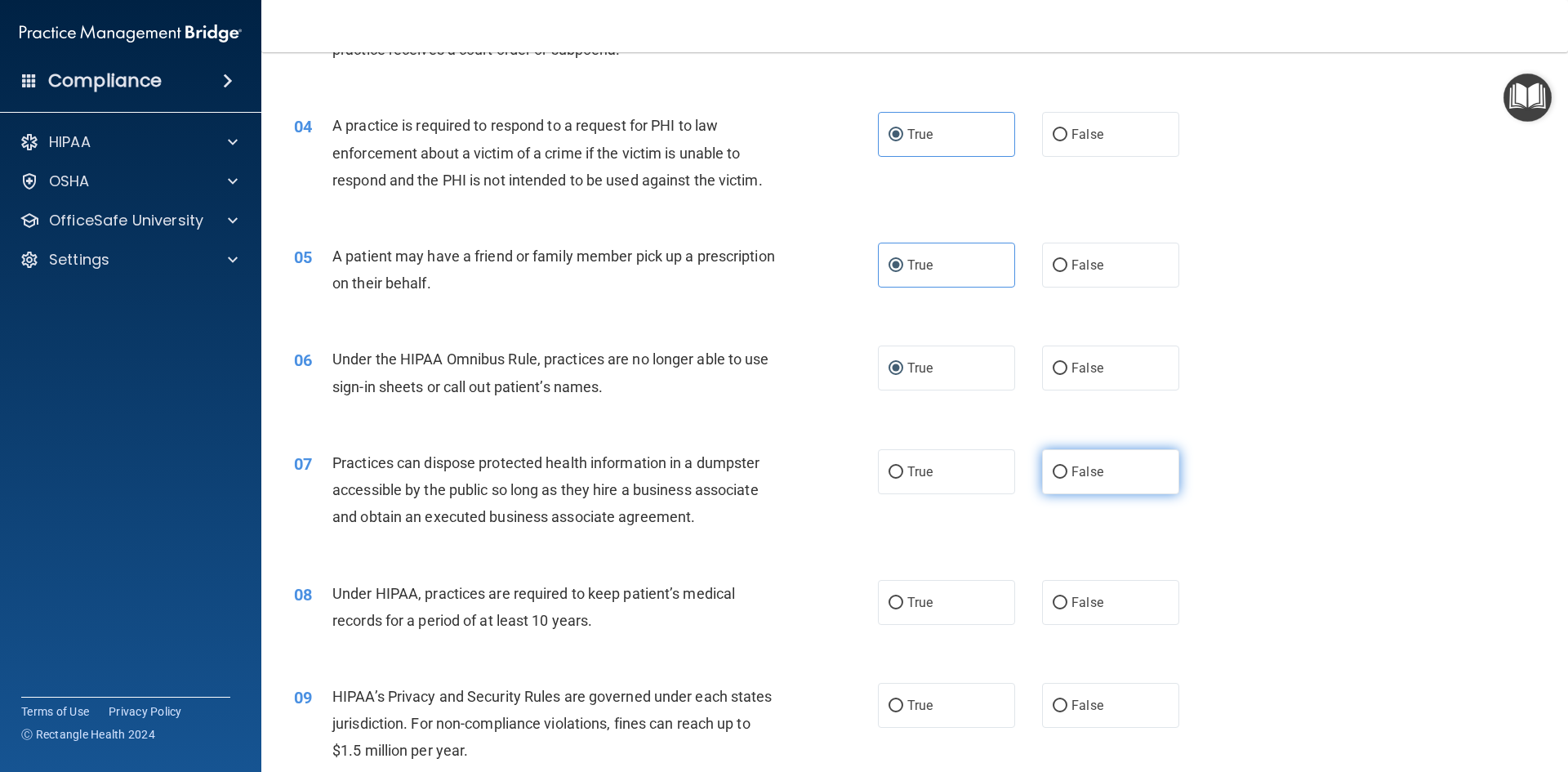
click at [1053, 475] on input "False" at bounding box center [1060, 472] width 15 height 12
radio input "true"
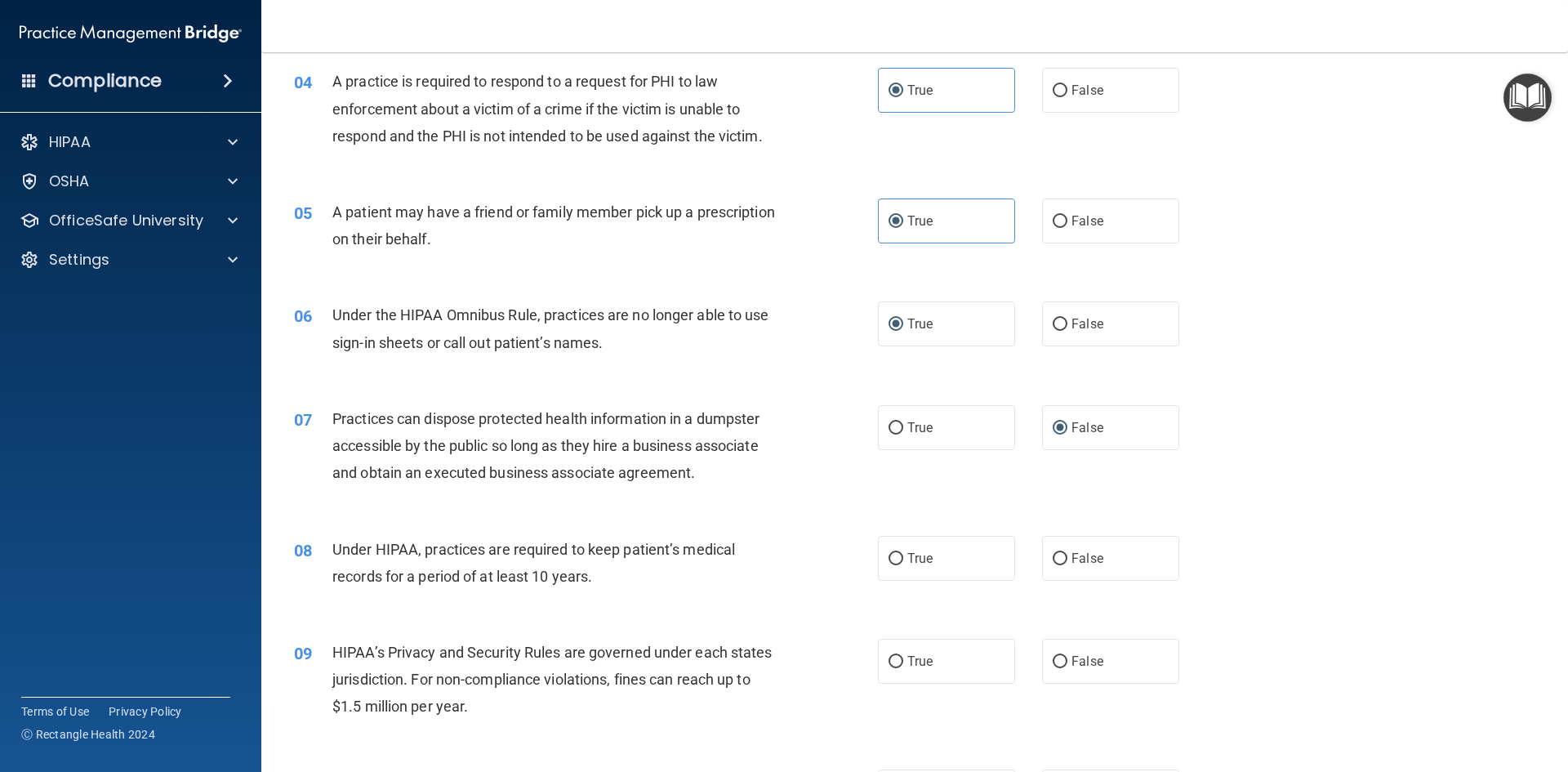
scroll to position [490, 0]
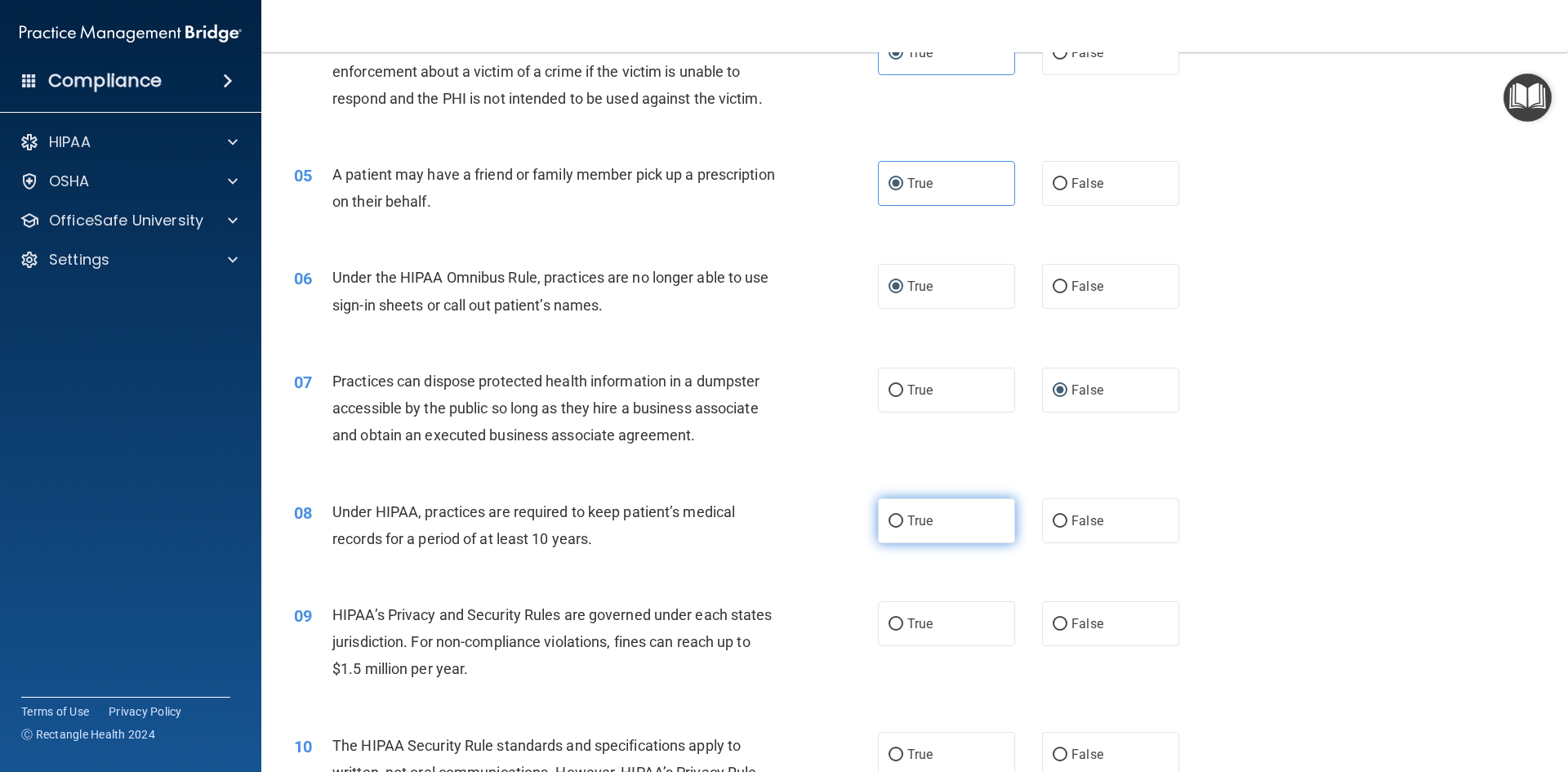
click at [879, 524] on label "True" at bounding box center [946, 520] width 137 height 45
click at [888, 524] on input "True" at bounding box center [895, 521] width 15 height 12
radio input "true"
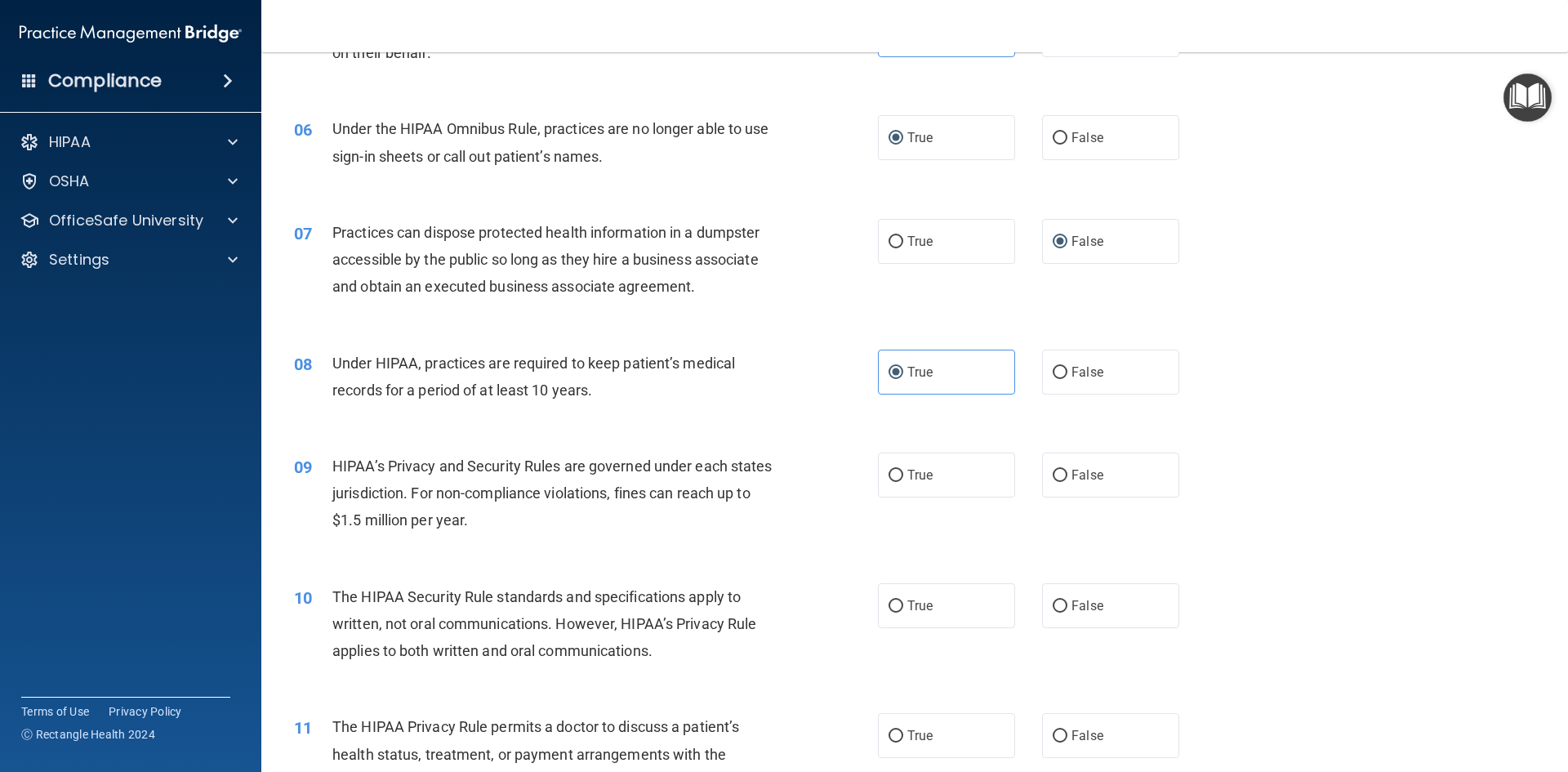
scroll to position [653, 0]
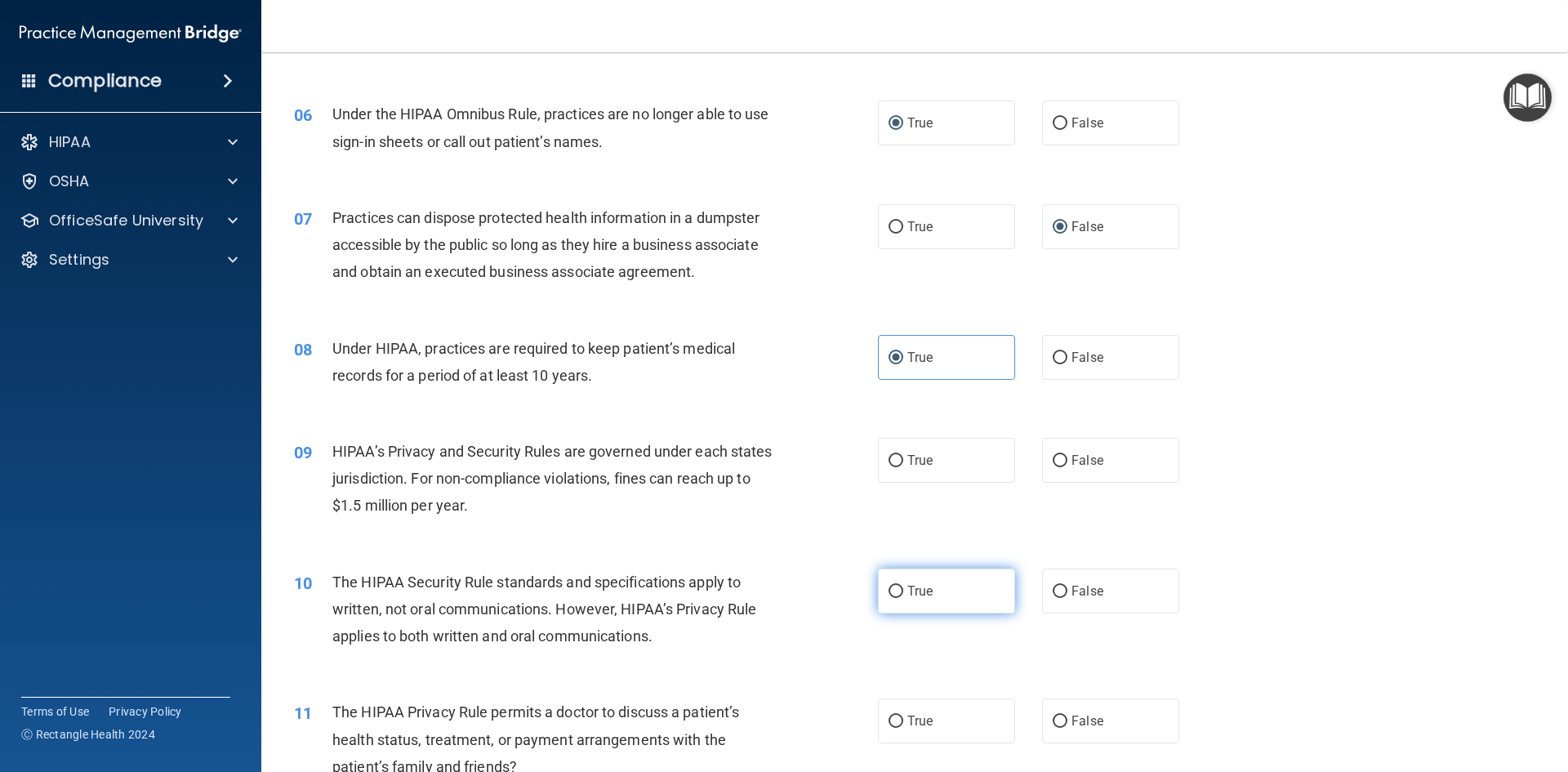
click at [948, 600] on label "True" at bounding box center [946, 590] width 137 height 45
click at [903, 597] on input "True" at bounding box center [895, 592] width 15 height 12
radio input "true"
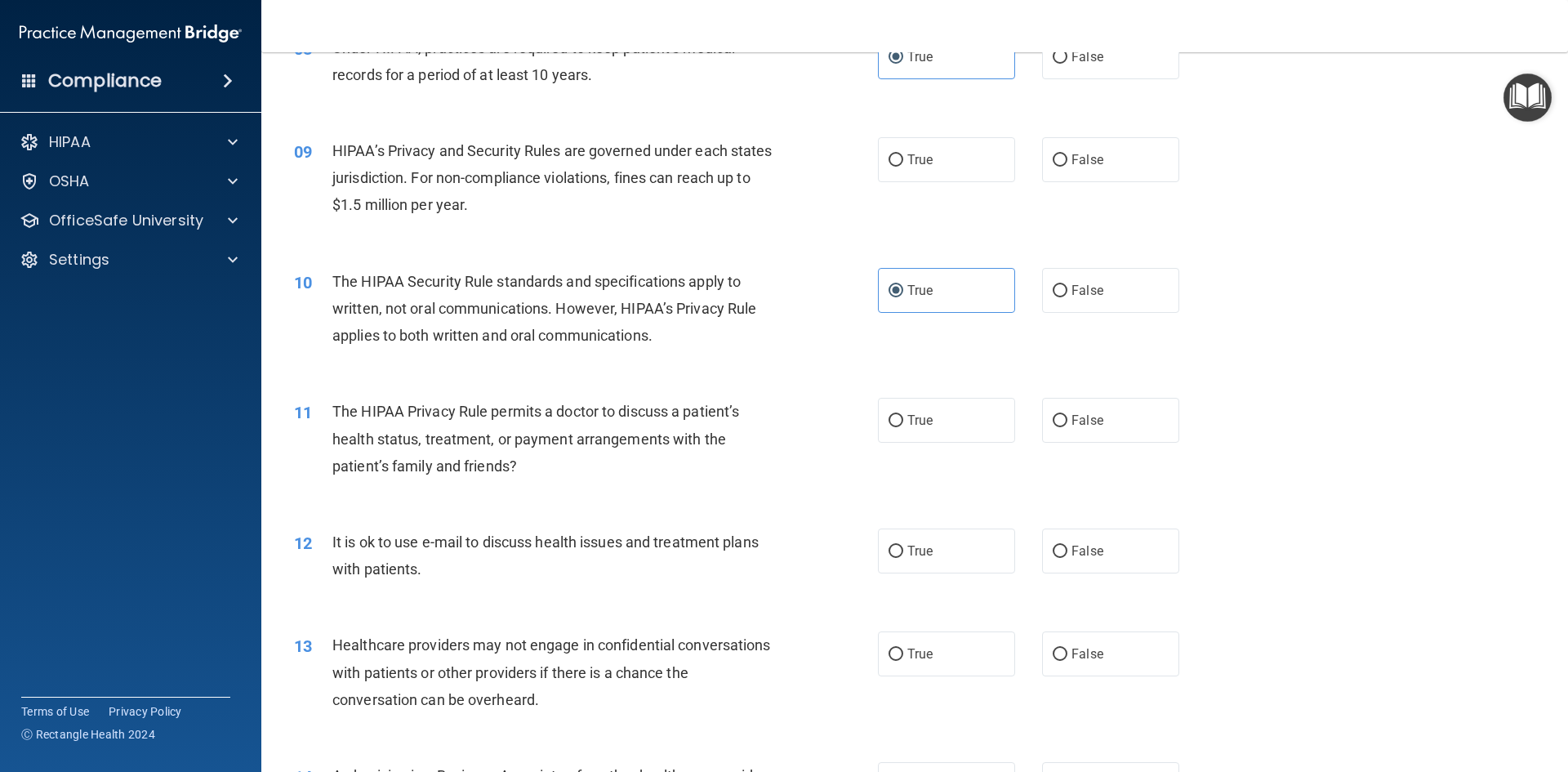
scroll to position [980, 0]
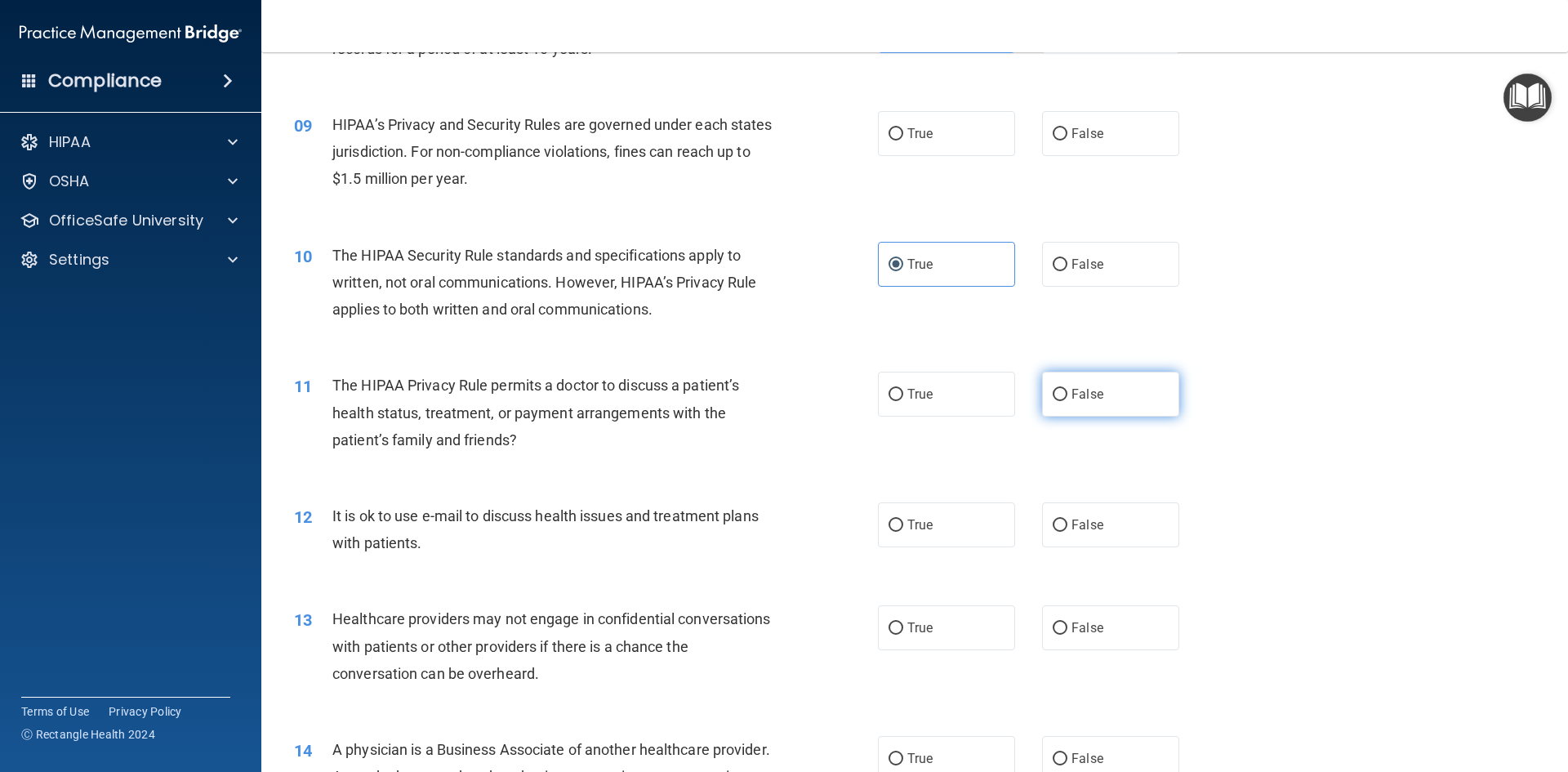
click at [1094, 399] on span "False" at bounding box center [1088, 394] width 32 height 16
click at [1067, 399] on input "False" at bounding box center [1060, 395] width 15 height 12
radio input "true"
click at [1064, 548] on div "12 It is ok to use e-mail to discuss health issues and treatment plans with pat…" at bounding box center [915, 534] width 1266 height 103
click at [891, 538] on label "True" at bounding box center [946, 525] width 137 height 45
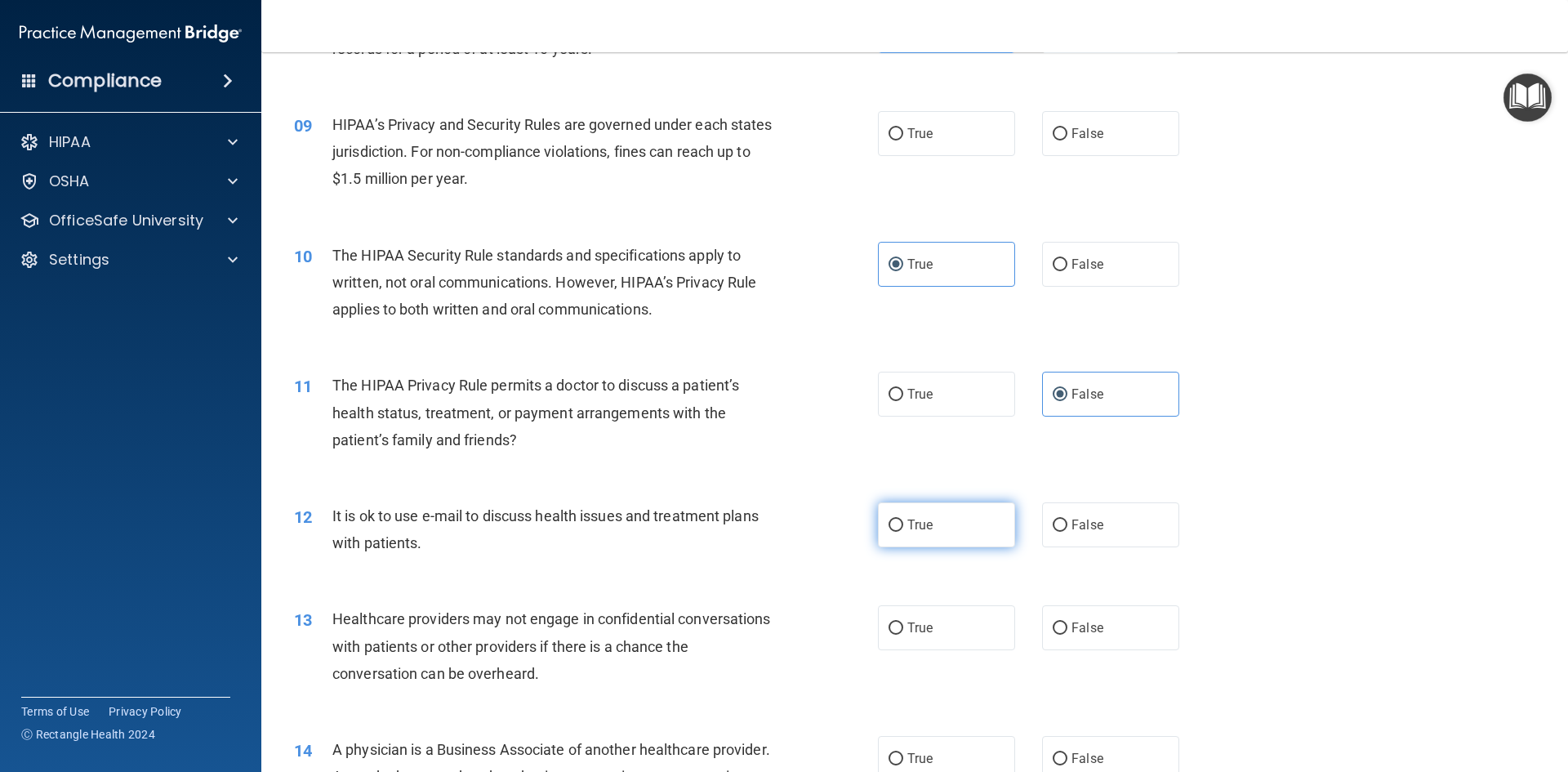
click at [891, 532] on input "True" at bounding box center [895, 526] width 15 height 12
radio input "true"
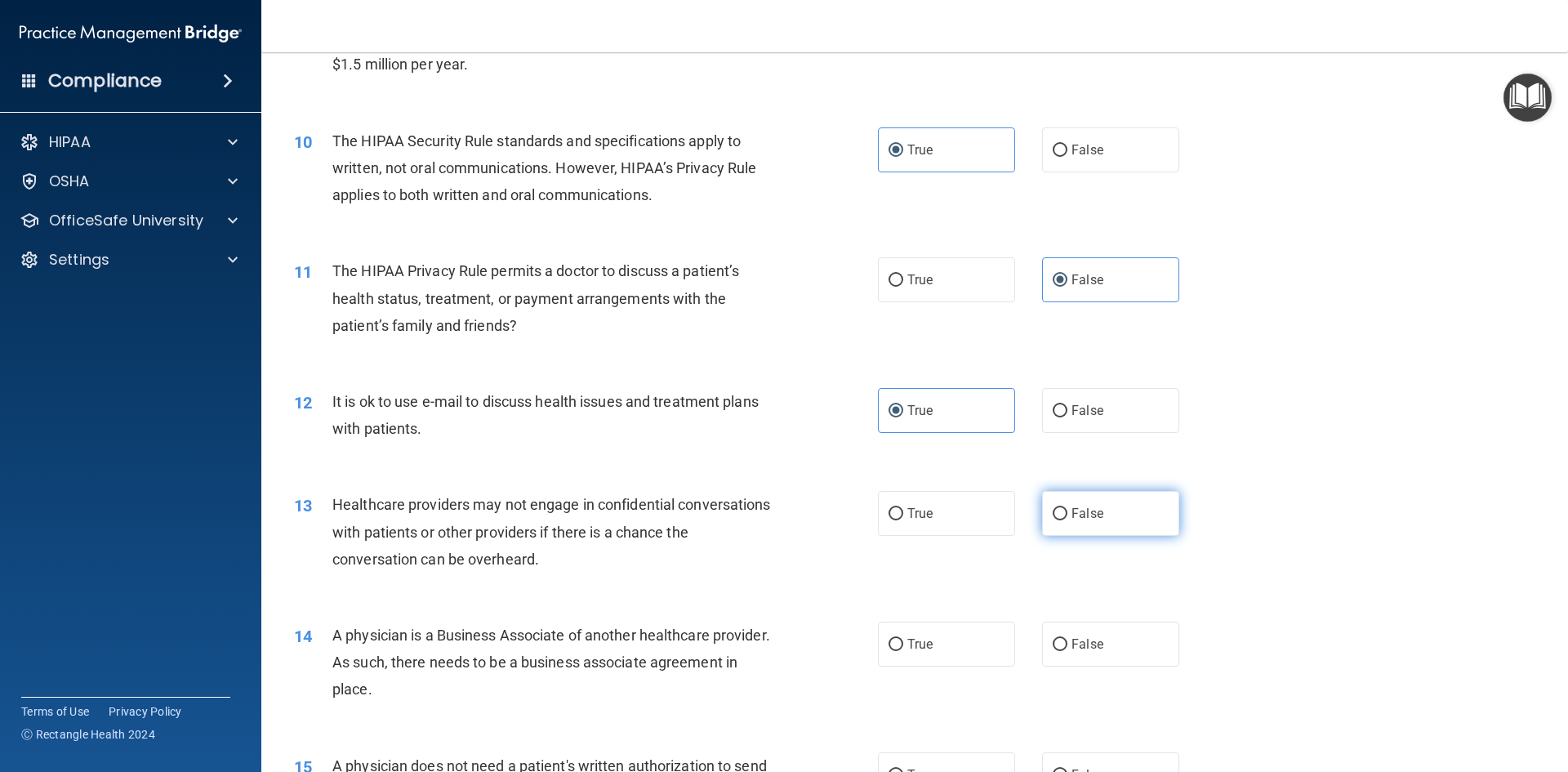
scroll to position [1143, 0]
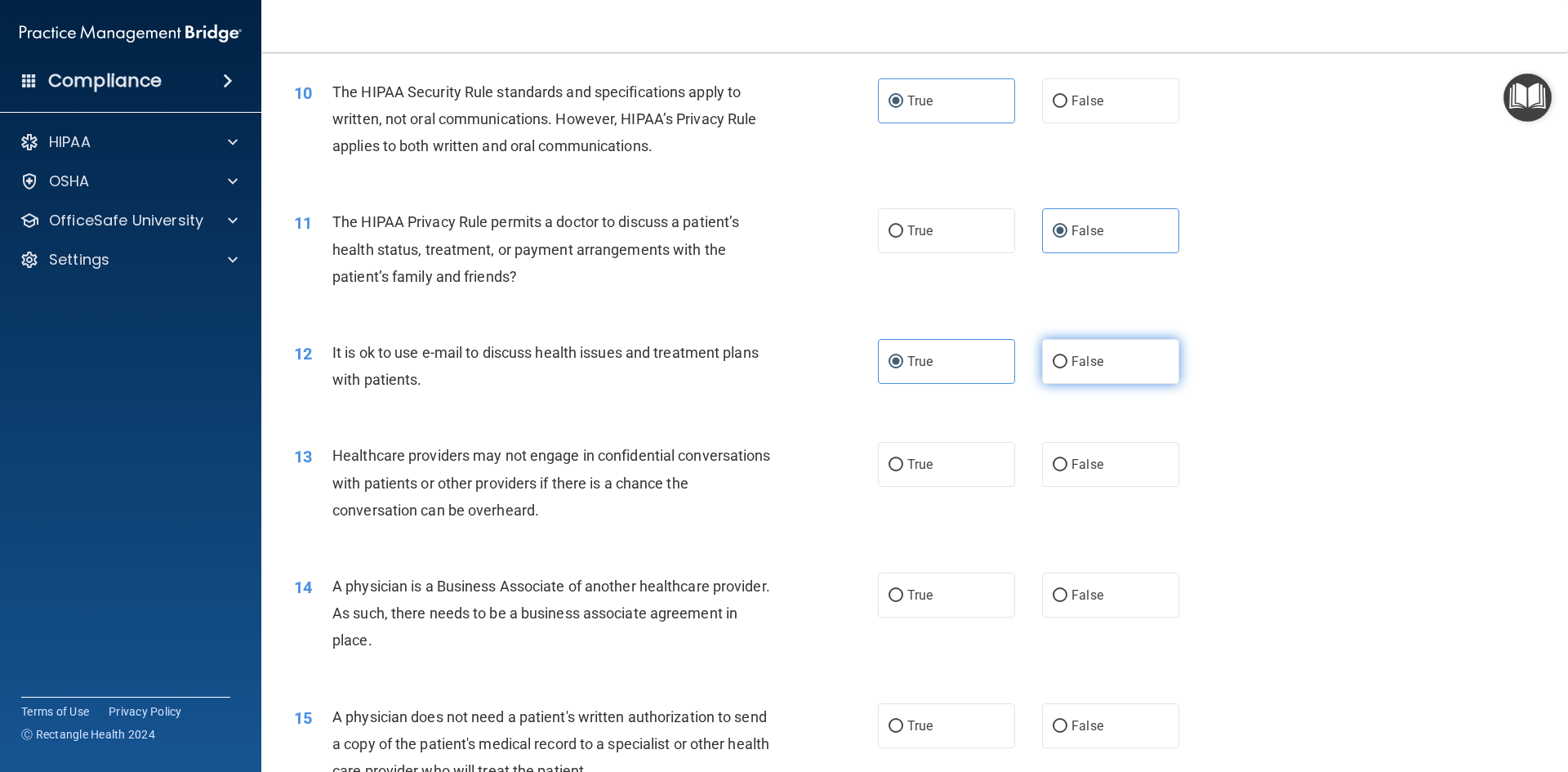
click at [1119, 379] on label "False" at bounding box center [1111, 361] width 137 height 45
click at [1067, 368] on input "False" at bounding box center [1060, 363] width 15 height 12
radio input "true"
radio input "false"
click at [932, 469] on label "True" at bounding box center [946, 464] width 137 height 45
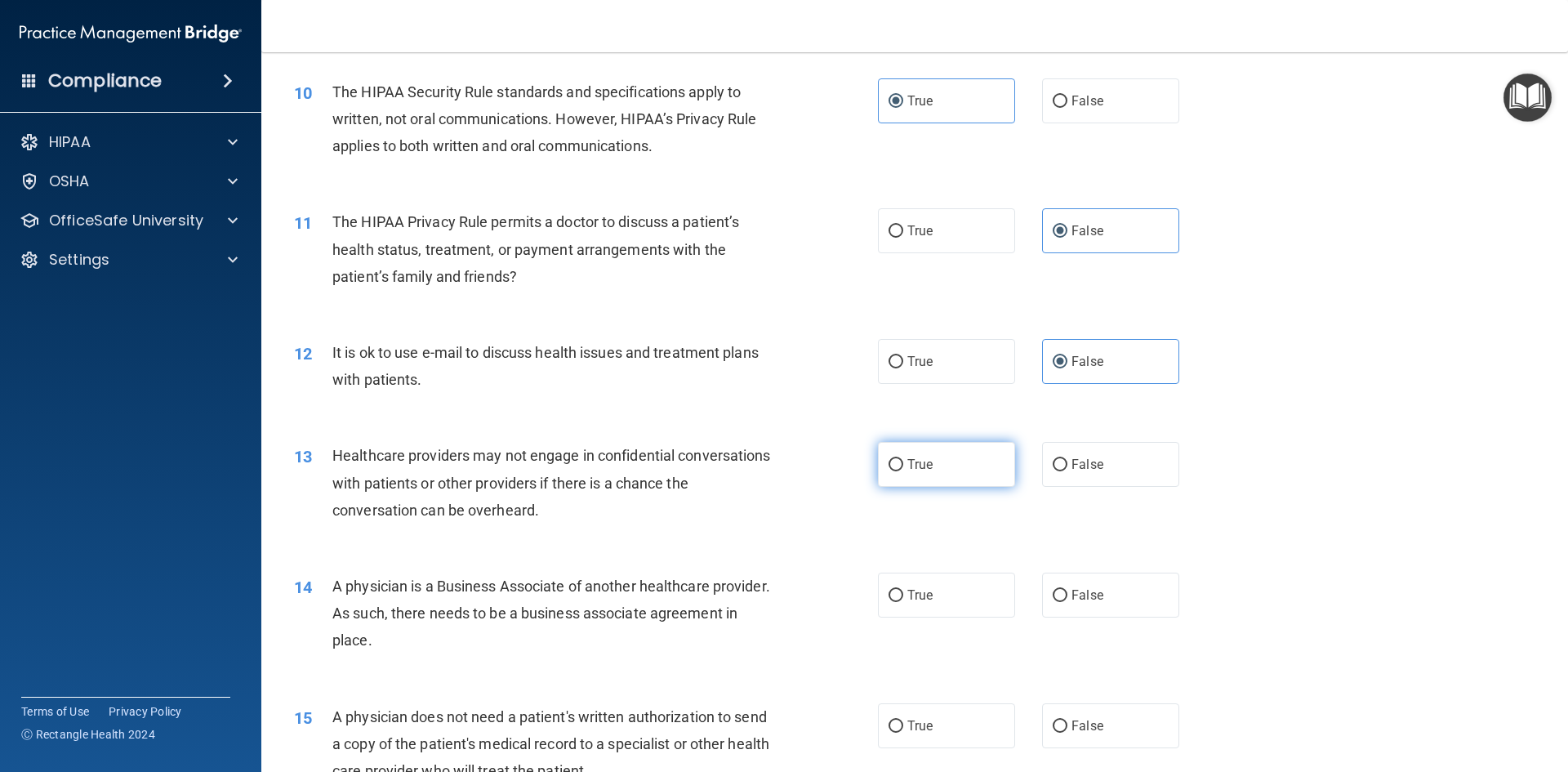
click at [903, 469] on input "True" at bounding box center [895, 465] width 15 height 12
radio input "true"
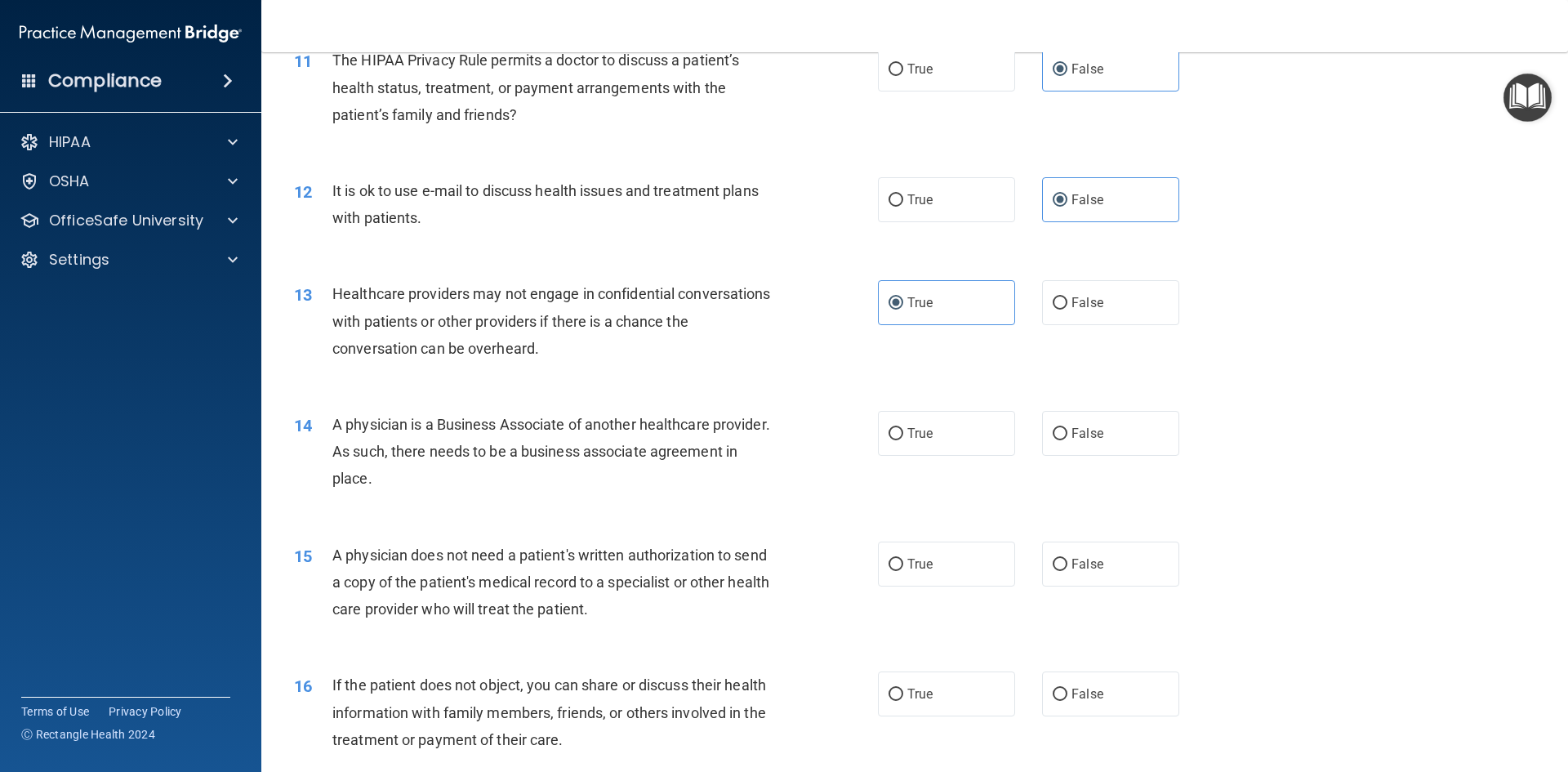
scroll to position [1306, 0]
click at [899, 446] on label "True" at bounding box center [946, 432] width 137 height 45
click at [899, 439] on input "True" at bounding box center [895, 433] width 15 height 12
radio input "true"
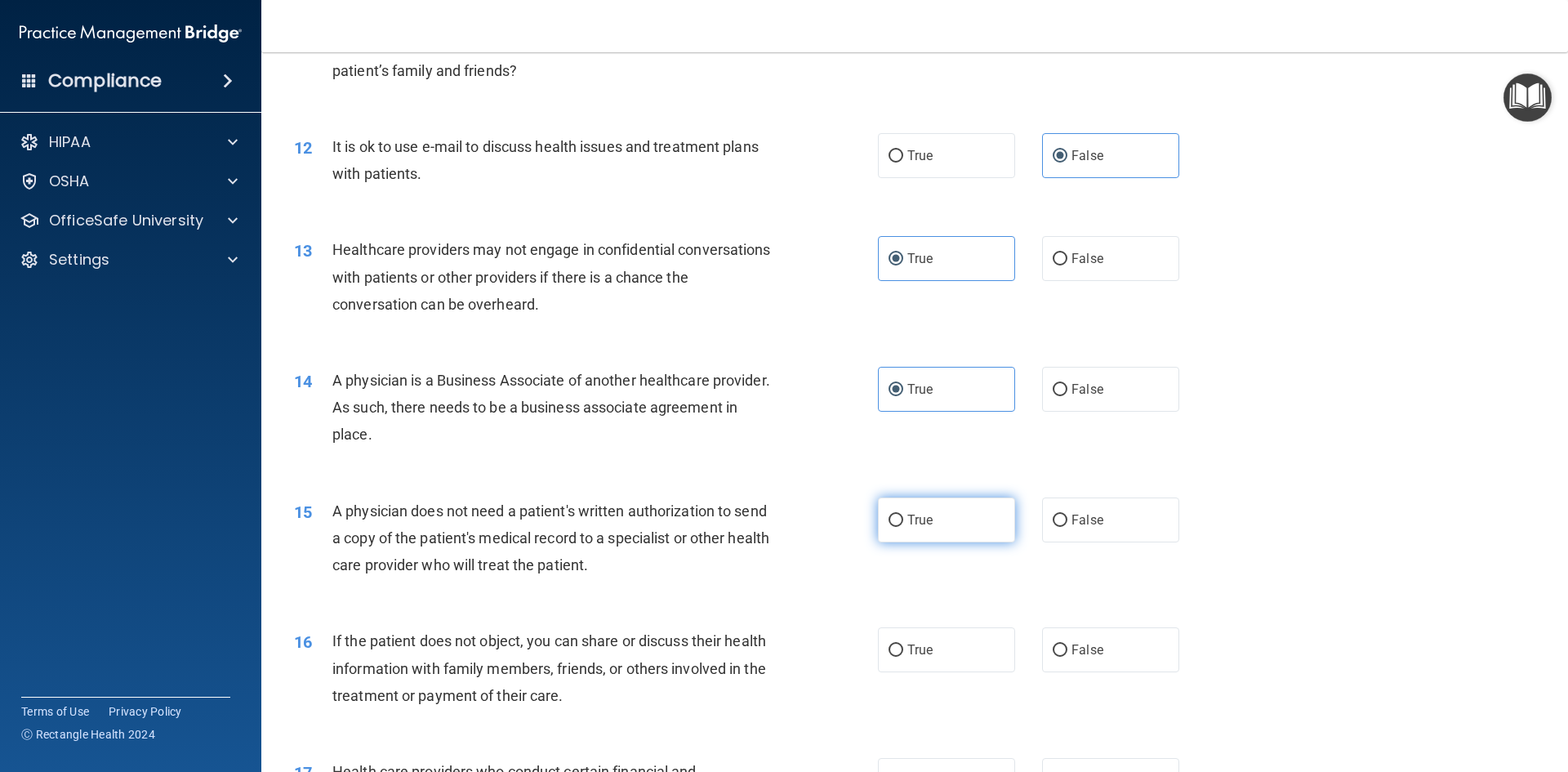
scroll to position [1470, 0]
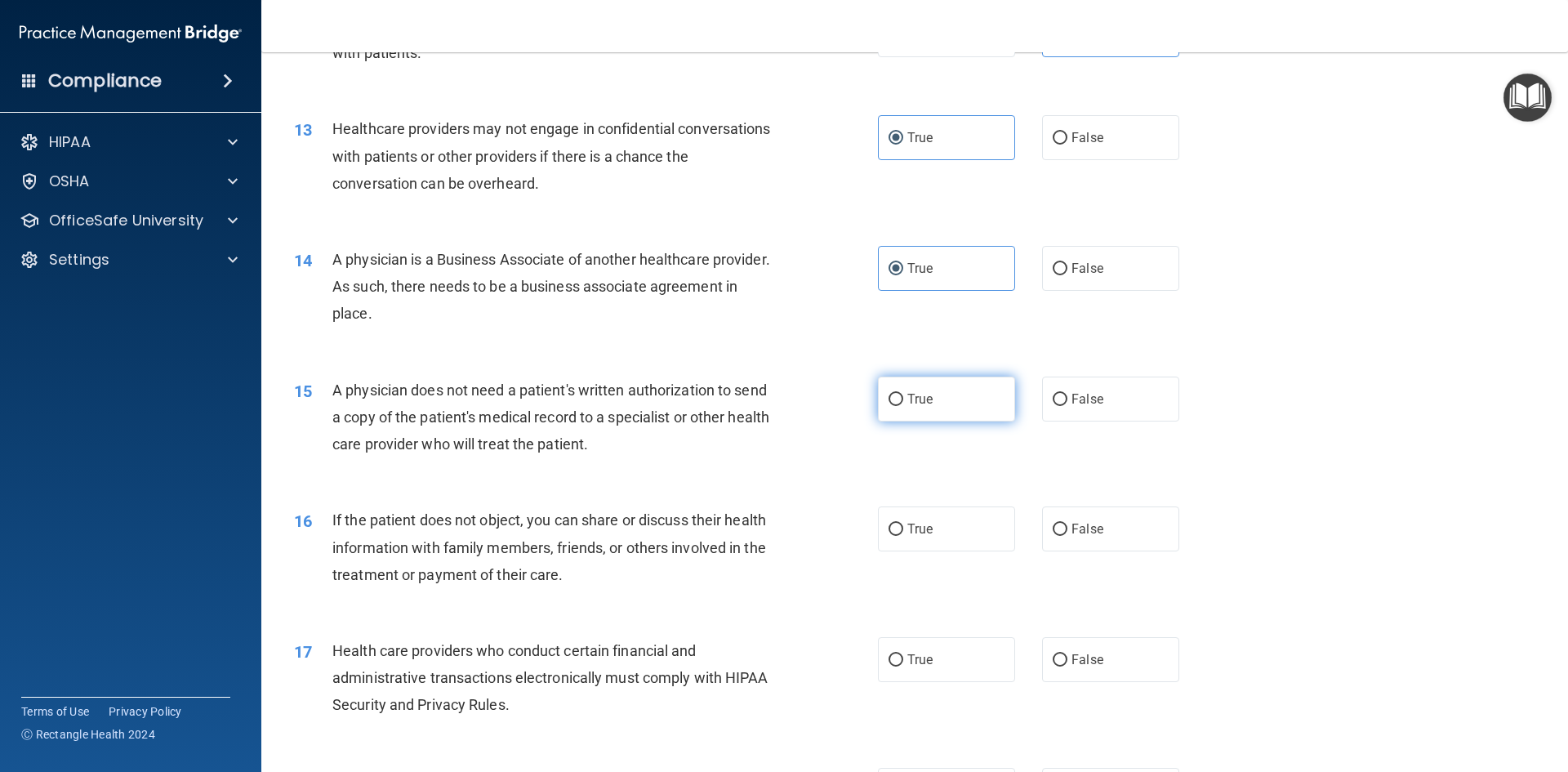
click at [911, 393] on span "True" at bounding box center [920, 399] width 26 height 16
click at [885, 443] on div "15 A physician does not need a patient's written authorization to send a copy o…" at bounding box center [586, 421] width 633 height 90
click at [893, 414] on label "True" at bounding box center [946, 399] width 137 height 45
click at [893, 406] on input "True" at bounding box center [895, 400] width 15 height 12
radio input "true"
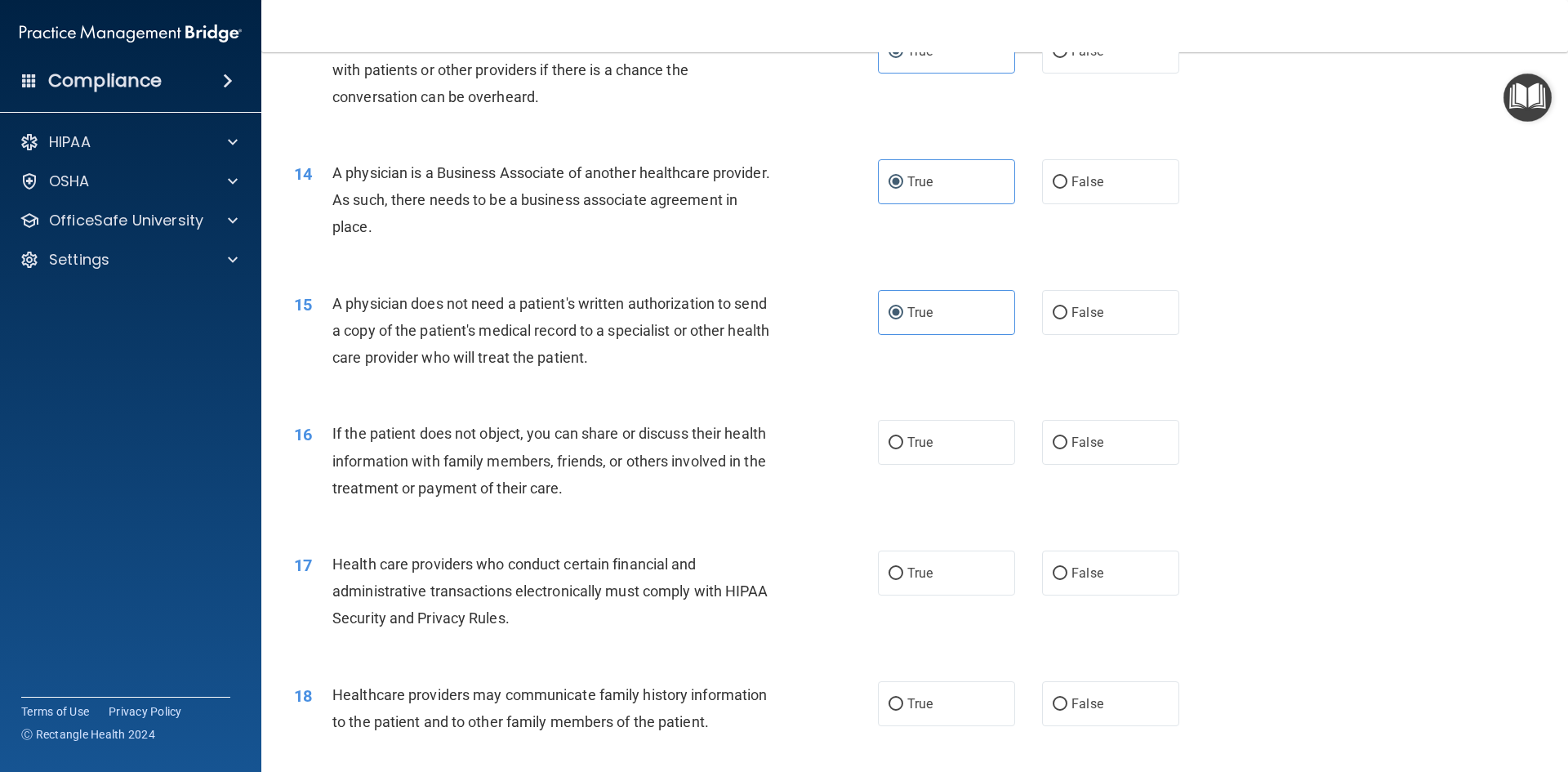
scroll to position [1634, 0]
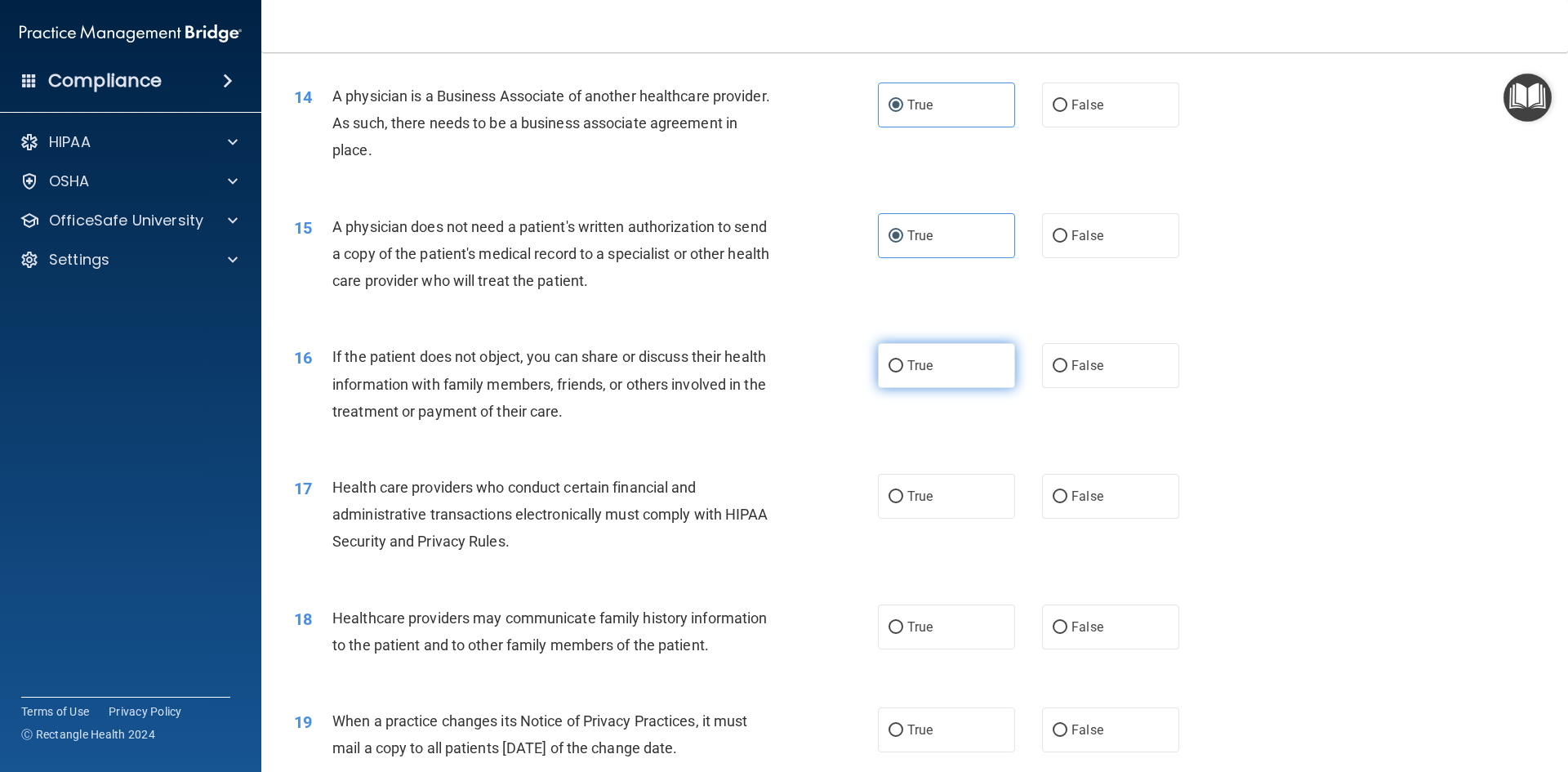
click at [894, 367] on input "True" at bounding box center [895, 366] width 15 height 12
radio input "true"
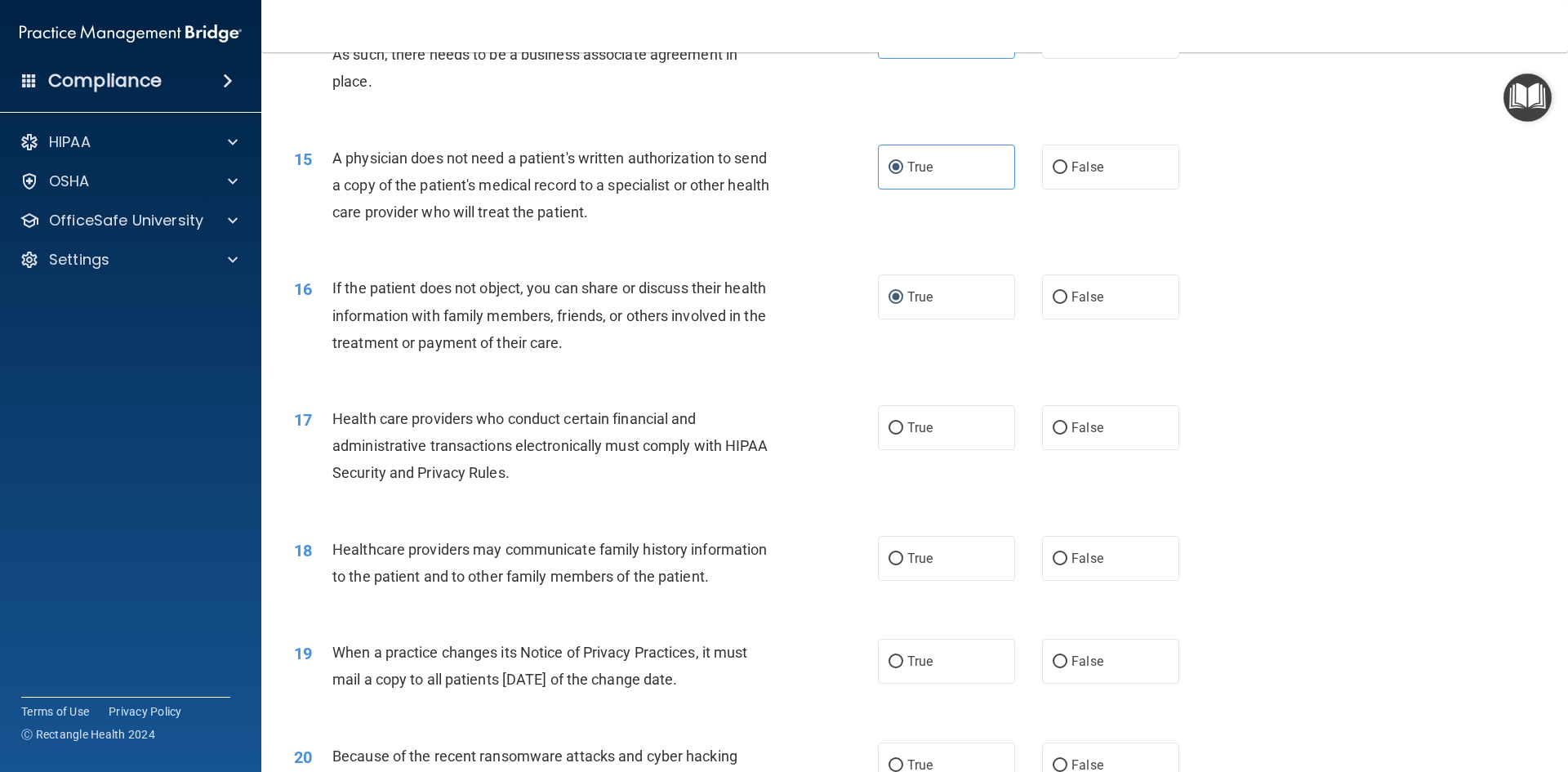
scroll to position [1797, 0]
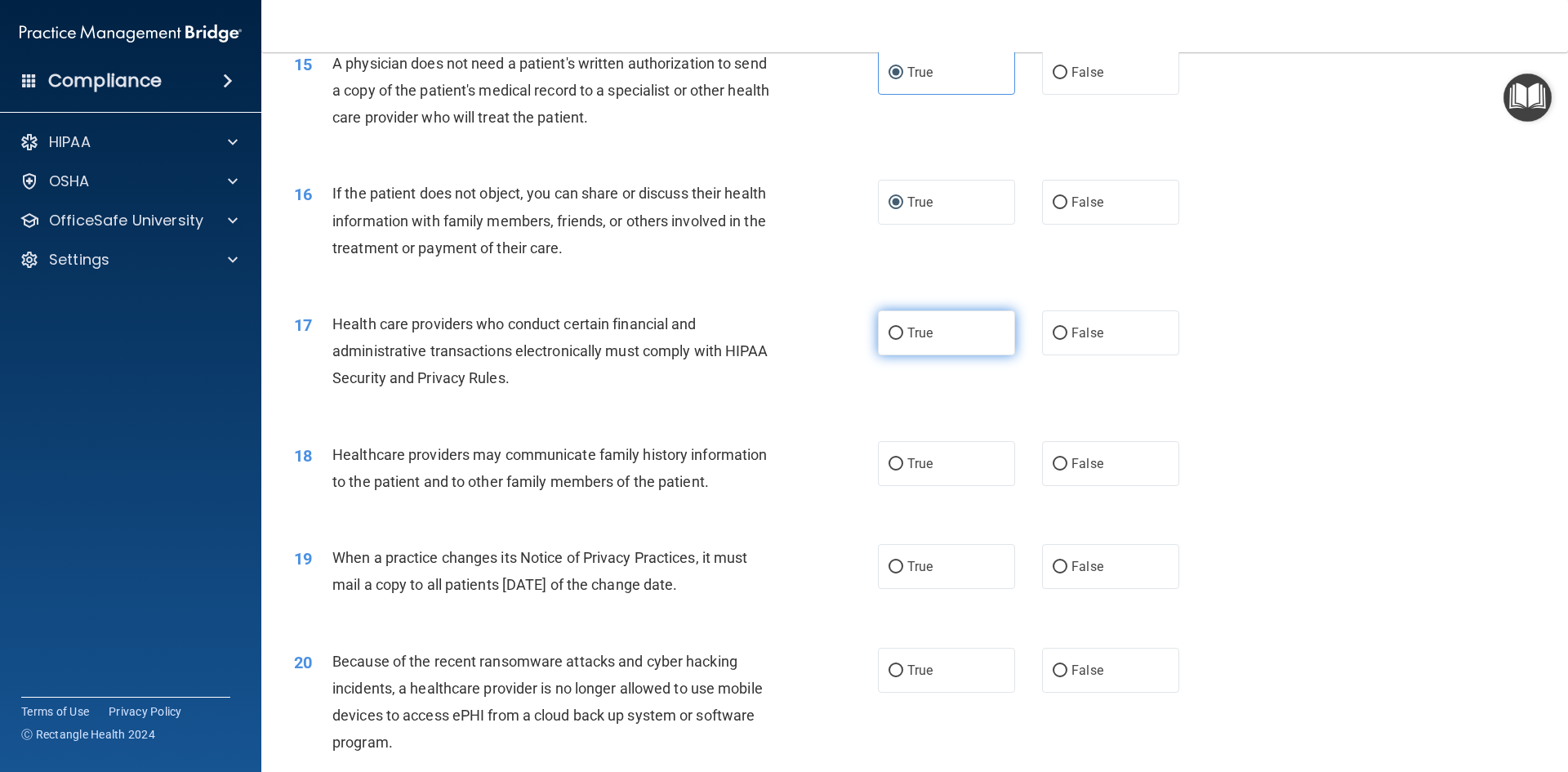
click at [911, 324] on label "True" at bounding box center [946, 332] width 137 height 45
click at [903, 327] on input "True" at bounding box center [895, 333] width 15 height 12
radio input "true"
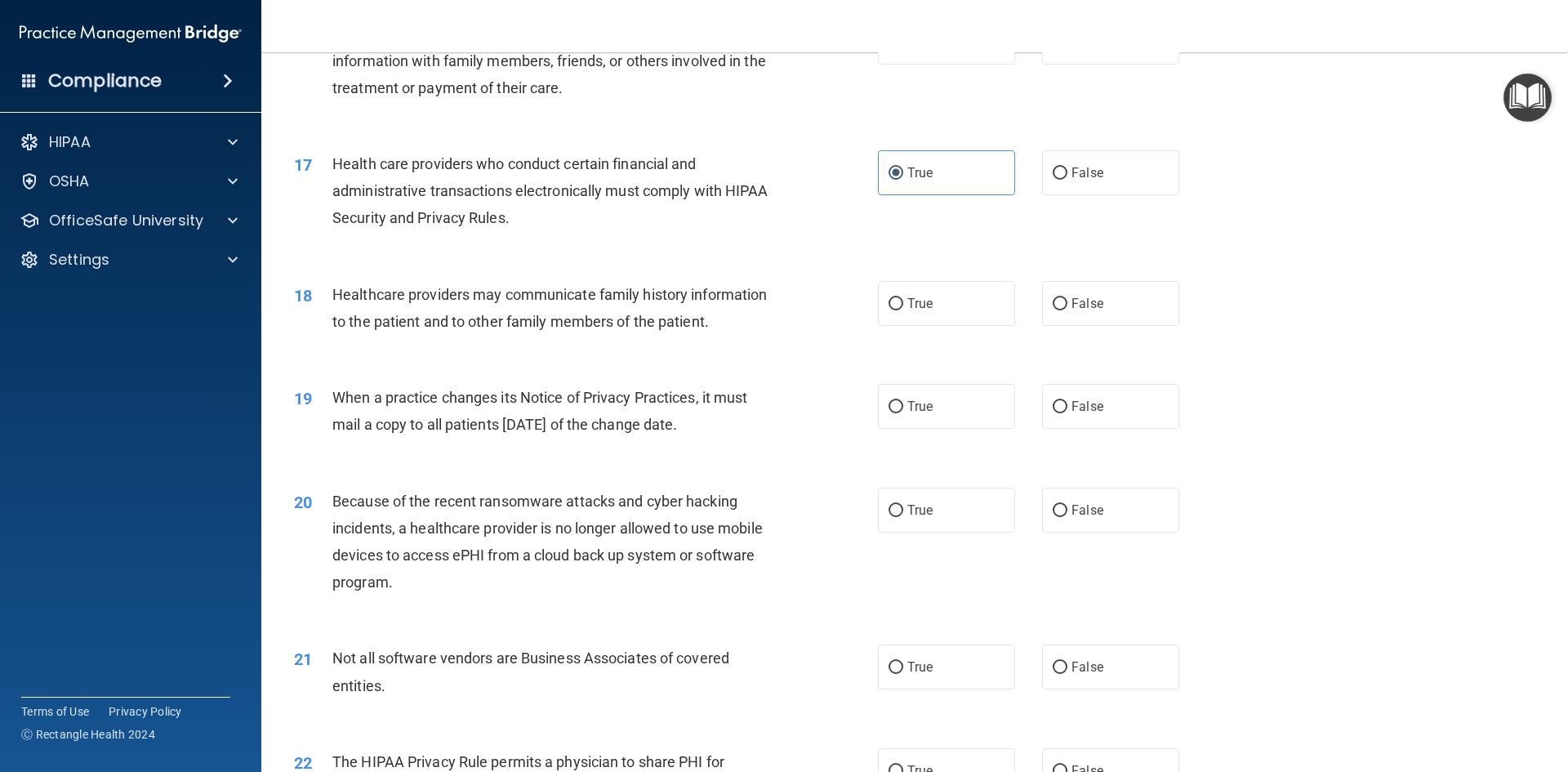
scroll to position [1960, 0]
click at [1053, 296] on input "False" at bounding box center [1060, 301] width 15 height 12
radio input "true"
click at [900, 422] on label "True" at bounding box center [946, 402] width 137 height 45
click at [900, 409] on input "True" at bounding box center [895, 404] width 15 height 12
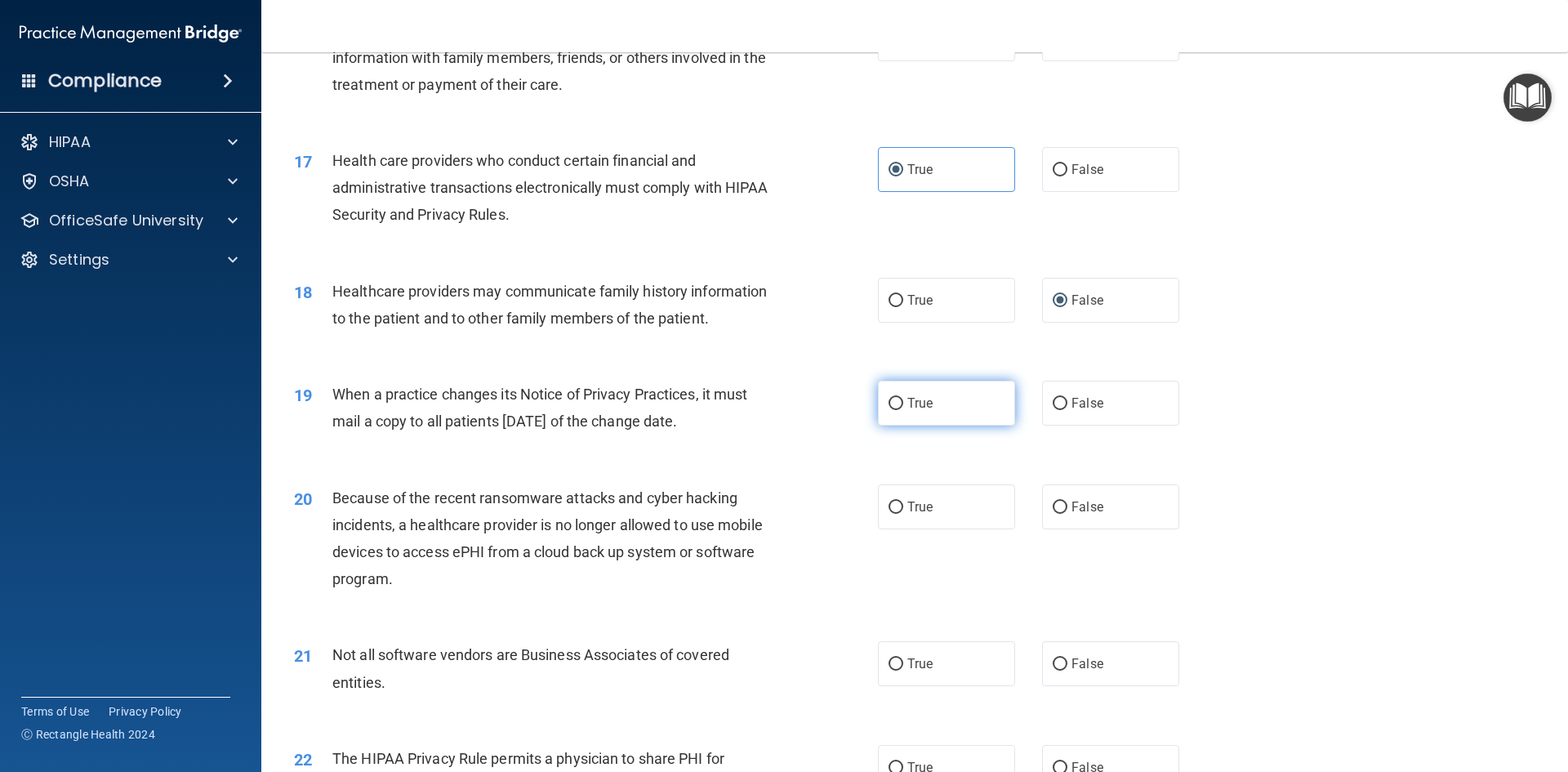
radio input "true"
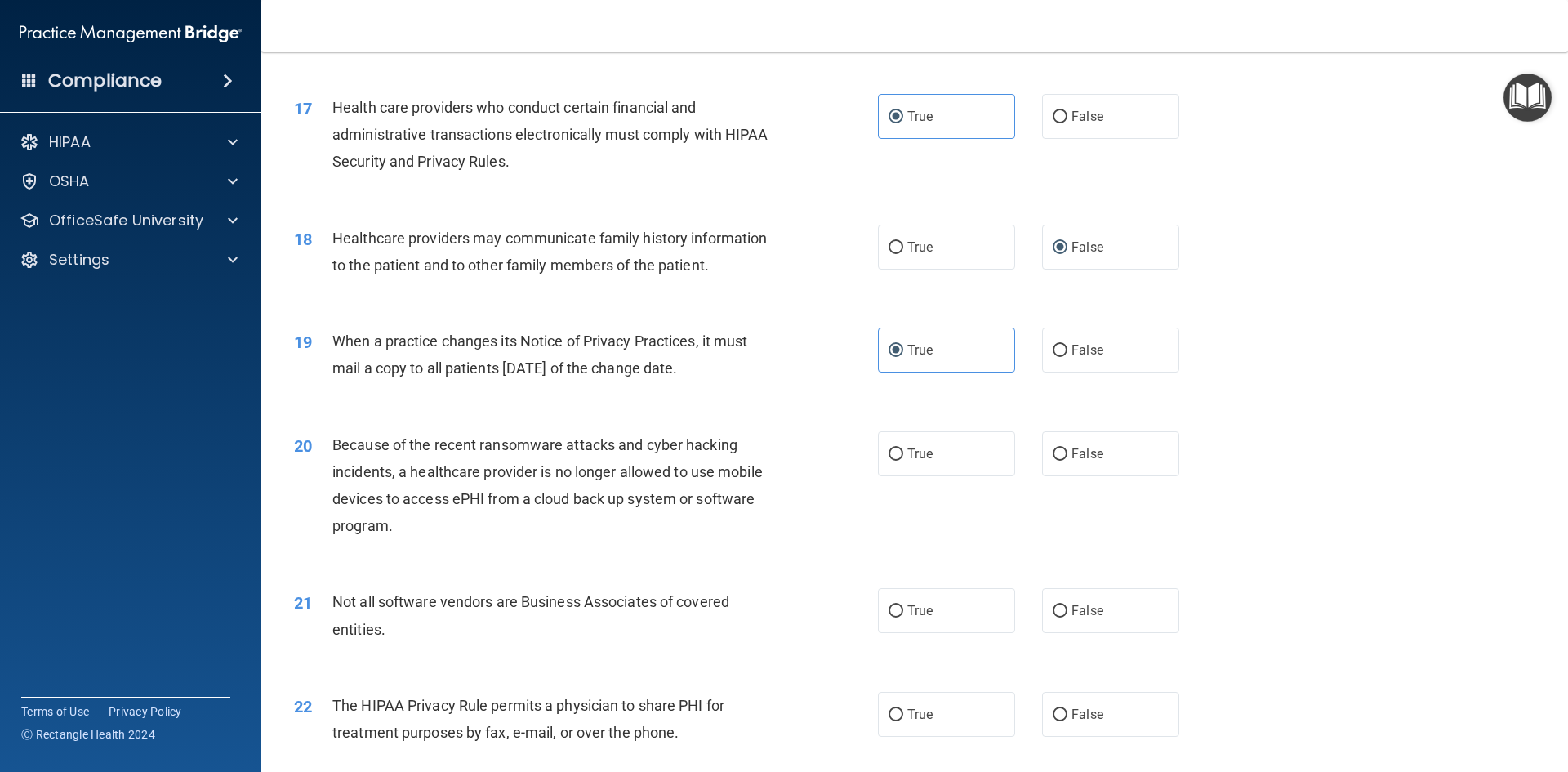
scroll to position [2041, 0]
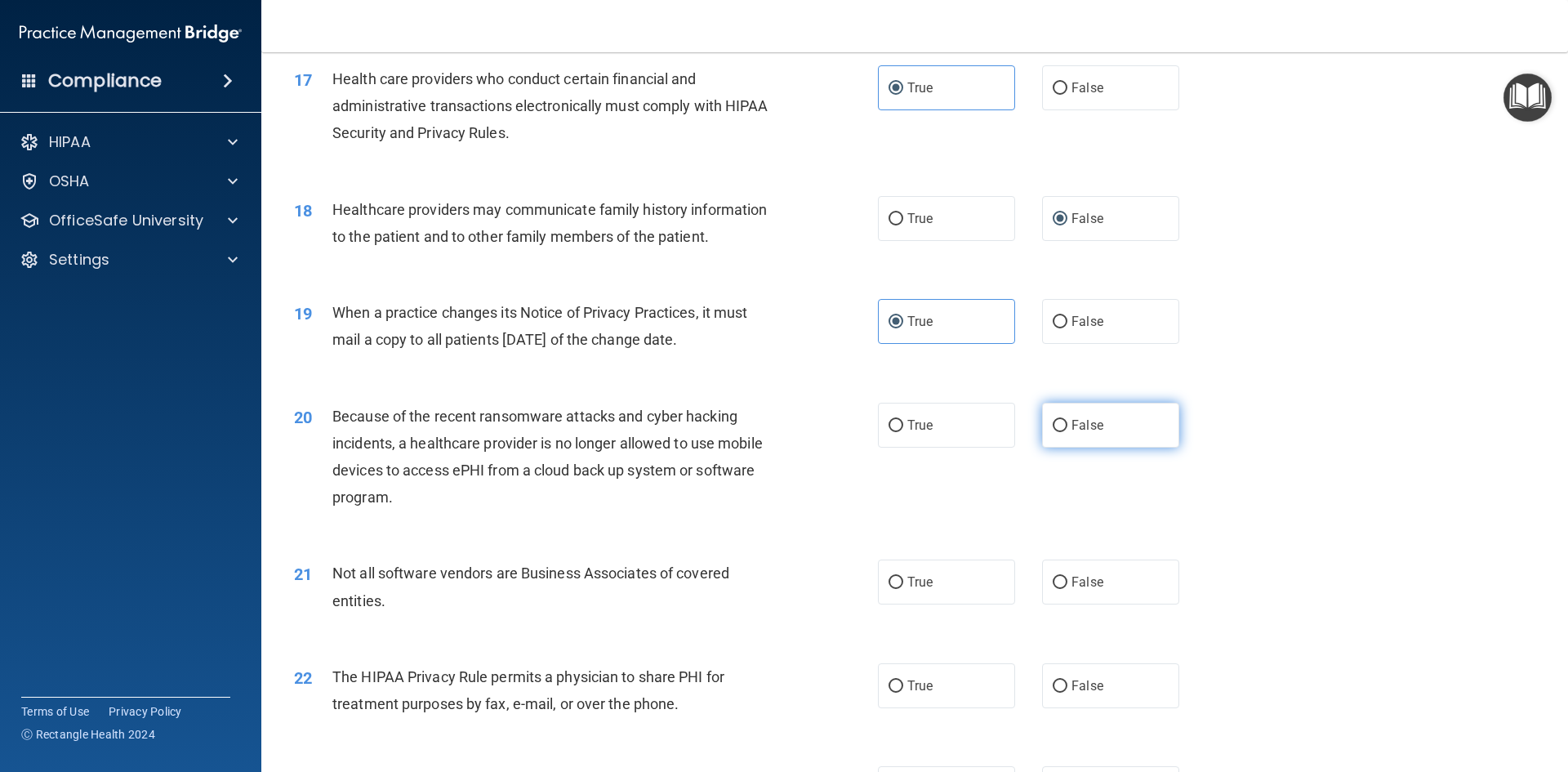
click at [1075, 426] on span "False" at bounding box center [1088, 425] width 32 height 16
click at [1067, 426] on input "False" at bounding box center [1060, 426] width 15 height 12
radio input "true"
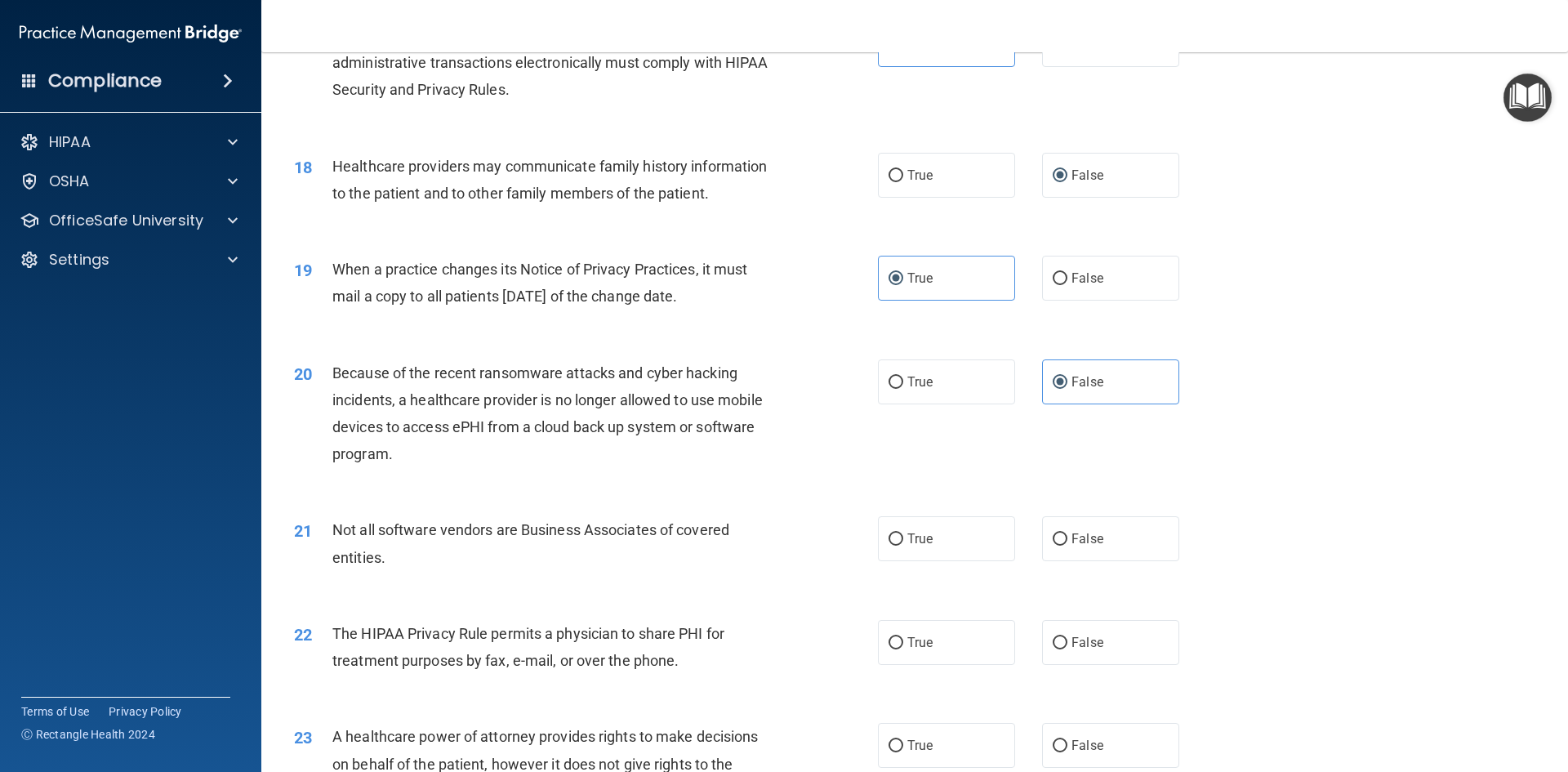
scroll to position [2123, 0]
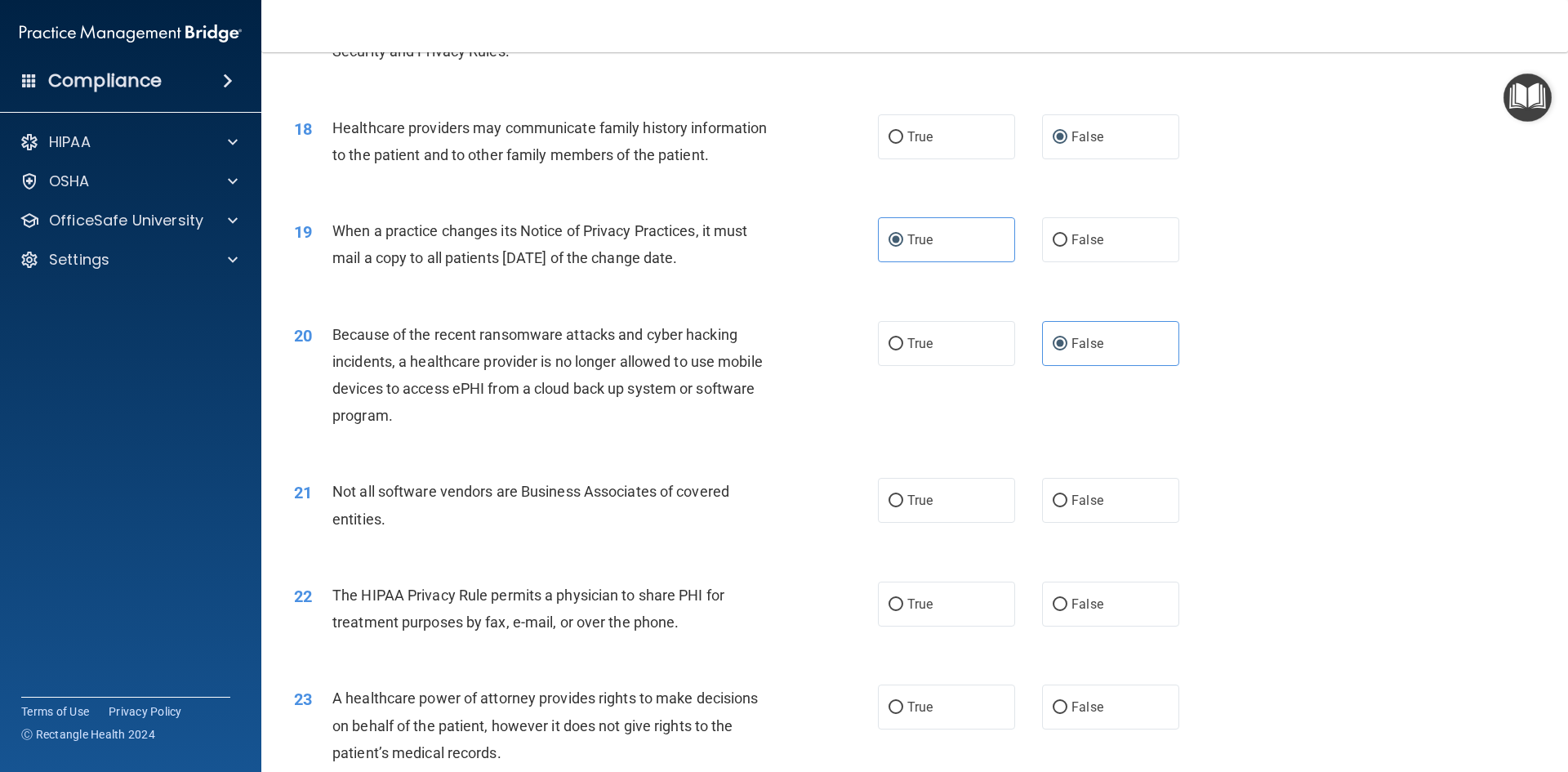
click at [927, 525] on div "21 Not all software vendors are Business Associates of covered entities. True F…" at bounding box center [915, 509] width 1266 height 103
click at [926, 521] on label "True" at bounding box center [946, 500] width 137 height 45
click at [903, 507] on input "True" at bounding box center [895, 501] width 15 height 12
radio input "true"
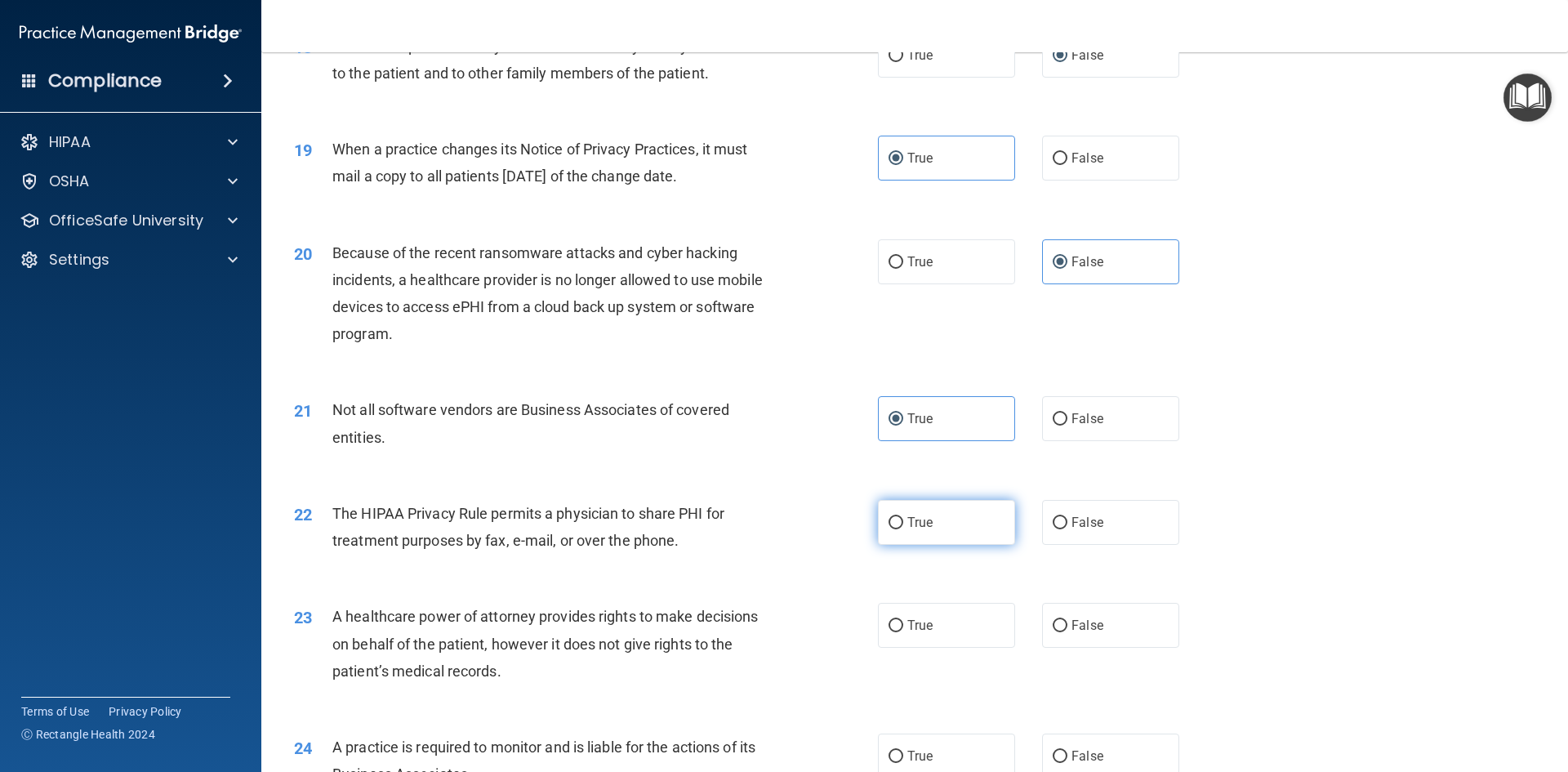
scroll to position [2287, 0]
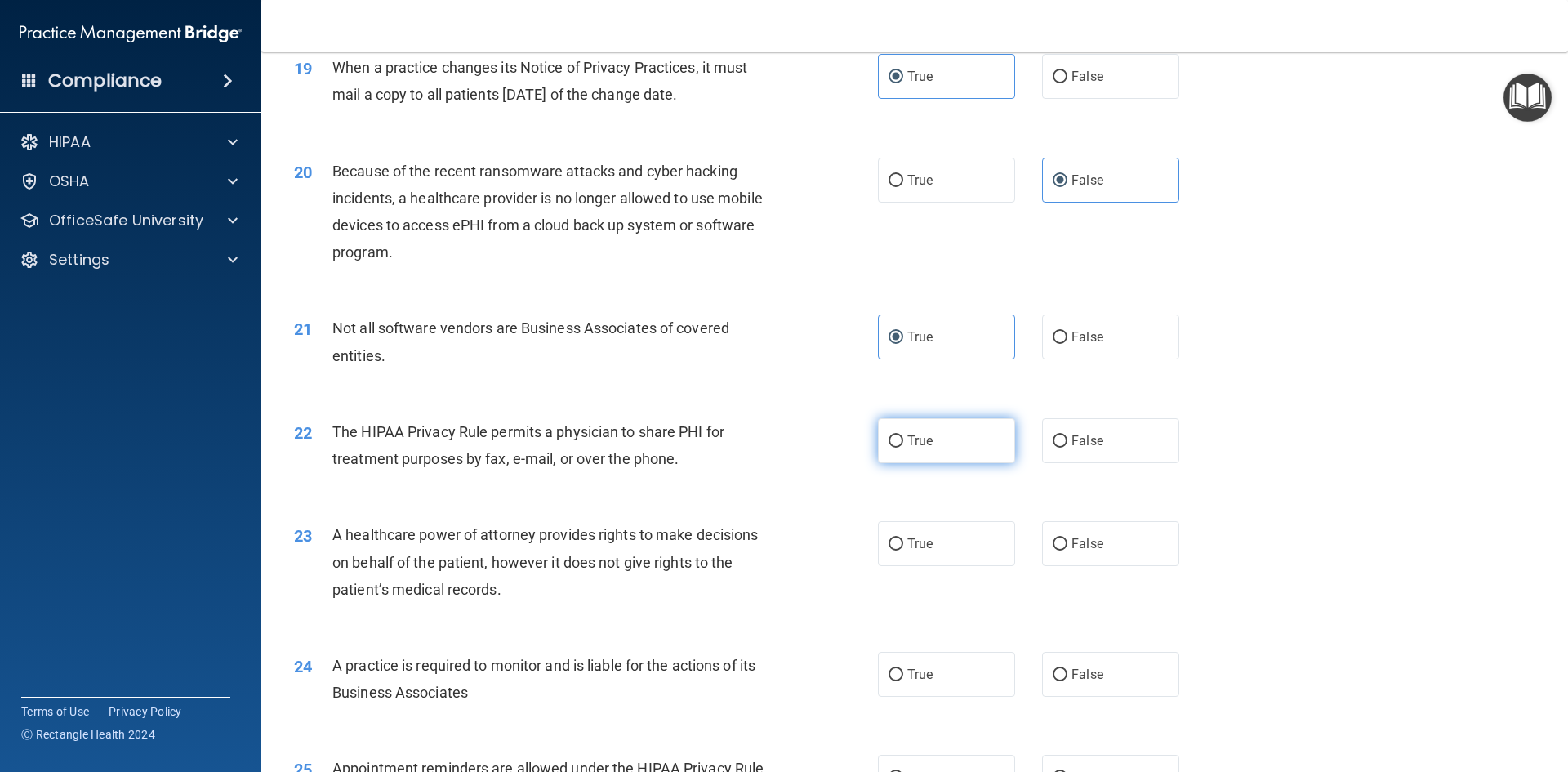
click at [927, 455] on label "True" at bounding box center [946, 441] width 137 height 45
click at [903, 448] on input "True" at bounding box center [895, 441] width 15 height 12
radio input "true"
click at [1053, 538] on input "False" at bounding box center [1060, 544] width 15 height 12
radio input "true"
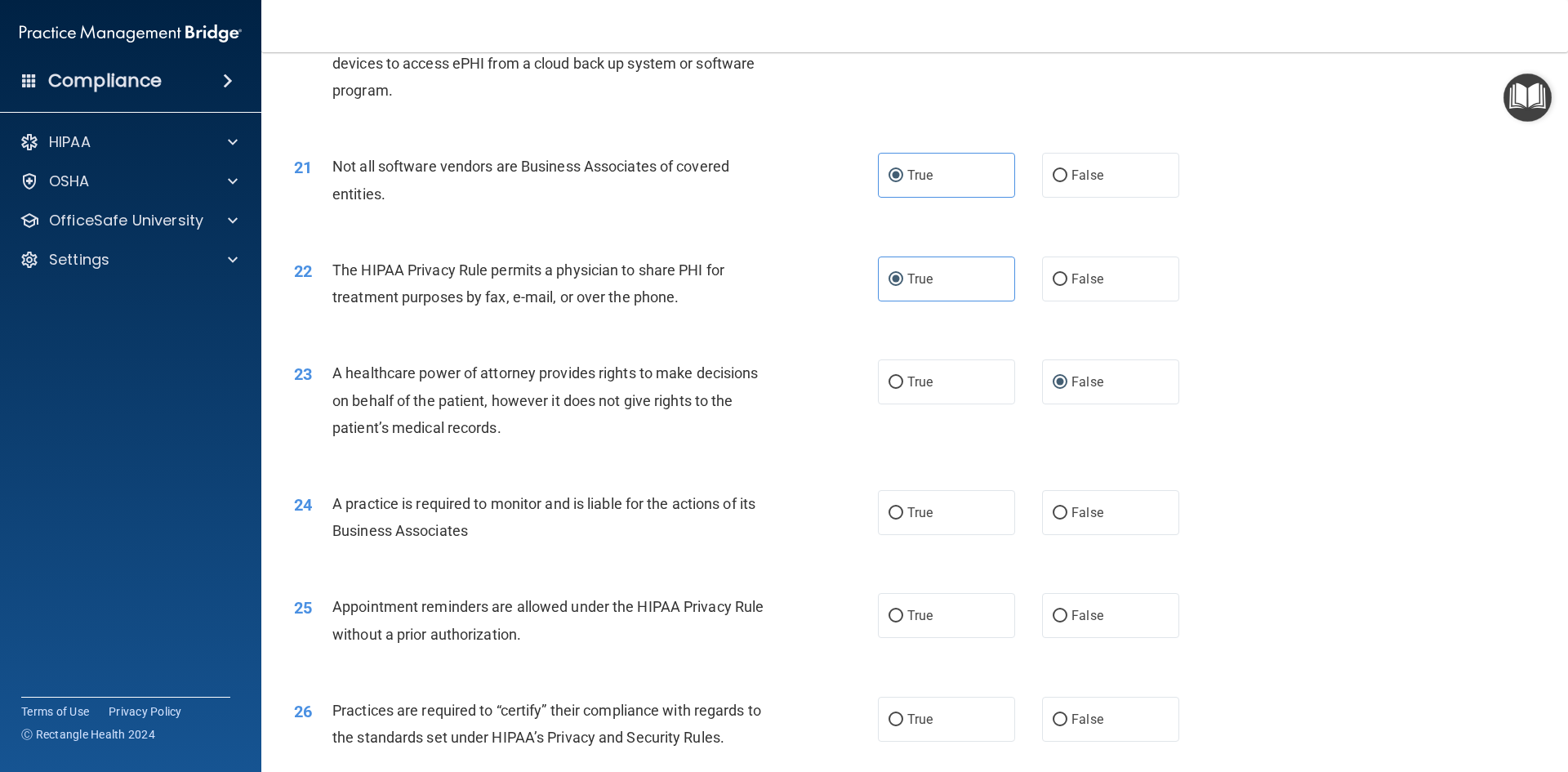
scroll to position [2450, 0]
click at [959, 511] on label "True" at bounding box center [946, 511] width 137 height 45
click at [903, 511] on input "True" at bounding box center [895, 511] width 15 height 12
radio input "true"
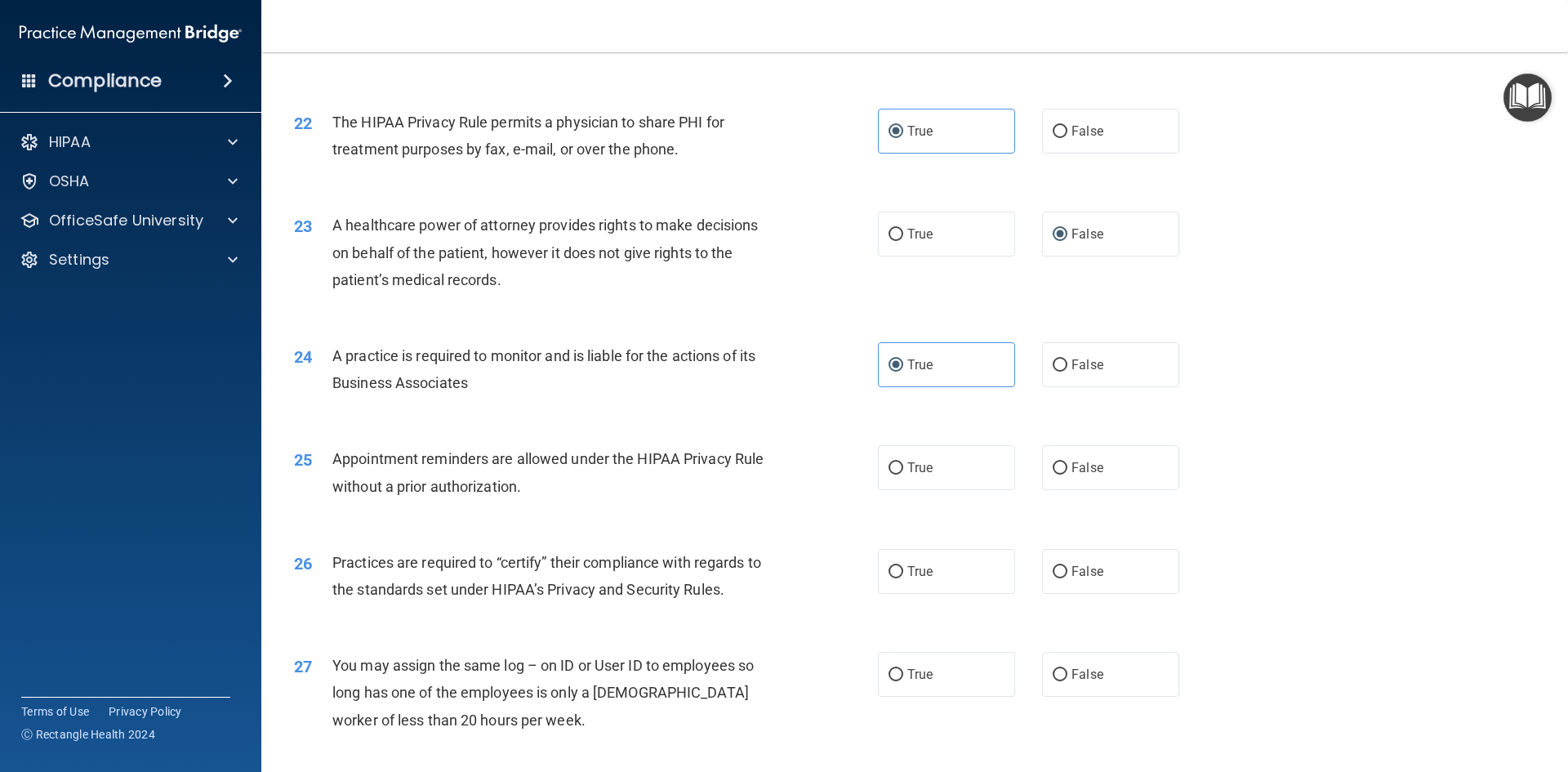
scroll to position [2613, 0]
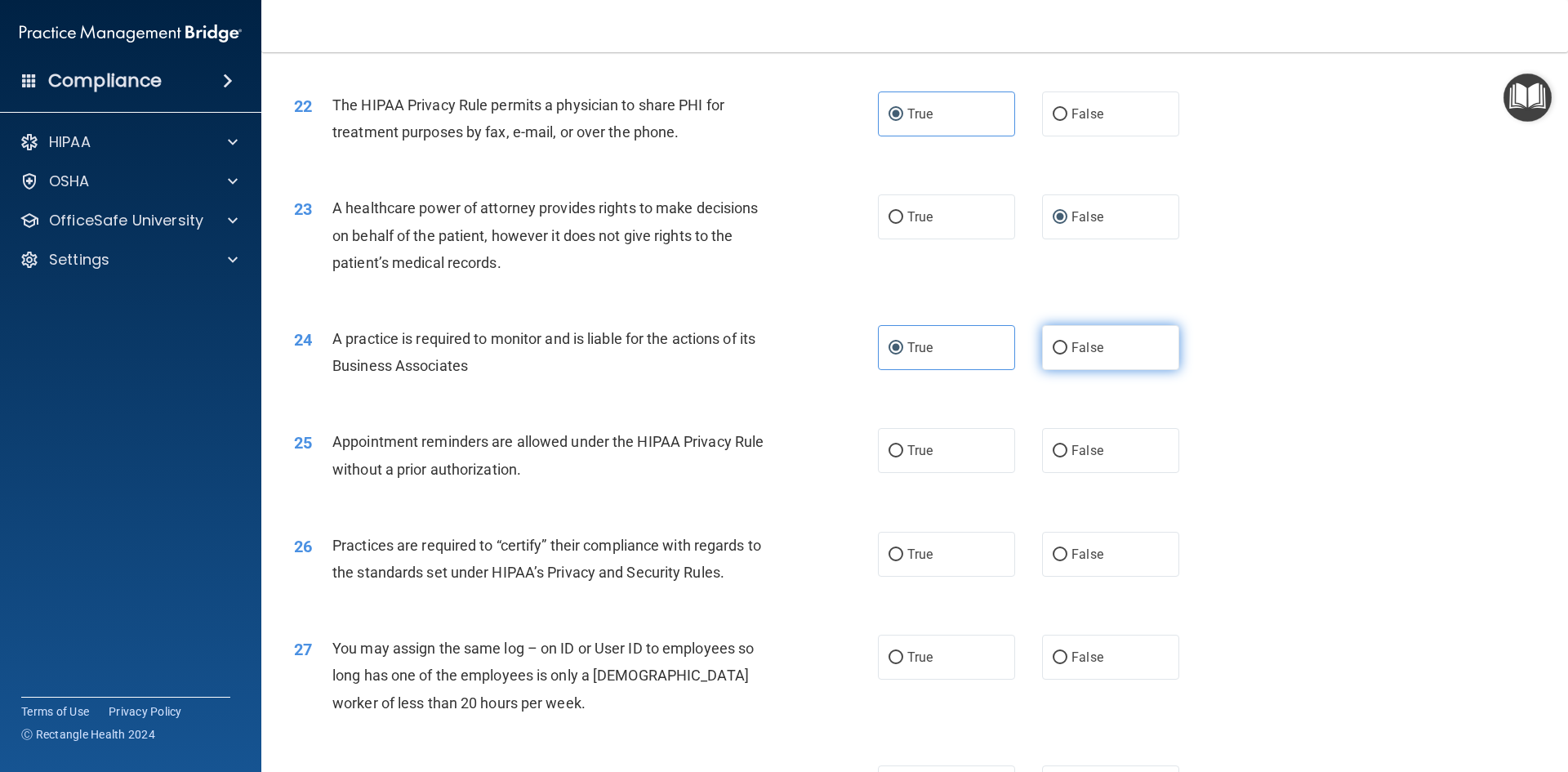
click at [1125, 361] on label "False" at bounding box center [1111, 347] width 137 height 45
click at [1067, 355] on input "False" at bounding box center [1060, 348] width 15 height 12
radio input "true"
radio input "false"
click at [966, 475] on div "25 Appointment reminders are allowed under the HIPAA Privacy Rule without a pri…" at bounding box center [915, 459] width 1266 height 103
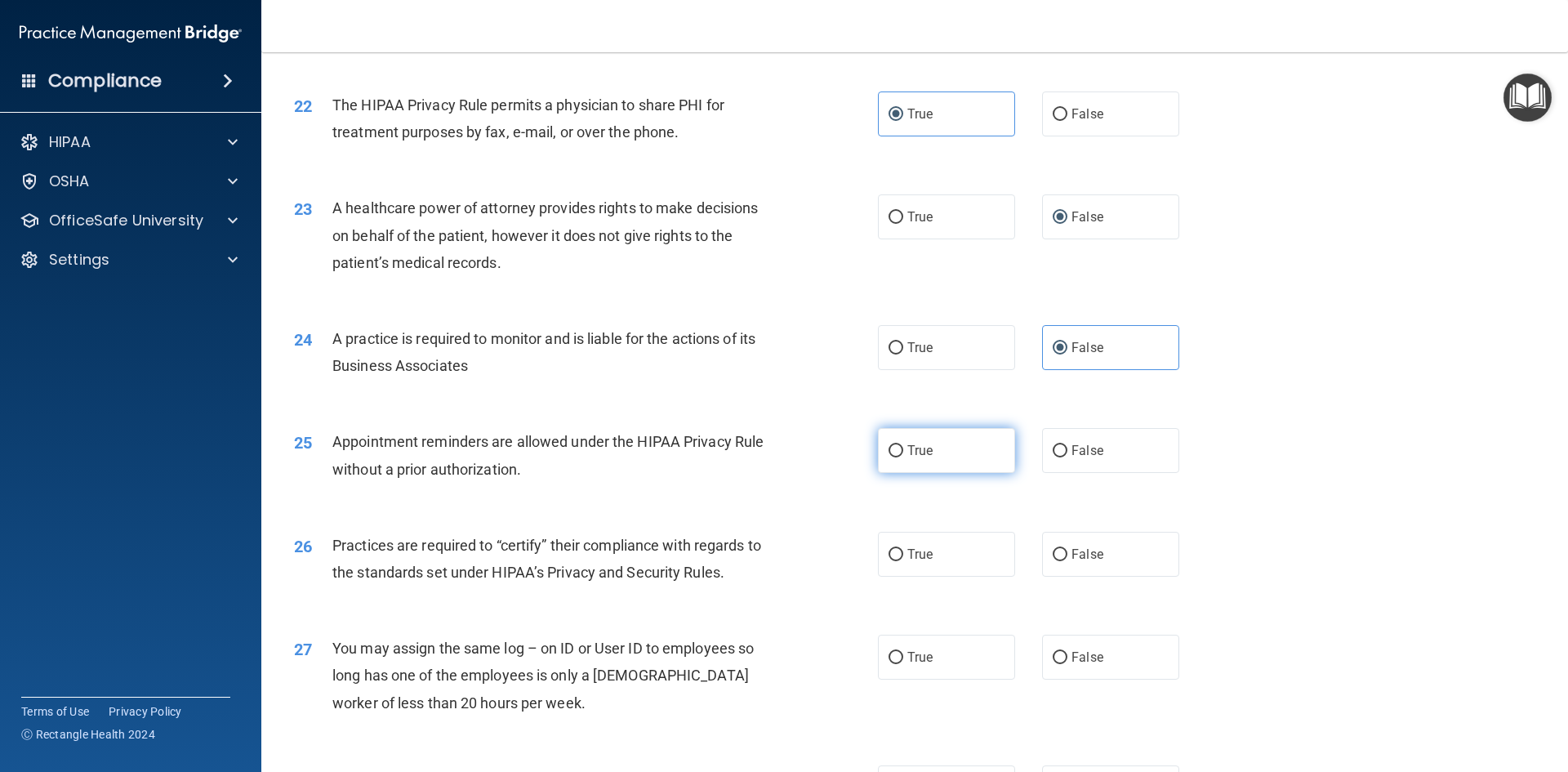
click at [955, 461] on label "True" at bounding box center [946, 450] width 137 height 45
click at [903, 457] on input "True" at bounding box center [895, 451] width 15 height 12
radio input "true"
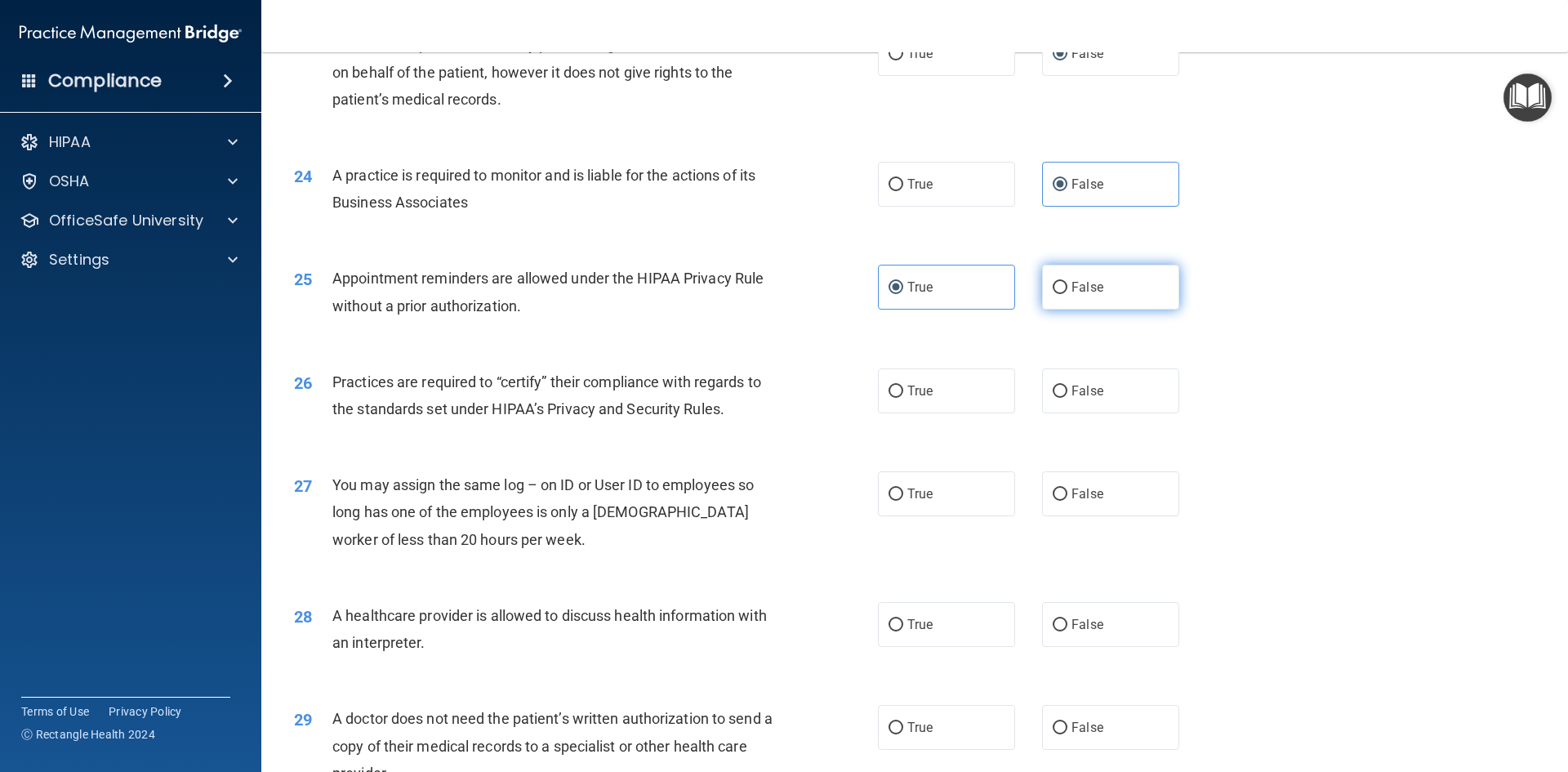
click at [1054, 292] on input "False" at bounding box center [1060, 288] width 15 height 12
radio input "true"
radio input "false"
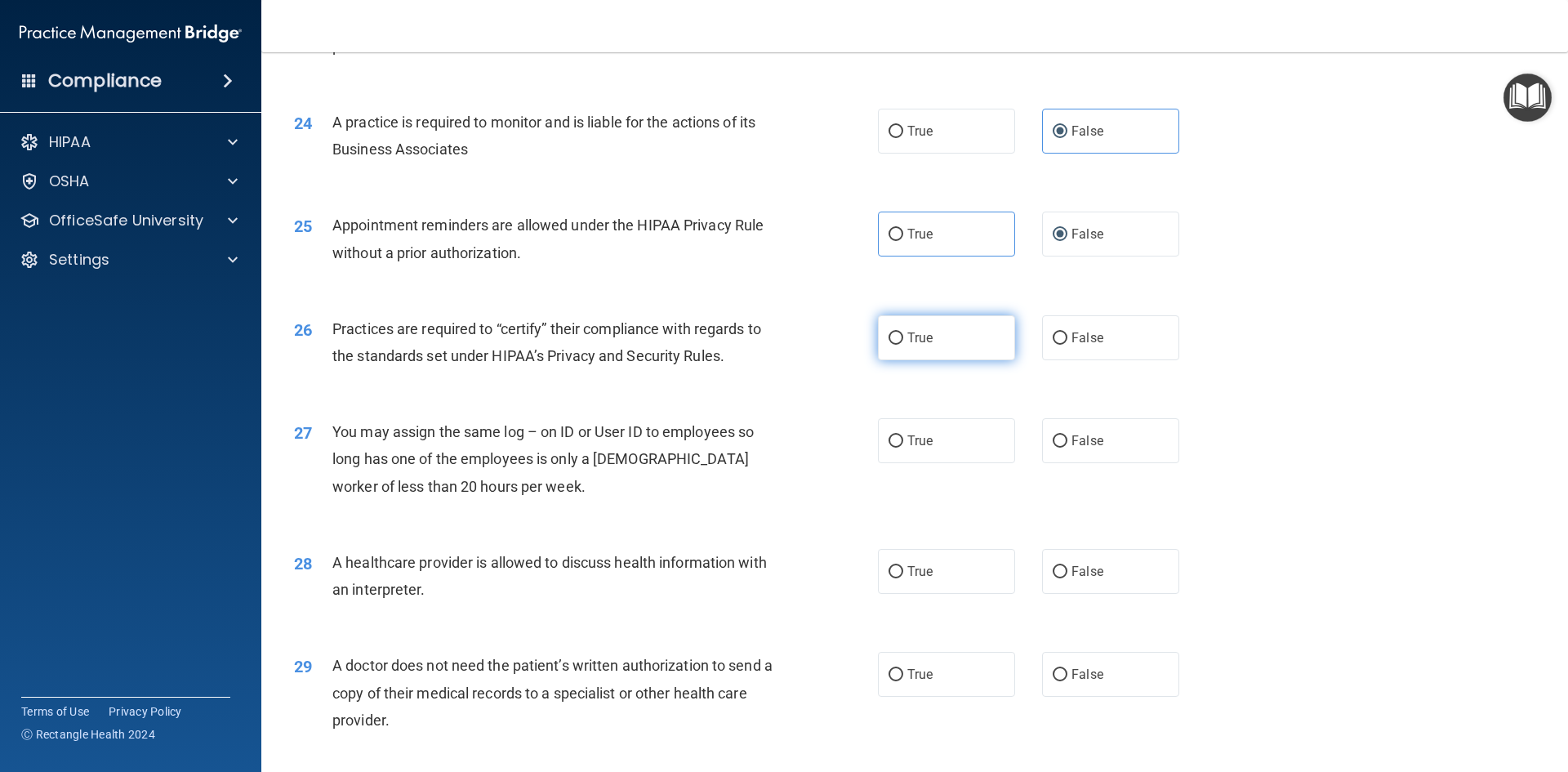
scroll to position [2858, 0]
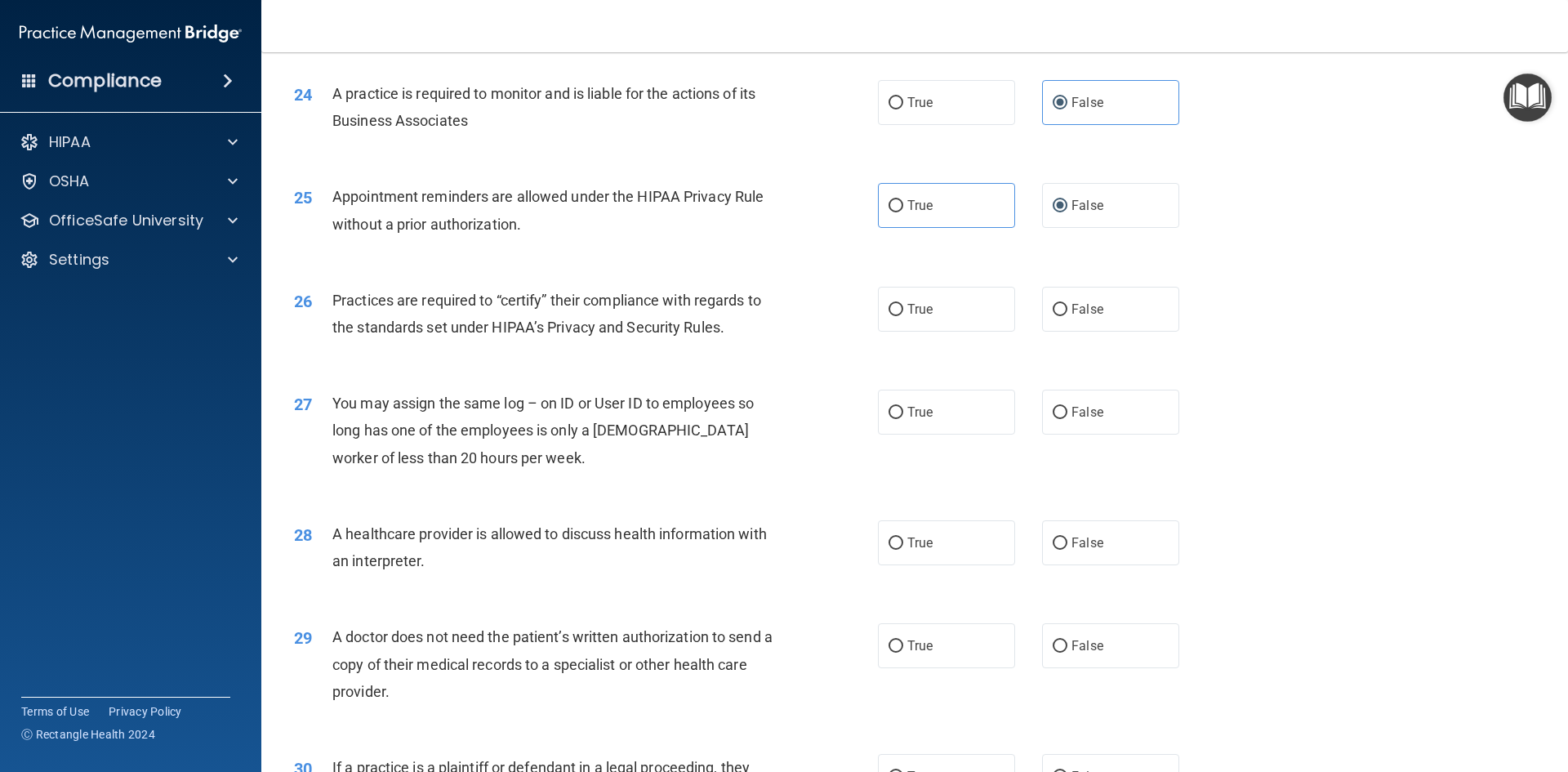
click at [922, 387] on div "27 You may assign the same log – on ID or User ID to employees so long has one …" at bounding box center [915, 433] width 1266 height 130
click at [932, 302] on label "True" at bounding box center [946, 308] width 137 height 45
click at [903, 304] on input "True" at bounding box center [895, 310] width 15 height 12
radio input "true"
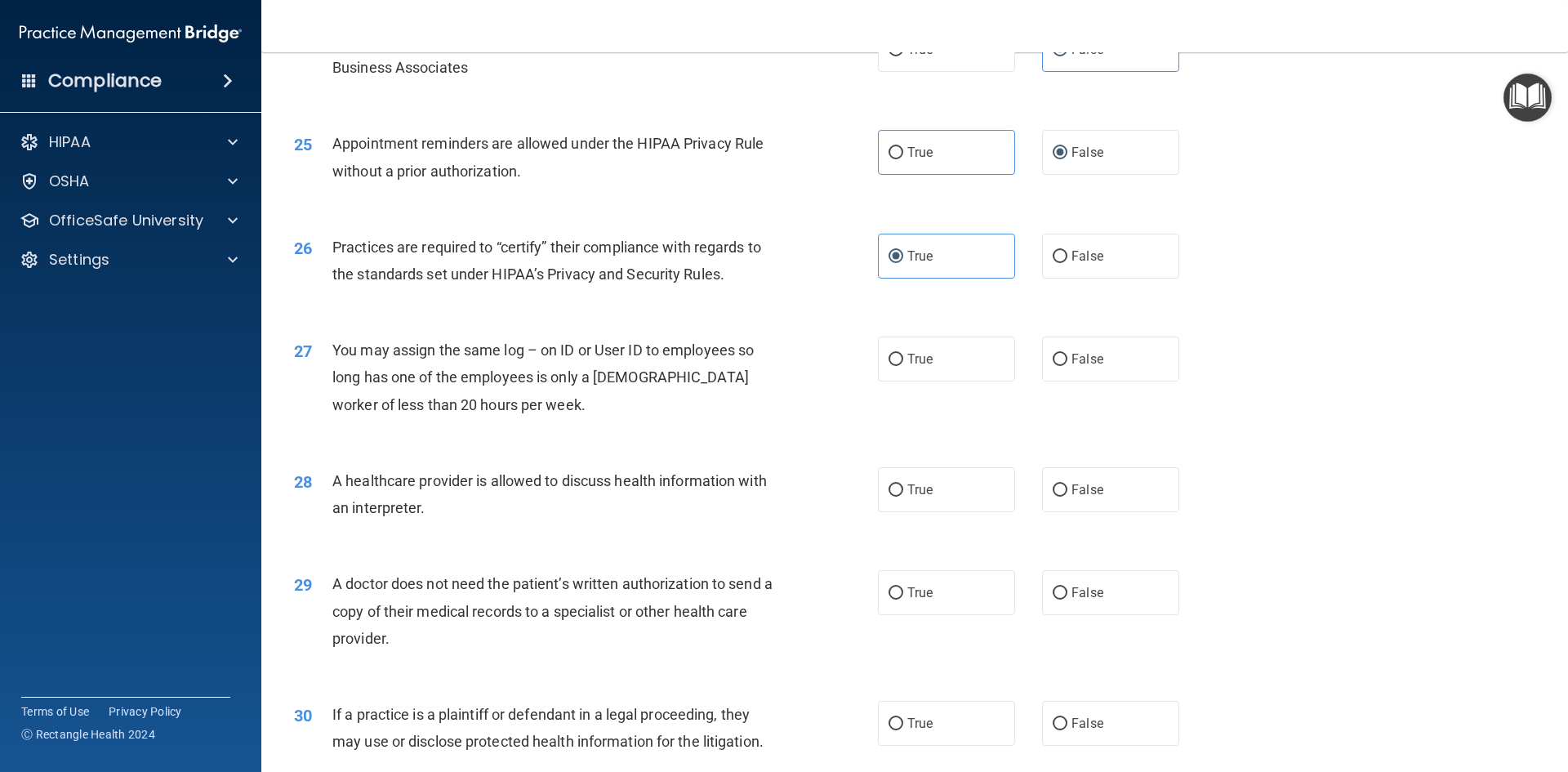
scroll to position [2940, 0]
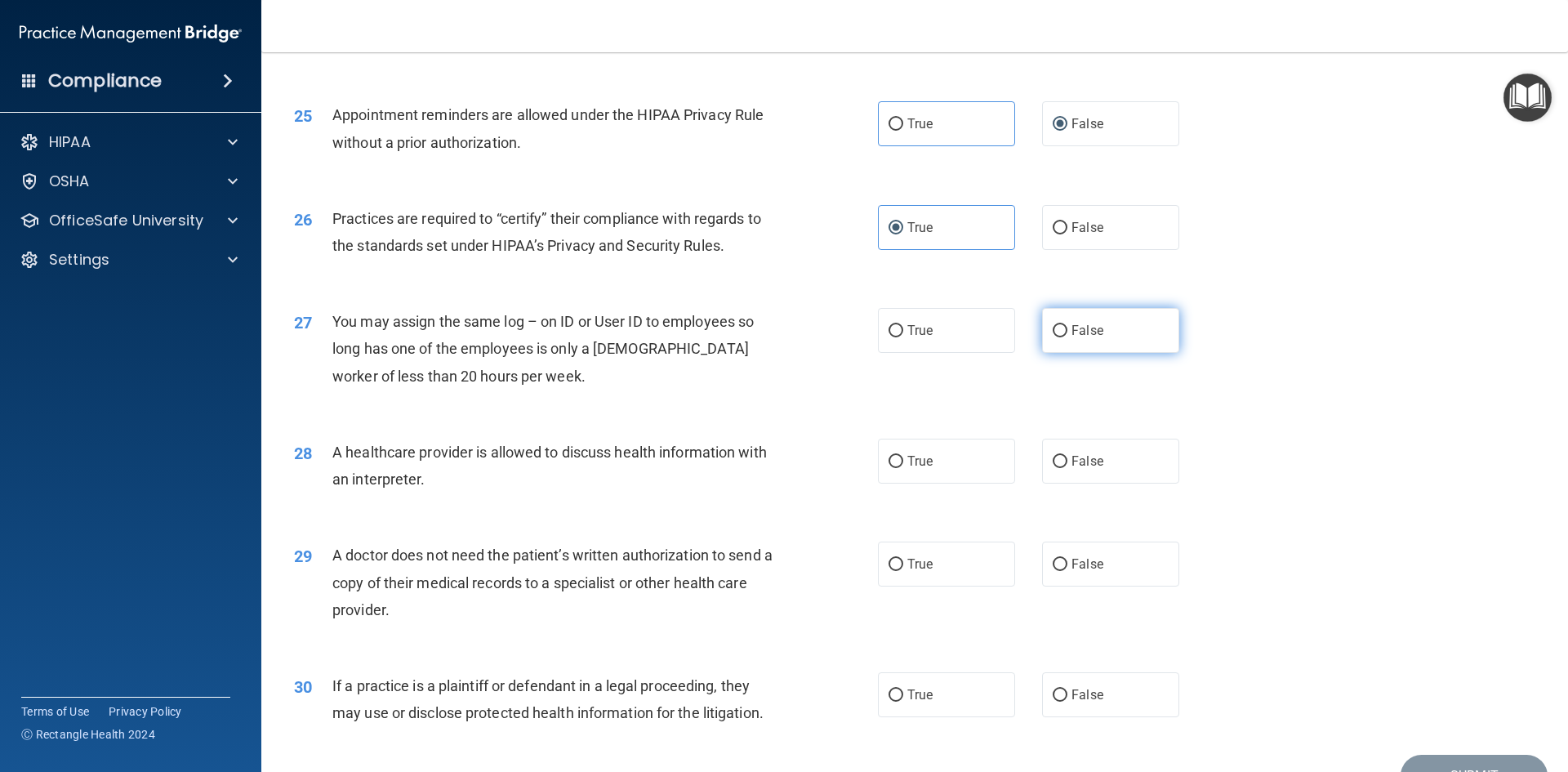
click at [1092, 331] on span "False" at bounding box center [1088, 331] width 32 height 16
click at [1067, 331] on input "False" at bounding box center [1060, 331] width 15 height 12
radio input "true"
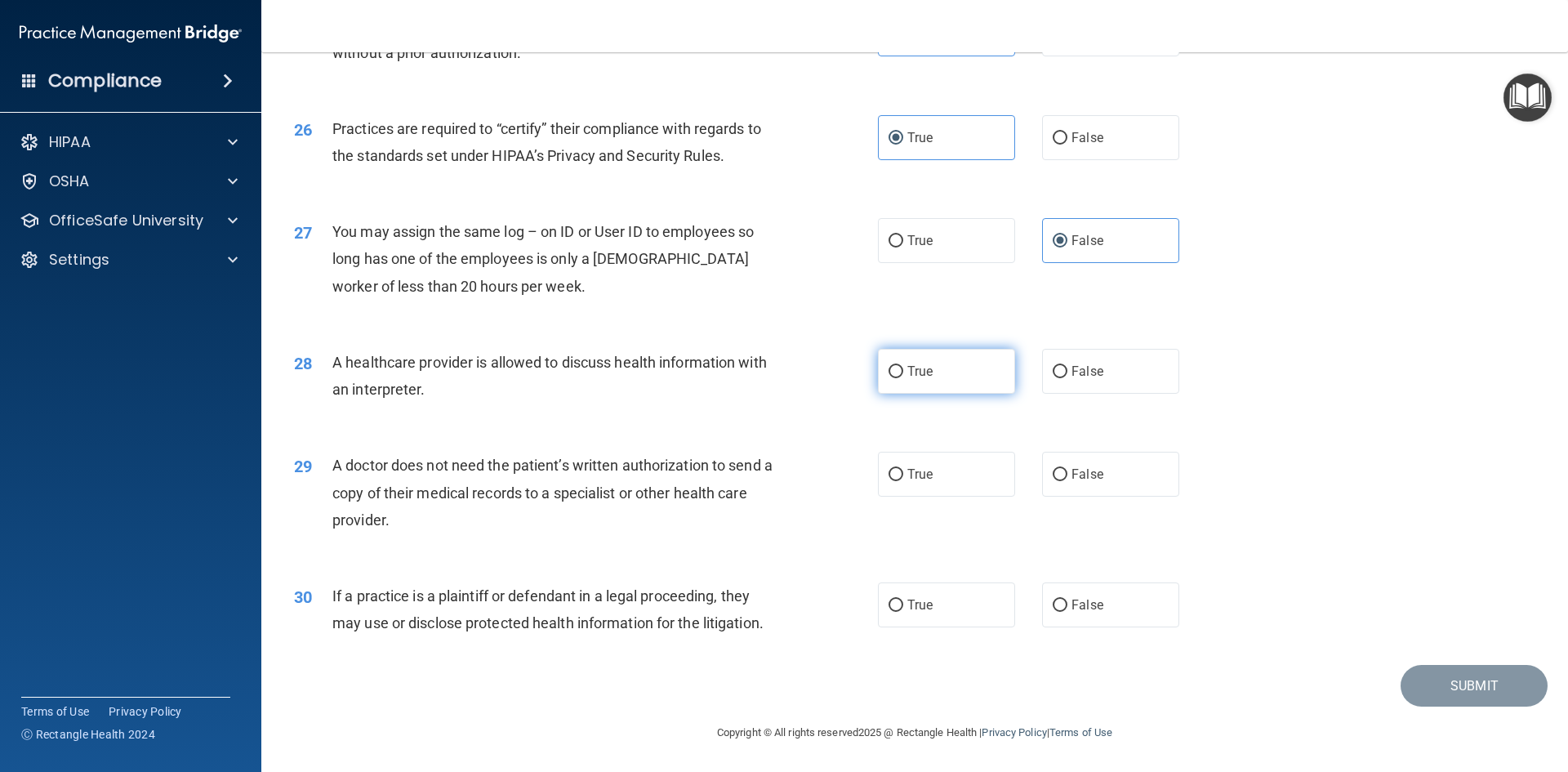
click at [878, 380] on label "True" at bounding box center [946, 370] width 137 height 45
click at [888, 378] on input "True" at bounding box center [895, 372] width 15 height 12
radio input "true"
click at [933, 483] on label "True" at bounding box center [946, 473] width 137 height 45
click at [903, 481] on input "True" at bounding box center [895, 475] width 15 height 12
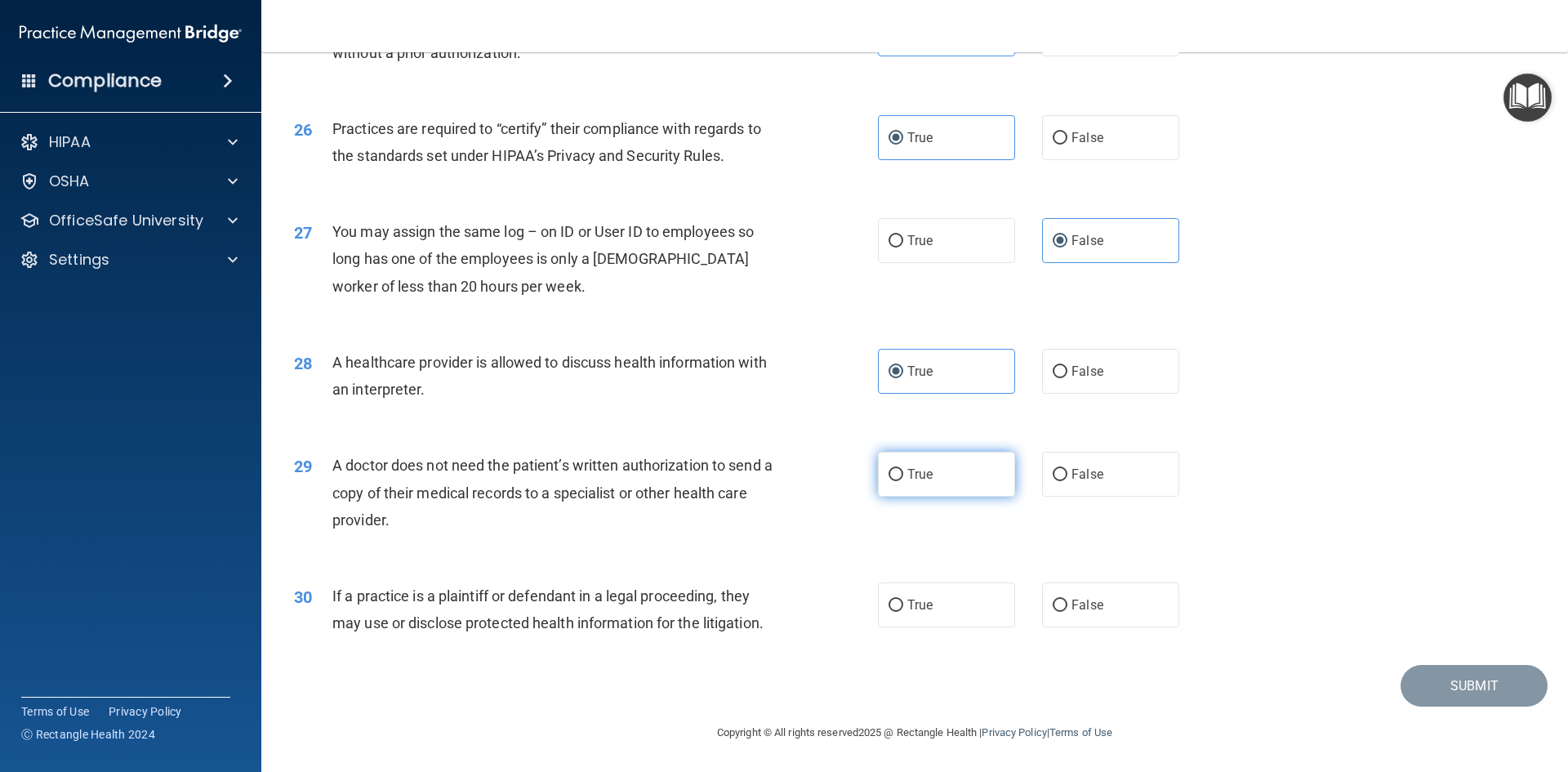
radio input "true"
click at [956, 591] on label "True" at bounding box center [946, 604] width 137 height 45
click at [903, 599] on input "True" at bounding box center [895, 605] width 15 height 12
radio input "true"
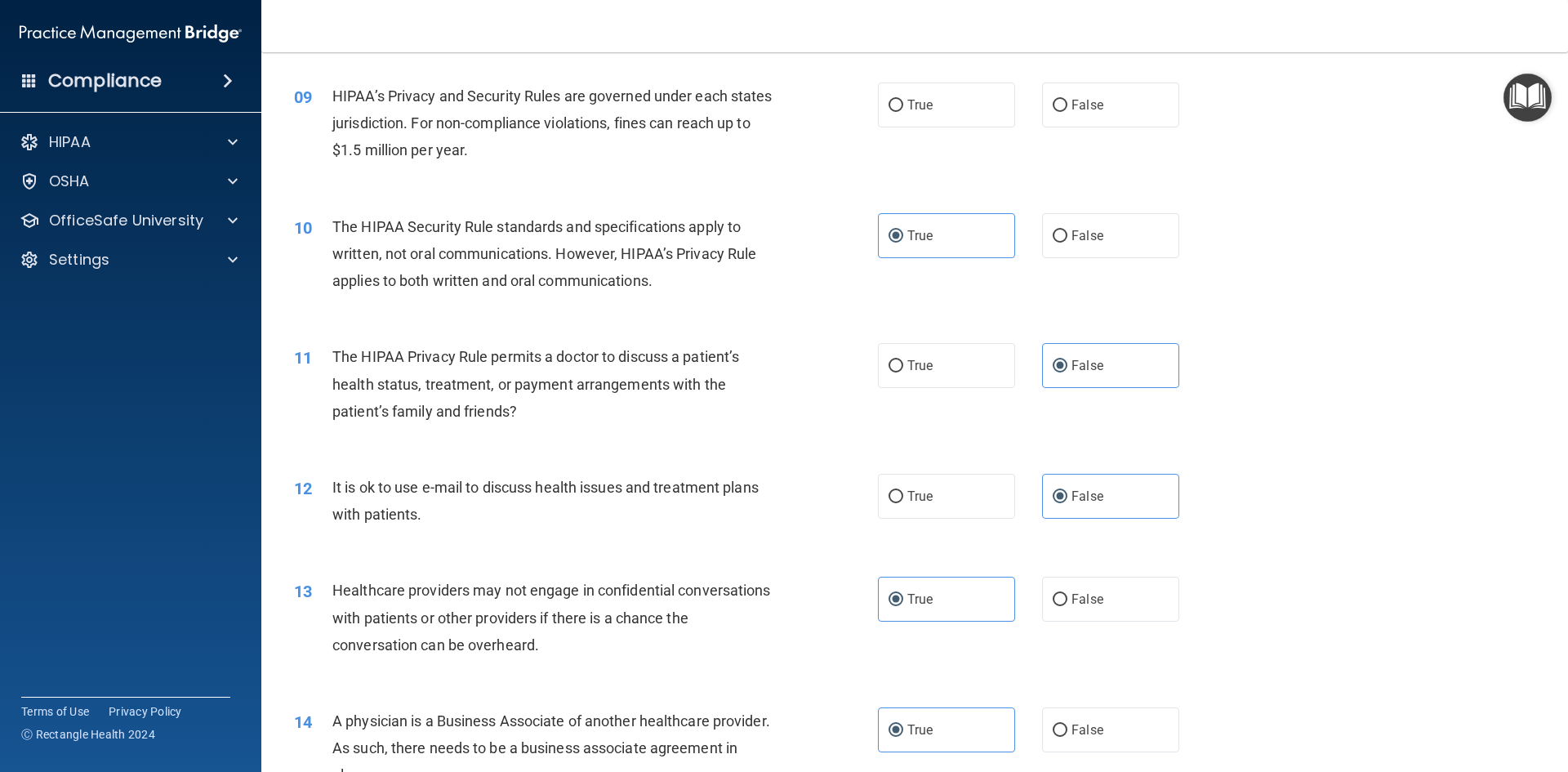
scroll to position [988, 0]
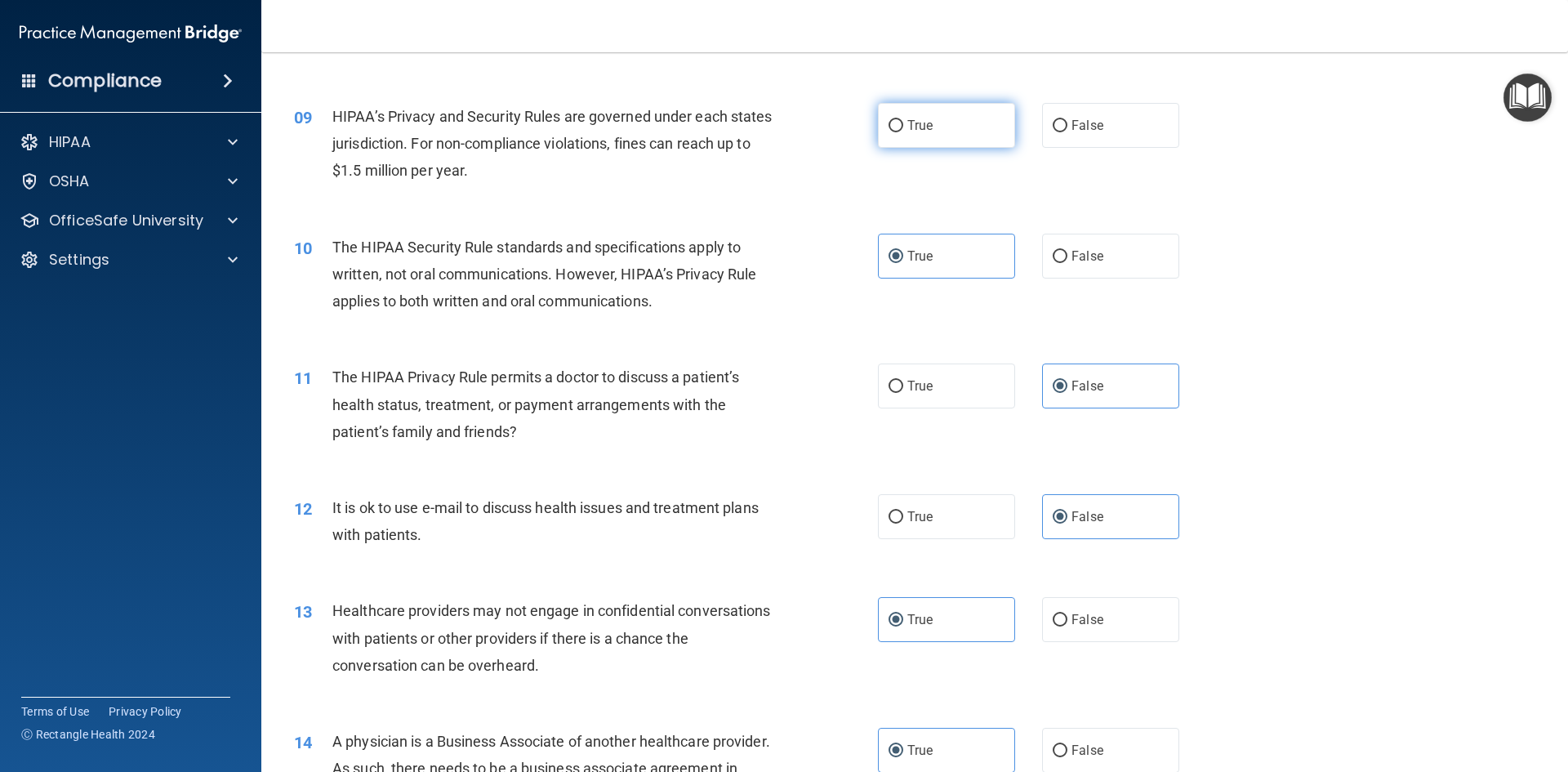
click at [888, 139] on label "True" at bounding box center [946, 125] width 137 height 45
click at [888, 132] on input "True" at bounding box center [895, 126] width 15 height 12
radio input "true"
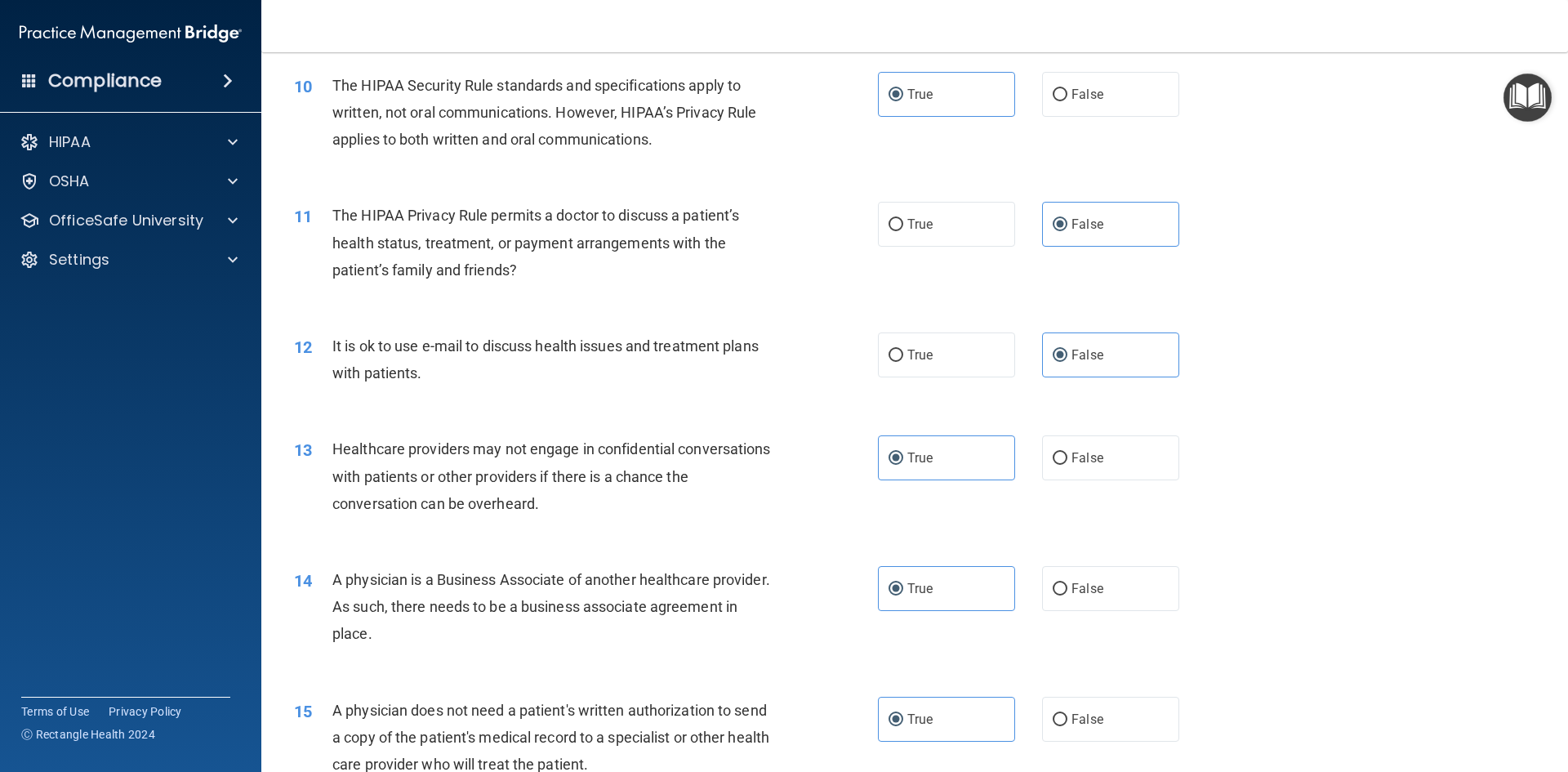
drag, startPoint x: 1116, startPoint y: 396, endPoint x: 1173, endPoint y: 489, distance: 109.1
drag, startPoint x: 1173, startPoint y: 489, endPoint x: 1174, endPoint y: 498, distance: 9.1
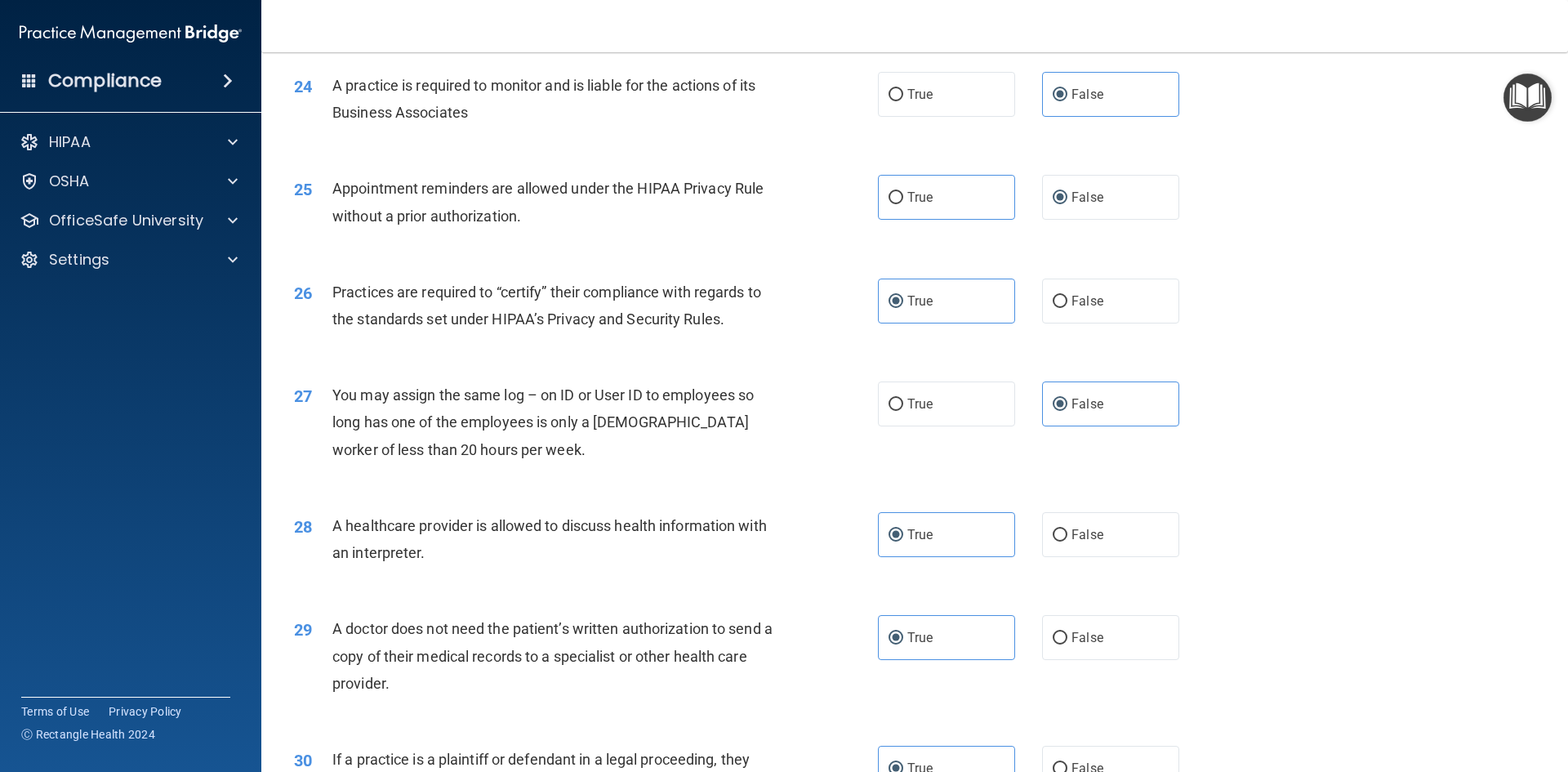
scroll to position [3030, 0]
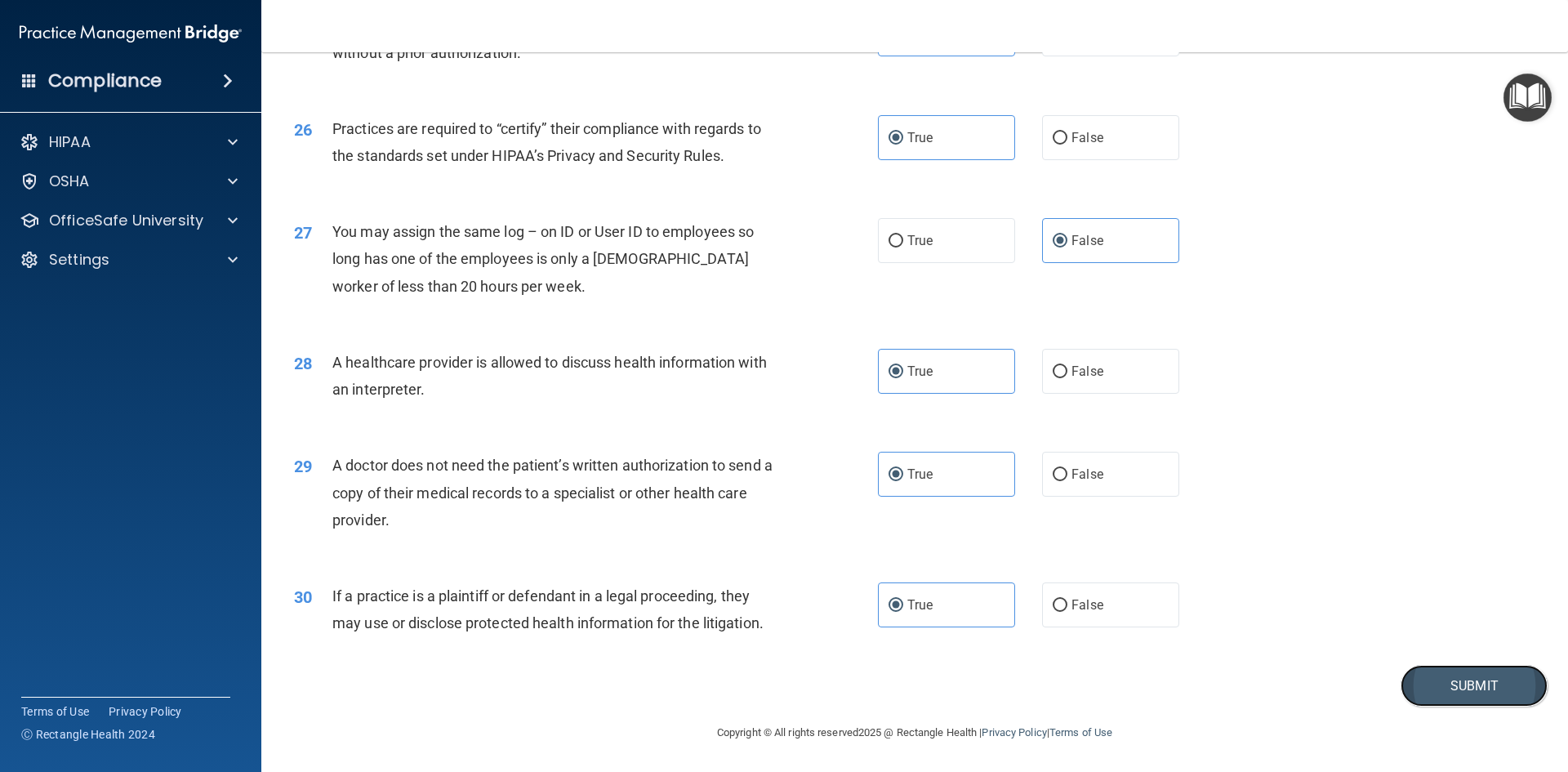
click at [1427, 690] on button "Submit" at bounding box center [1474, 685] width 147 height 42
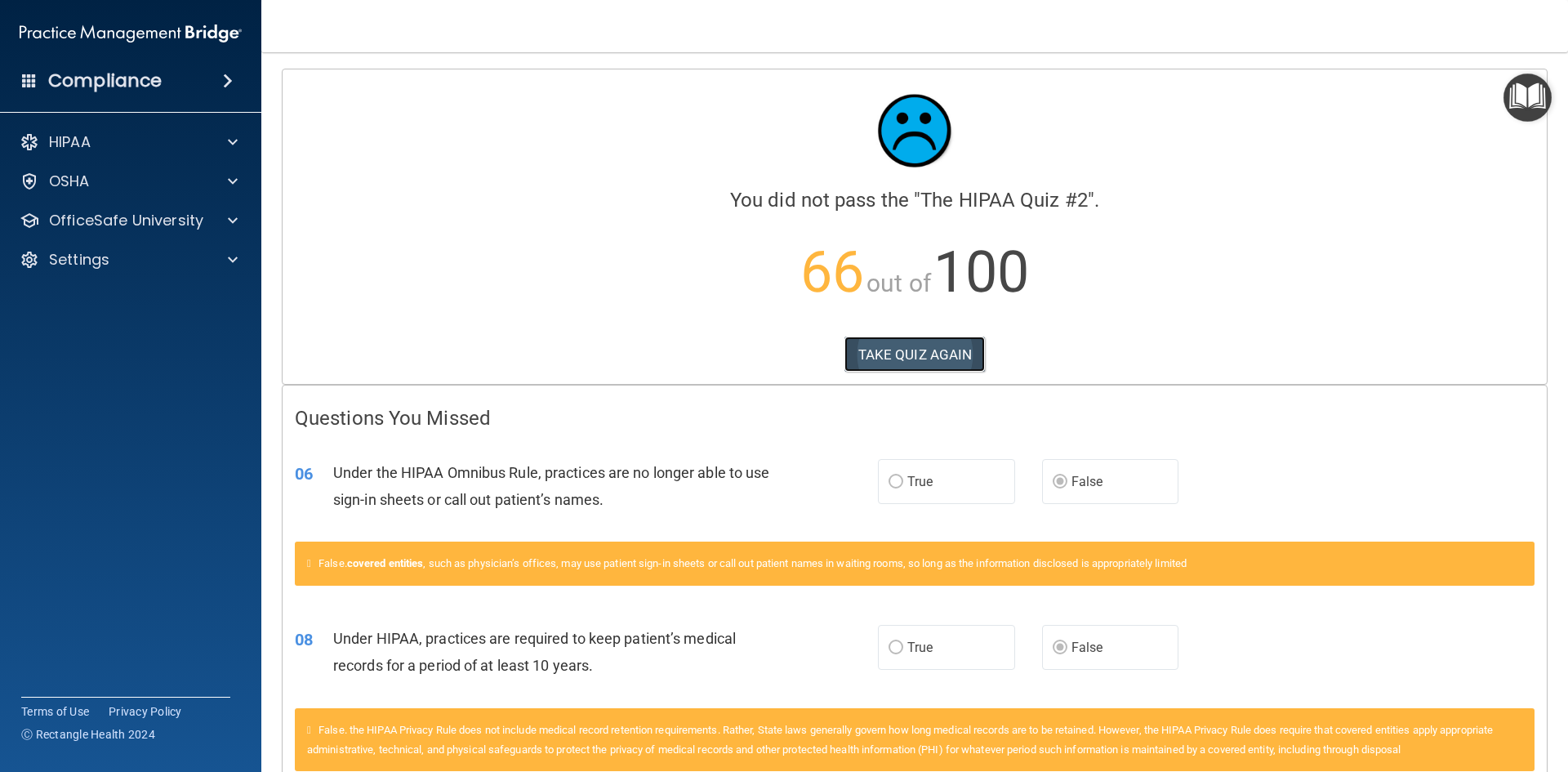
click at [923, 347] on button "TAKE QUIZ AGAIN" at bounding box center [915, 355] width 141 height 36
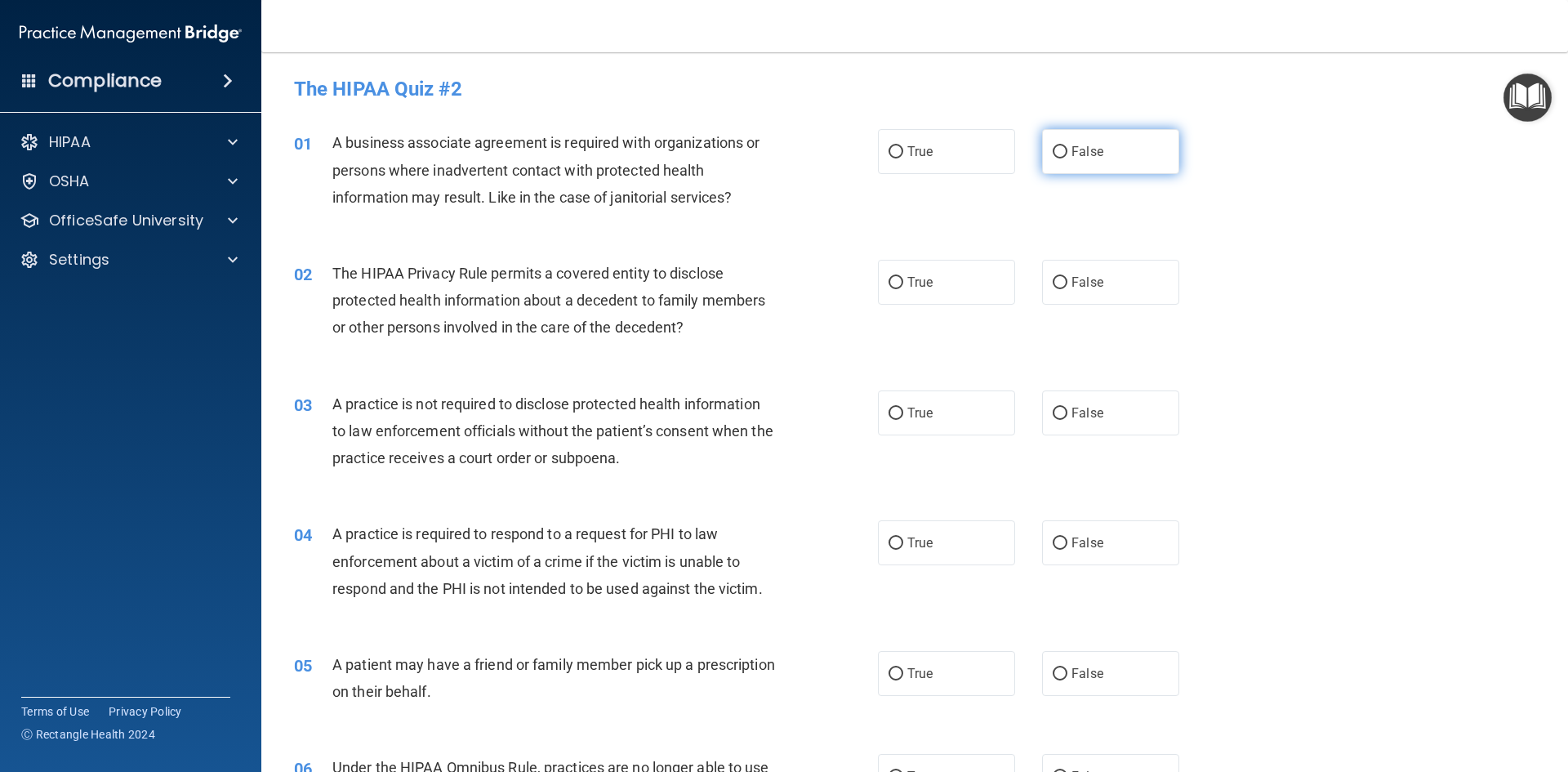
click at [1112, 155] on label "False" at bounding box center [1111, 152] width 137 height 45
click at [1067, 155] on input "False" at bounding box center [1060, 152] width 15 height 12
radio input "true"
click at [940, 284] on label "True" at bounding box center [946, 282] width 137 height 45
click at [903, 284] on input "True" at bounding box center [895, 283] width 15 height 12
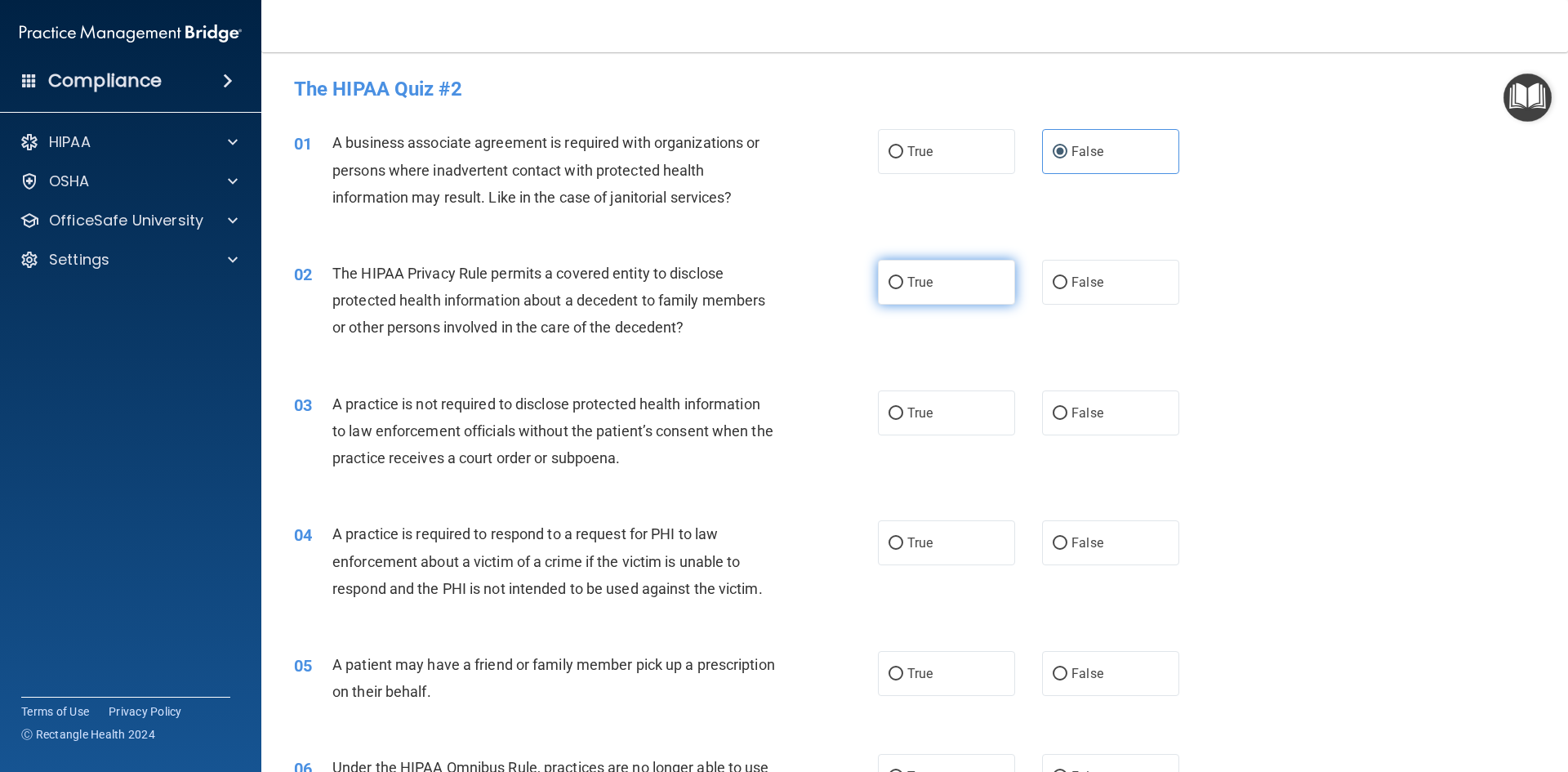
radio input "true"
click at [1064, 425] on label "False" at bounding box center [1111, 412] width 137 height 45
click at [1064, 420] on input "False" at bounding box center [1060, 414] width 15 height 12
radio input "true"
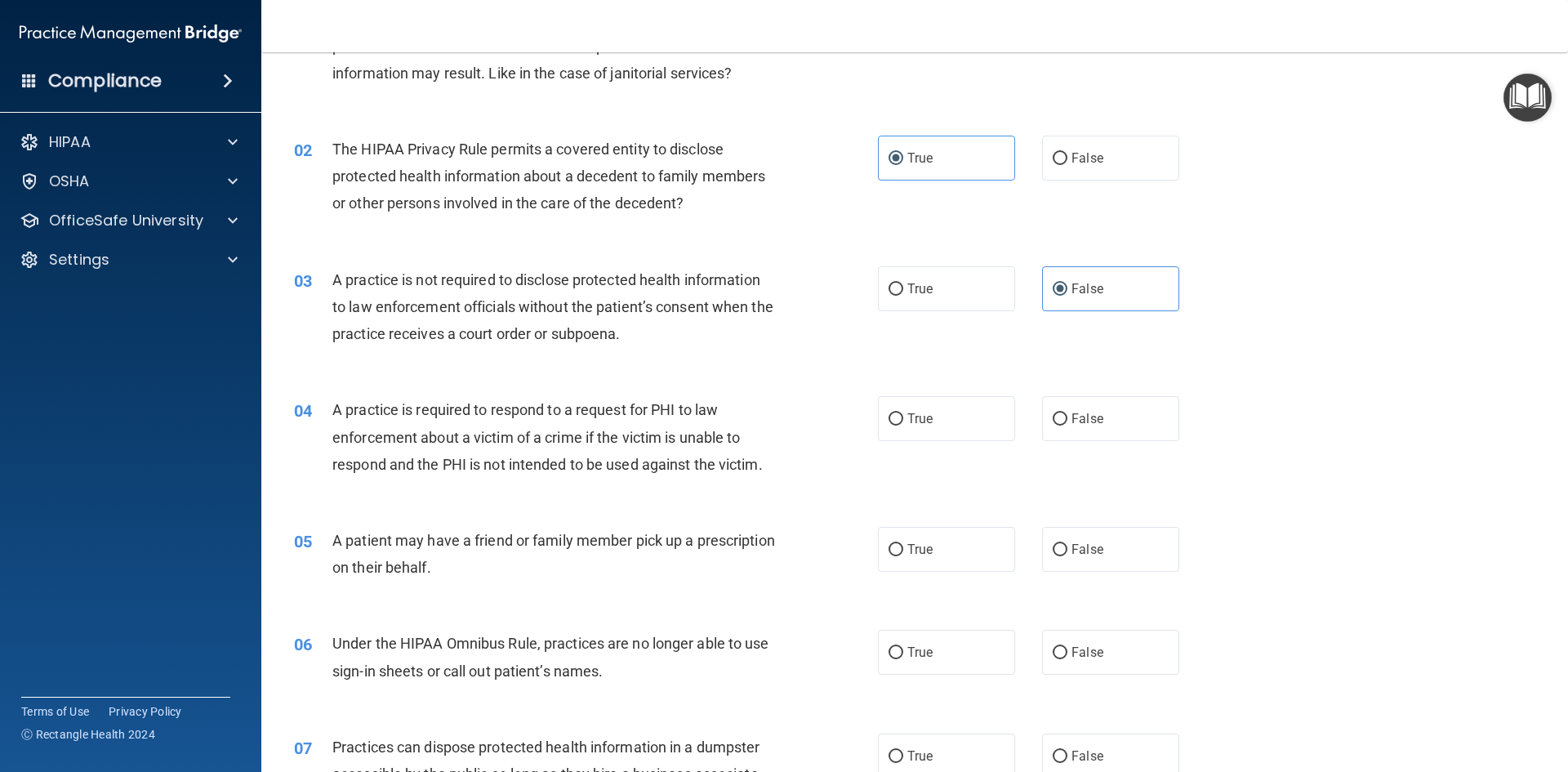
scroll to position [163, 0]
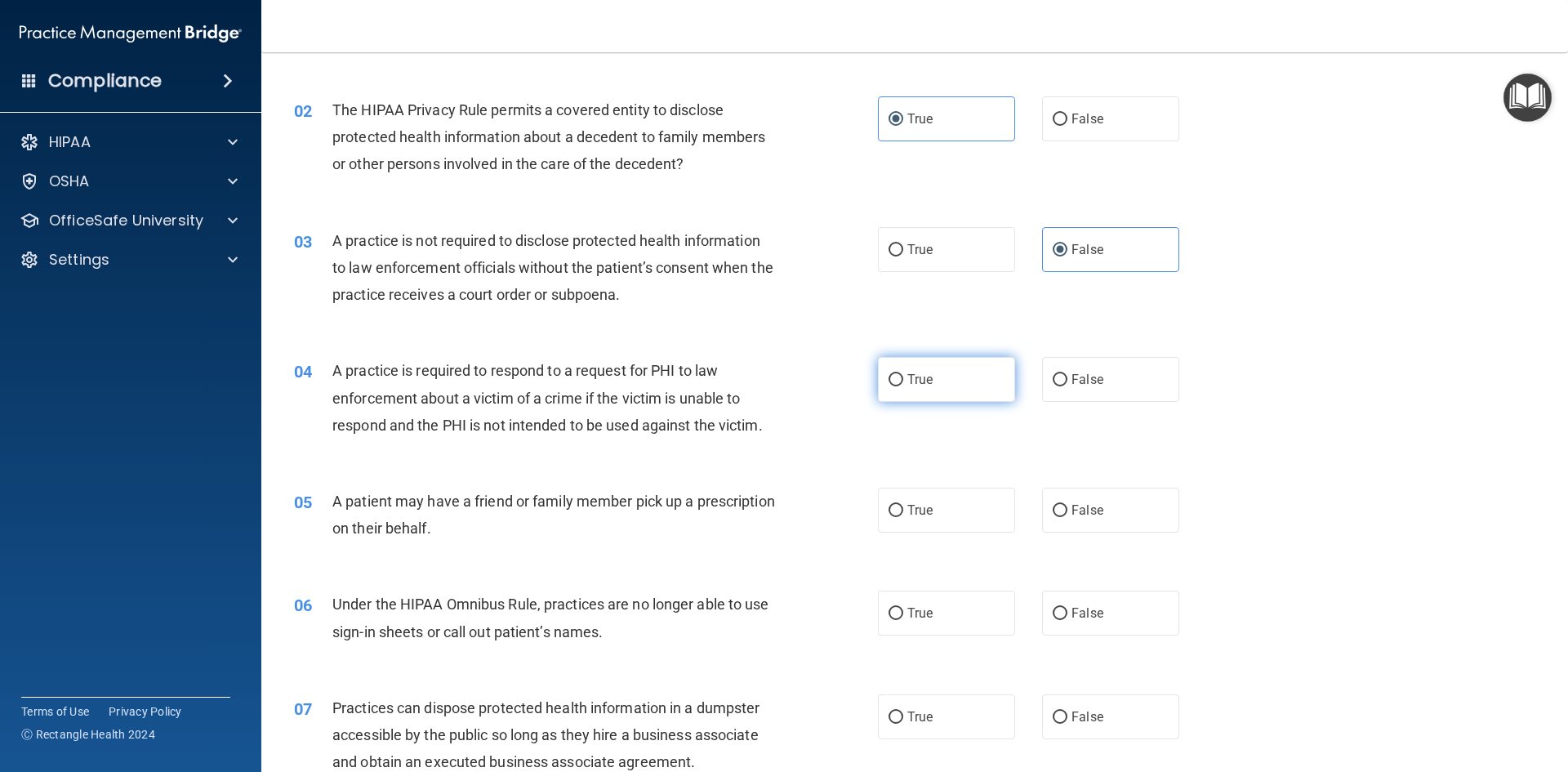
click at [880, 389] on label "True" at bounding box center [946, 379] width 137 height 45
click at [888, 386] on input "True" at bounding box center [895, 380] width 15 height 12
radio input "true"
click at [892, 506] on input "True" at bounding box center [895, 511] width 15 height 12
radio input "true"
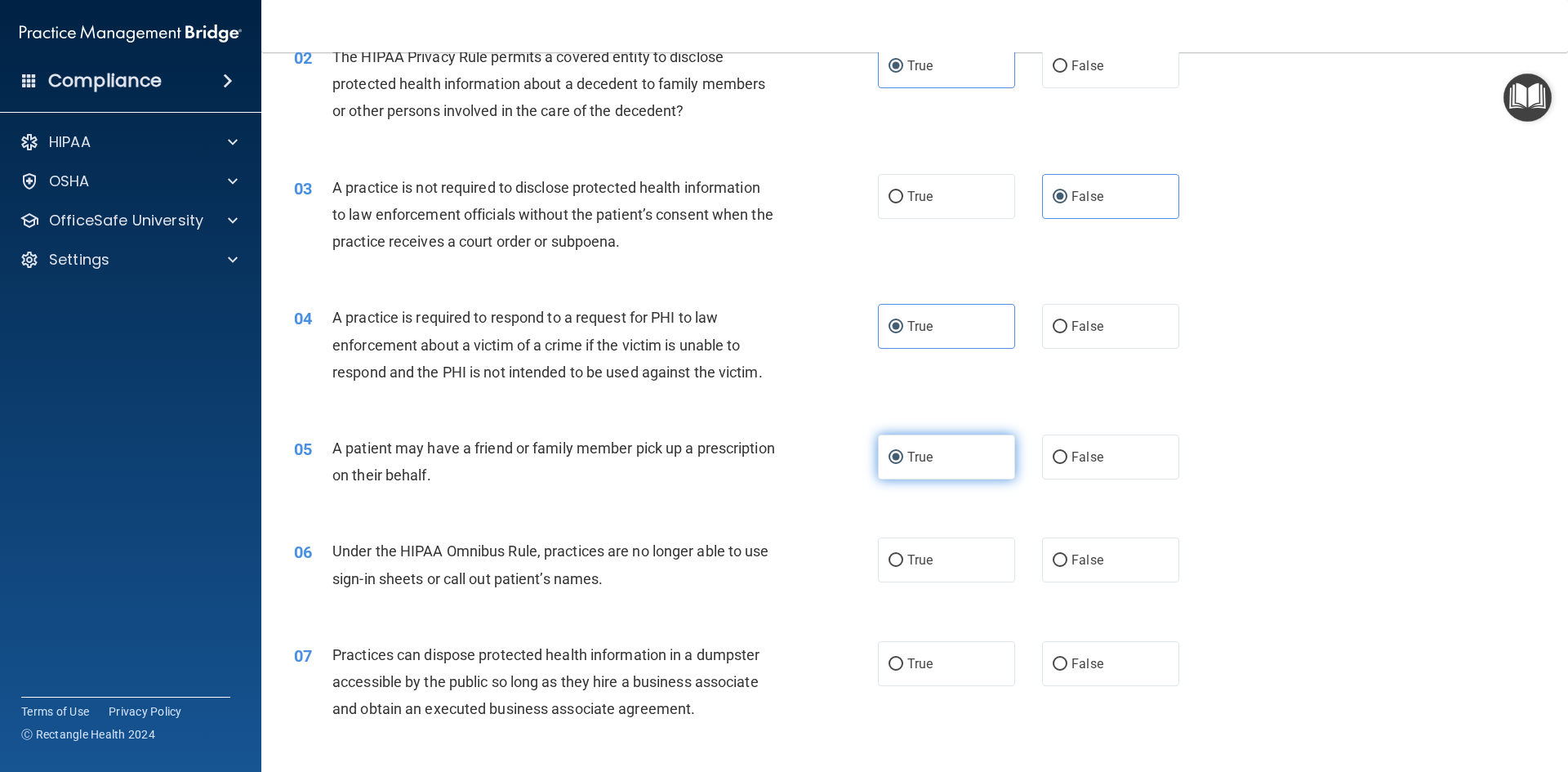
scroll to position [245, 0]
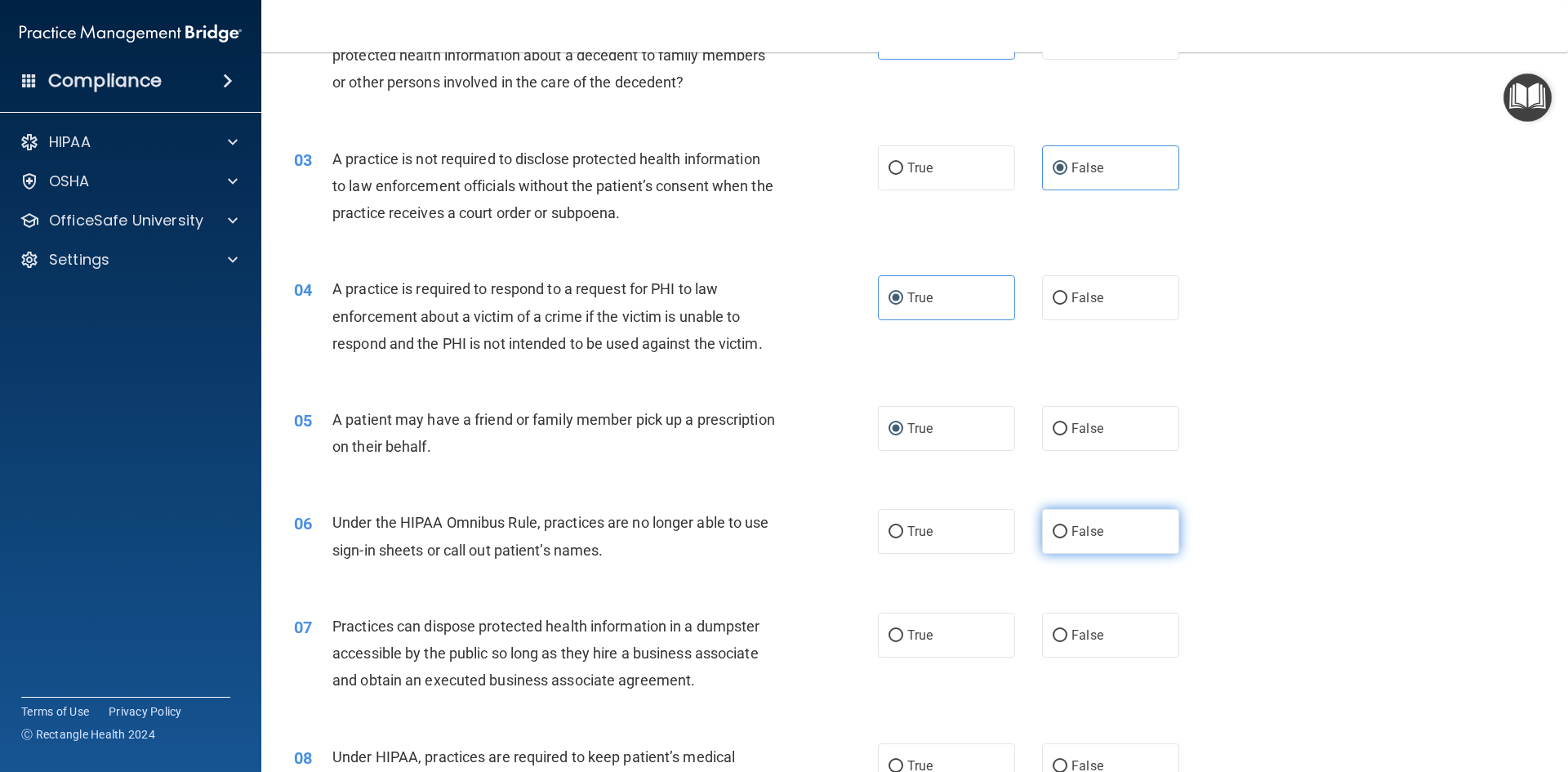
click at [1042, 534] on label "False" at bounding box center [1111, 531] width 137 height 45
click at [1053, 534] on input "False" at bounding box center [1060, 532] width 15 height 12
radio input "true"
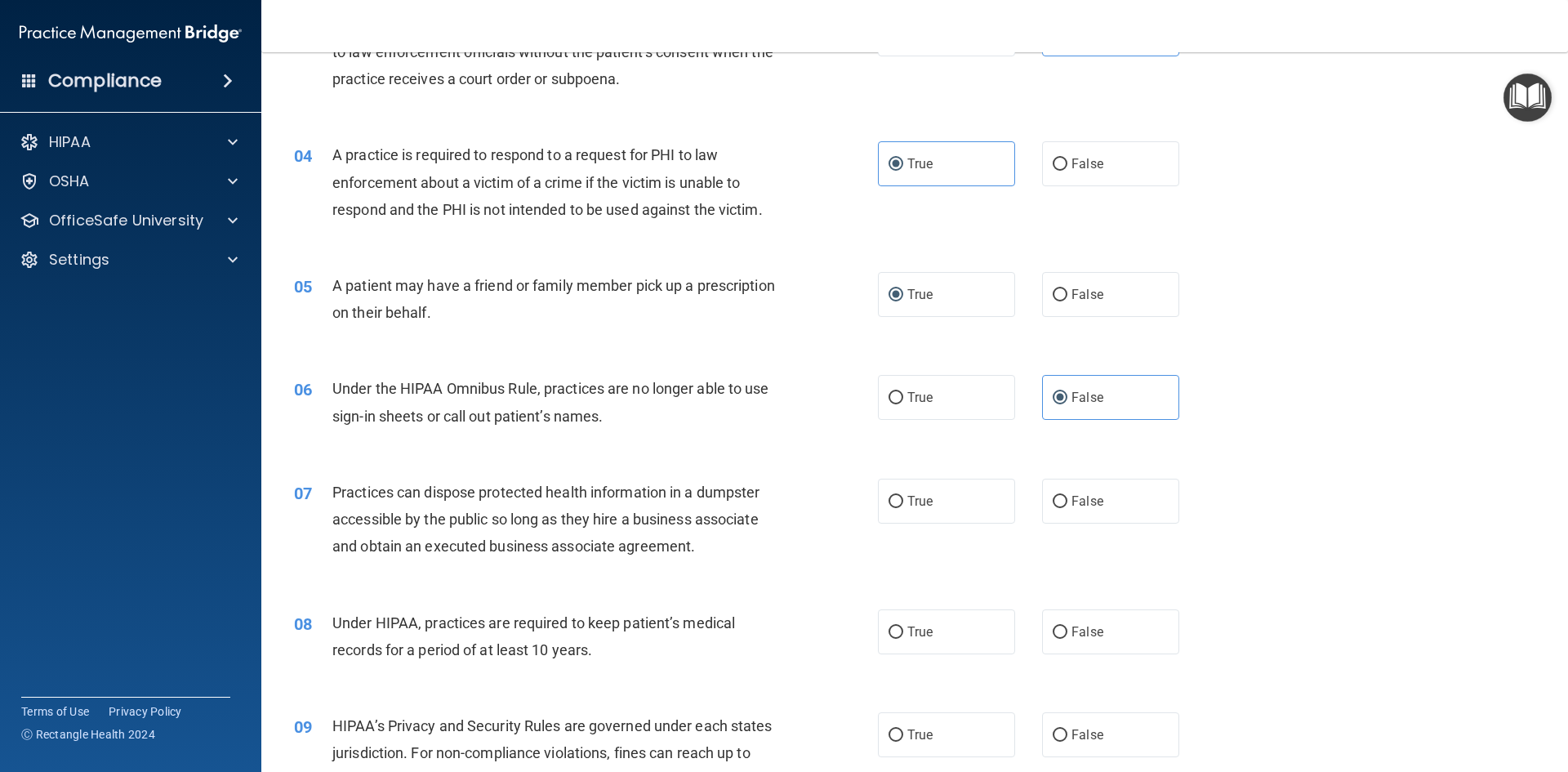
scroll to position [409, 0]
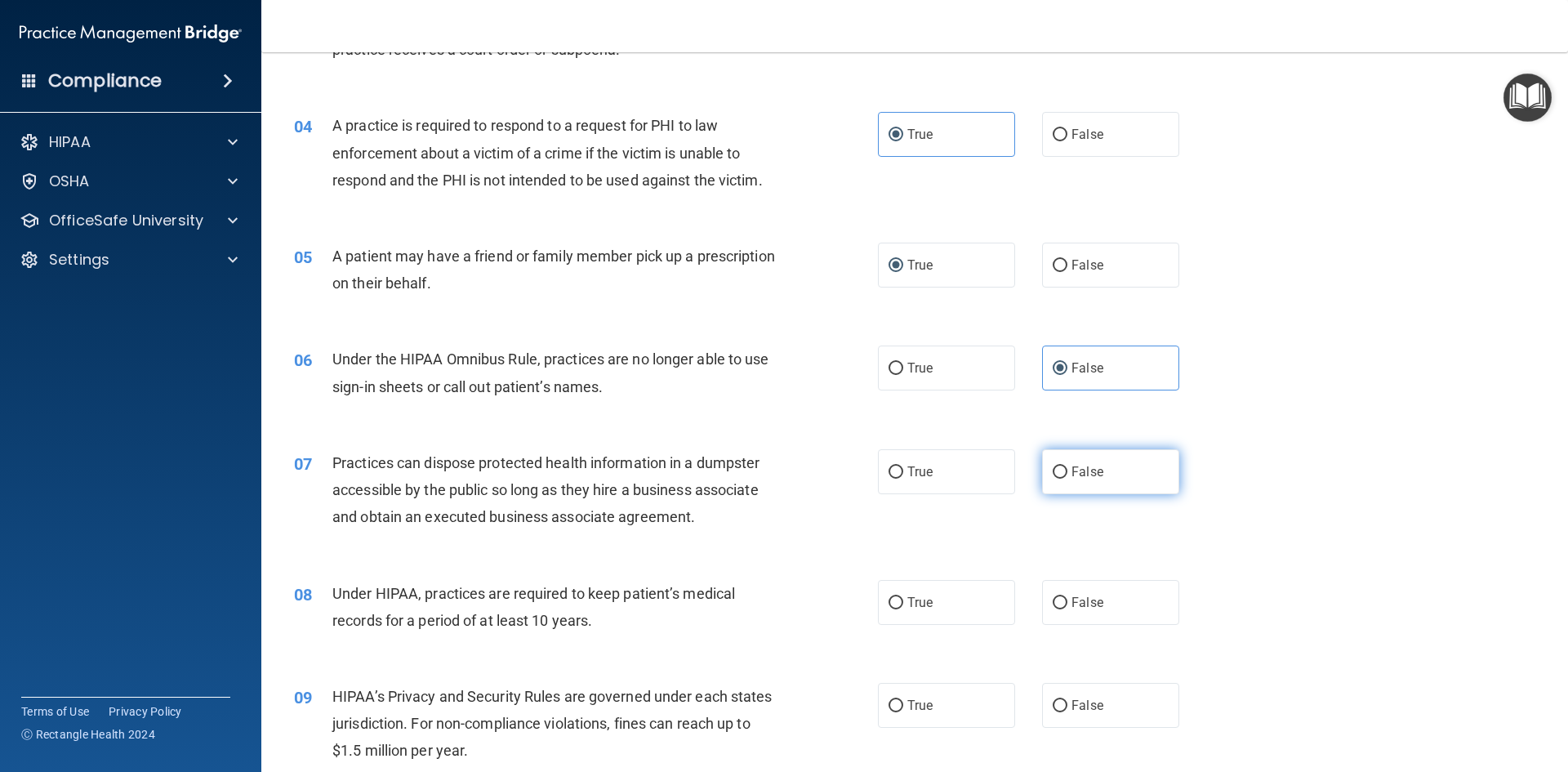
click at [1094, 483] on label "False" at bounding box center [1111, 472] width 137 height 45
click at [1067, 479] on input "False" at bounding box center [1060, 472] width 15 height 12
radio input "true"
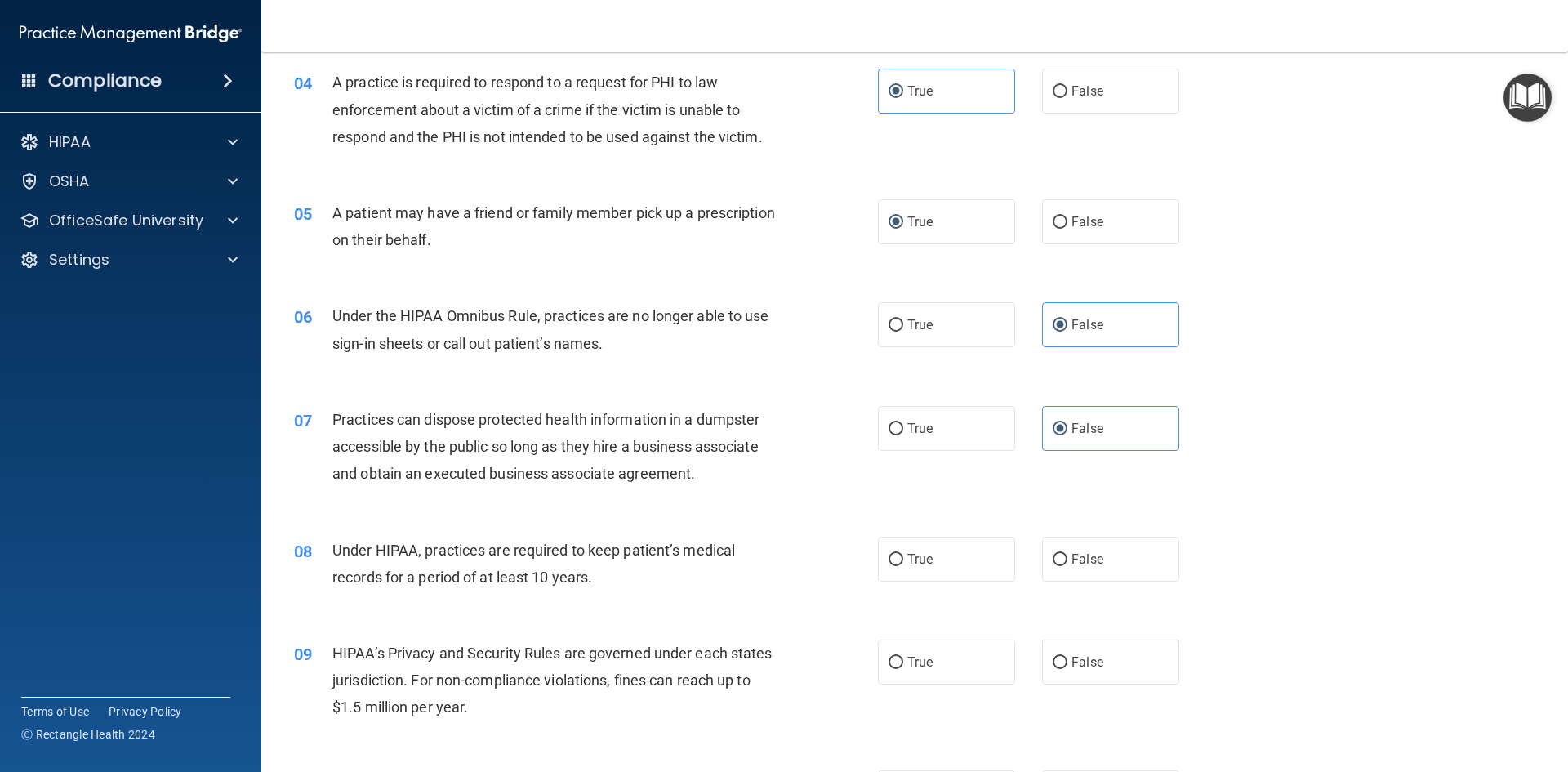
scroll to position [490, 0]
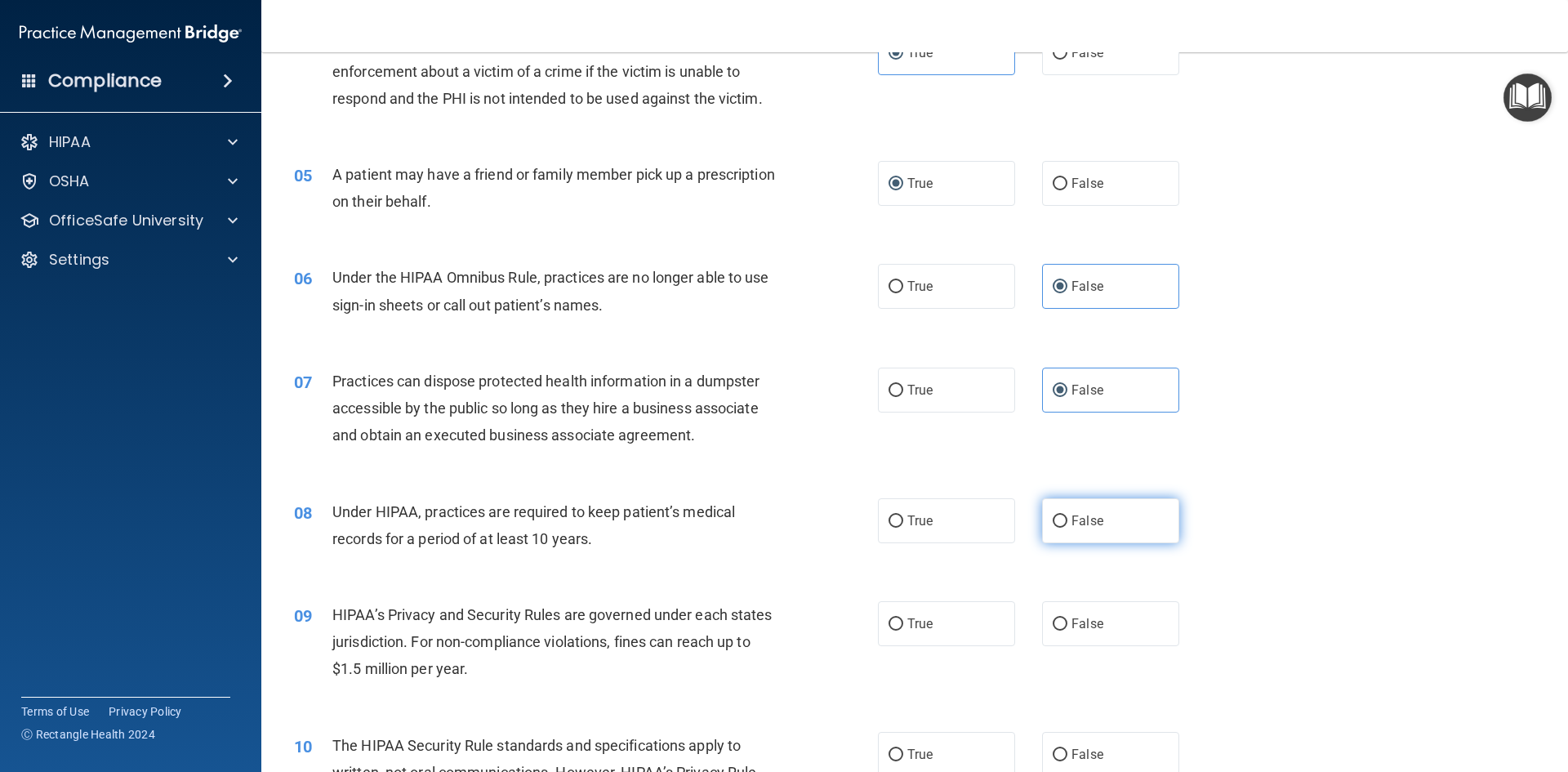
click at [1096, 518] on label "False" at bounding box center [1111, 520] width 137 height 45
click at [1067, 518] on input "False" at bounding box center [1060, 521] width 15 height 12
radio input "true"
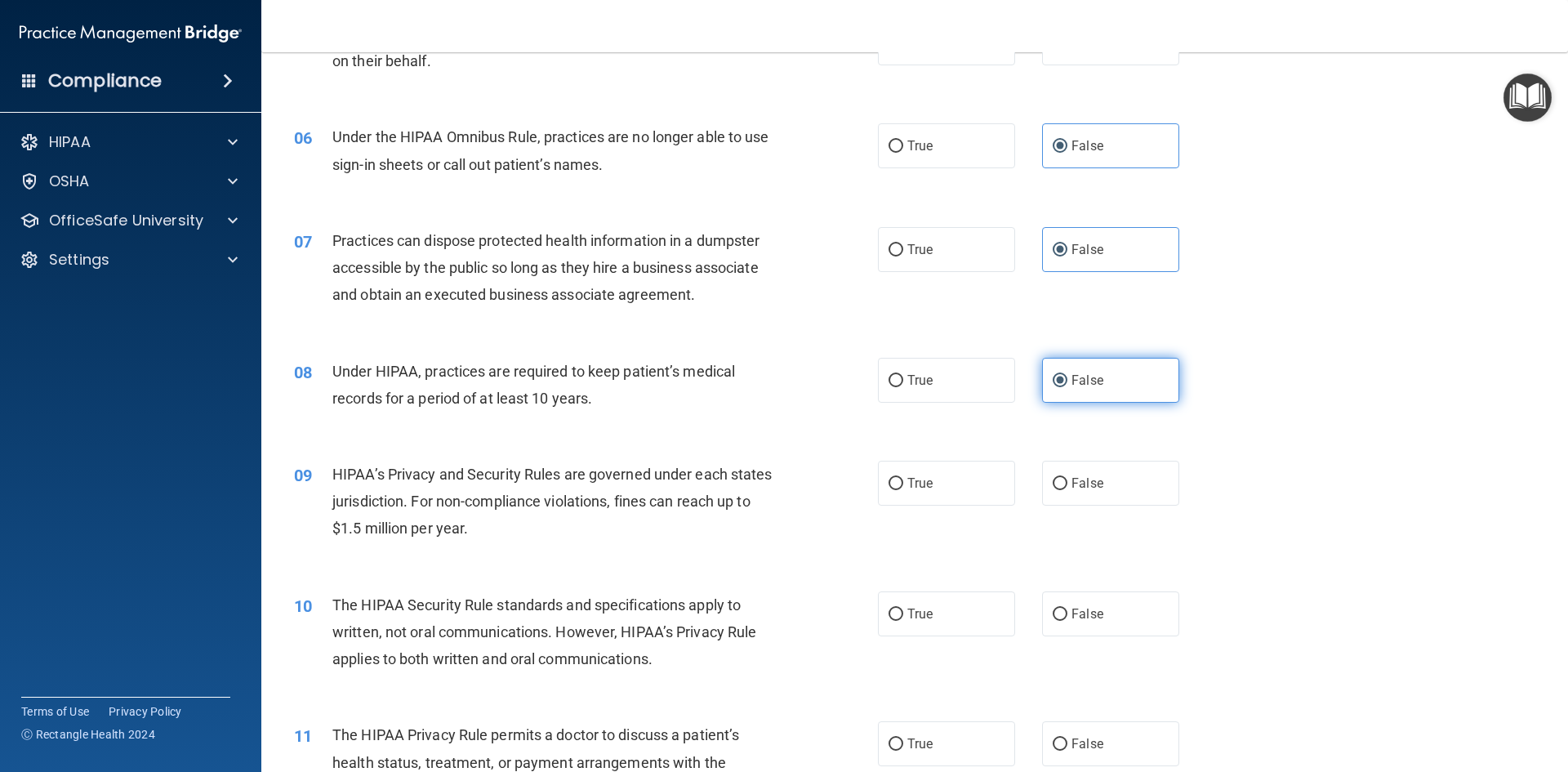
scroll to position [653, 0]
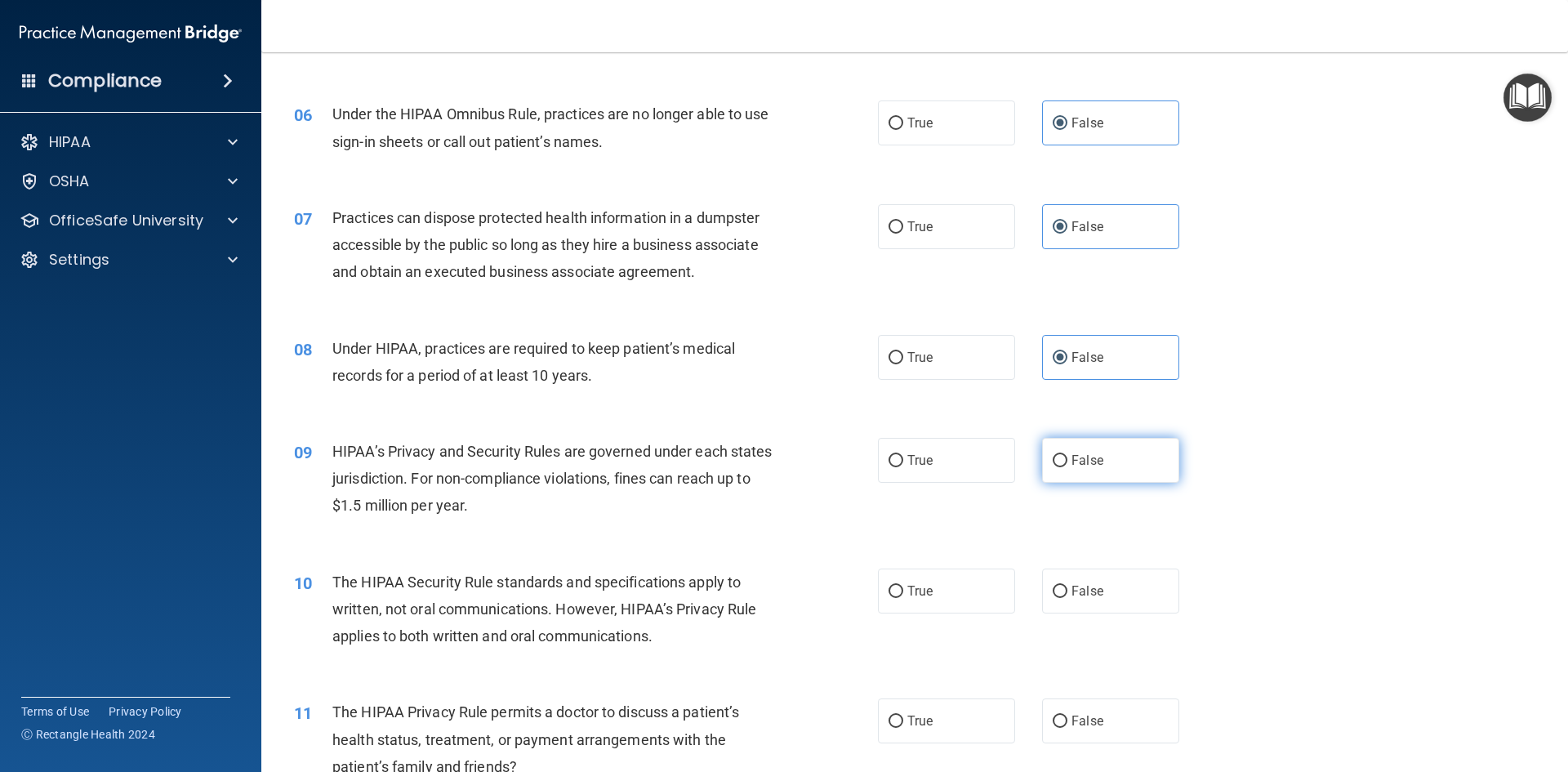
click at [1124, 464] on label "False" at bounding box center [1111, 460] width 137 height 45
click at [1067, 464] on input "False" at bounding box center [1060, 461] width 15 height 12
radio input "true"
click at [973, 596] on label "True" at bounding box center [946, 590] width 137 height 45
click at [903, 596] on input "True" at bounding box center [895, 592] width 15 height 12
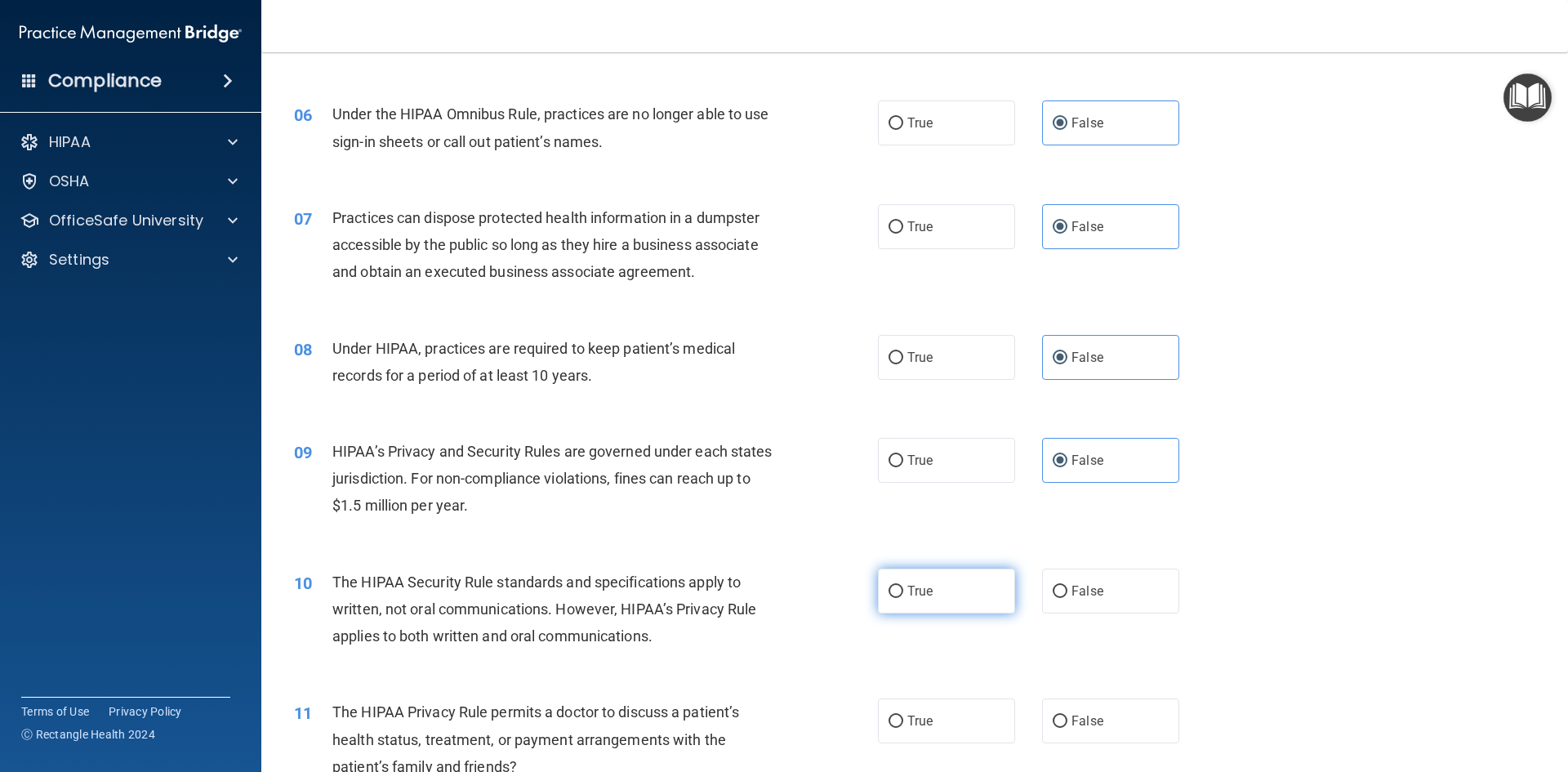
radio input "true"
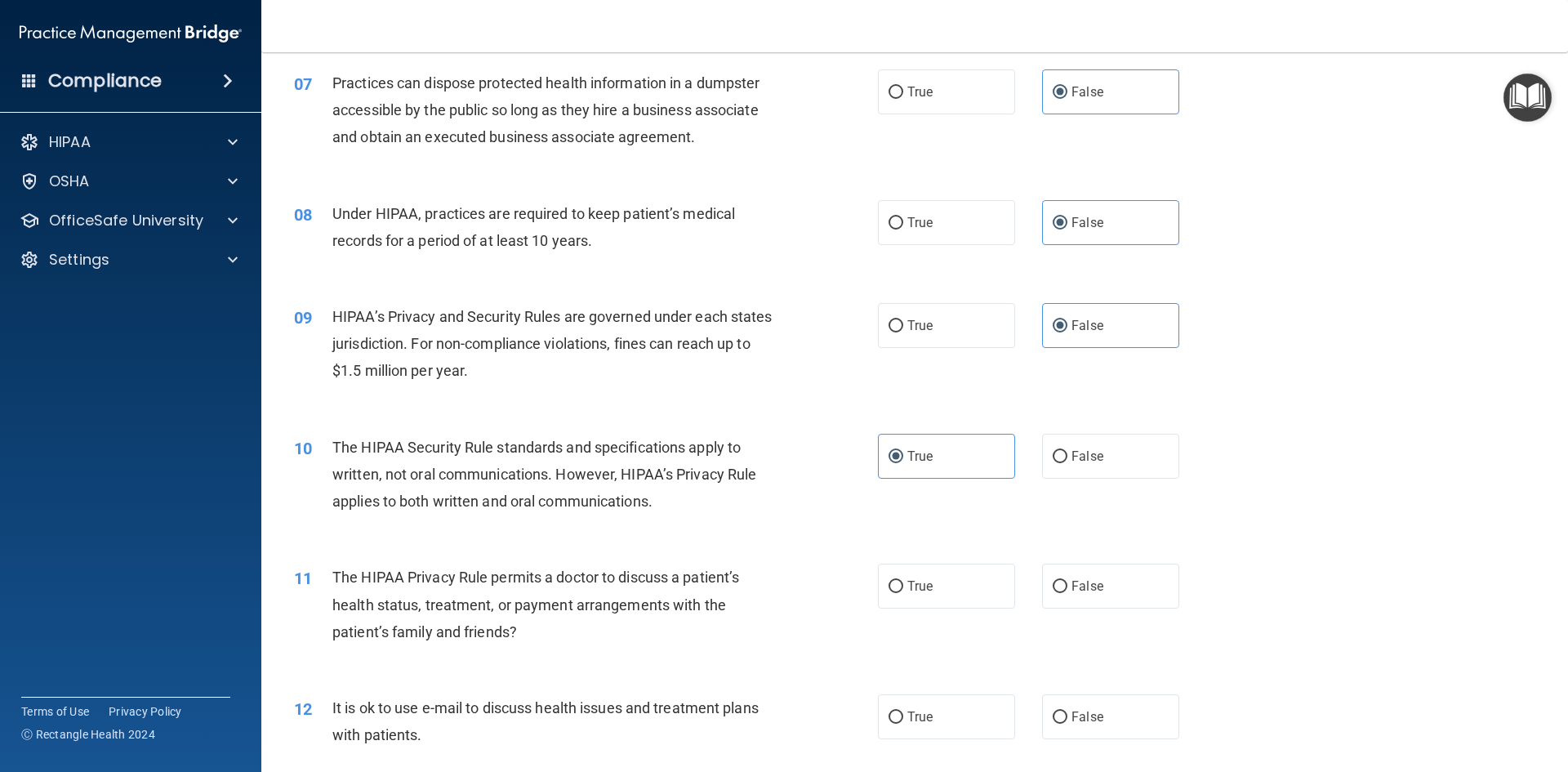
scroll to position [816, 0]
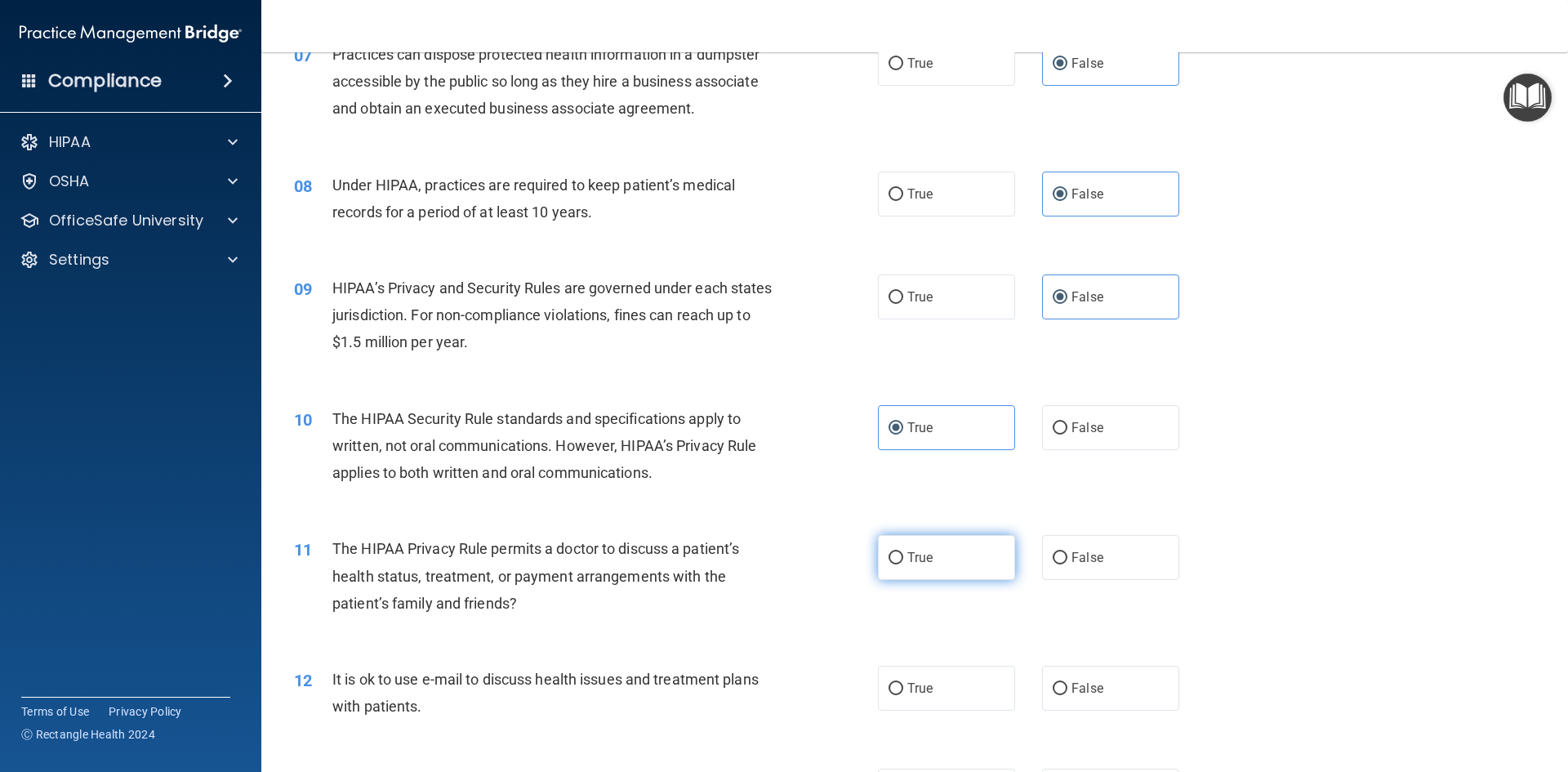
click at [948, 551] on label "True" at bounding box center [946, 557] width 137 height 45
click at [903, 552] on input "True" at bounding box center [895, 558] width 15 height 12
radio input "true"
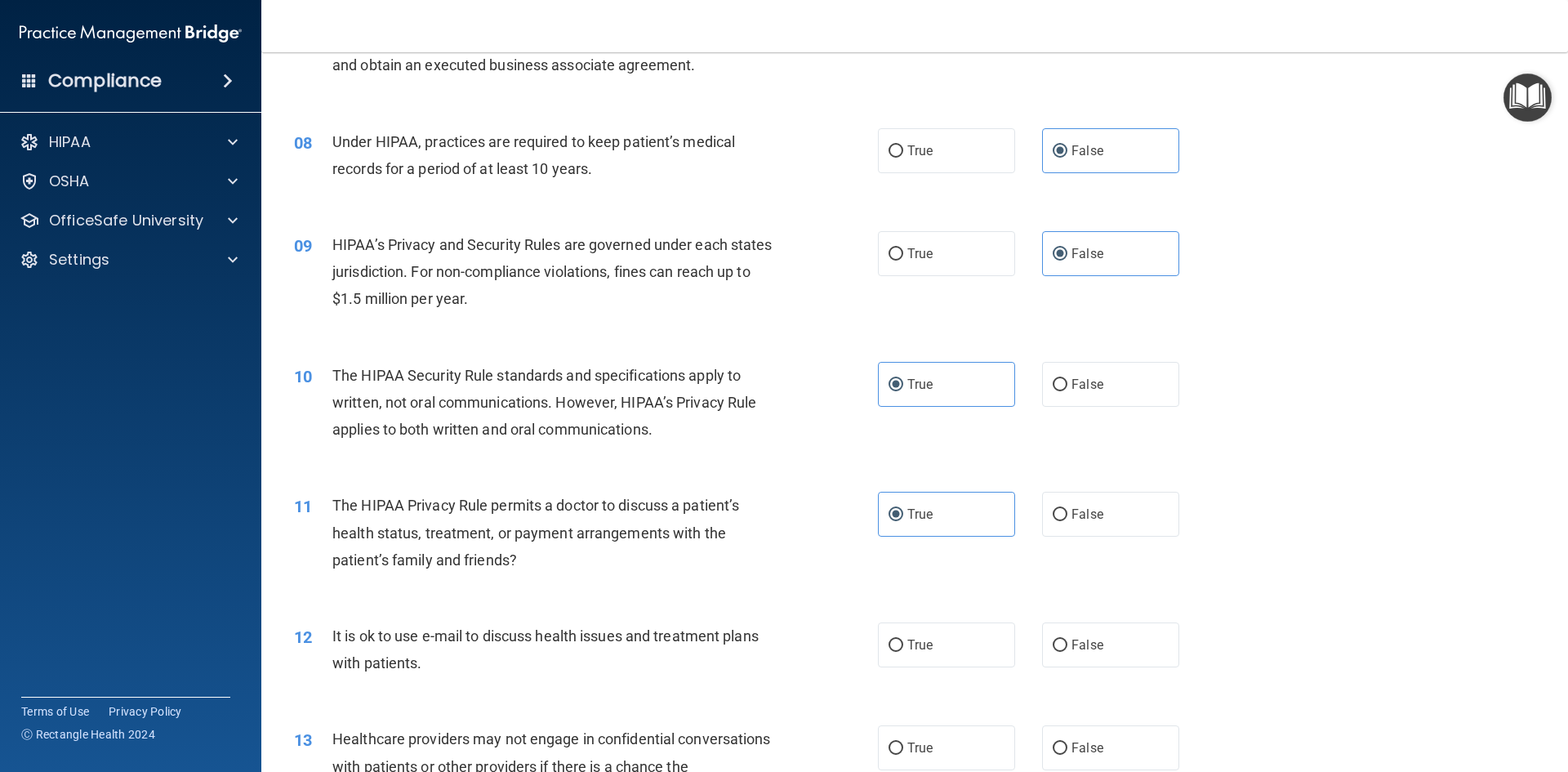
scroll to position [898, 0]
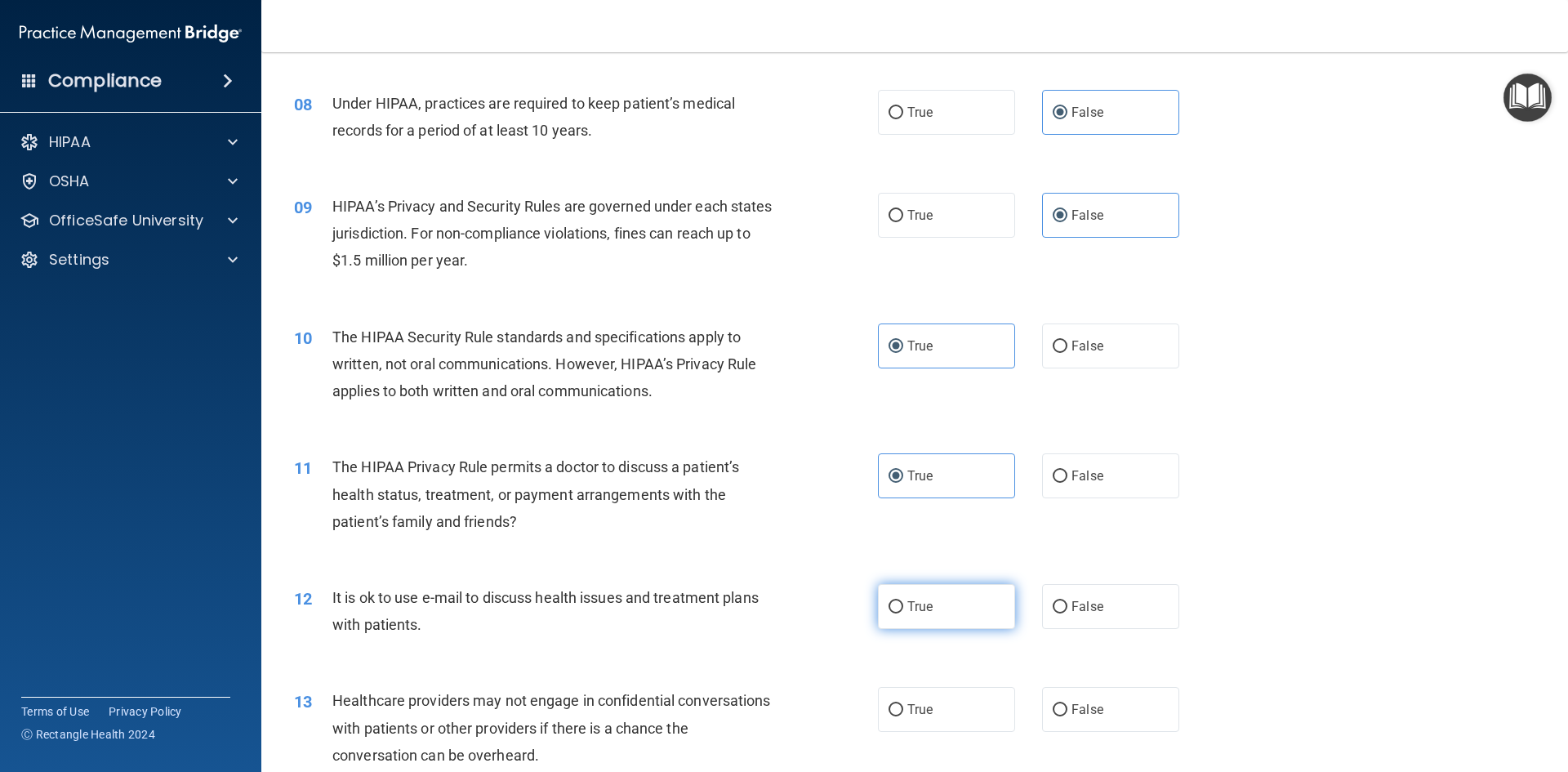
click at [898, 622] on label "True" at bounding box center [946, 606] width 137 height 45
click at [898, 613] on input "True" at bounding box center [895, 607] width 15 height 12
radio input "true"
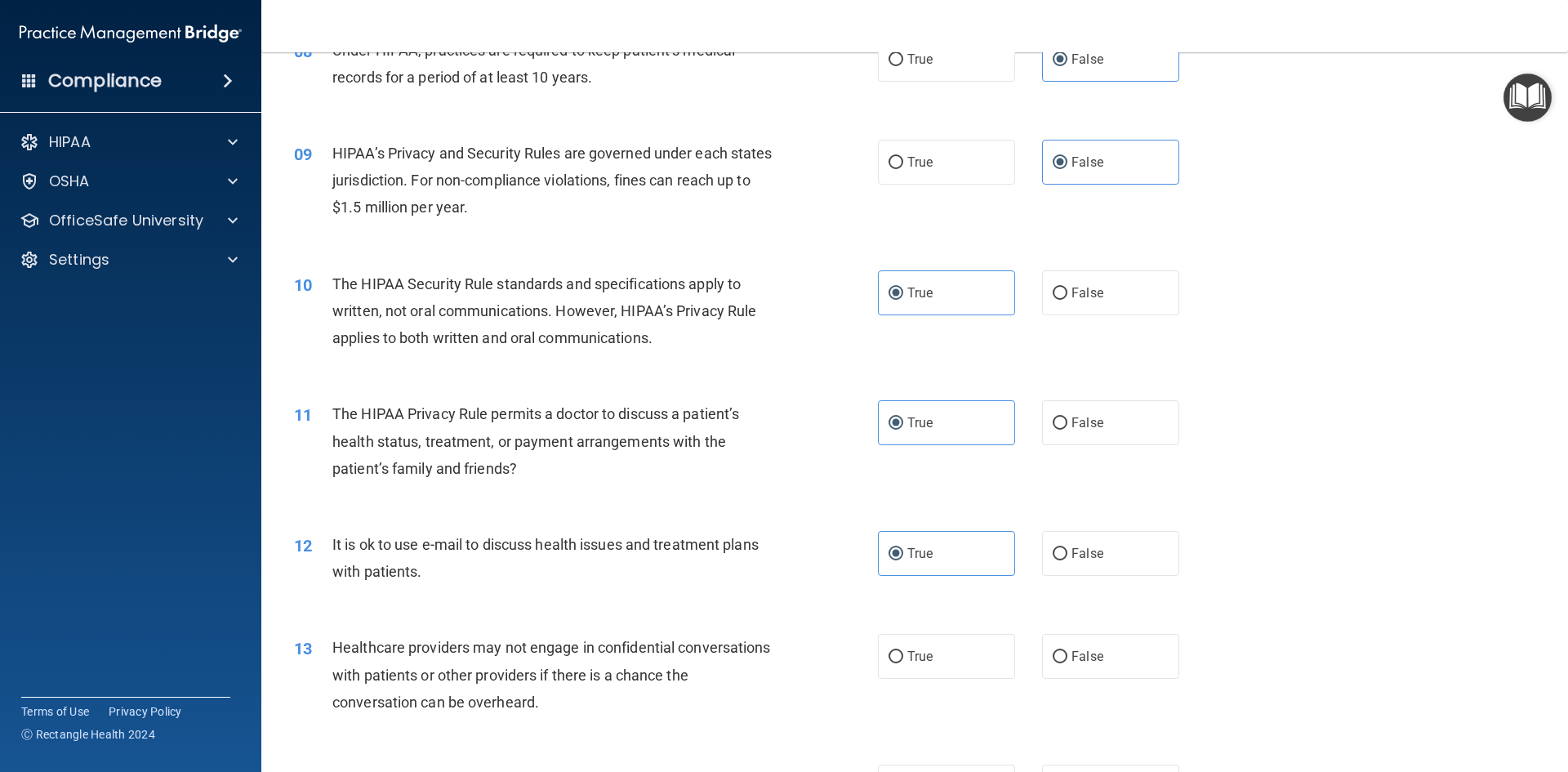
scroll to position [1062, 0]
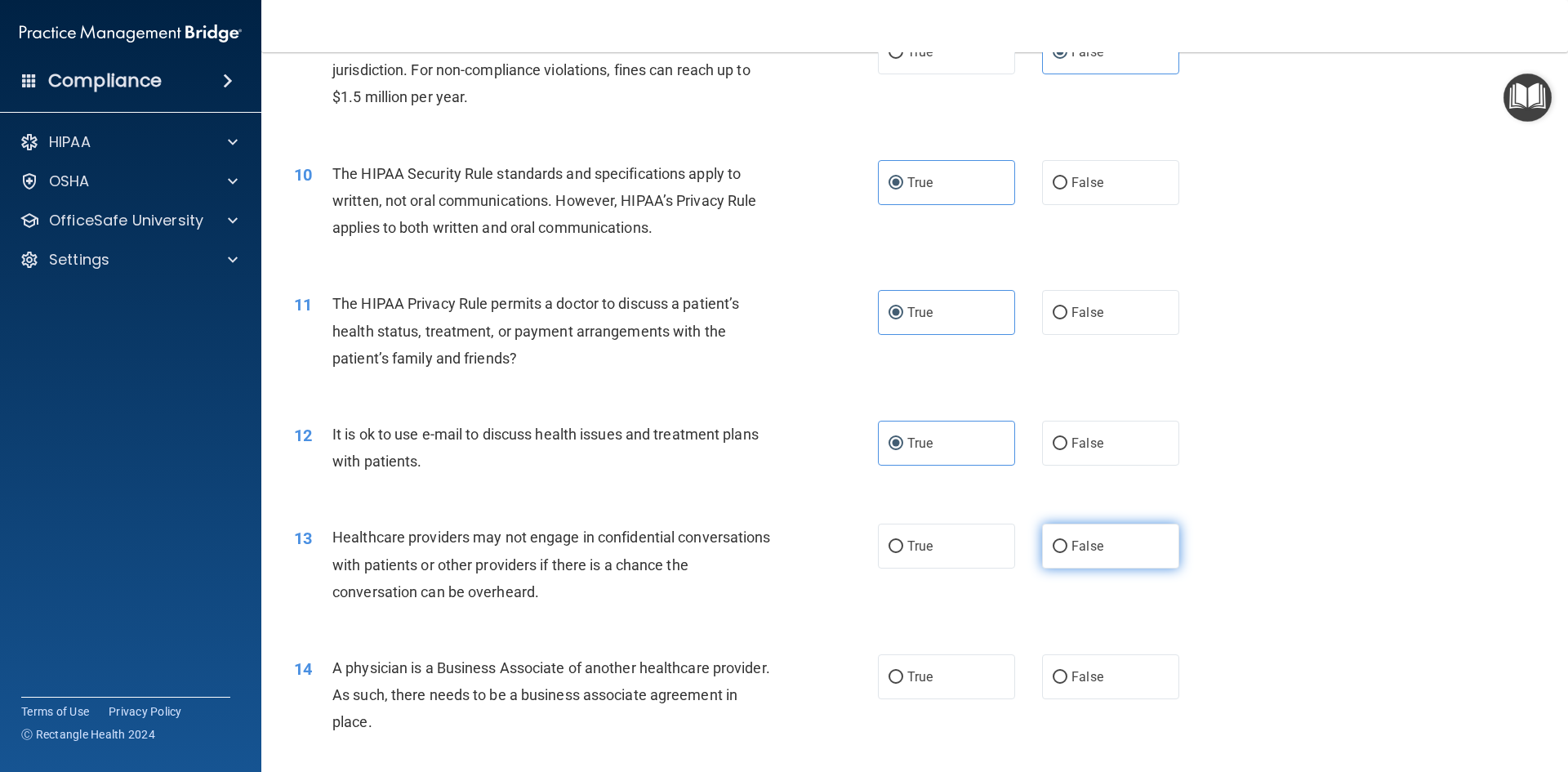
click at [1080, 540] on span "False" at bounding box center [1088, 546] width 32 height 16
click at [1067, 541] on input "False" at bounding box center [1060, 547] width 15 height 12
radio input "true"
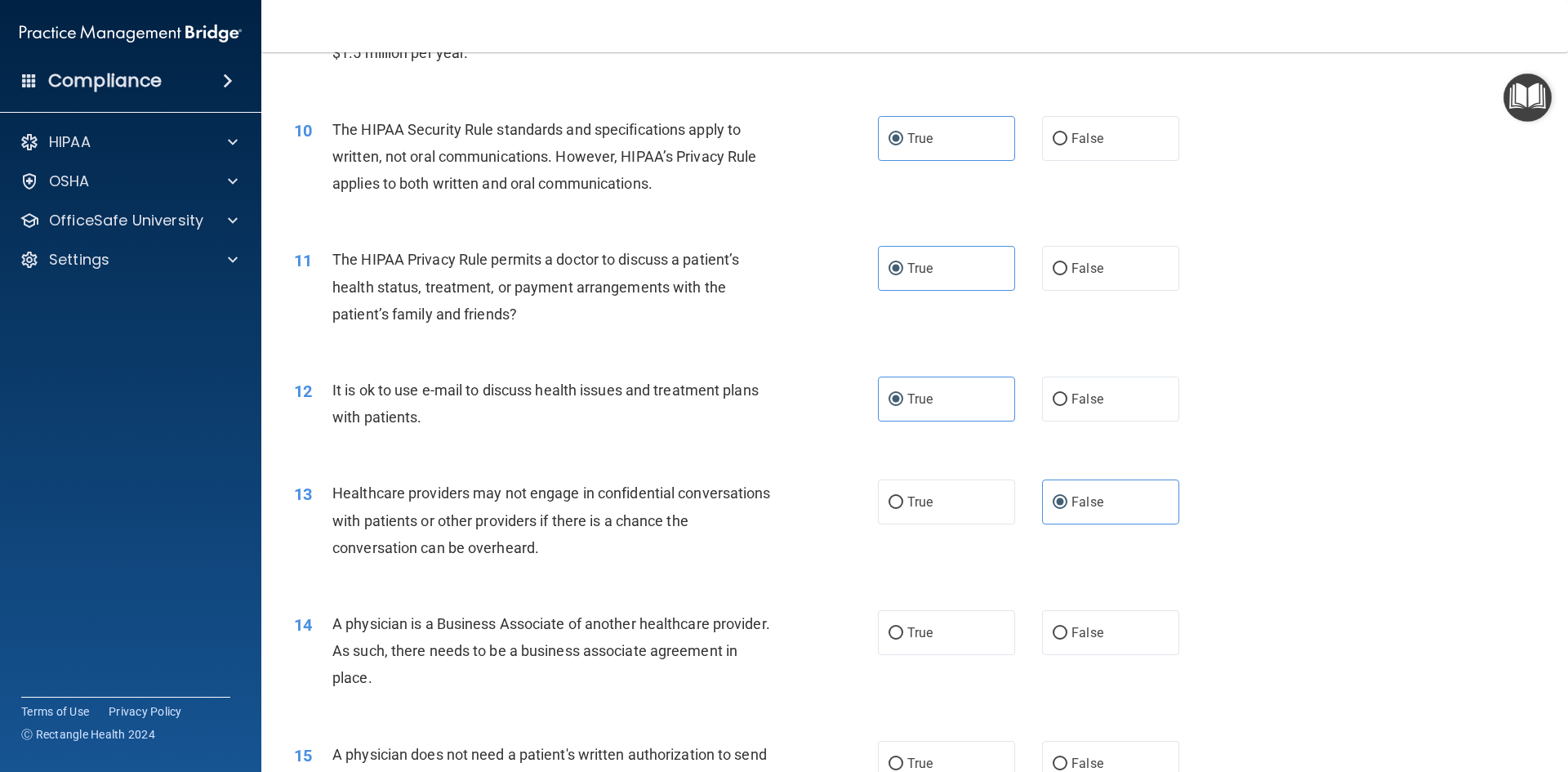
scroll to position [1225, 0]
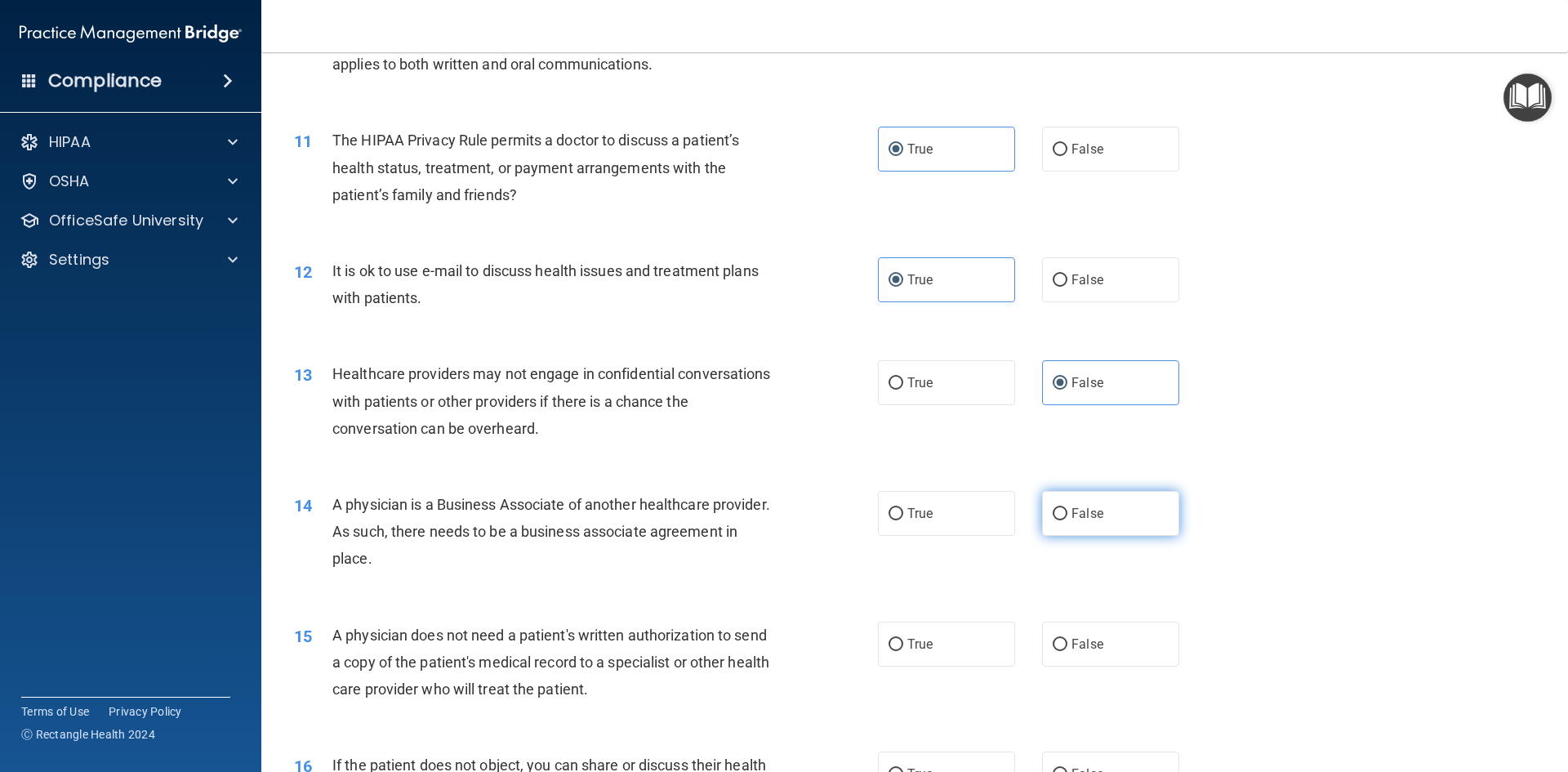
click at [1065, 534] on label "False" at bounding box center [1111, 513] width 137 height 45
click at [1065, 520] on input "False" at bounding box center [1060, 514] width 15 height 12
radio input "true"
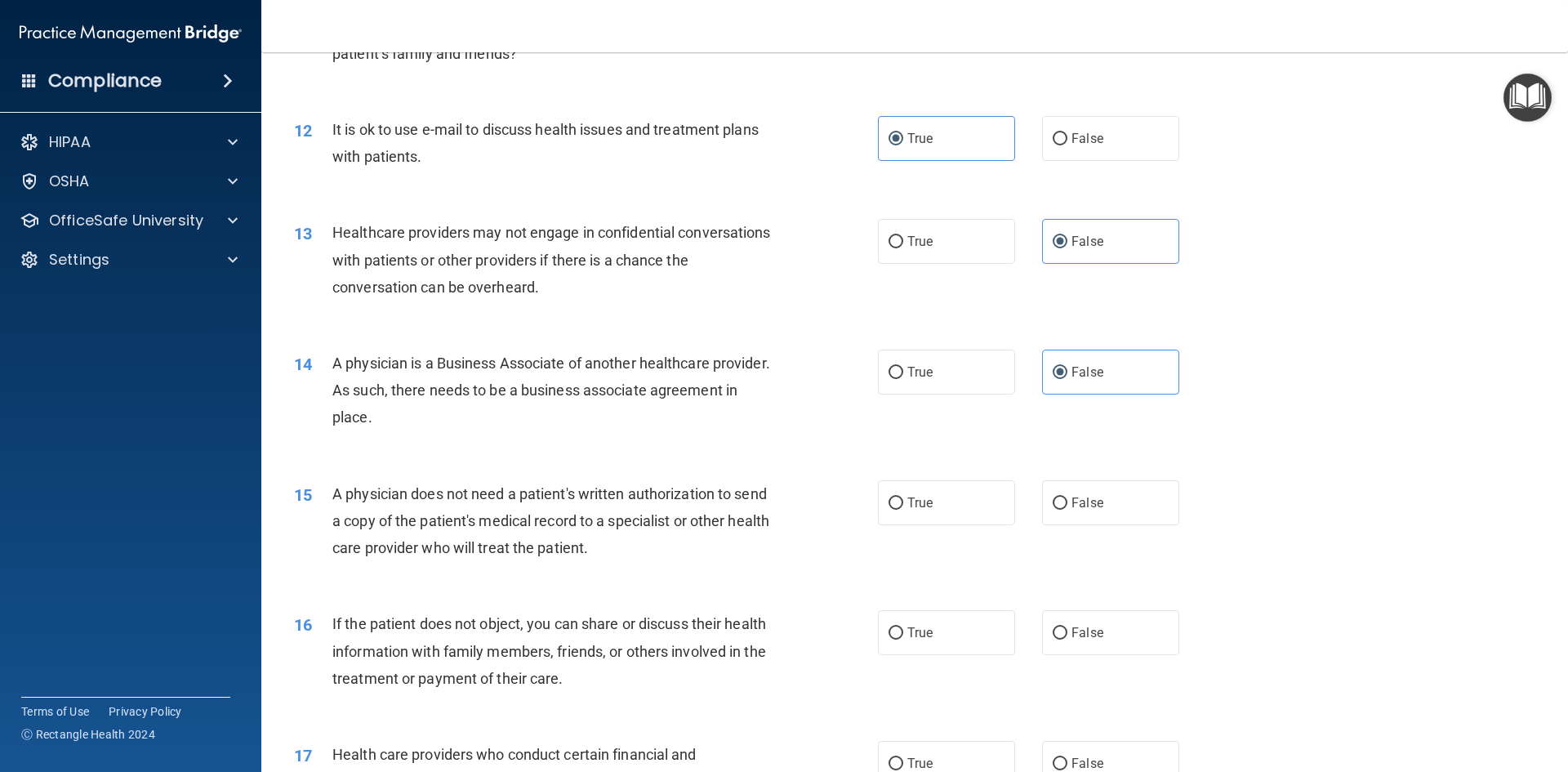
scroll to position [1388, 0]
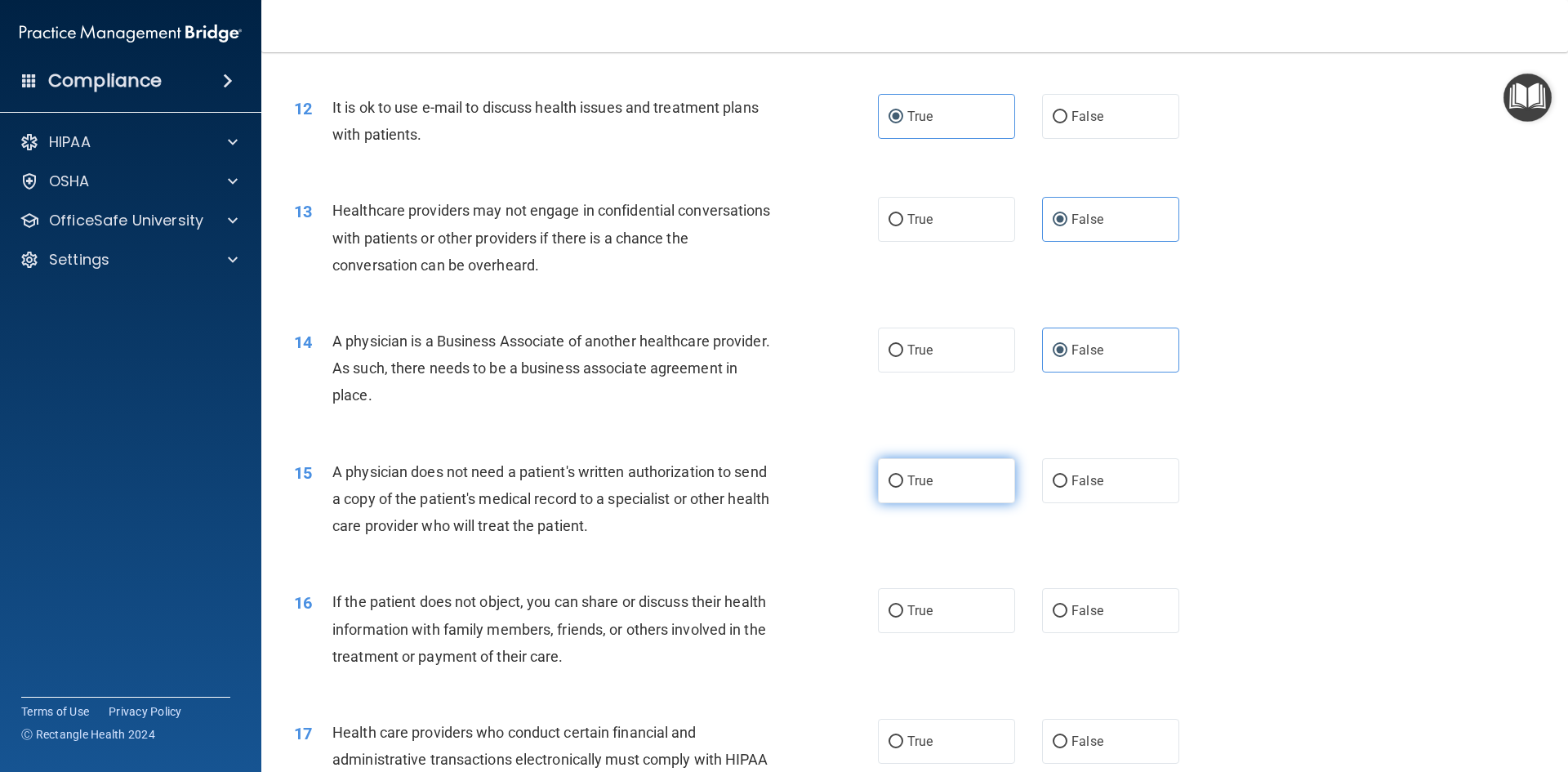
click at [908, 476] on span "True" at bounding box center [920, 480] width 26 height 16
click at [903, 476] on input "True" at bounding box center [895, 481] width 15 height 12
radio input "true"
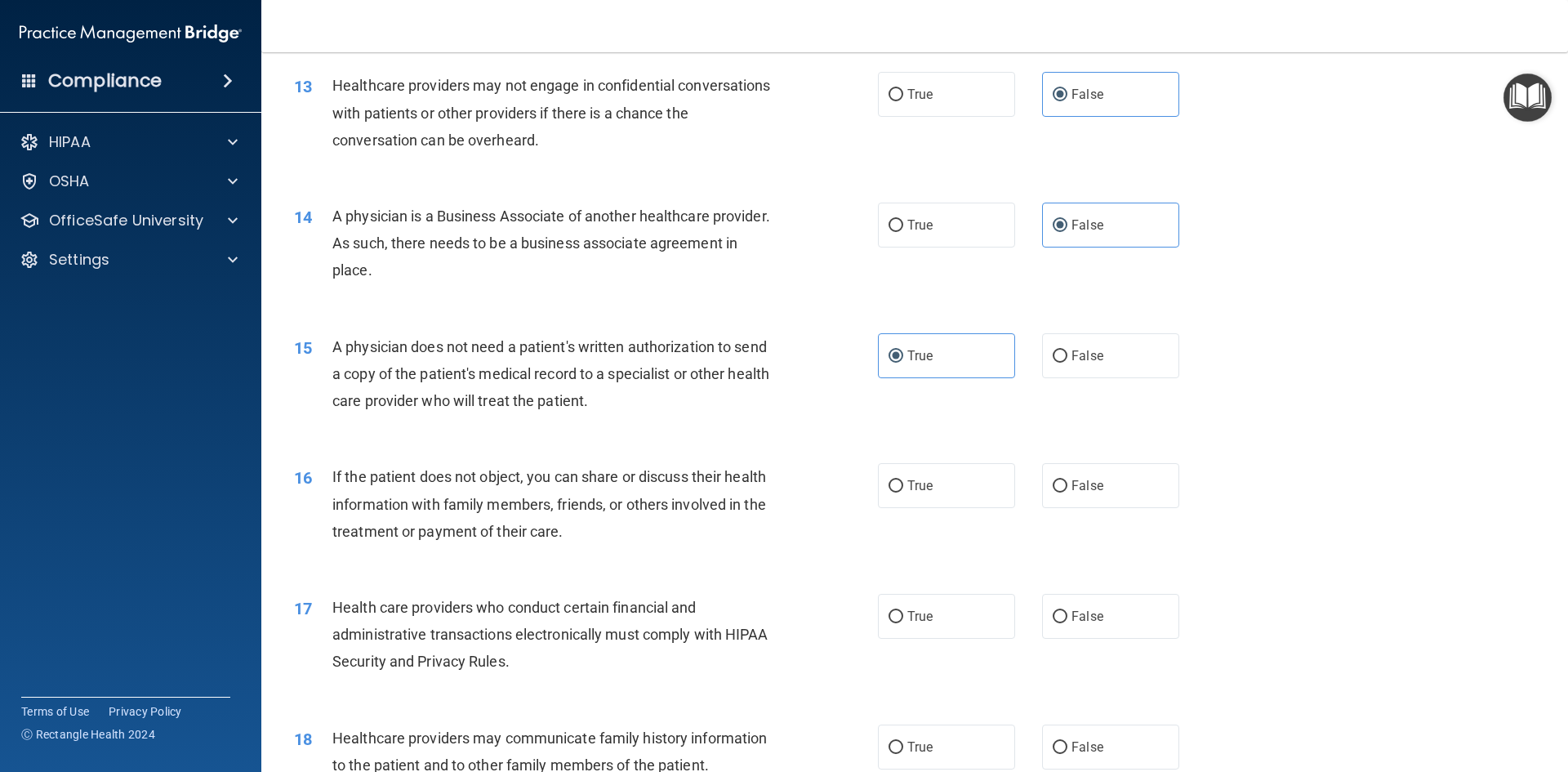
scroll to position [1551, 0]
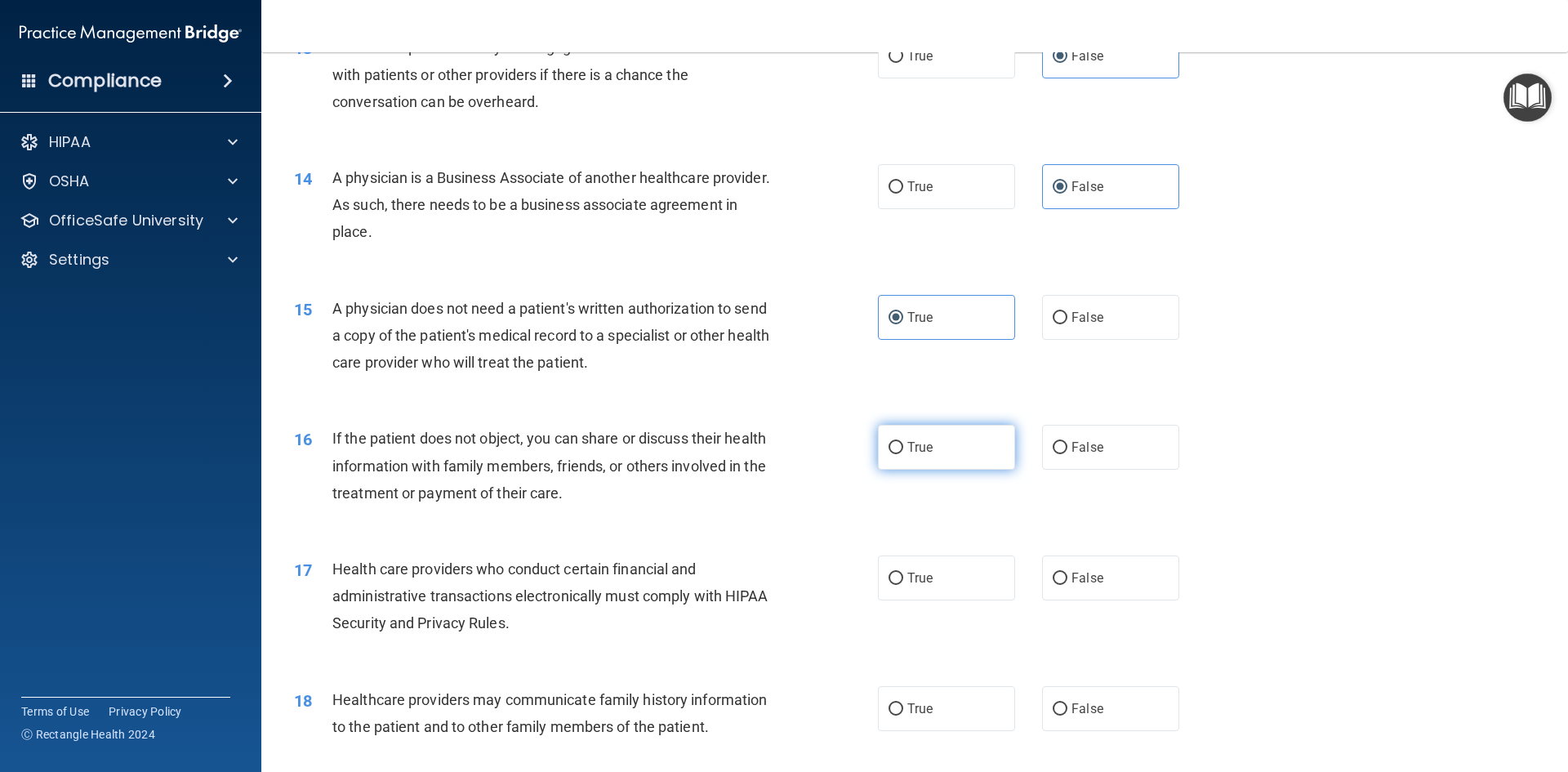
click at [918, 443] on span "True" at bounding box center [920, 448] width 26 height 16
click at [903, 443] on input "True" at bounding box center [895, 448] width 15 height 12
radio input "true"
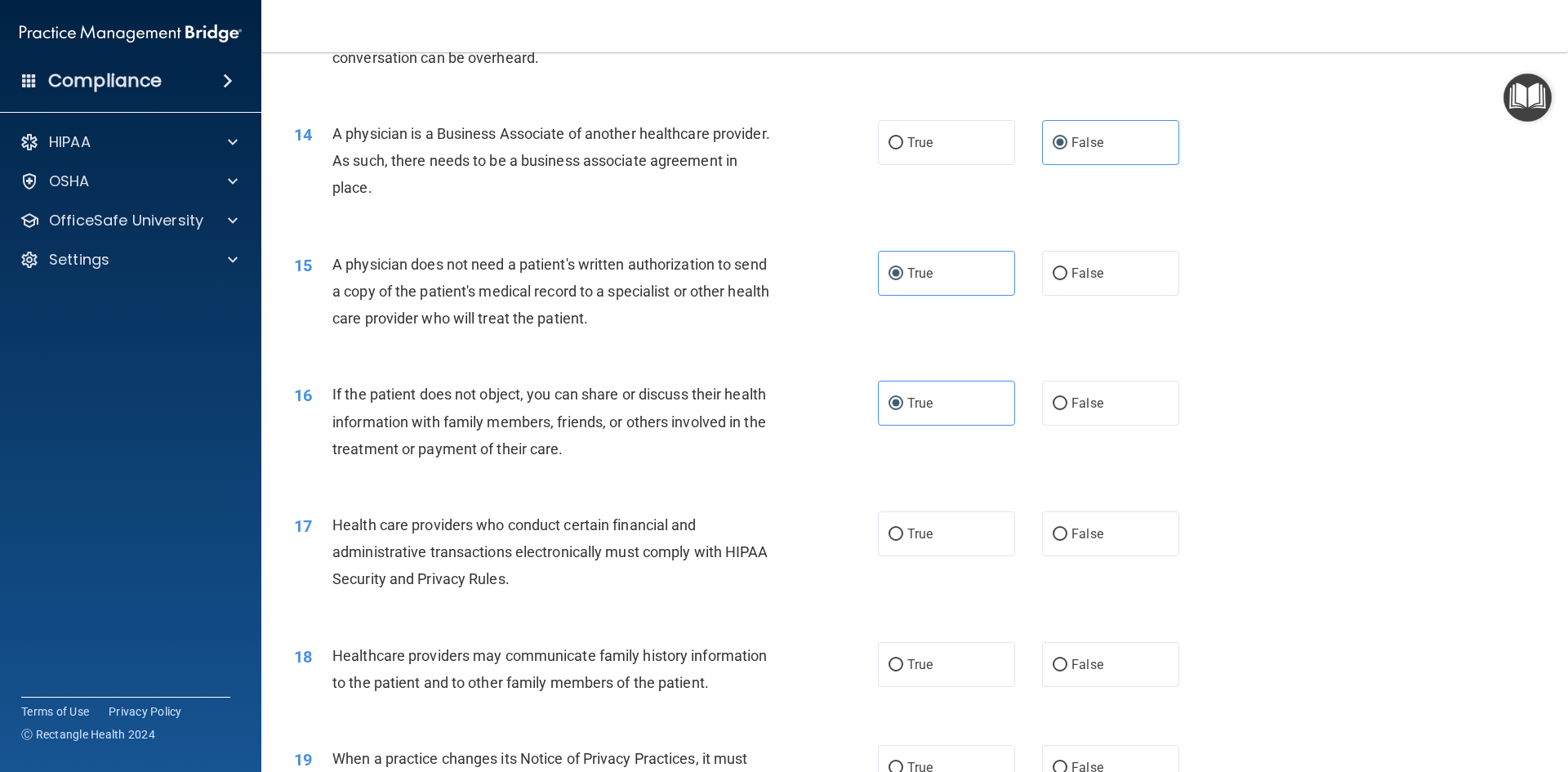
scroll to position [1634, 0]
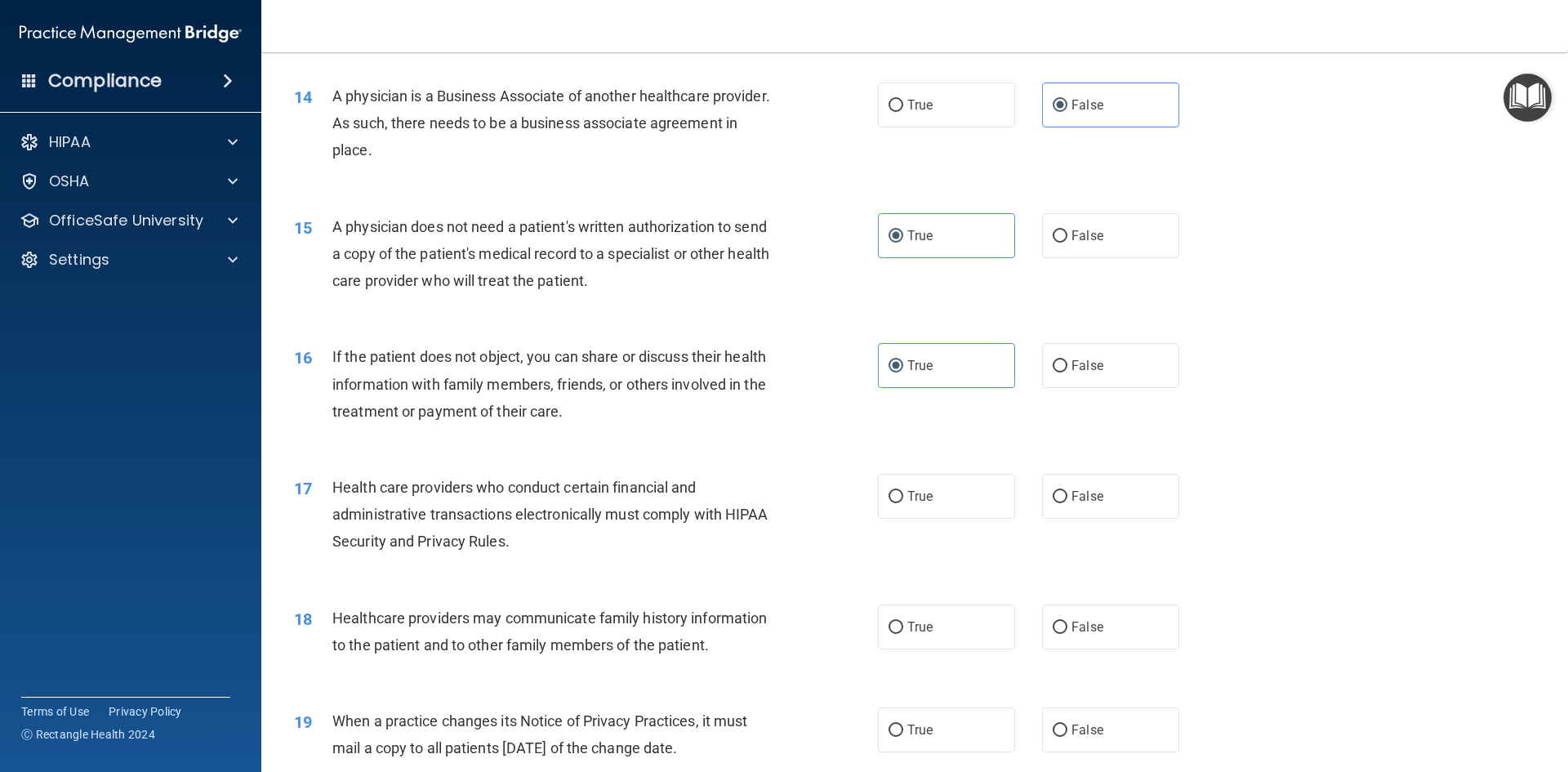
click at [1010, 507] on div "True False" at bounding box center [1041, 495] width 329 height 45
click at [977, 508] on label "True" at bounding box center [946, 495] width 137 height 45
click at [903, 503] on input "True" at bounding box center [895, 497] width 15 height 12
radio input "true"
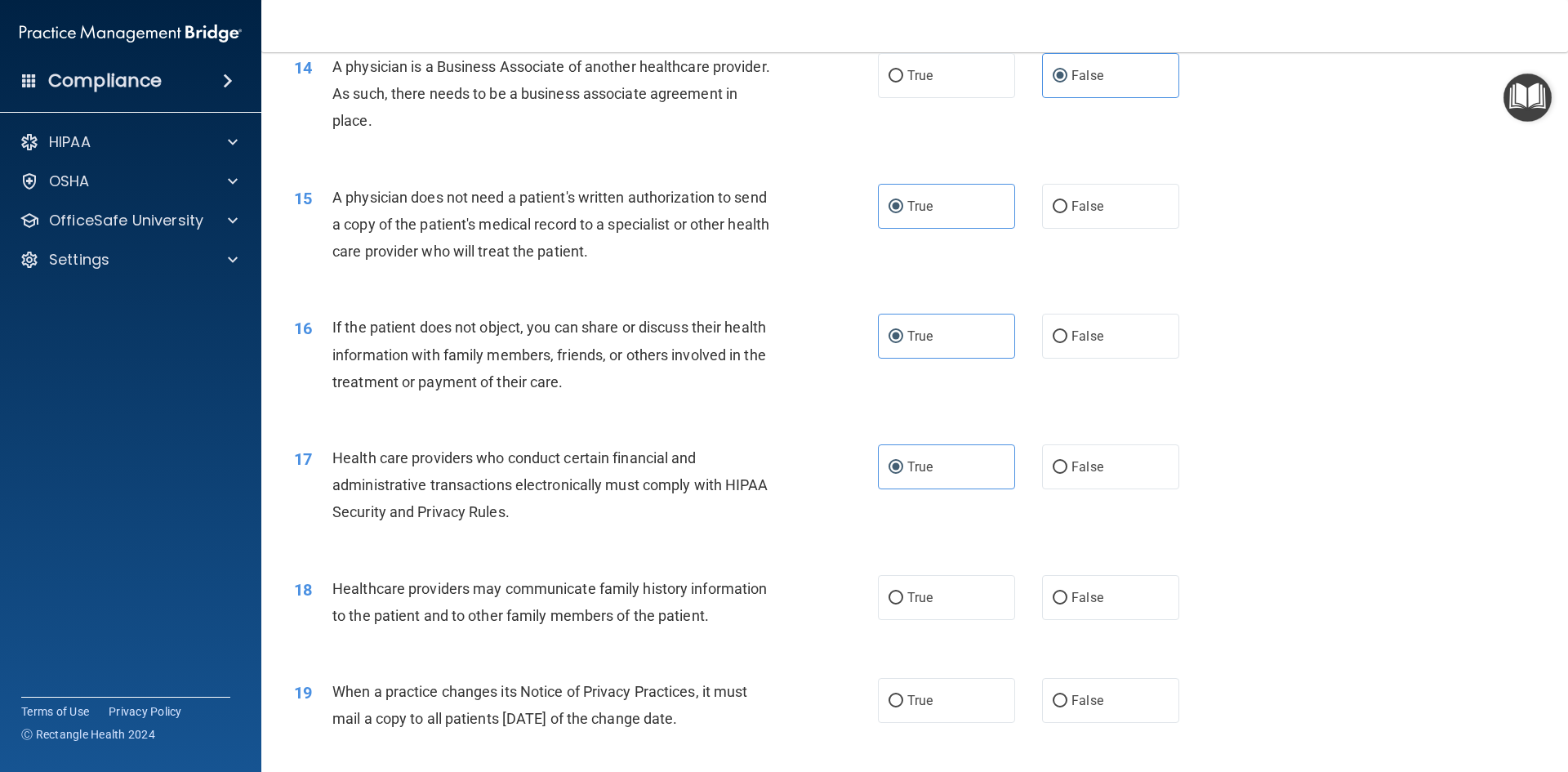
scroll to position [1715, 0]
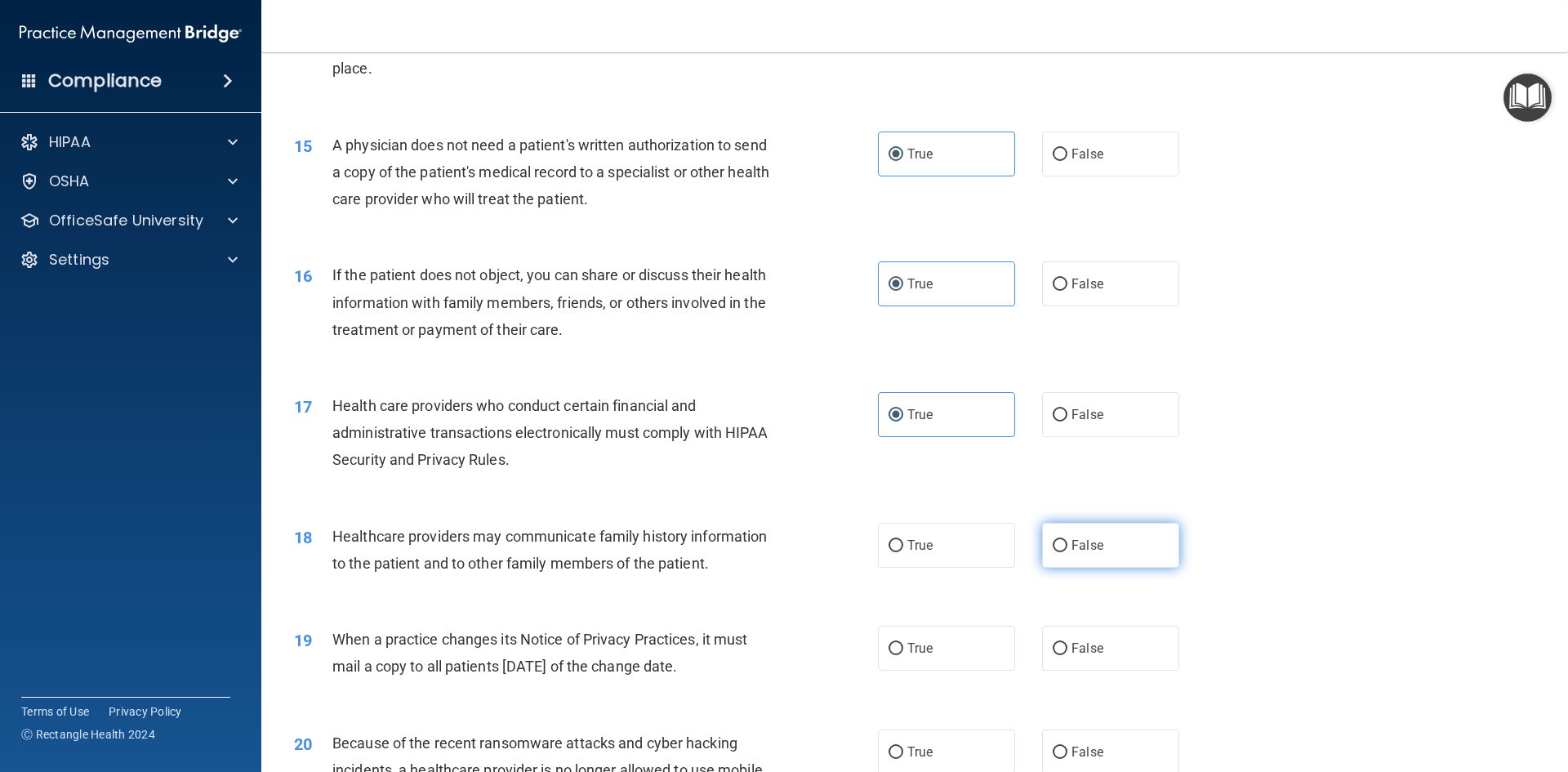
click at [1138, 533] on label "False" at bounding box center [1111, 545] width 137 height 45
click at [1067, 540] on input "False" at bounding box center [1060, 546] width 15 height 12
radio input "true"
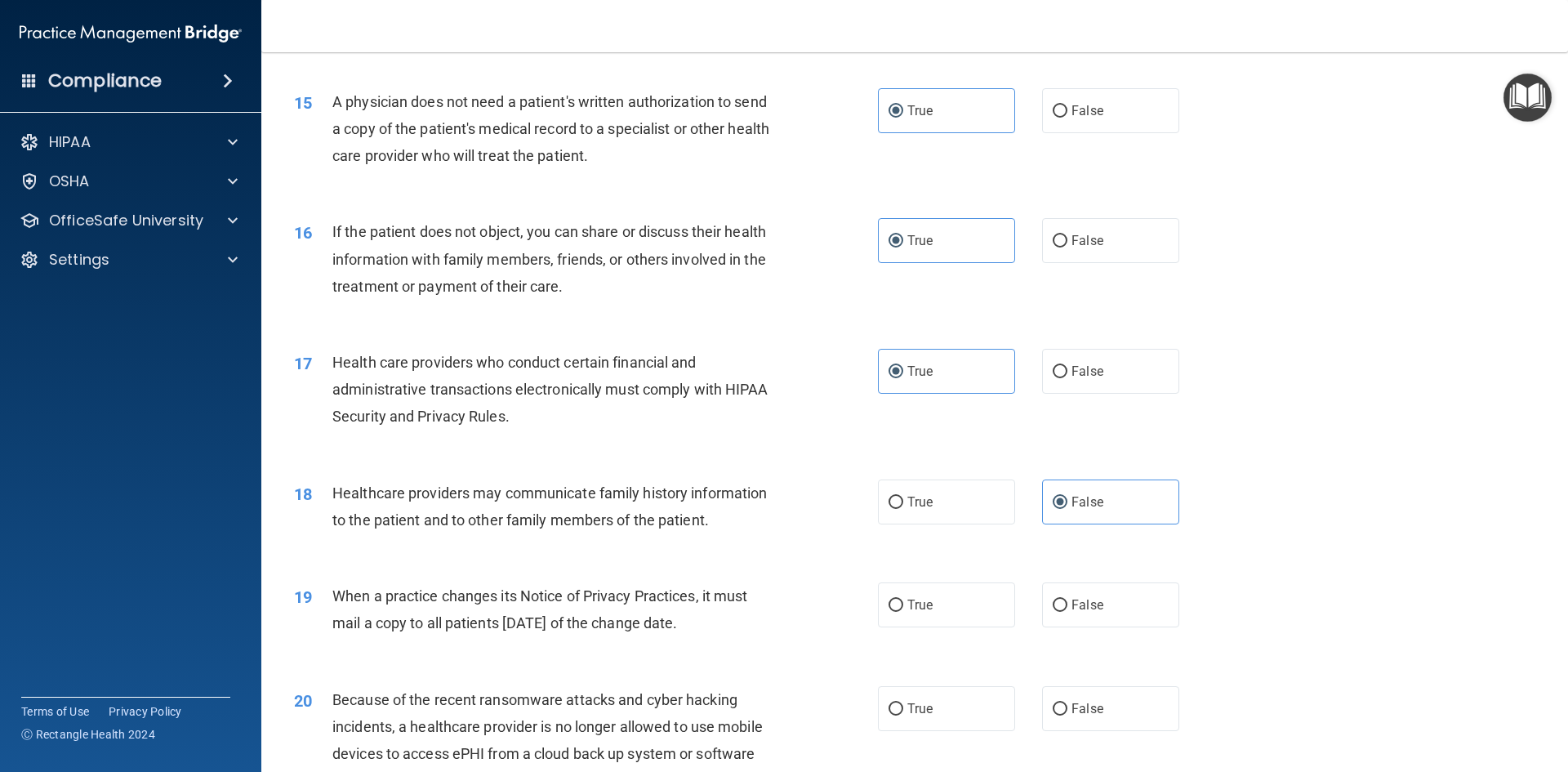
scroll to position [1797, 0]
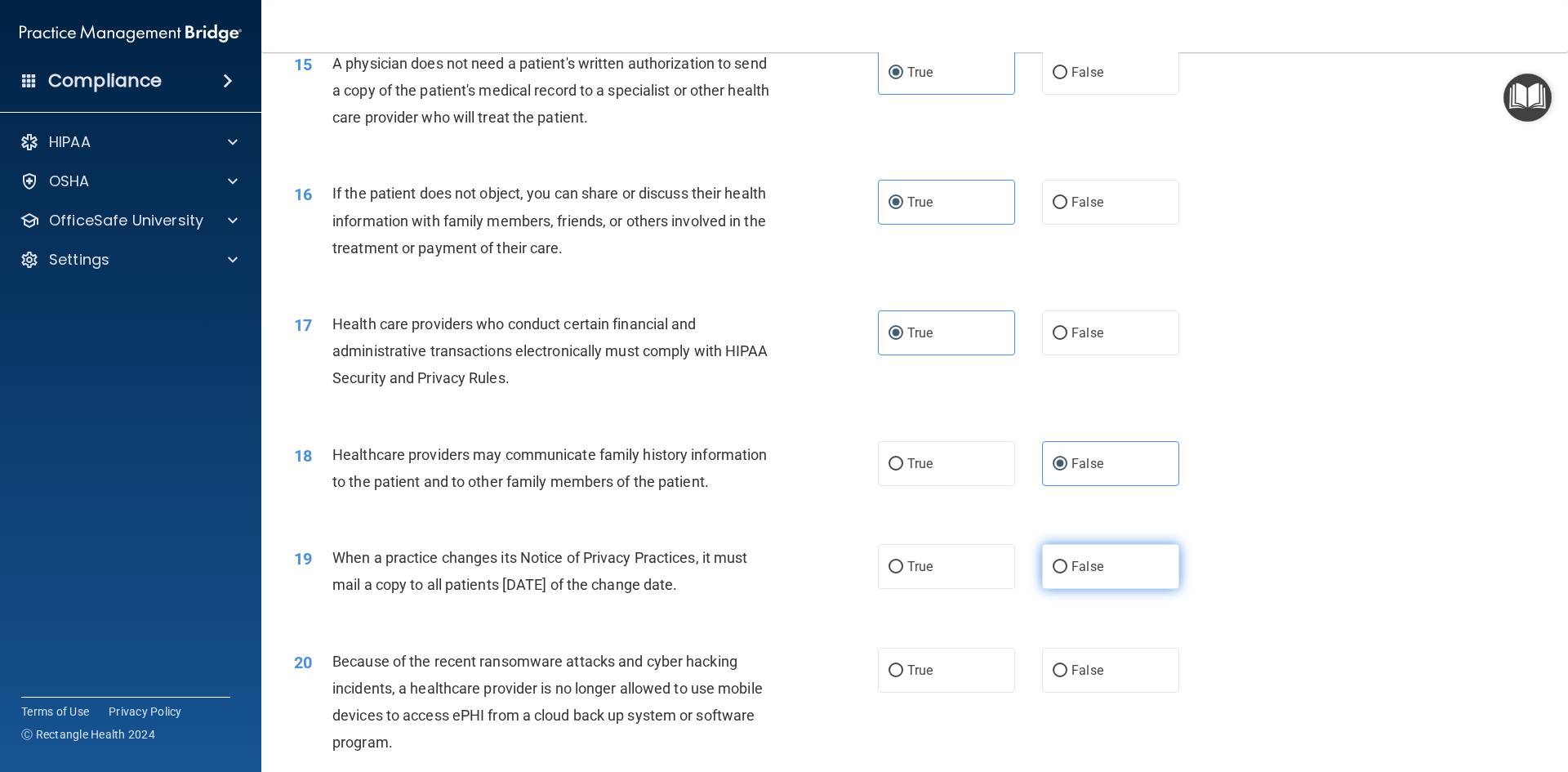
click at [1060, 586] on label "False" at bounding box center [1111, 566] width 137 height 45
click at [1060, 573] on input "False" at bounding box center [1060, 567] width 15 height 12
radio input "true"
click at [1053, 604] on div "19 When a practice changes its Notice of Privacy Practices, it must mail a copy…" at bounding box center [915, 575] width 1266 height 103
click at [1073, 651] on label "False" at bounding box center [1111, 670] width 137 height 45
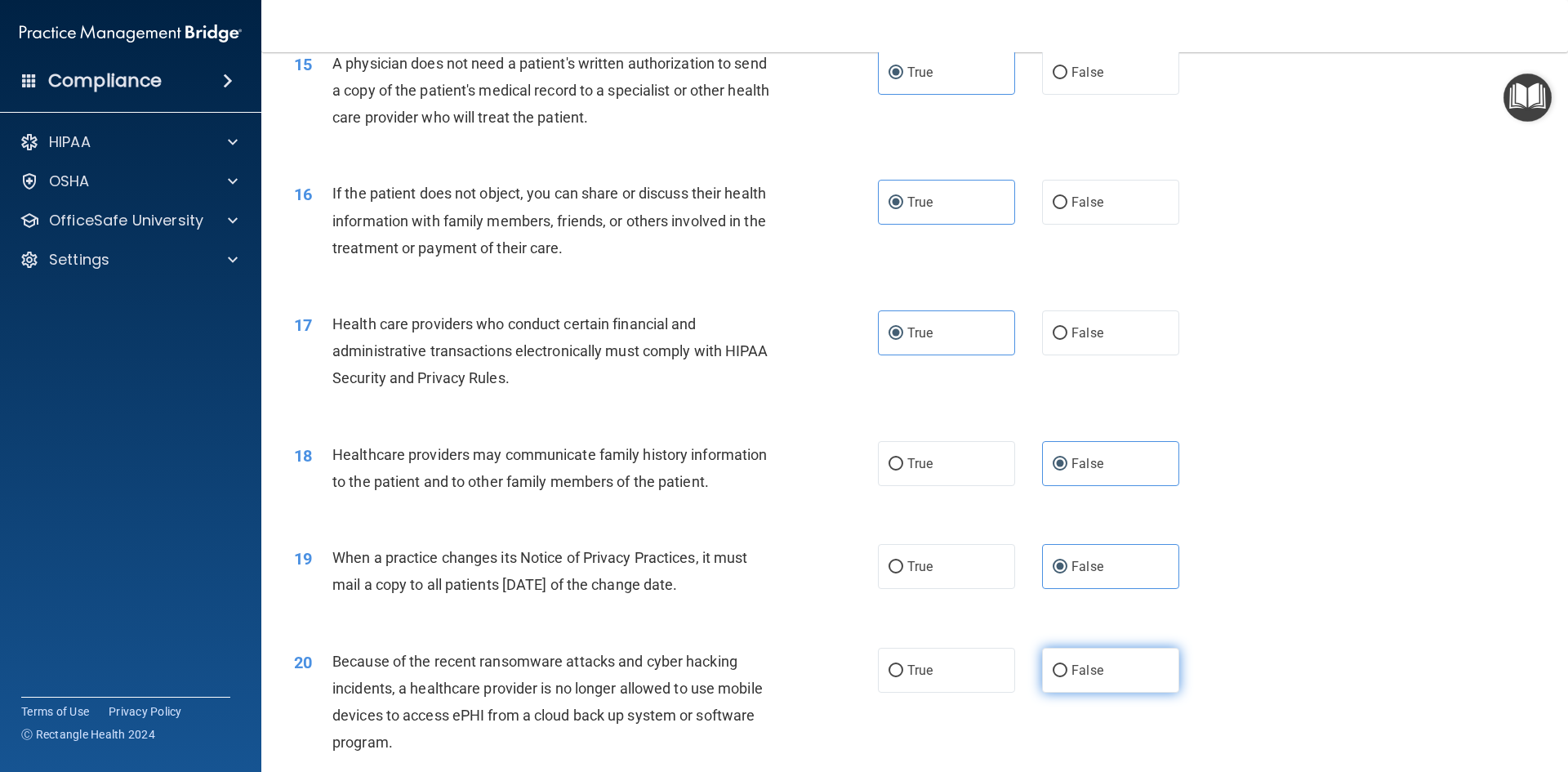
click at [1067, 665] on input "False" at bounding box center [1060, 671] width 15 height 12
radio input "true"
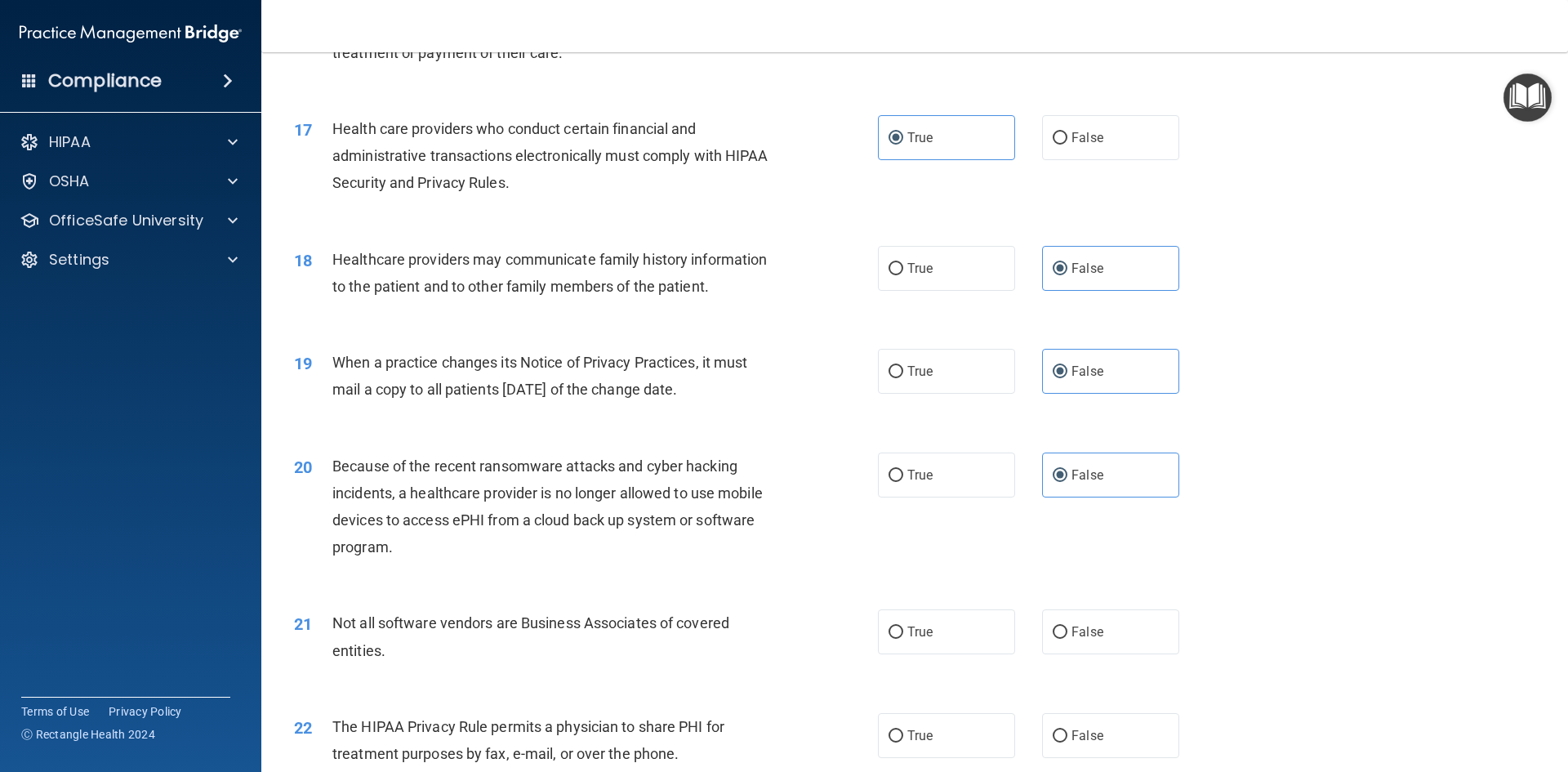
scroll to position [2041, 0]
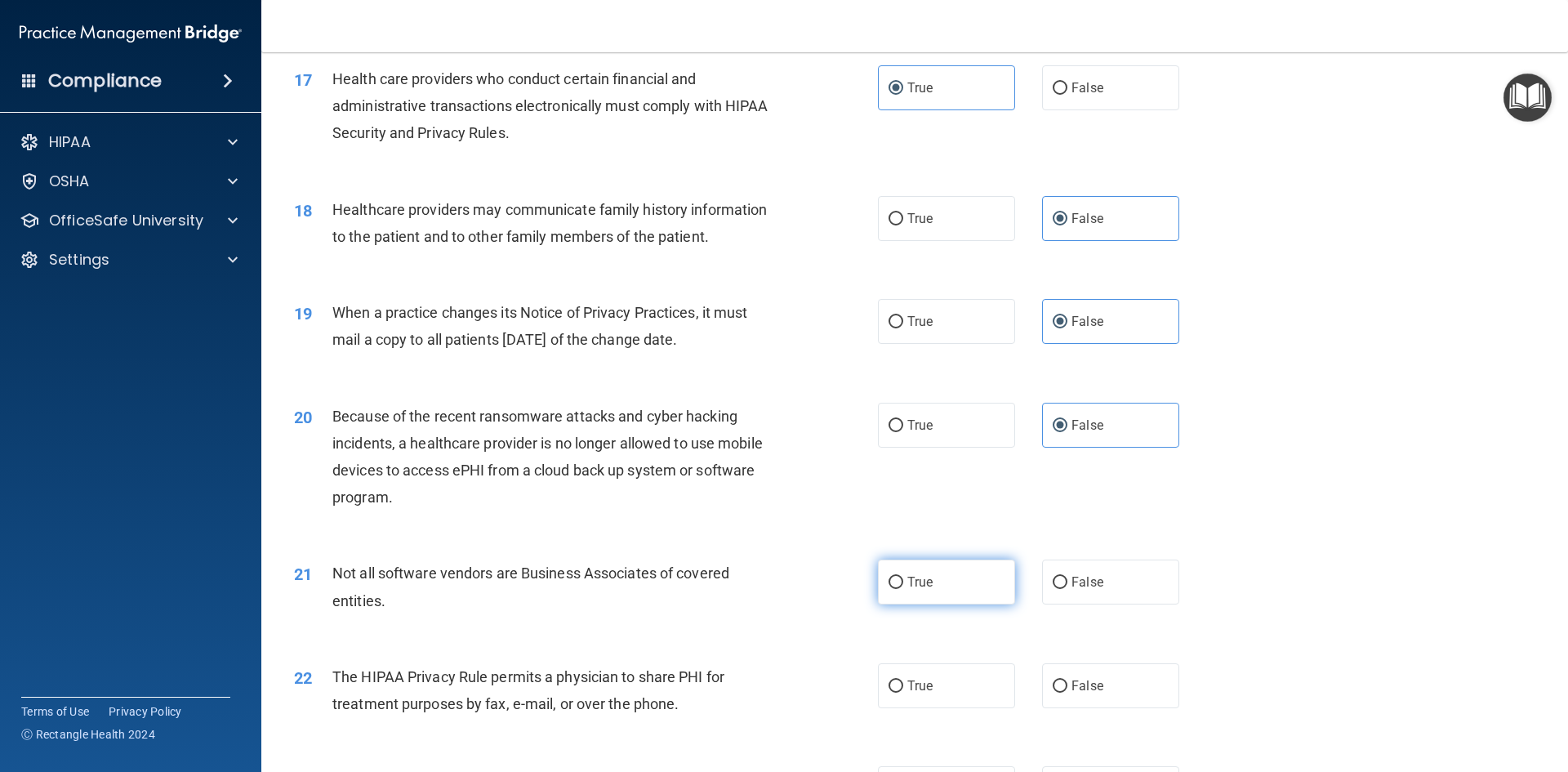
click at [968, 568] on label "True" at bounding box center [946, 581] width 137 height 45
click at [903, 576] on input "True" at bounding box center [895, 582] width 15 height 12
radio input "true"
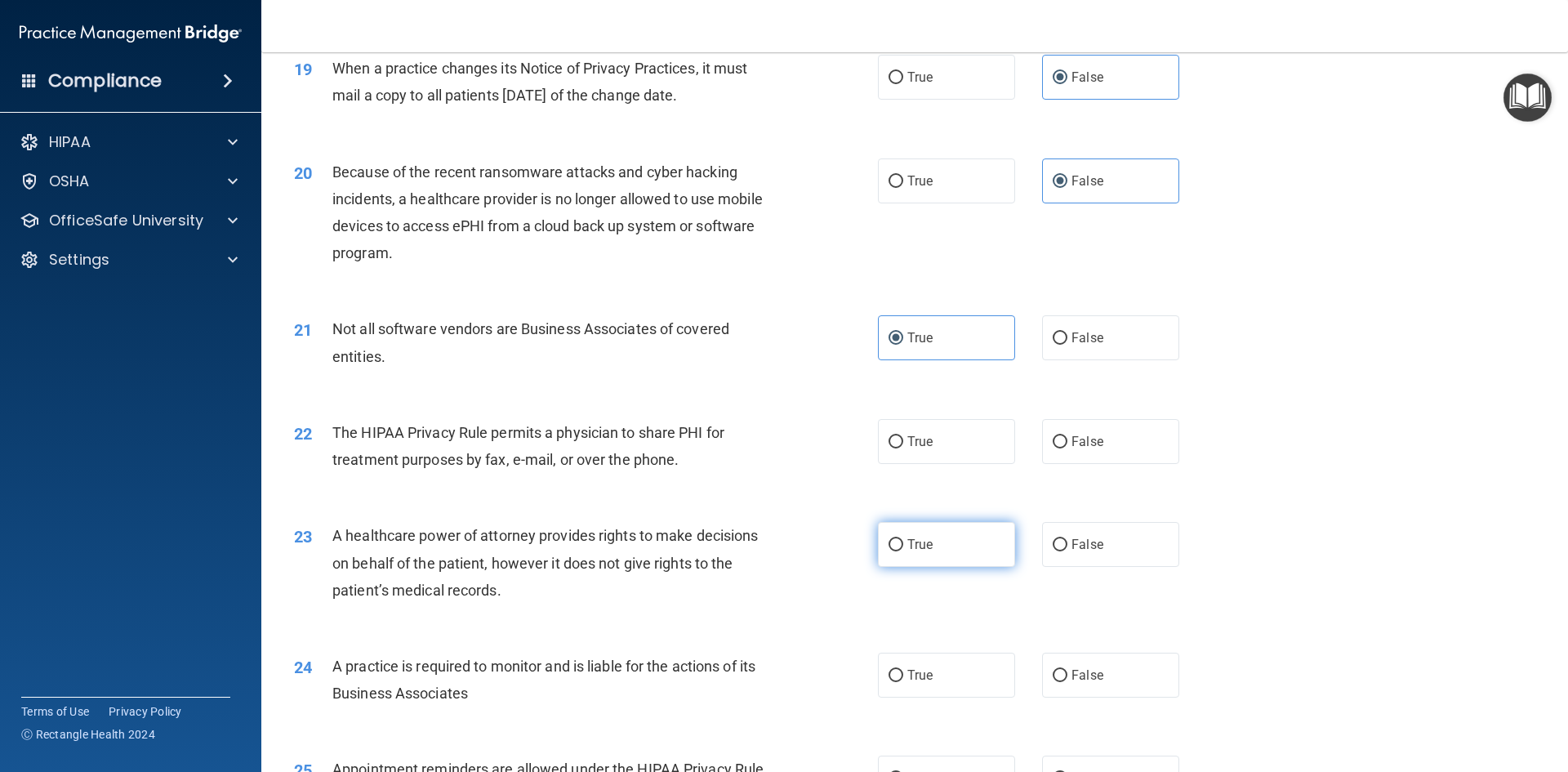
scroll to position [2287, 0]
click at [908, 460] on label "True" at bounding box center [946, 441] width 137 height 45
click at [903, 448] on input "True" at bounding box center [895, 441] width 15 height 12
radio input "true"
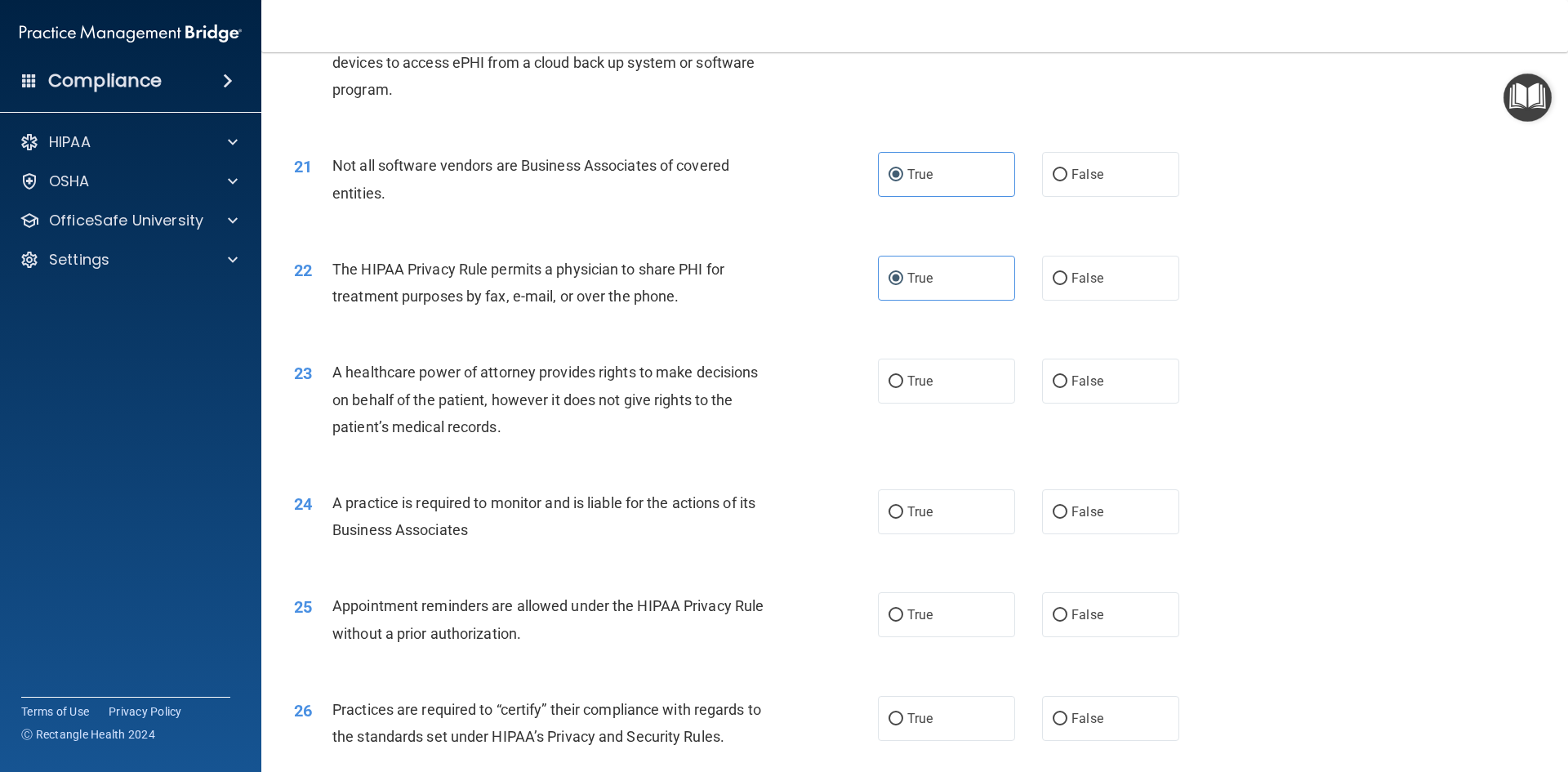
scroll to position [2450, 0]
click at [1065, 368] on label "False" at bounding box center [1111, 380] width 137 height 45
click at [1065, 375] on input "False" at bounding box center [1060, 381] width 15 height 12
radio input "true"
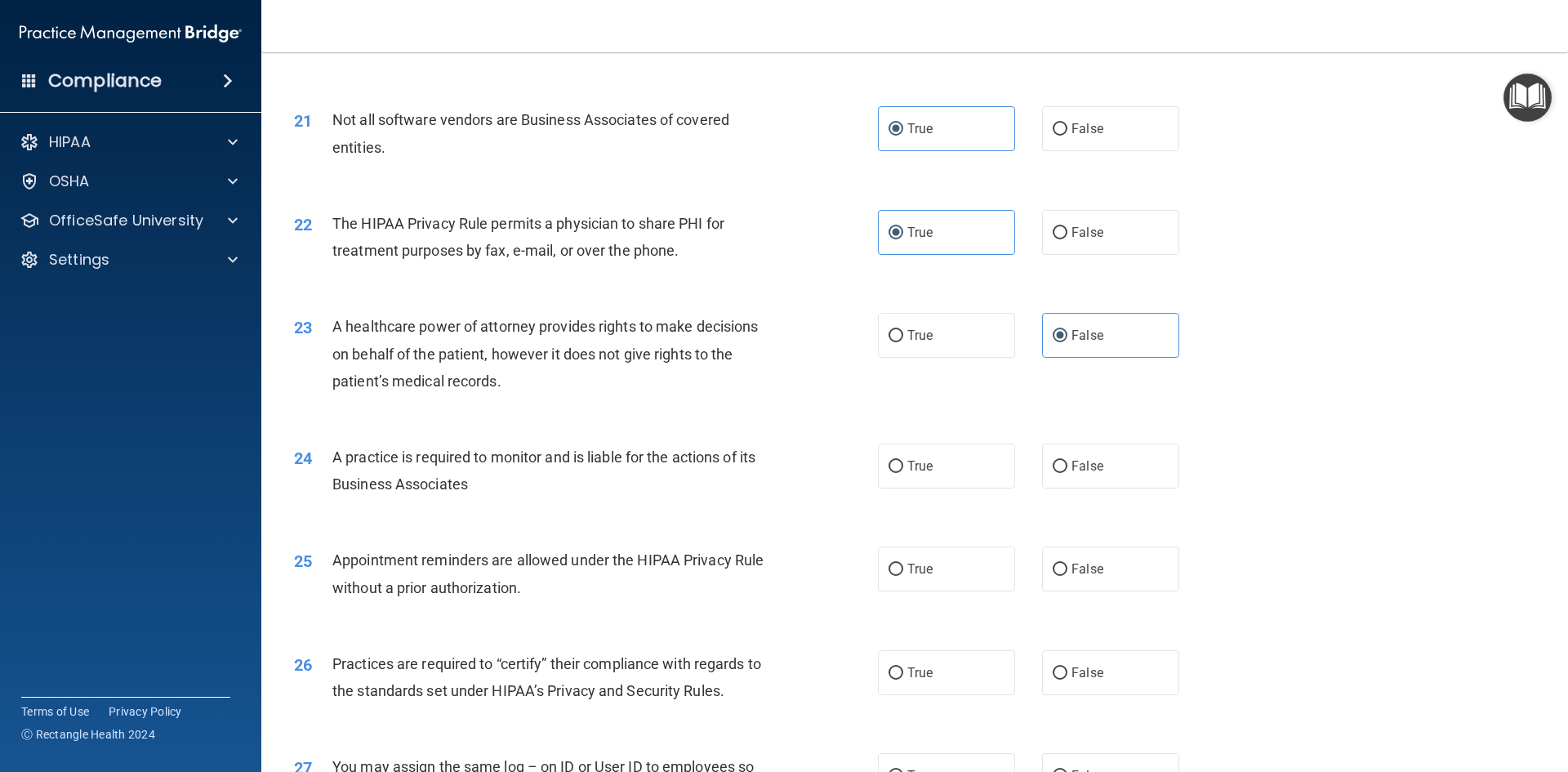
scroll to position [2531, 0]
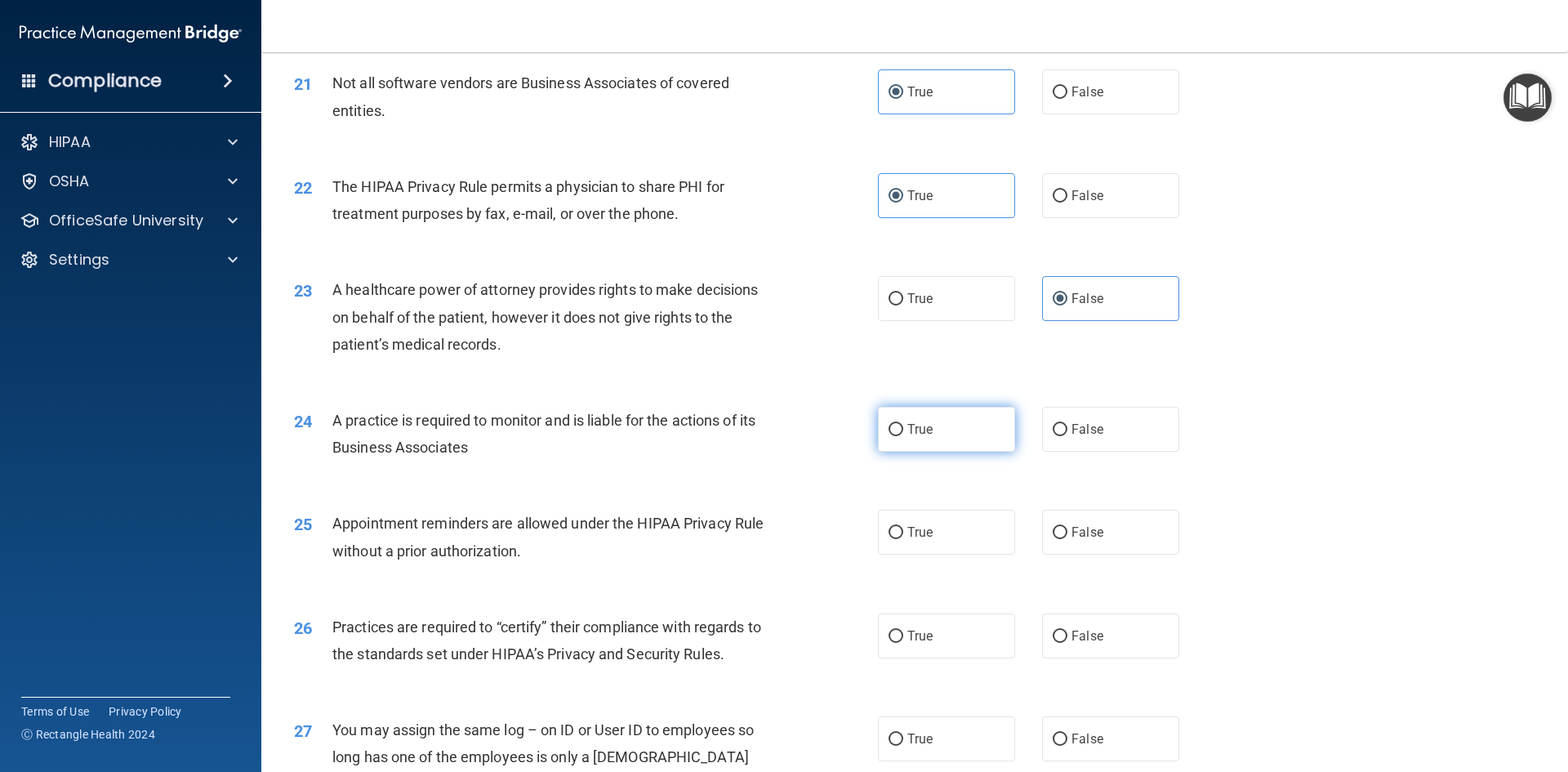
click at [943, 430] on label "True" at bounding box center [946, 429] width 137 height 45
click at [903, 430] on input "True" at bounding box center [895, 430] width 15 height 12
radio input "true"
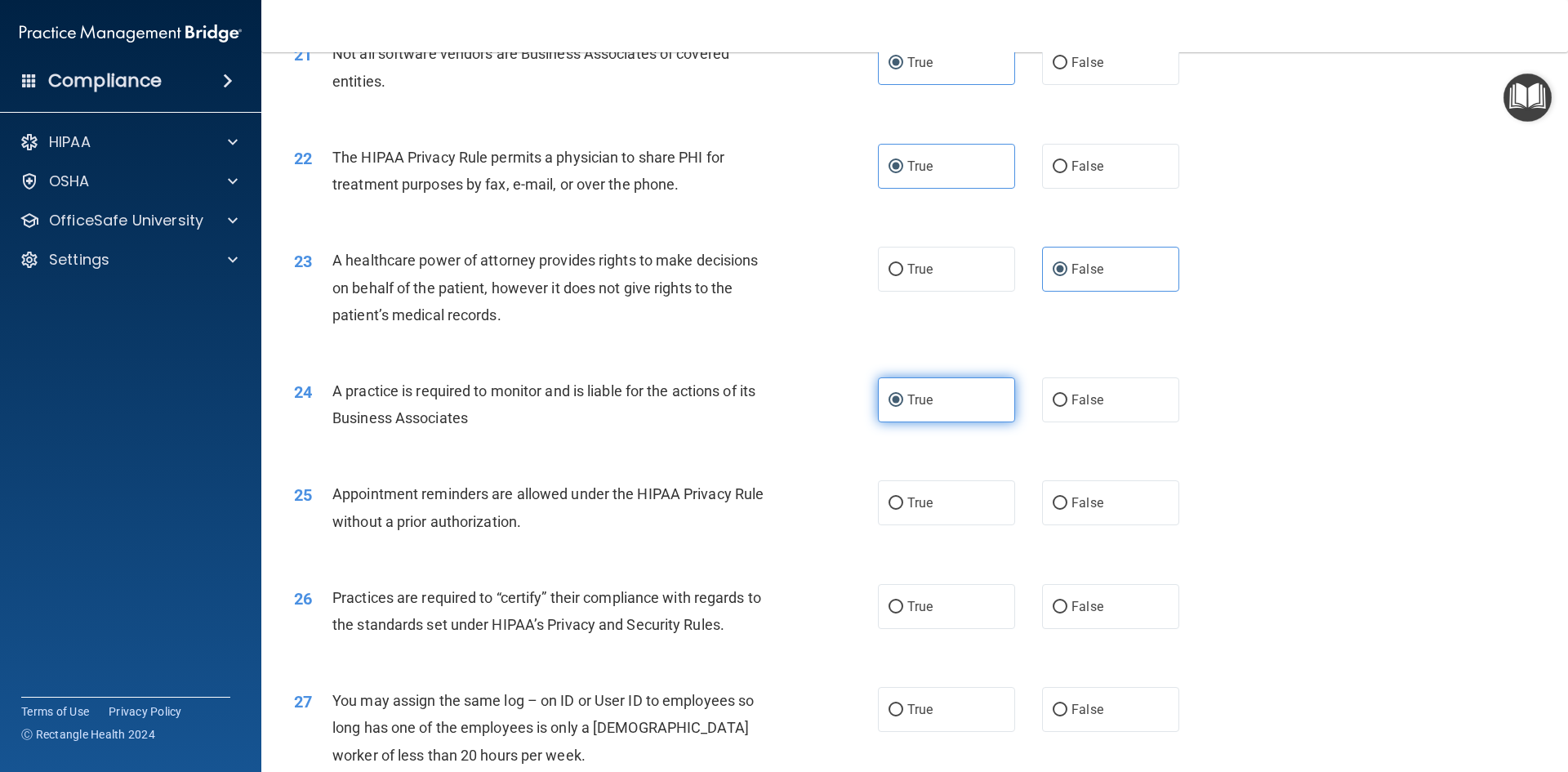
scroll to position [2613, 0]
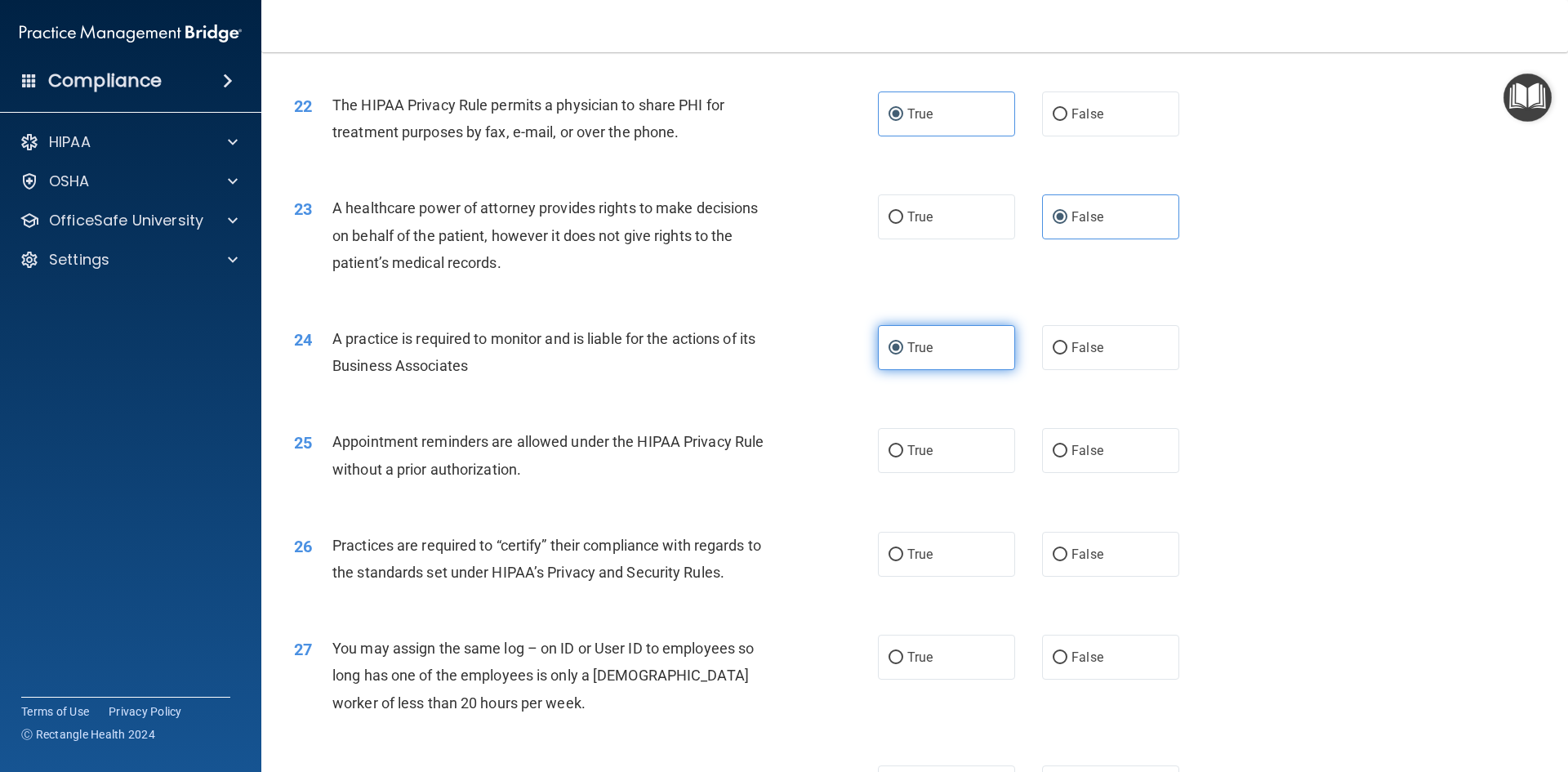
click at [917, 449] on span "True" at bounding box center [920, 450] width 26 height 16
click at [903, 449] on input "True" at bounding box center [895, 451] width 15 height 12
radio input "true"
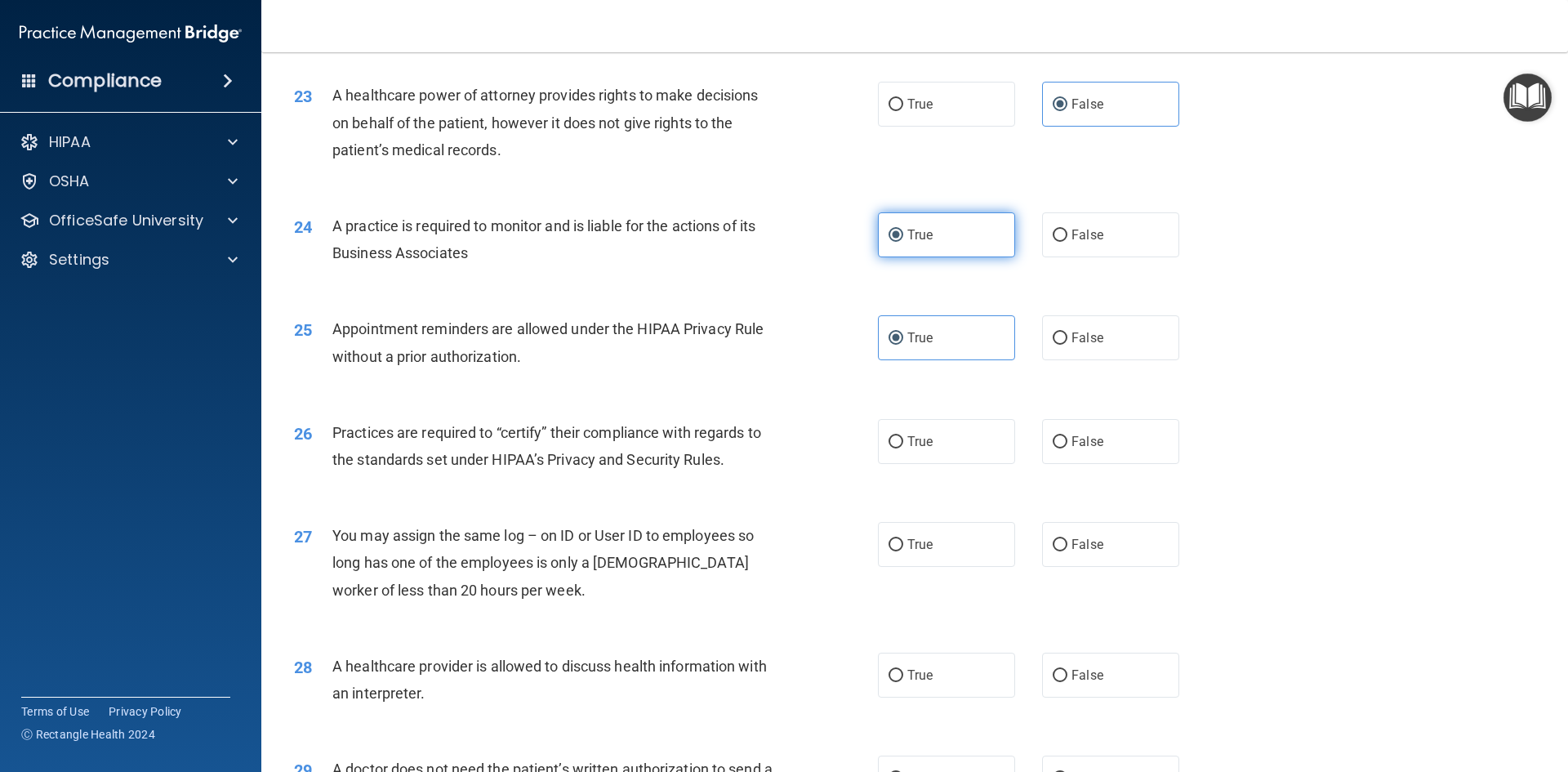
scroll to position [2776, 0]
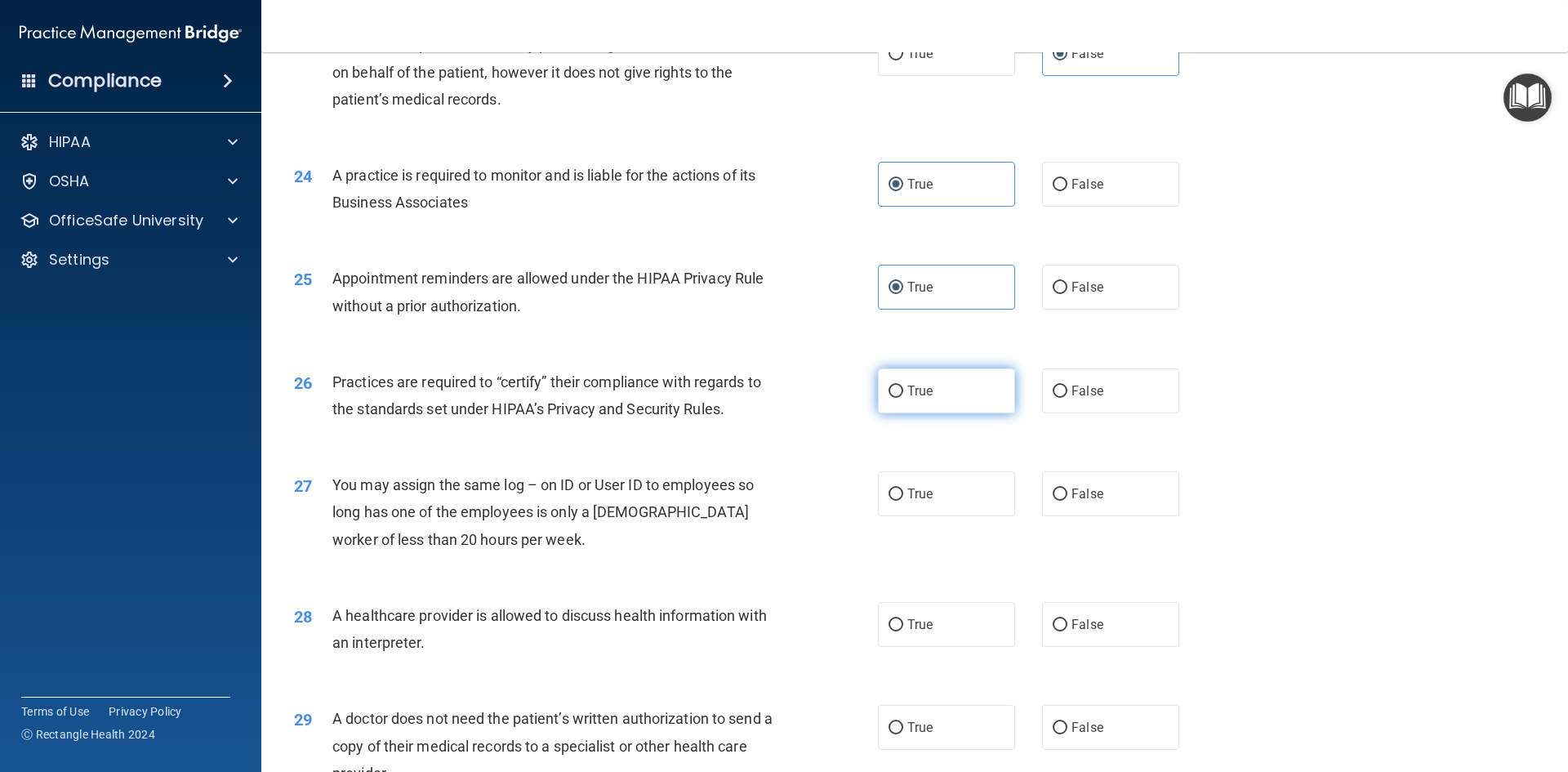
click at [919, 380] on label "True" at bounding box center [946, 390] width 137 height 45
click at [903, 386] on input "True" at bounding box center [895, 392] width 15 height 12
radio input "true"
click at [1078, 495] on span "False" at bounding box center [1088, 494] width 32 height 16
click at [1067, 495] on input "False" at bounding box center [1060, 495] width 15 height 12
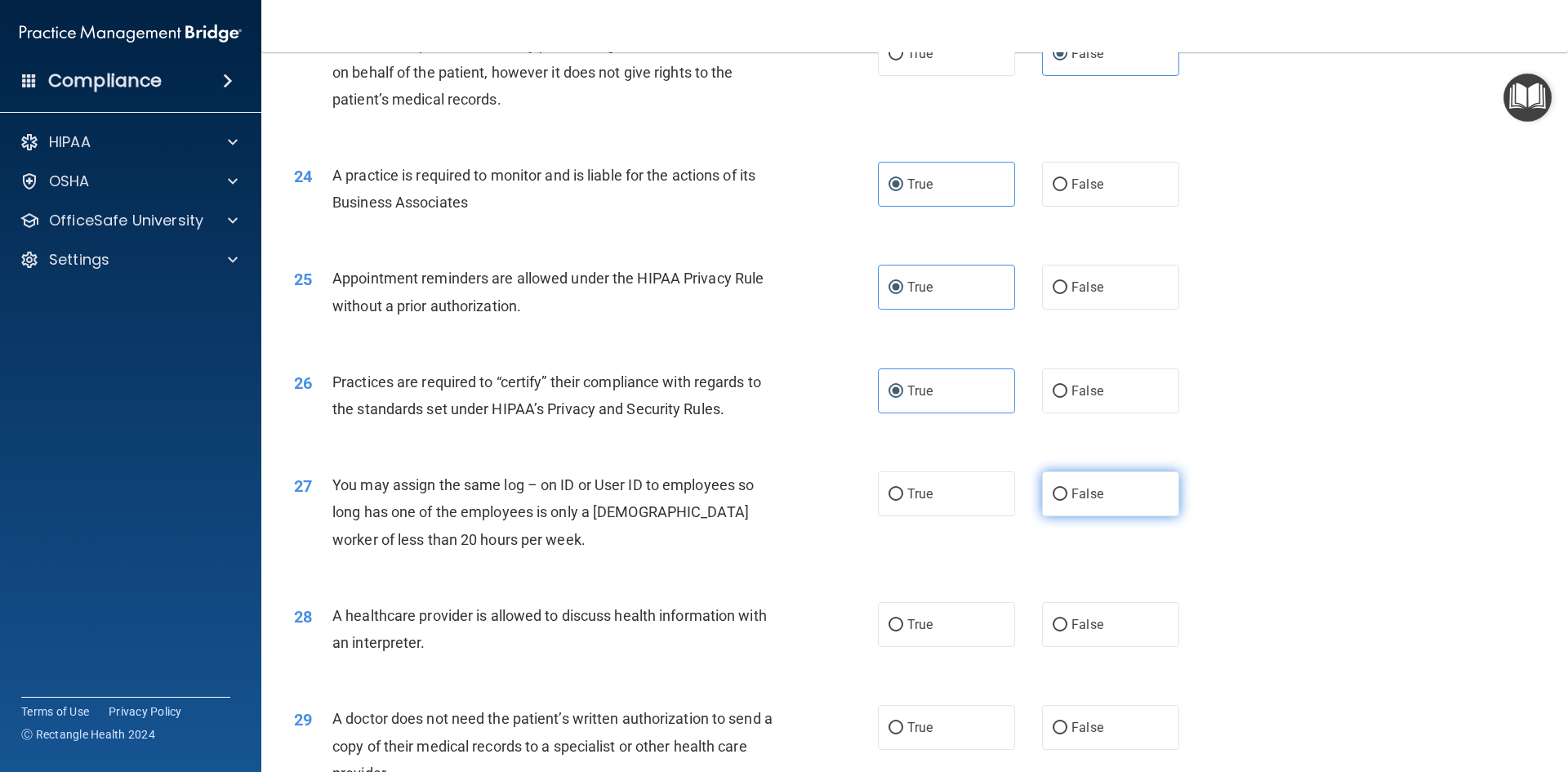
radio input "true"
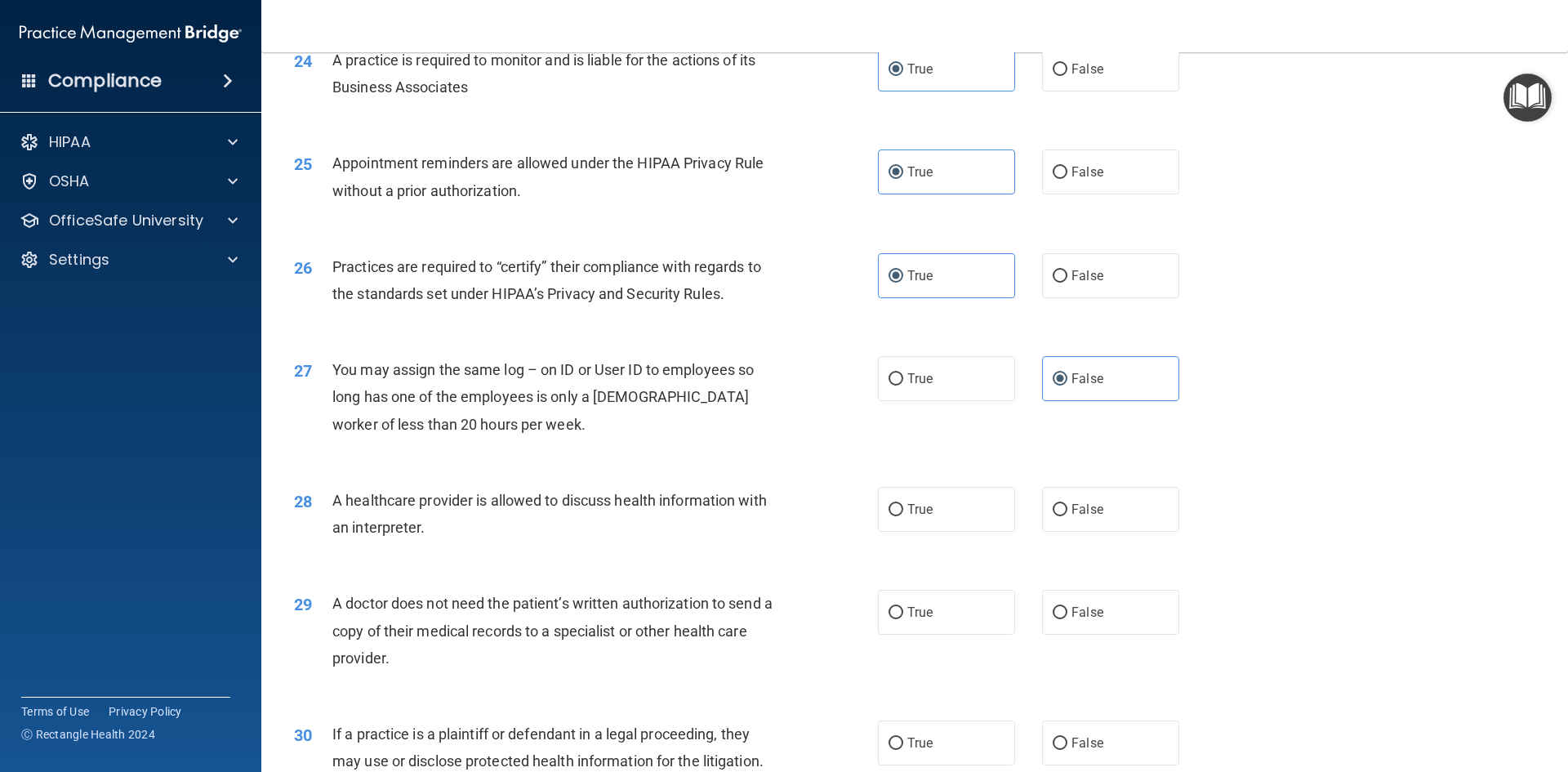
scroll to position [2940, 0]
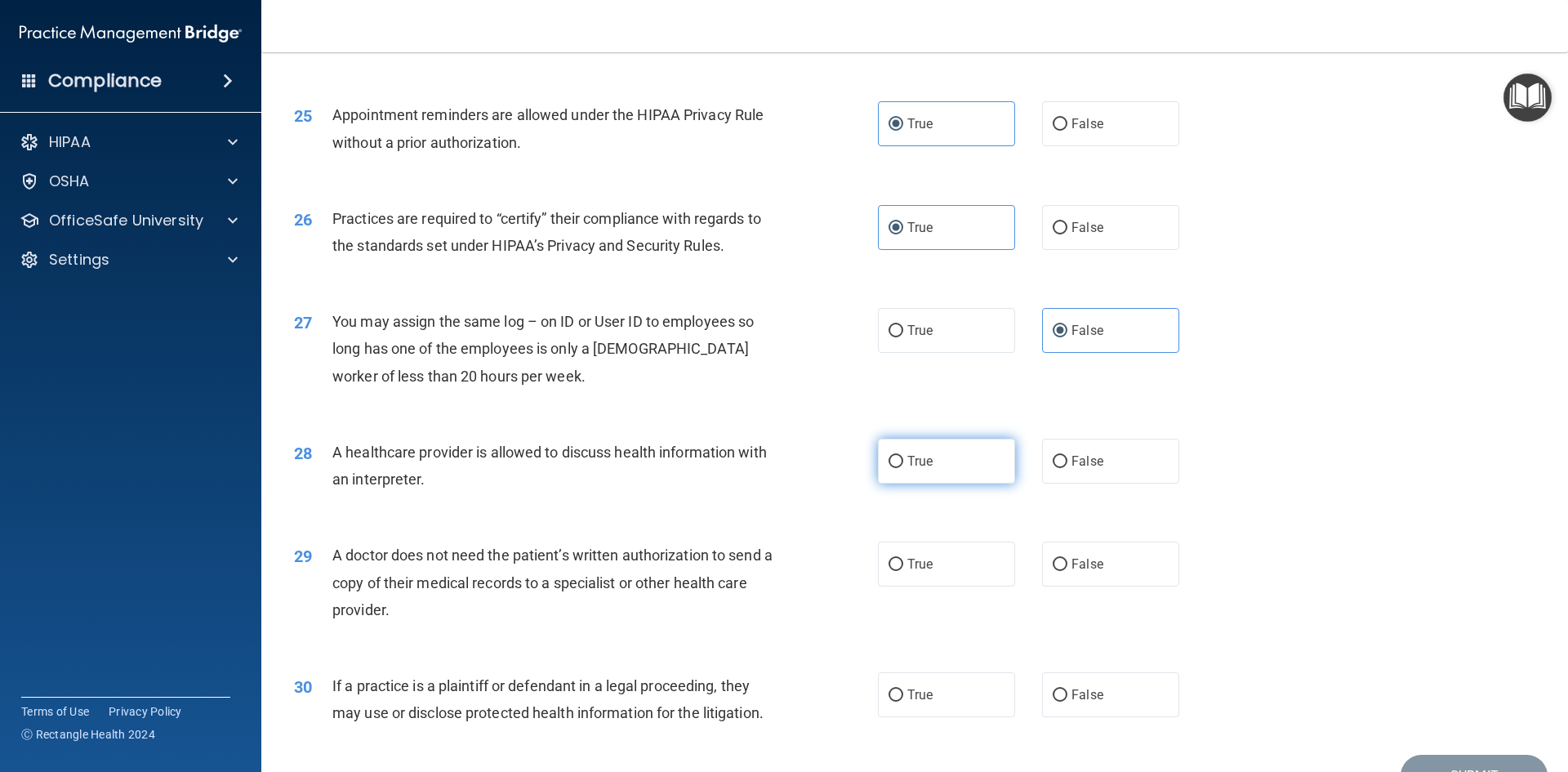
click at [929, 460] on label "True" at bounding box center [946, 461] width 137 height 45
click at [903, 460] on input "True" at bounding box center [895, 462] width 15 height 12
radio input "true"
click at [908, 555] on label "True" at bounding box center [946, 564] width 137 height 45
click at [903, 558] on input "True" at bounding box center [895, 565] width 15 height 12
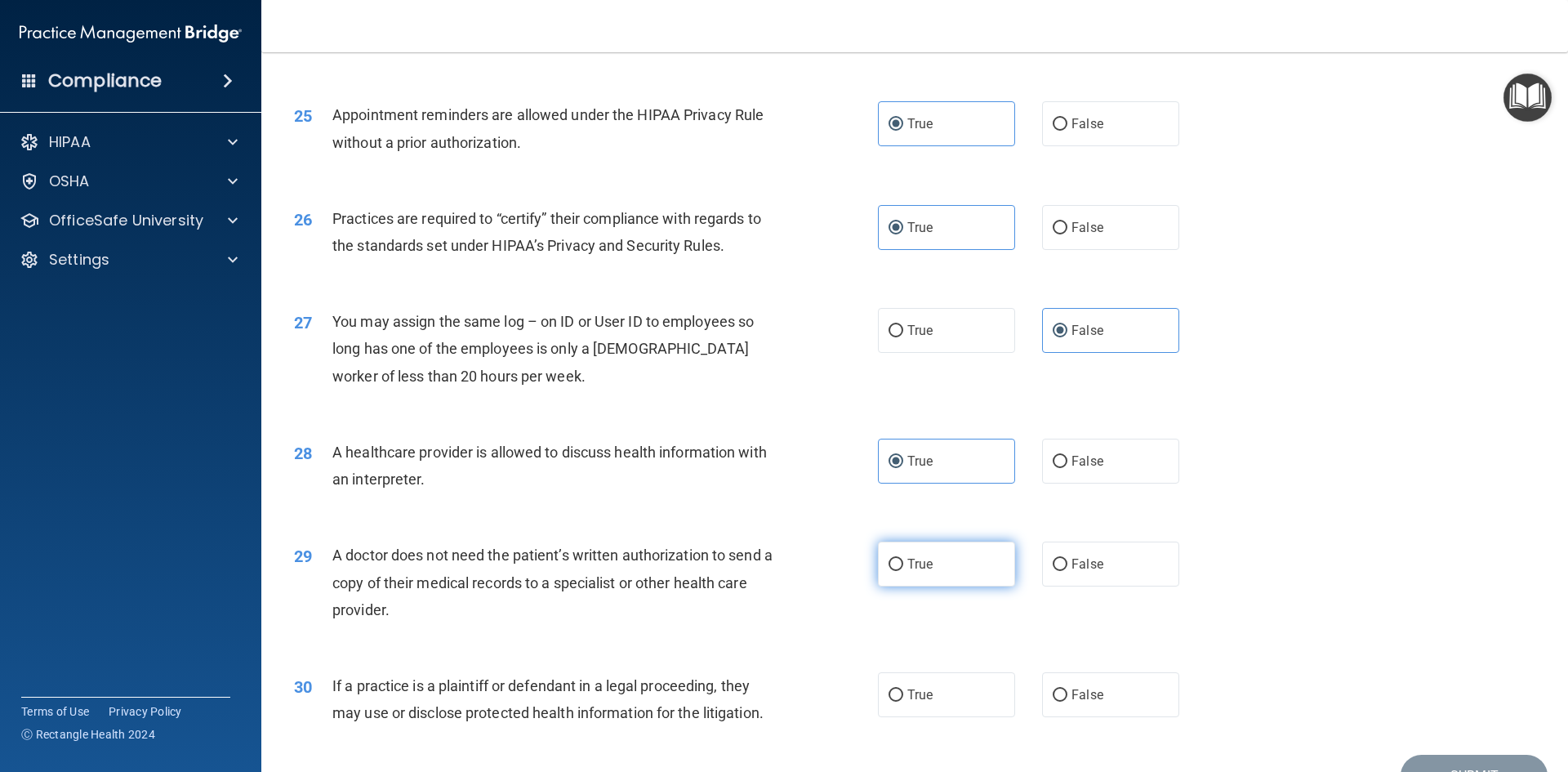
radio input "true"
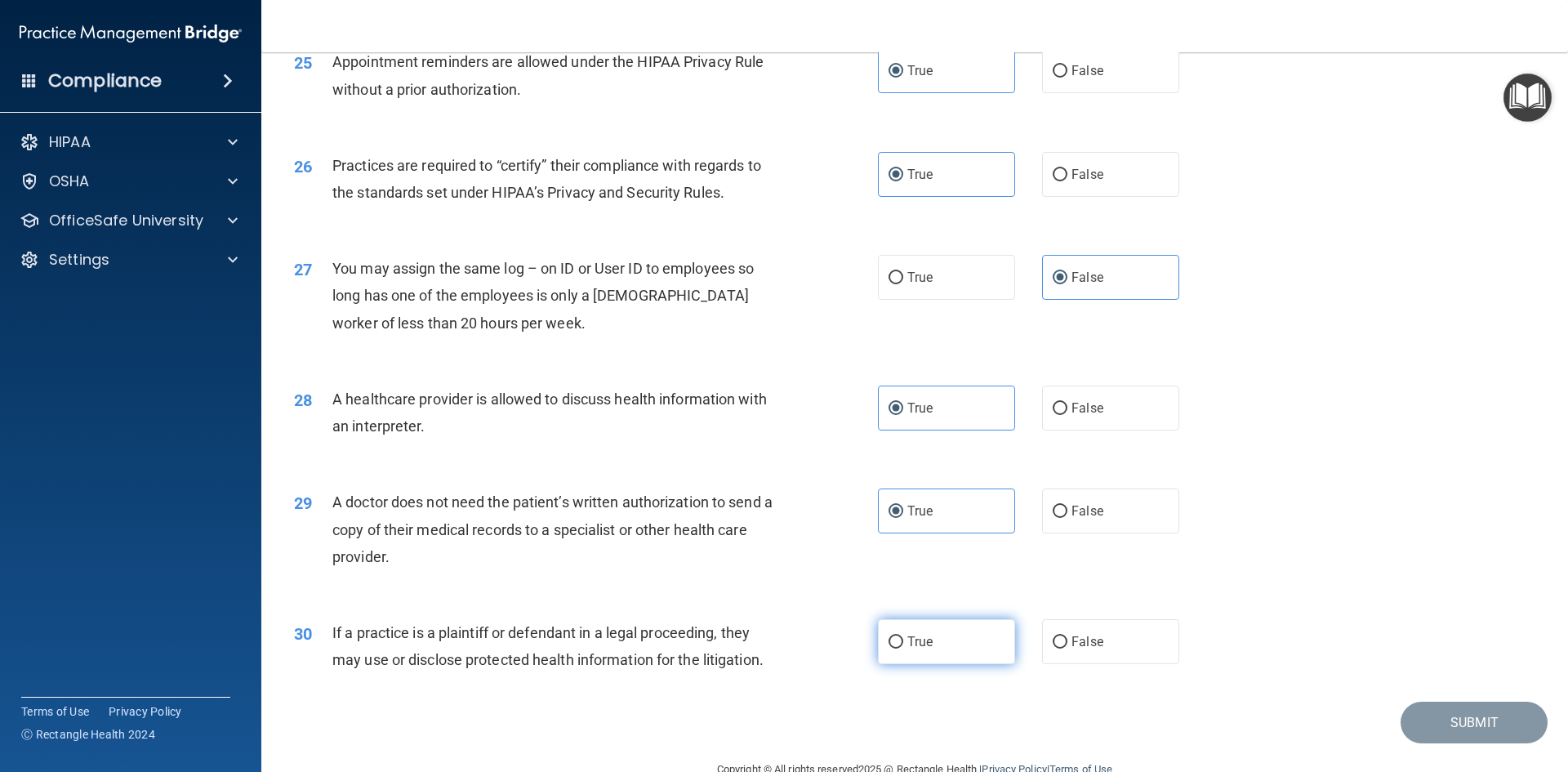
scroll to position [3022, 0]
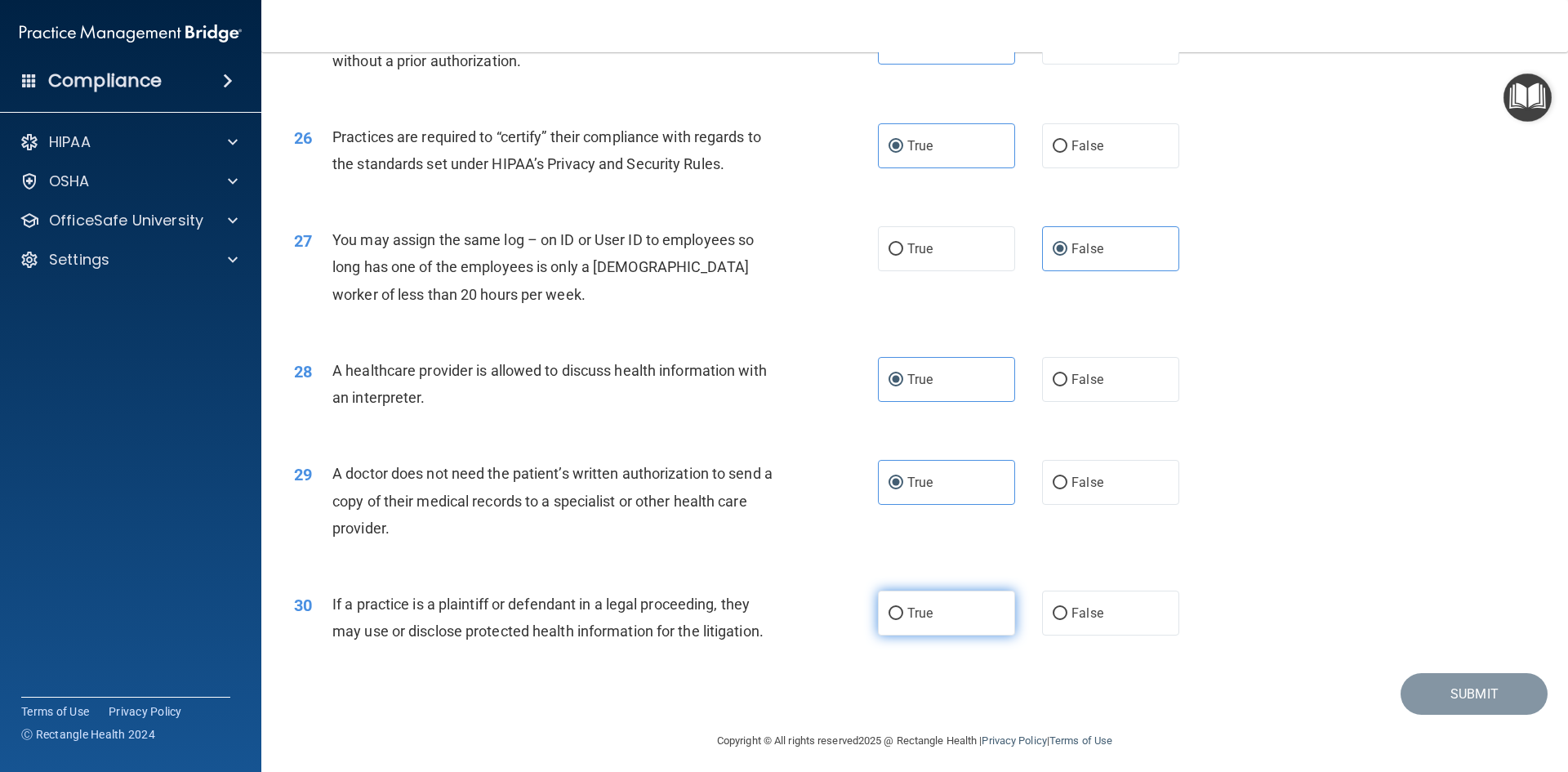
click at [917, 620] on span "True" at bounding box center [920, 613] width 26 height 16
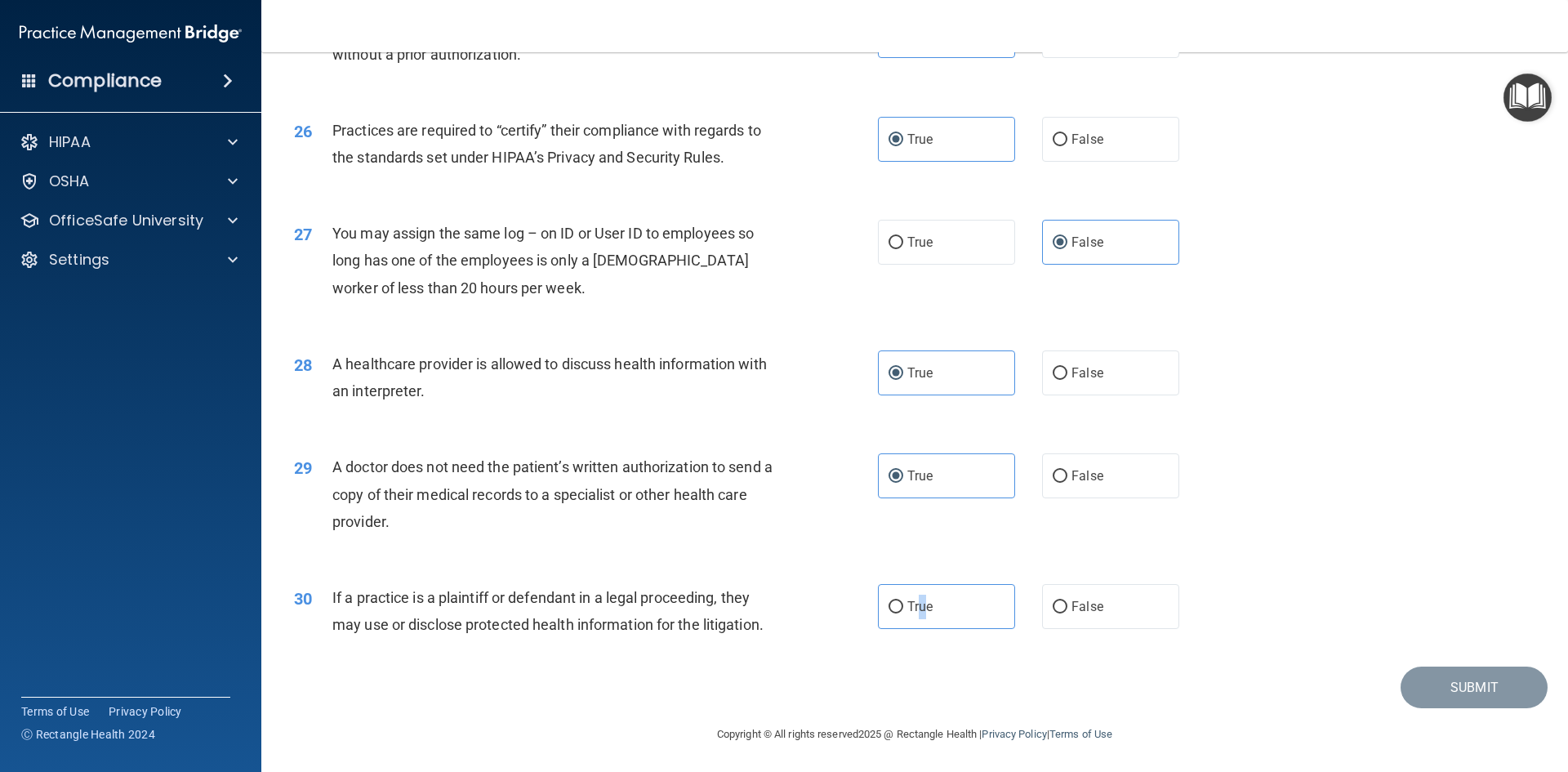
scroll to position [3030, 0]
click at [936, 604] on label "True" at bounding box center [946, 604] width 137 height 45
click at [903, 604] on input "True" at bounding box center [895, 605] width 15 height 12
radio input "true"
click at [1475, 686] on button "Submit" at bounding box center [1474, 685] width 147 height 42
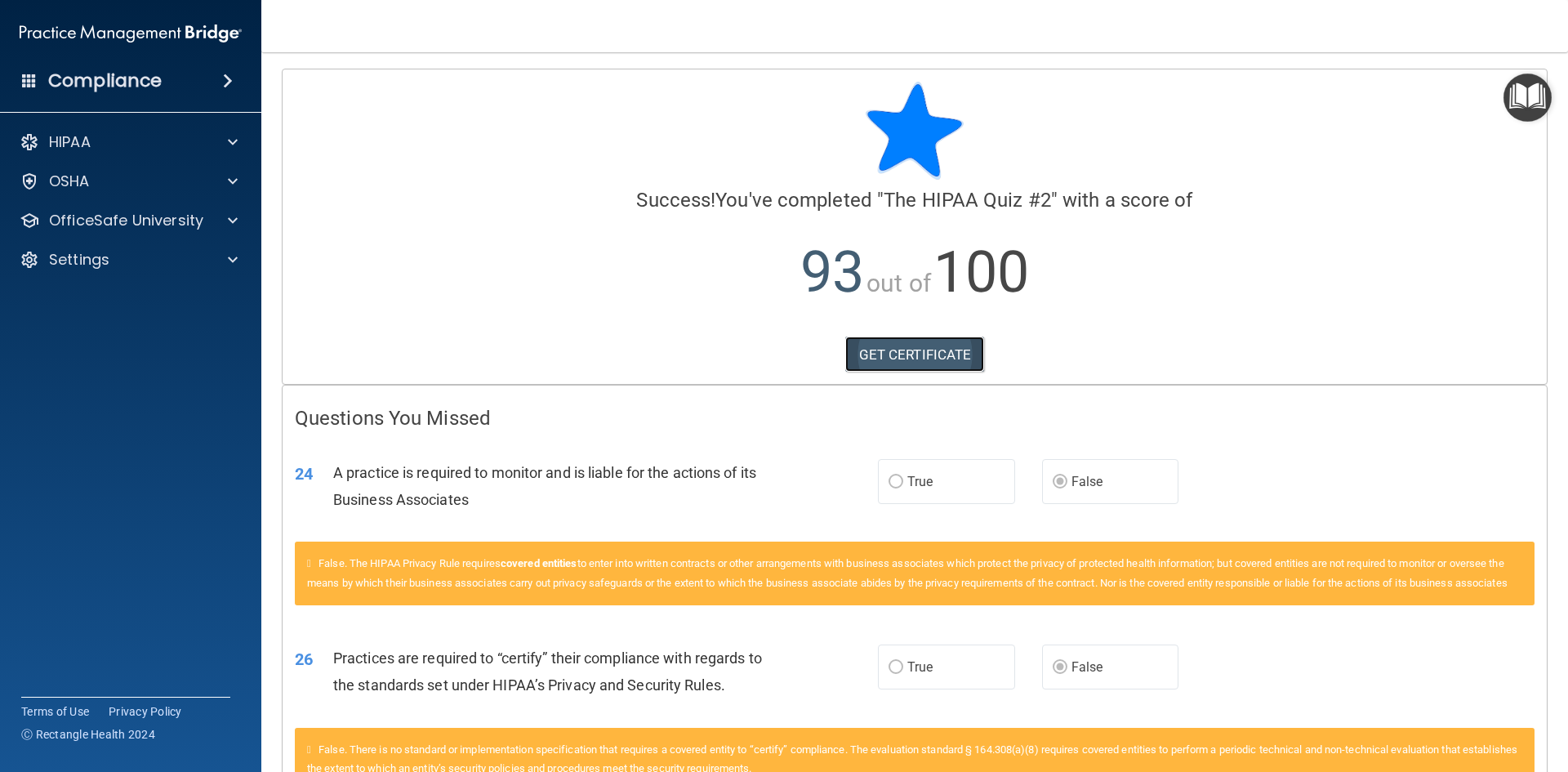
click at [954, 369] on link "GET CERTIFICATE" at bounding box center [916, 355] width 140 height 36
